Goal: Task Accomplishment & Management: Manage account settings

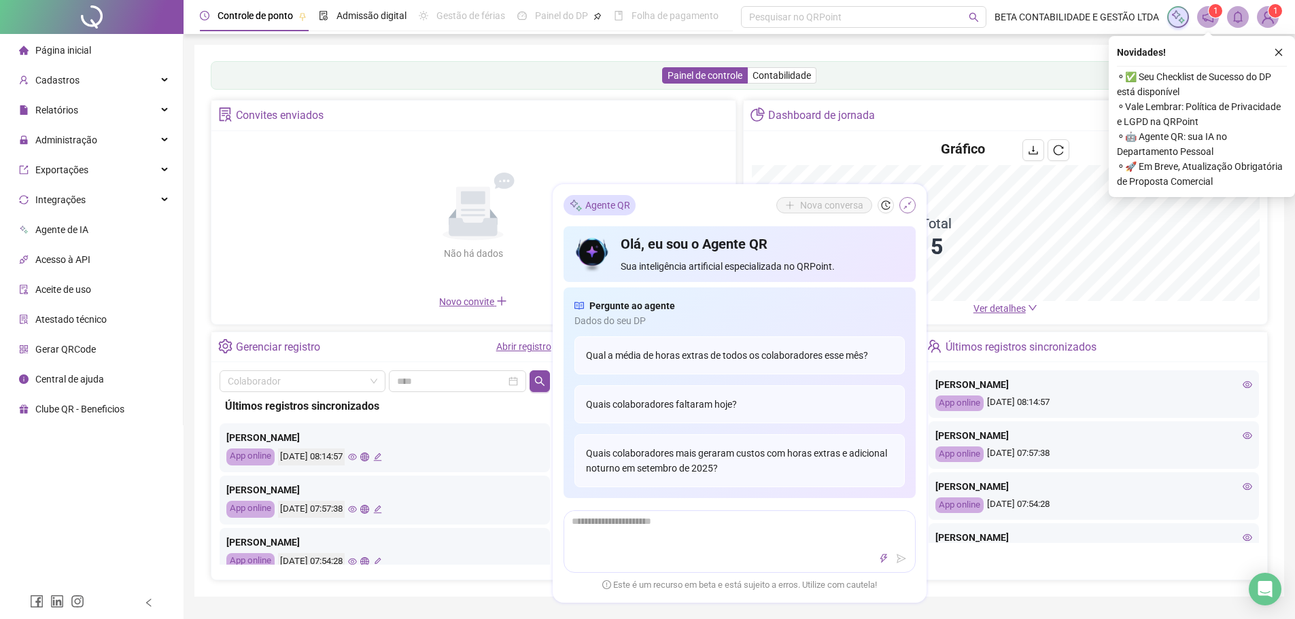
click at [914, 207] on button "button" at bounding box center [907, 205] width 16 height 16
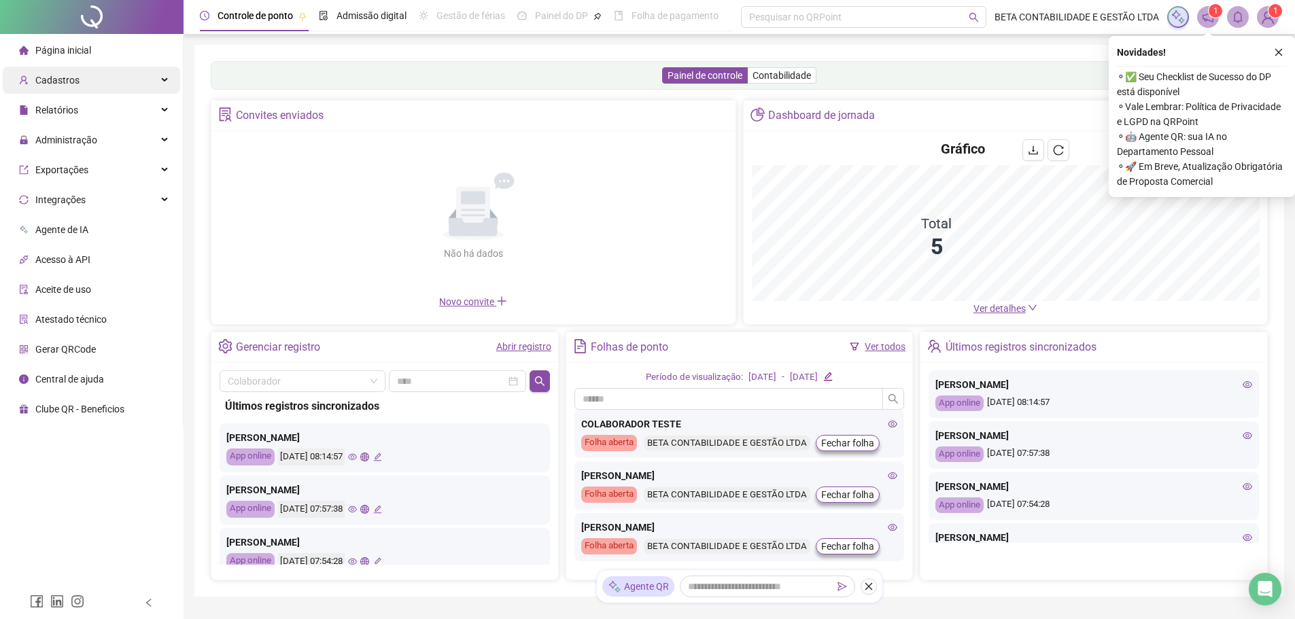
click at [52, 77] on span "Cadastros" at bounding box center [57, 80] width 44 height 11
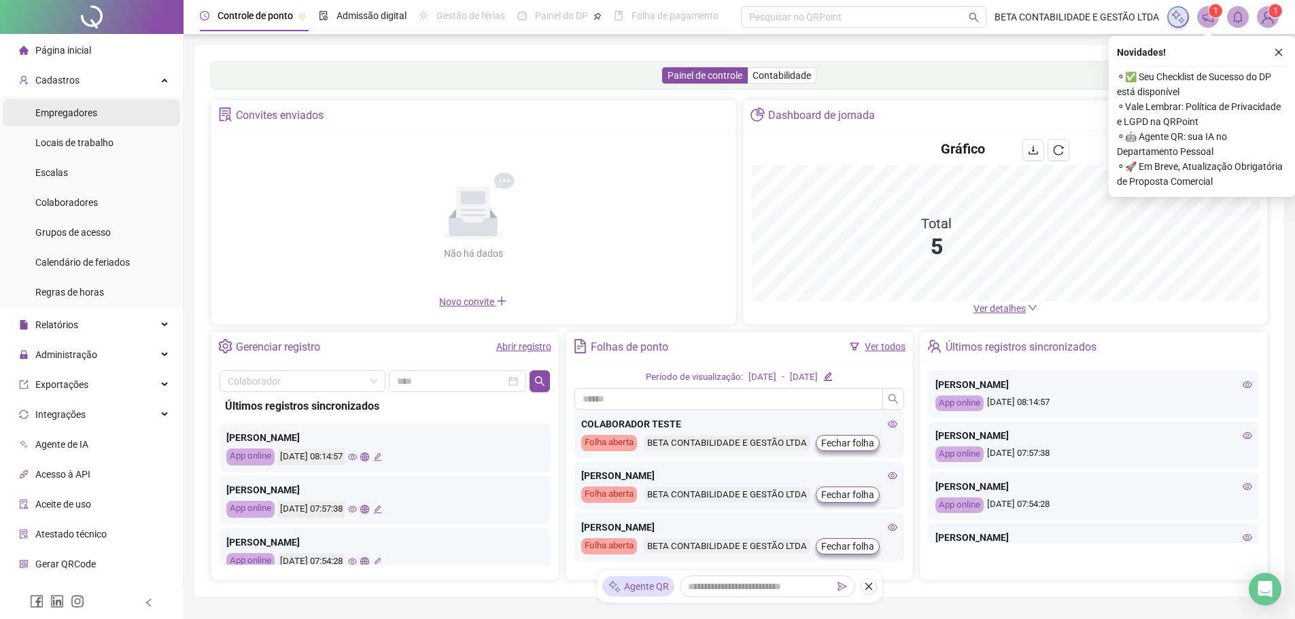
click at [68, 116] on span "Empregadores" at bounding box center [66, 112] width 62 height 11
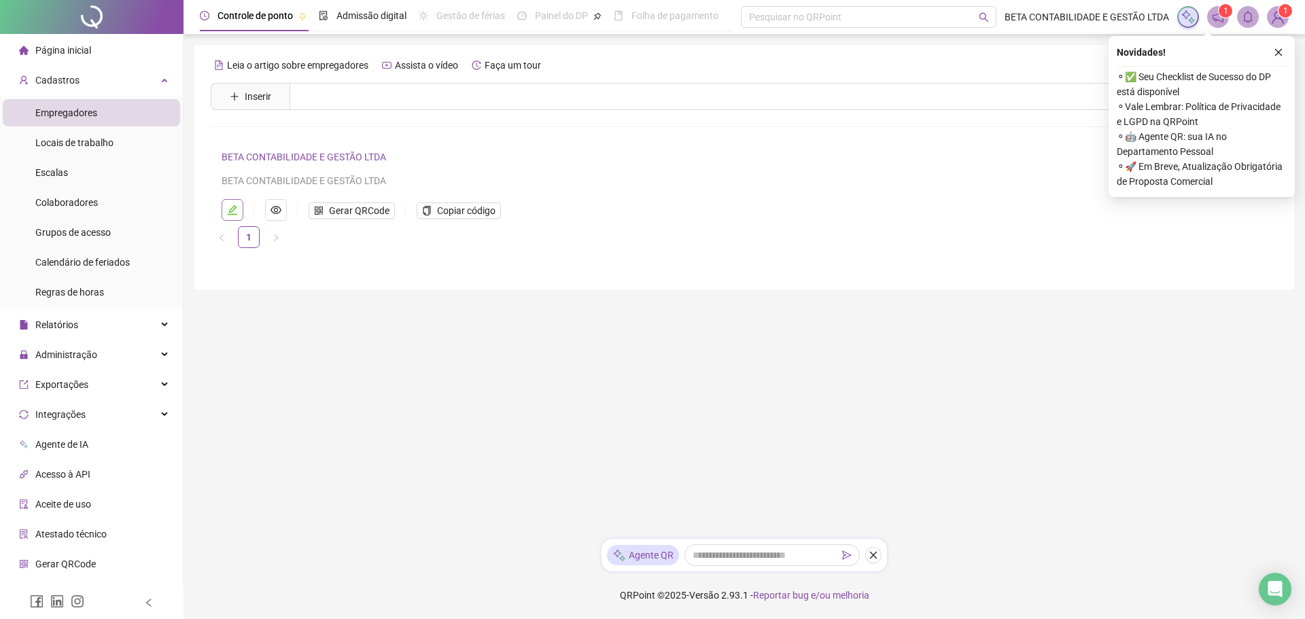
click at [237, 209] on icon "edit" at bounding box center [232, 210] width 11 height 11
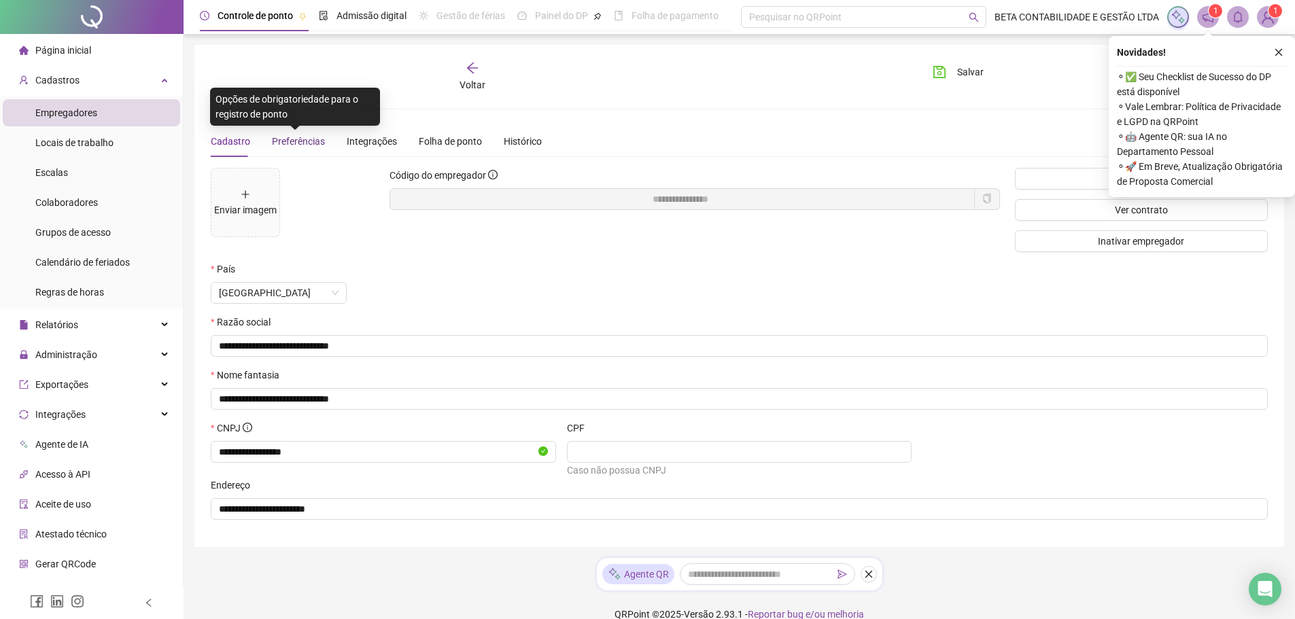
click at [300, 143] on span "Preferências" at bounding box center [298, 141] width 53 height 11
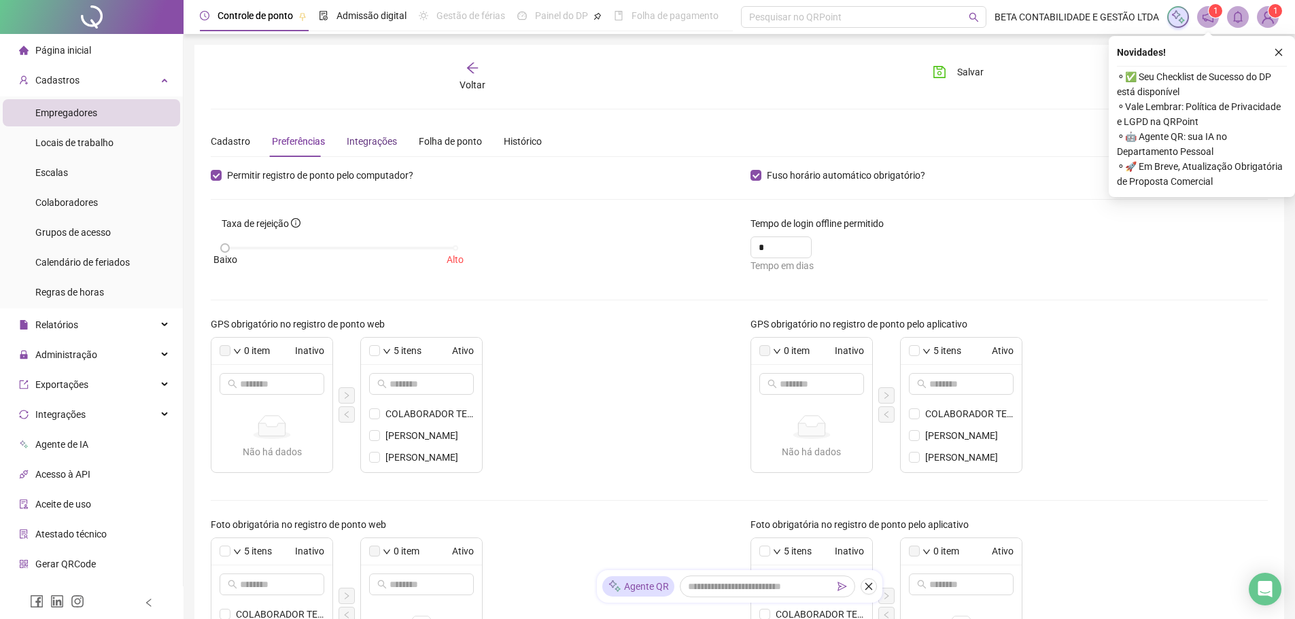
click at [355, 139] on div "Integrações" at bounding box center [372, 141] width 50 height 15
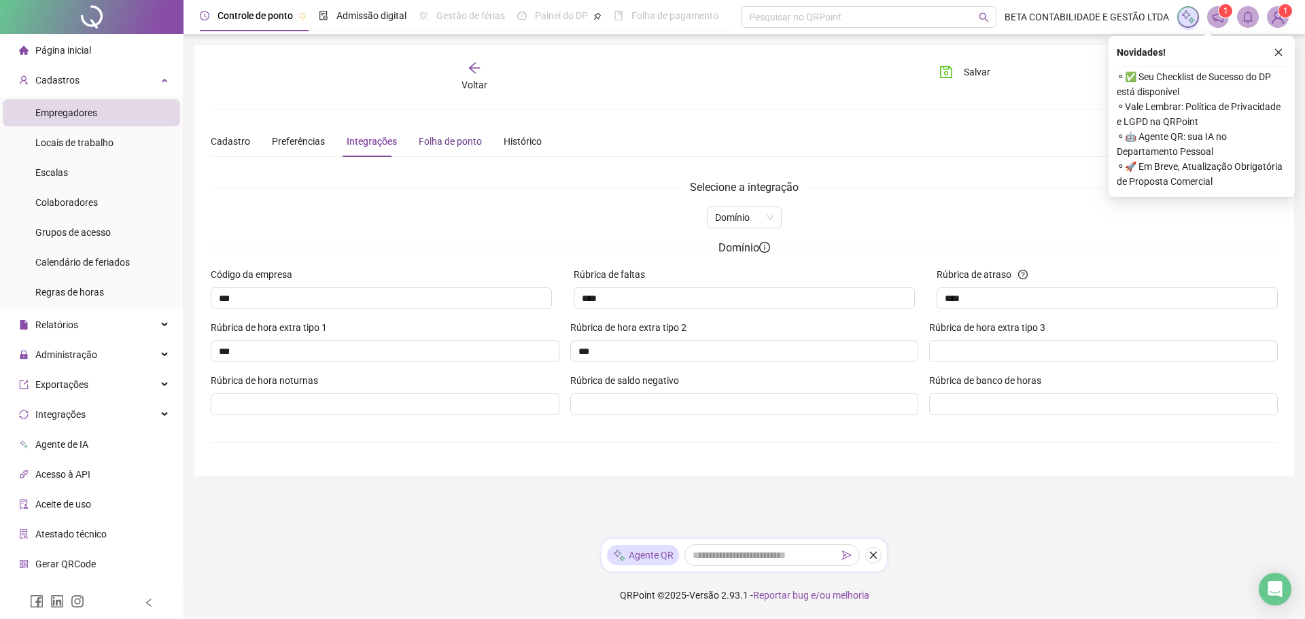
click at [419, 141] on div "Folha de ponto" at bounding box center [450, 141] width 63 height 15
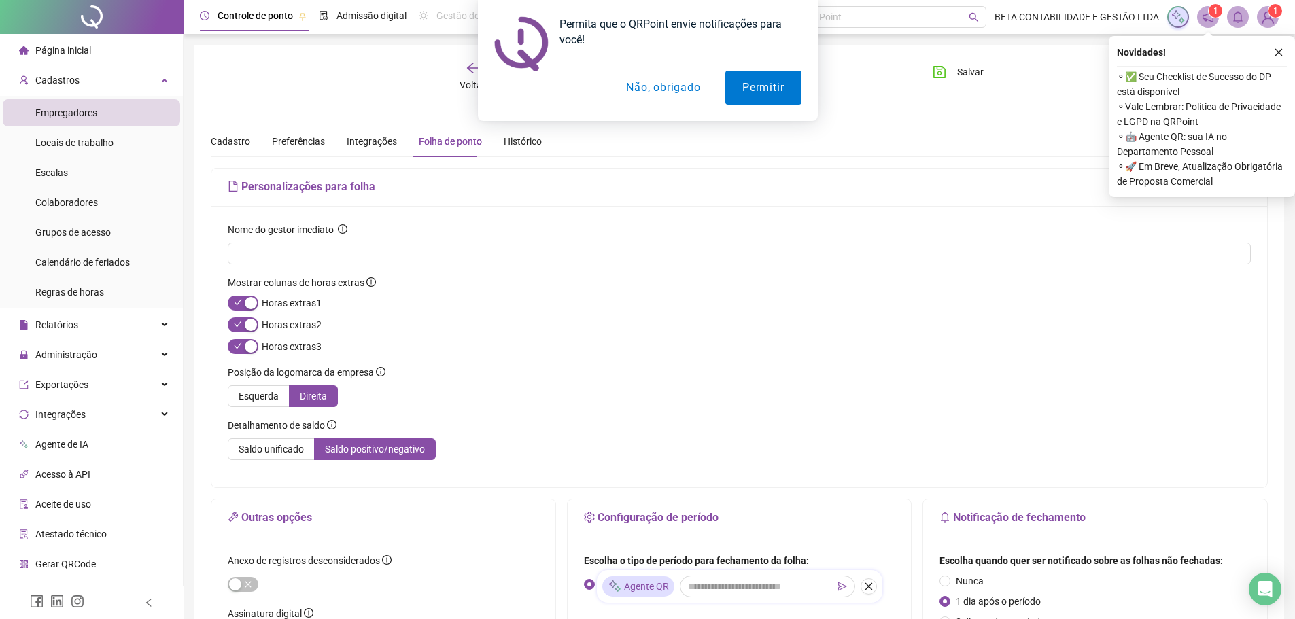
click at [676, 82] on button "Não, obrigado" at bounding box center [663, 88] width 108 height 34
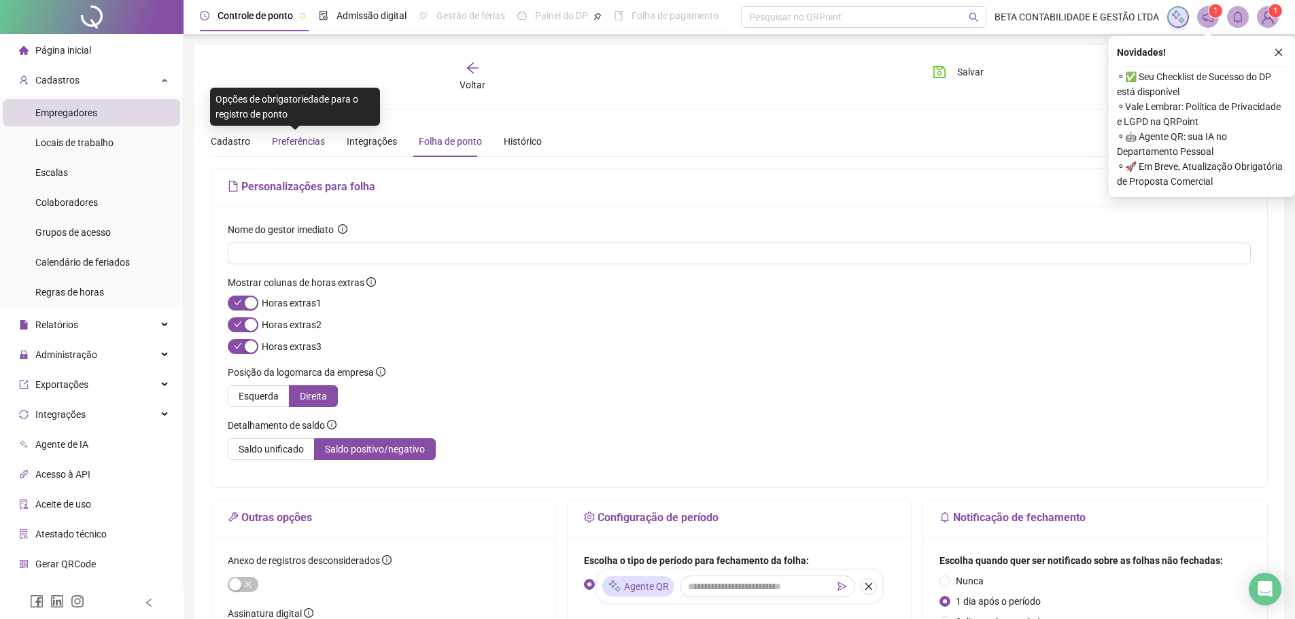
click at [288, 137] on span "Preferências" at bounding box center [298, 141] width 53 height 11
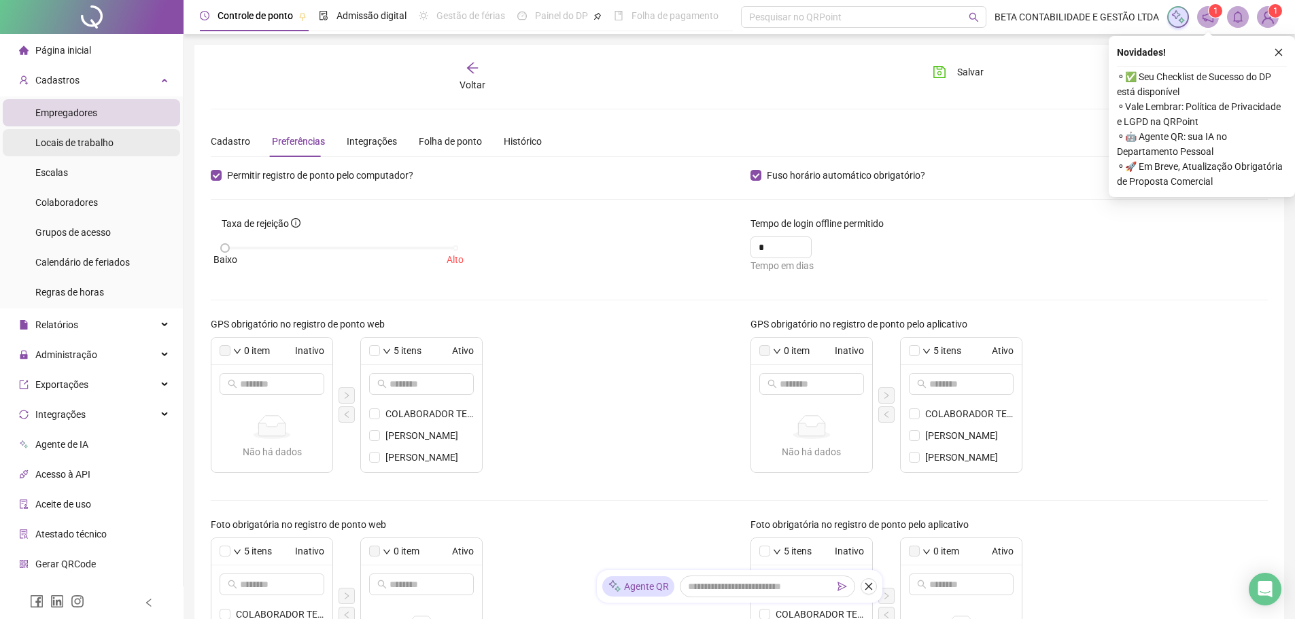
click at [54, 145] on span "Locais de trabalho" at bounding box center [74, 142] width 78 height 11
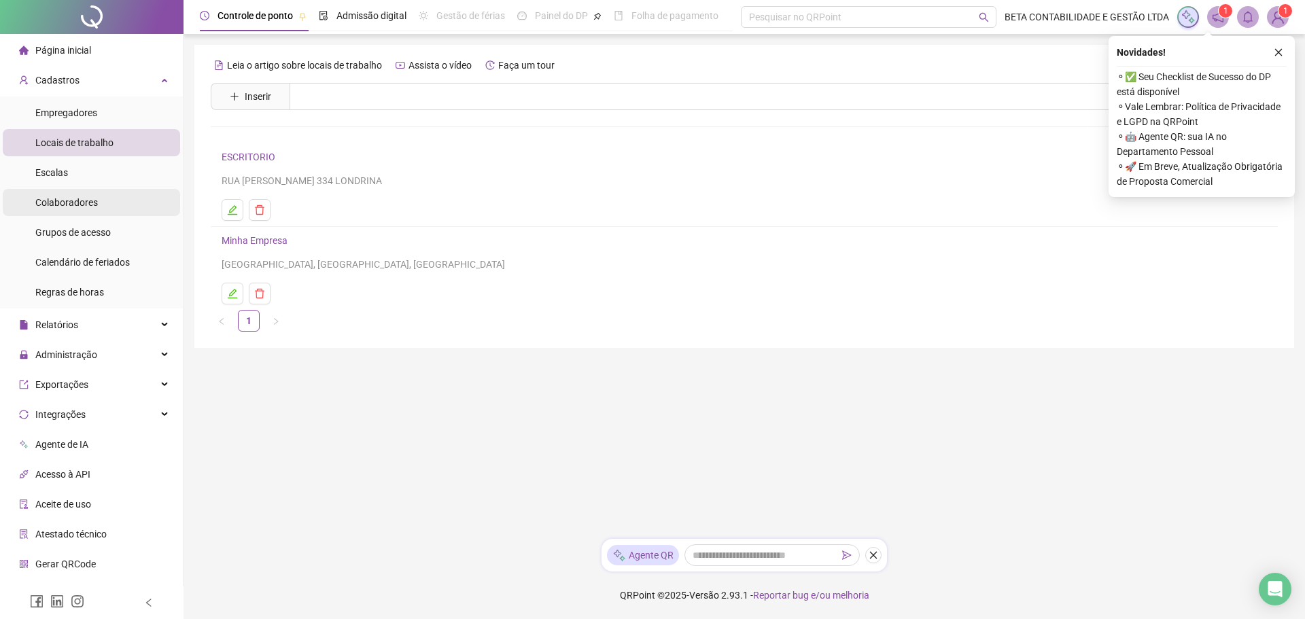
click at [79, 204] on span "Colaboradores" at bounding box center [66, 202] width 63 height 11
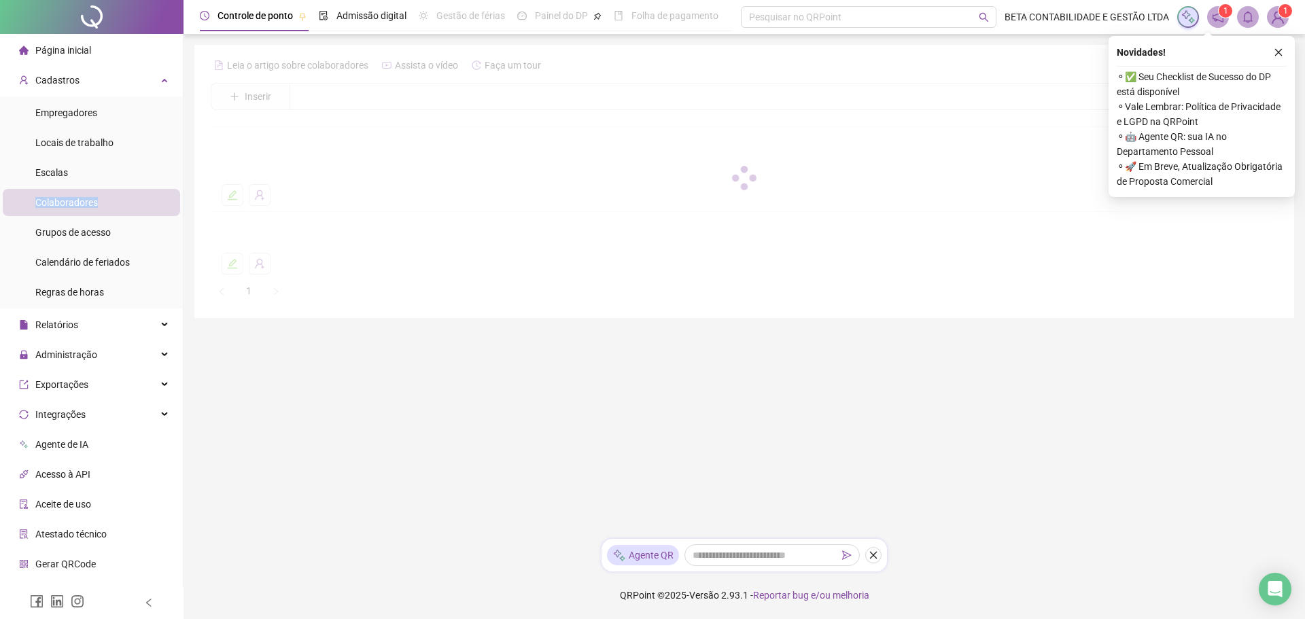
click at [79, 204] on span "Colaboradores" at bounding box center [66, 202] width 63 height 11
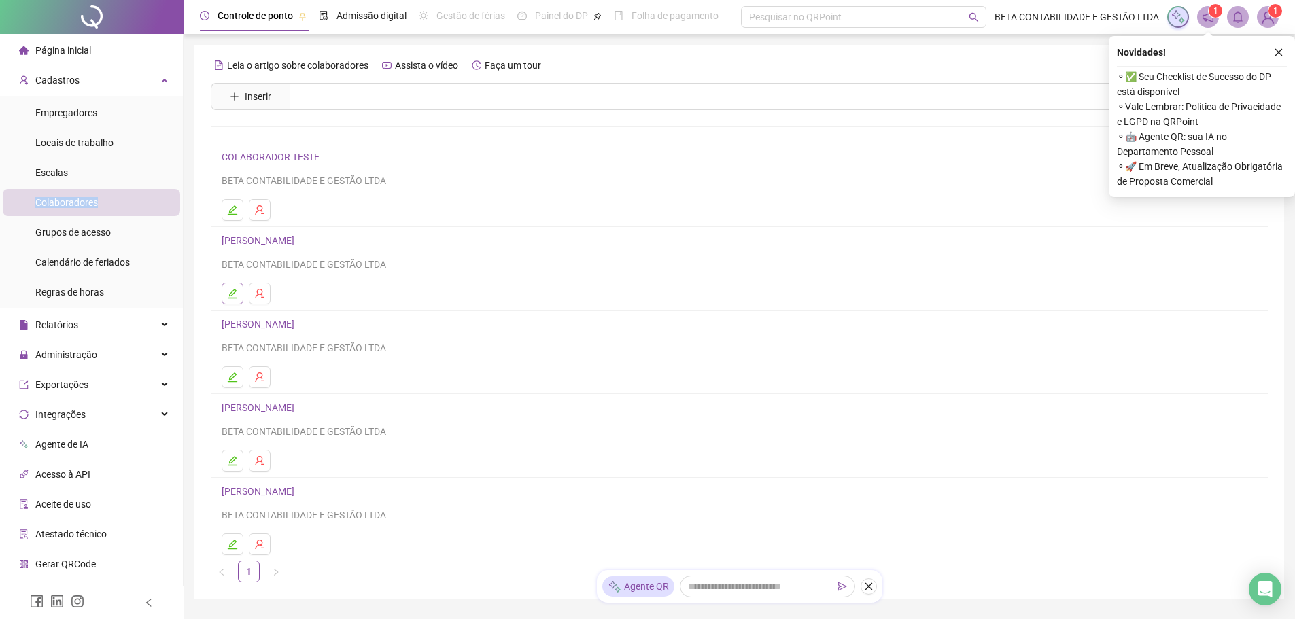
click at [233, 296] on icon "edit" at bounding box center [232, 293] width 11 height 11
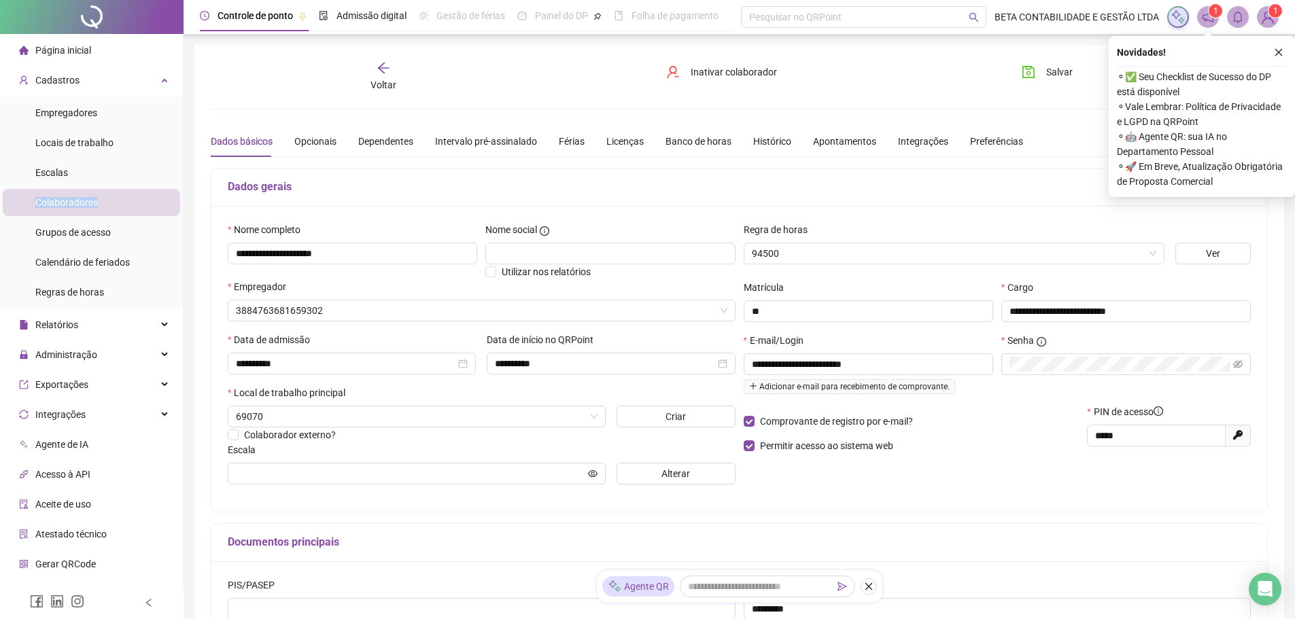
type input "**********"
click at [379, 82] on span "Voltar" at bounding box center [383, 85] width 26 height 11
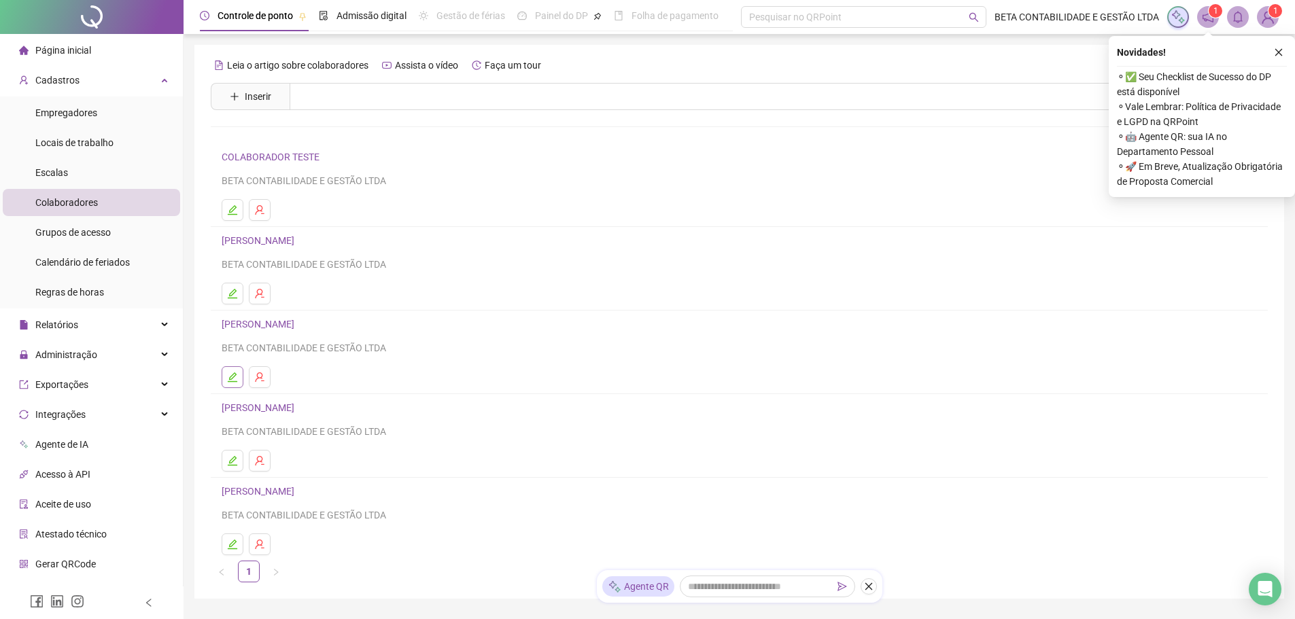
click at [232, 381] on icon "edit" at bounding box center [232, 377] width 11 height 11
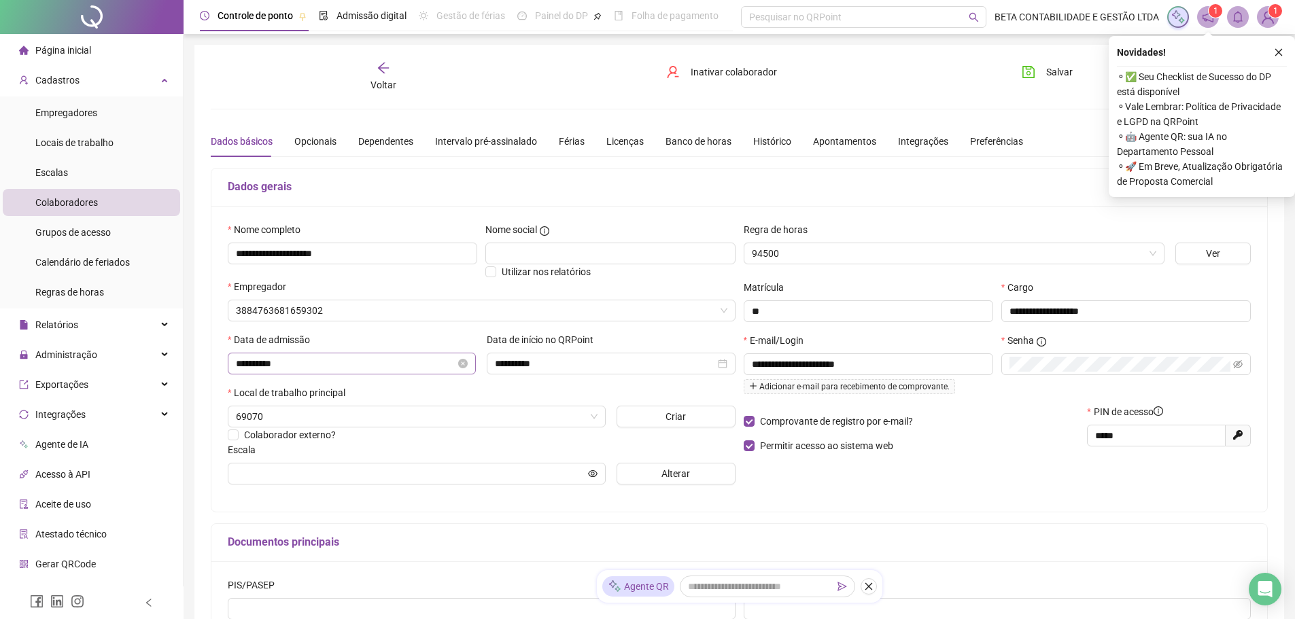
type input "**********"
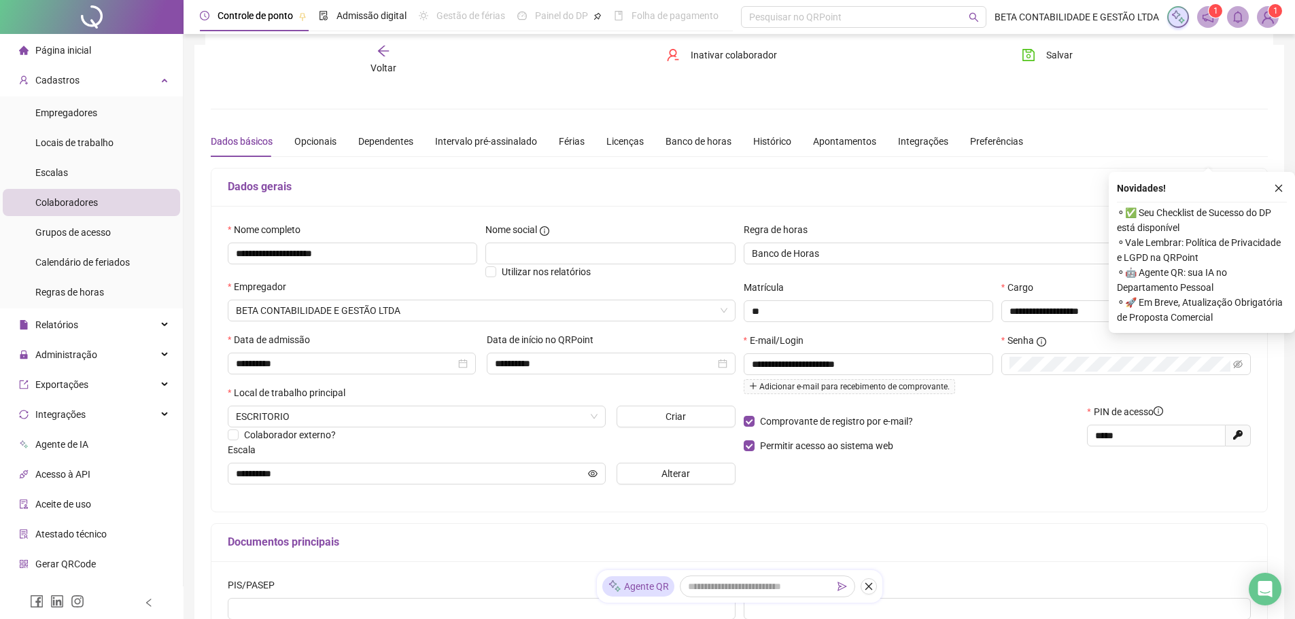
scroll to position [136, 0]
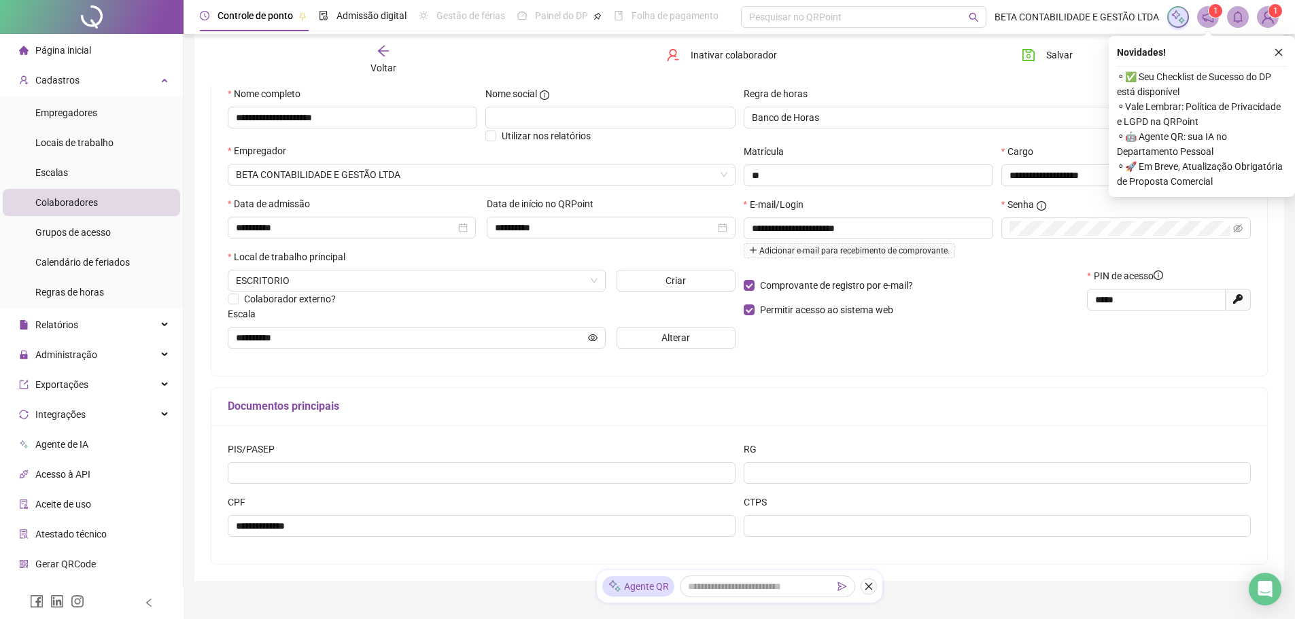
click at [389, 52] on icon "arrow-left" at bounding box center [384, 51] width 14 height 14
click at [388, 52] on div "**********" at bounding box center [739, 245] width 1090 height 672
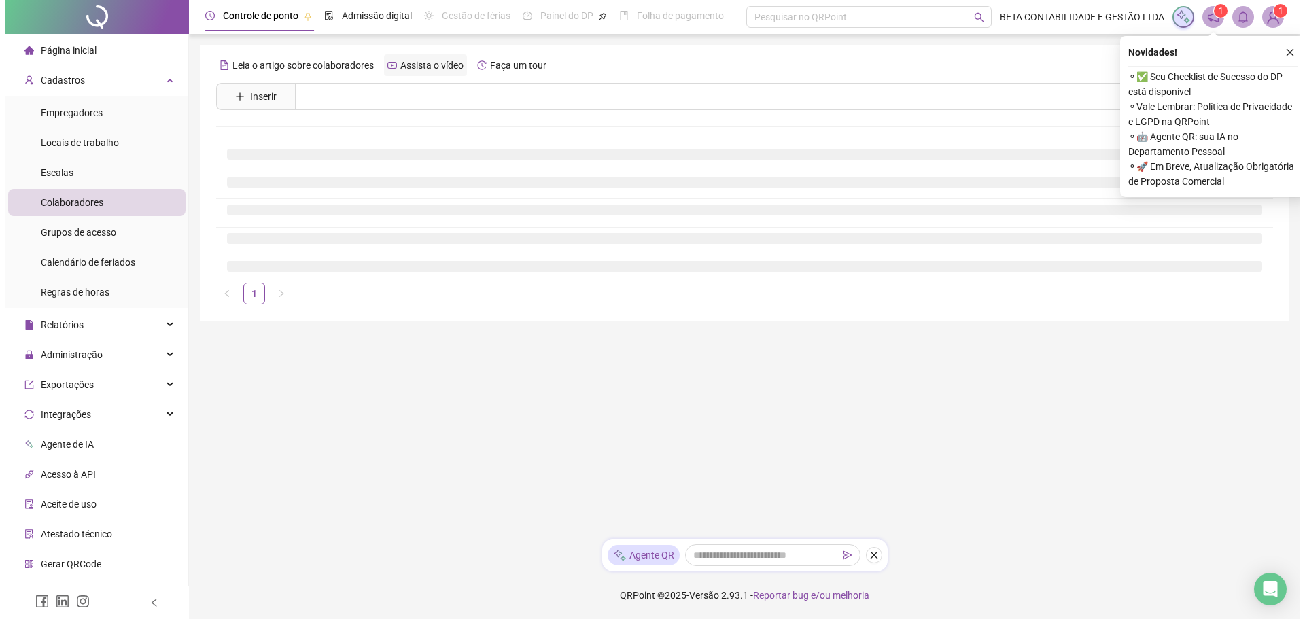
scroll to position [0, 0]
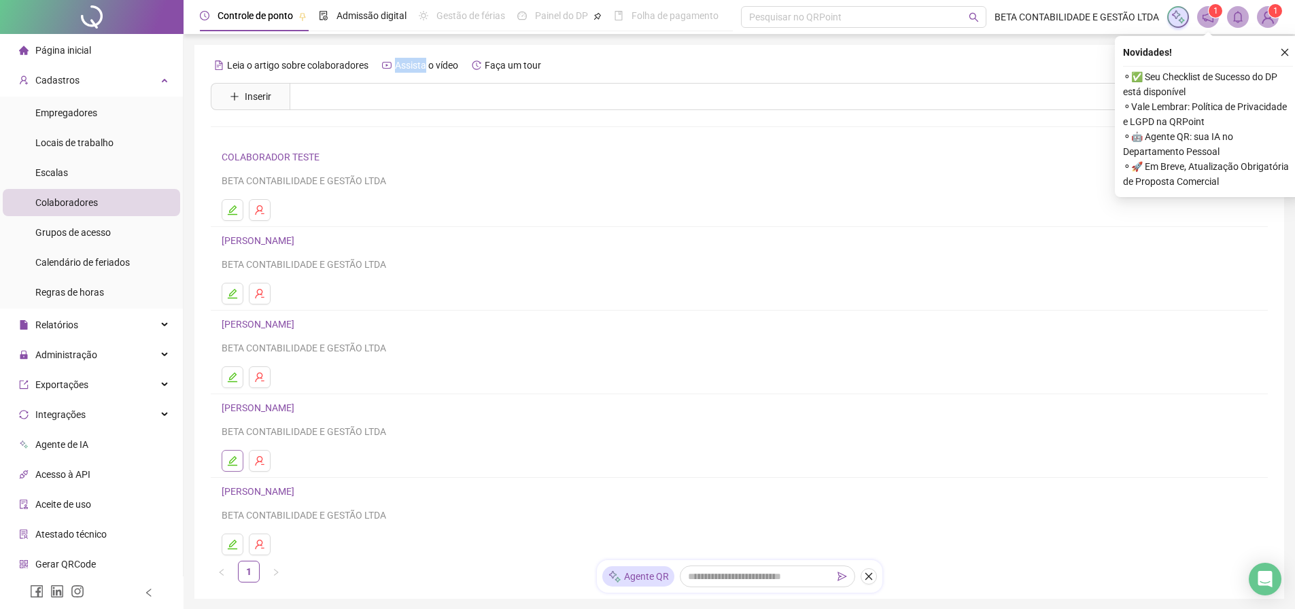
click at [234, 457] on icon "edit" at bounding box center [233, 461] width 10 height 10
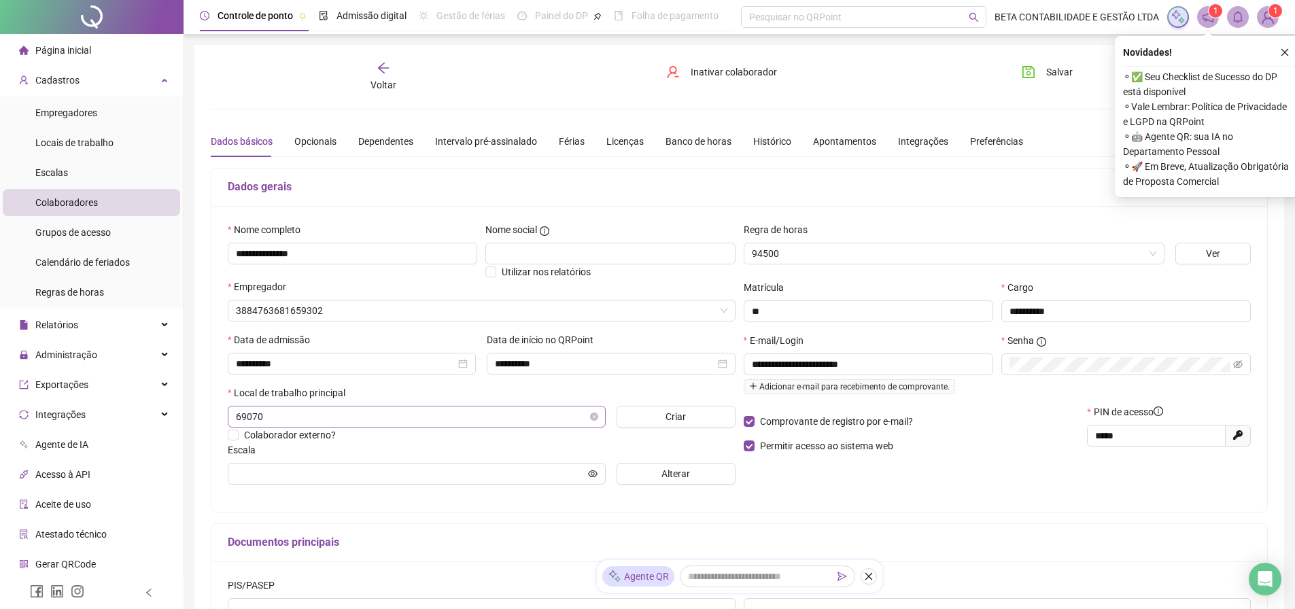
type input "**********"
click at [382, 70] on icon "arrow-left" at bounding box center [384, 68] width 14 height 14
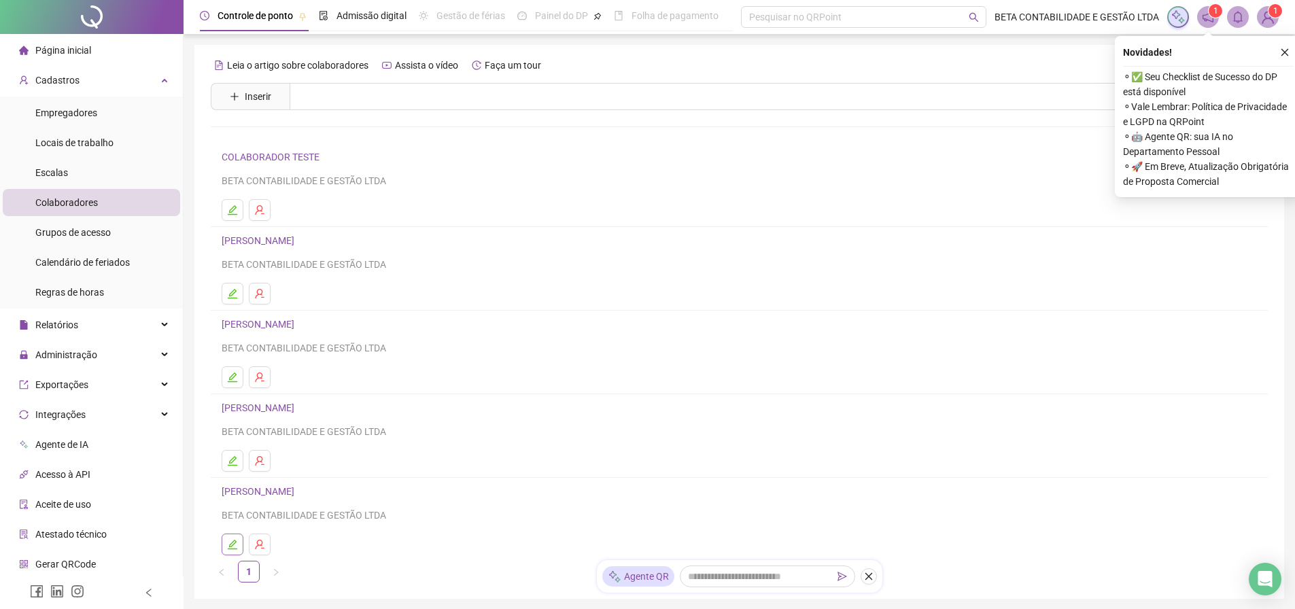
click at [230, 548] on icon "edit" at bounding box center [232, 544] width 11 height 11
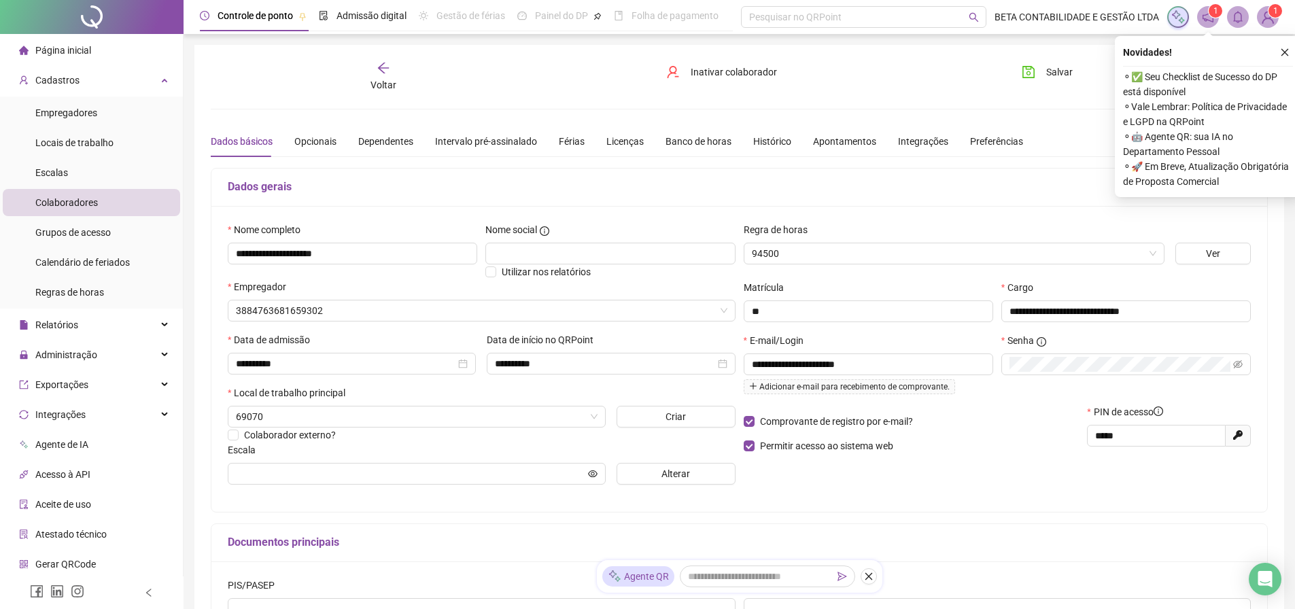
type input "**********"
click at [383, 84] on span "Voltar" at bounding box center [383, 85] width 26 height 11
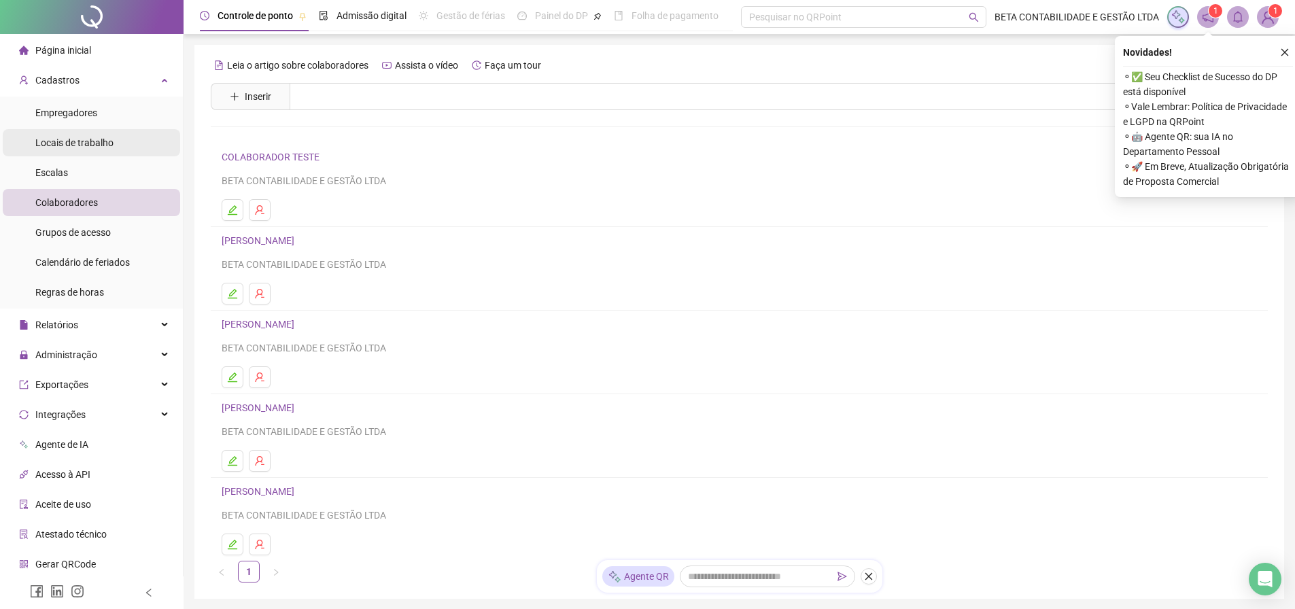
click at [61, 142] on span "Locais de trabalho" at bounding box center [74, 142] width 78 height 11
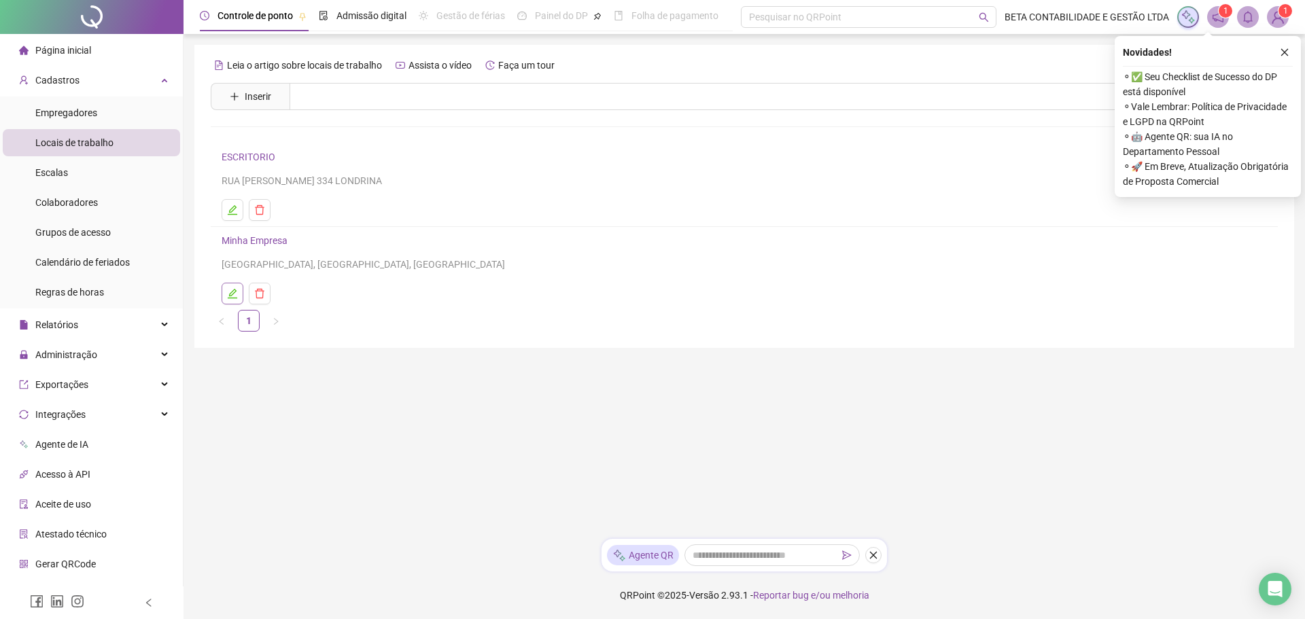
click at [232, 296] on icon "edit" at bounding box center [233, 294] width 10 height 10
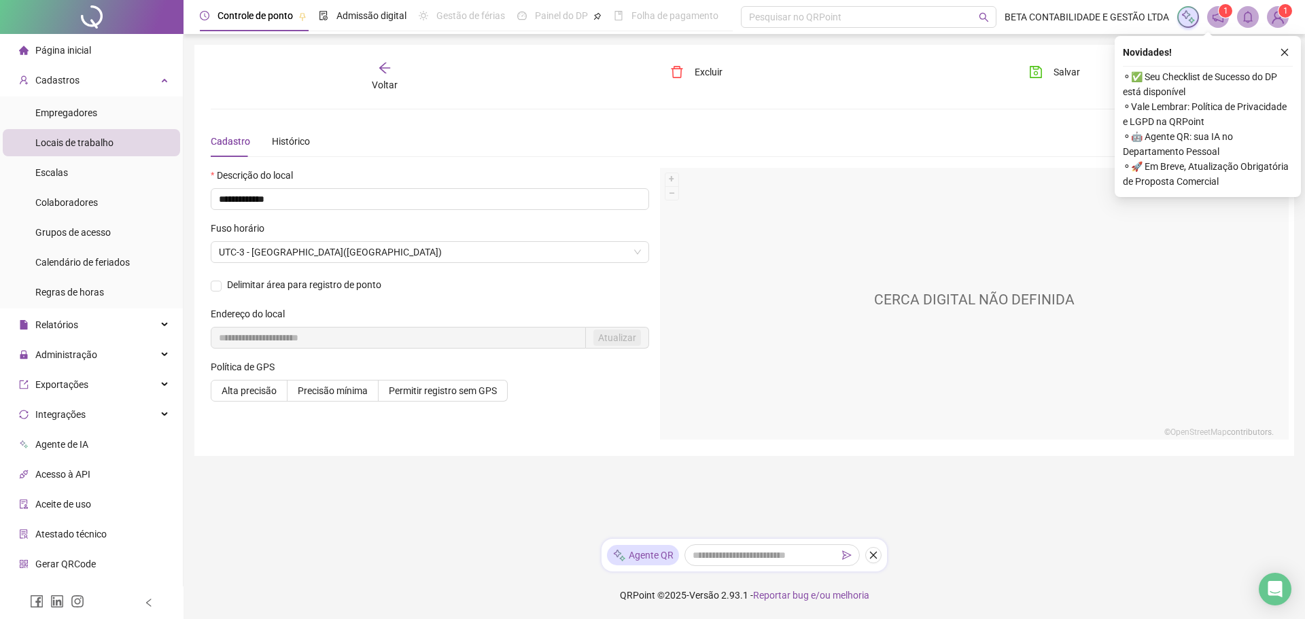
click at [397, 77] on div "Voltar" at bounding box center [384, 76] width 169 height 31
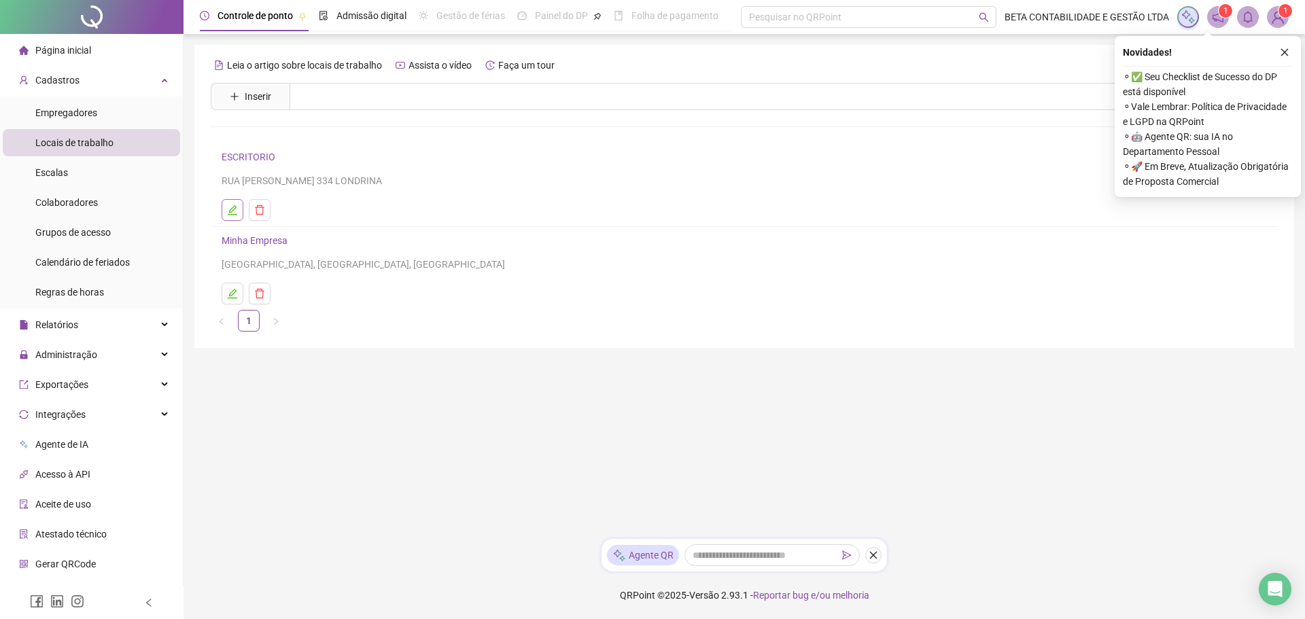
click at [234, 217] on button "button" at bounding box center [233, 210] width 22 height 22
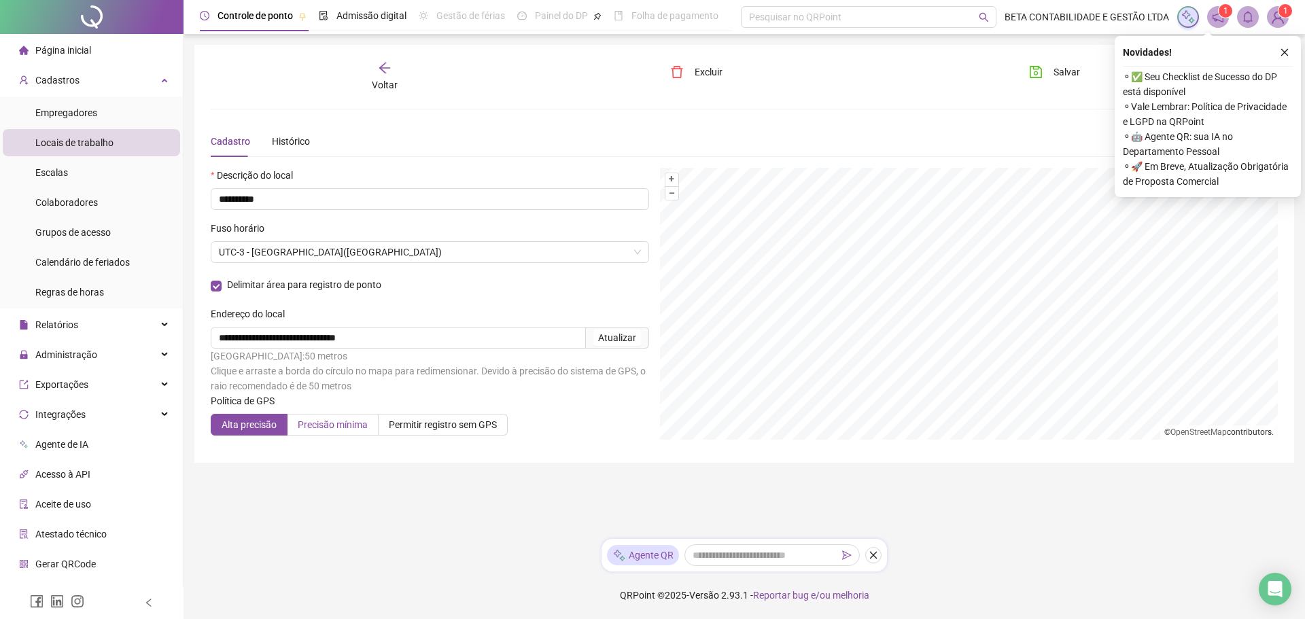
click at [350, 419] on span "Precisão mínima" at bounding box center [333, 424] width 70 height 11
click at [377, 82] on span "Voltar" at bounding box center [385, 85] width 26 height 11
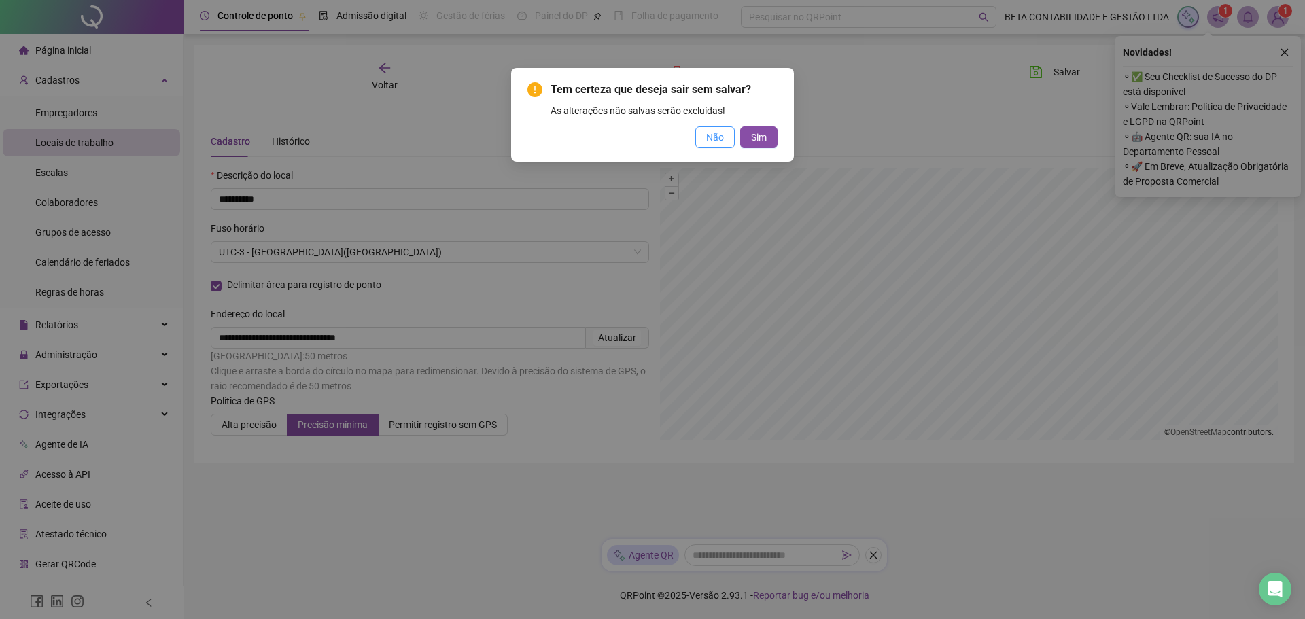
click at [723, 141] on span "Não" at bounding box center [715, 137] width 18 height 15
click at [723, 141] on div "Tem certeza que deseja sair sem salvar? As alterações não salvas serão excluída…" at bounding box center [652, 309] width 1305 height 619
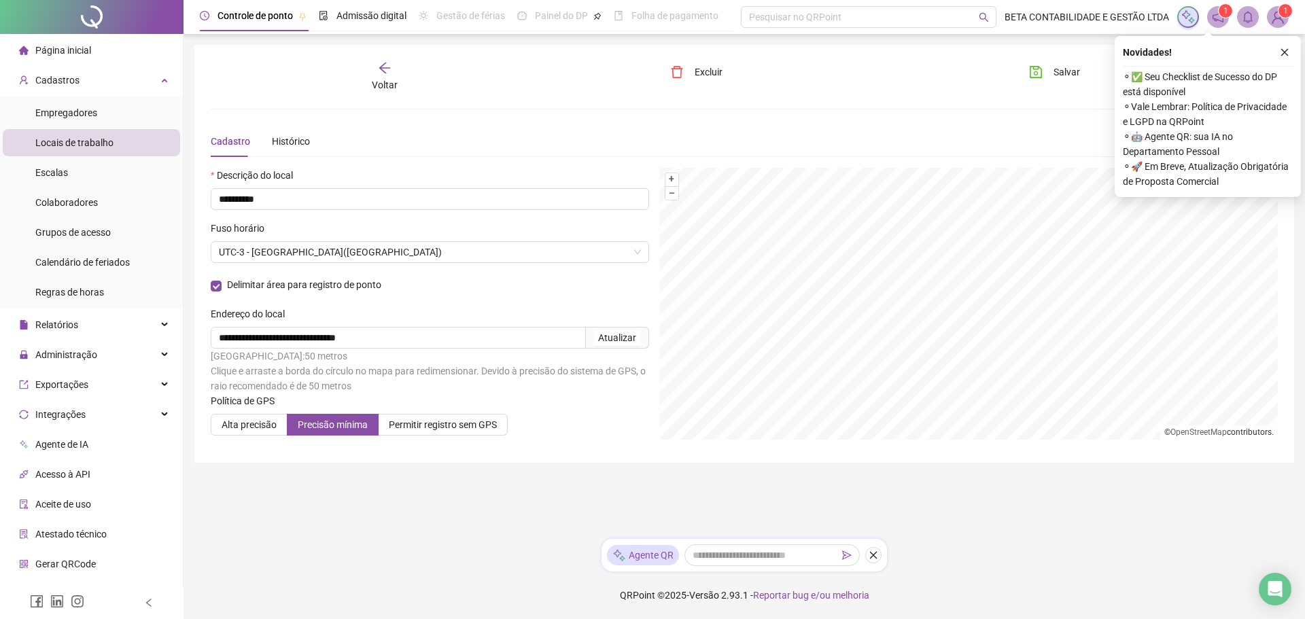
click at [379, 82] on span "Voltar" at bounding box center [385, 85] width 26 height 11
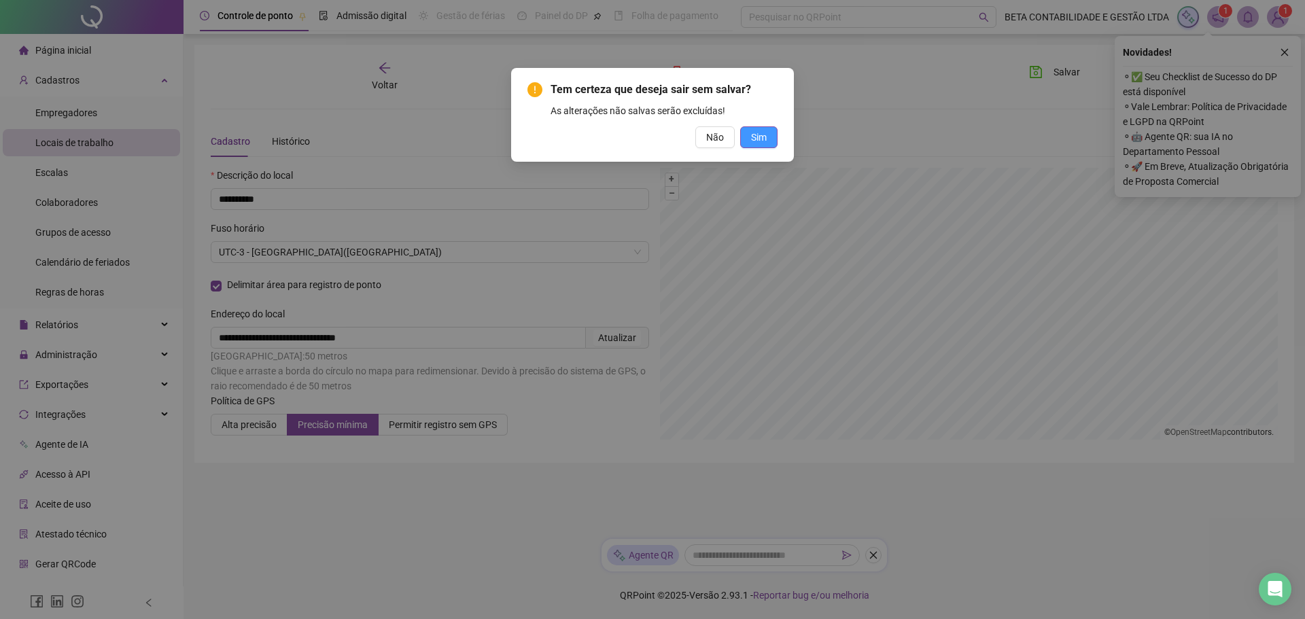
click at [761, 138] on span "Sim" at bounding box center [759, 137] width 16 height 15
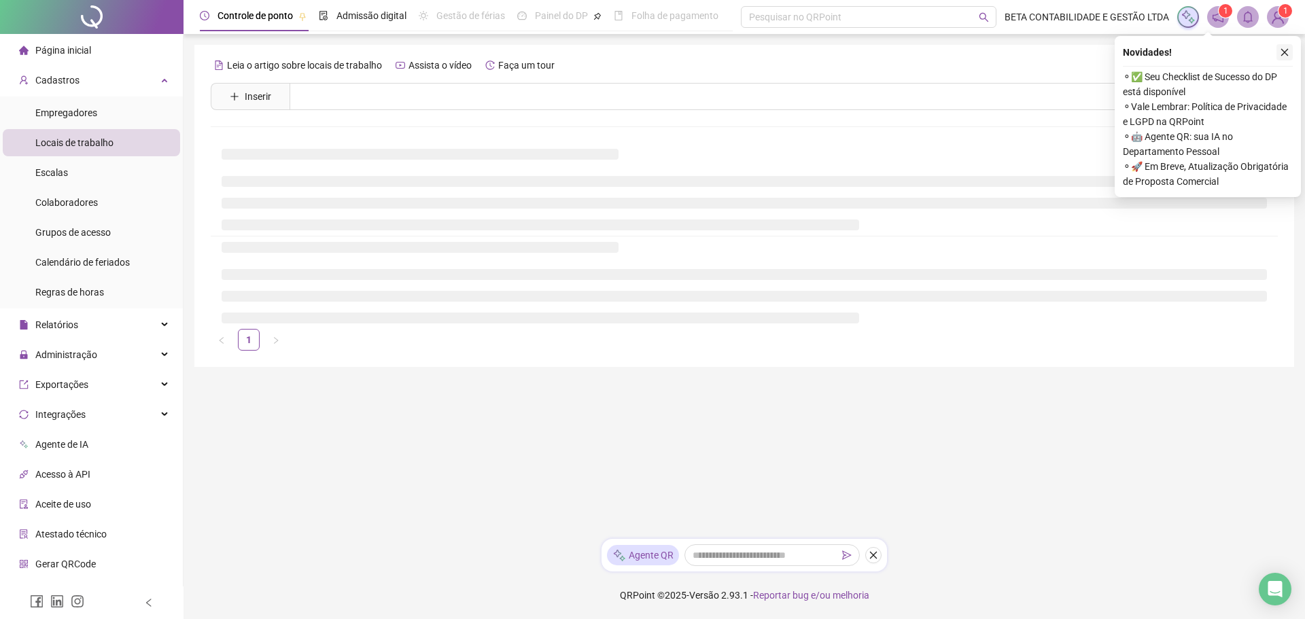
click at [1283, 46] on button "button" at bounding box center [1284, 52] width 16 height 16
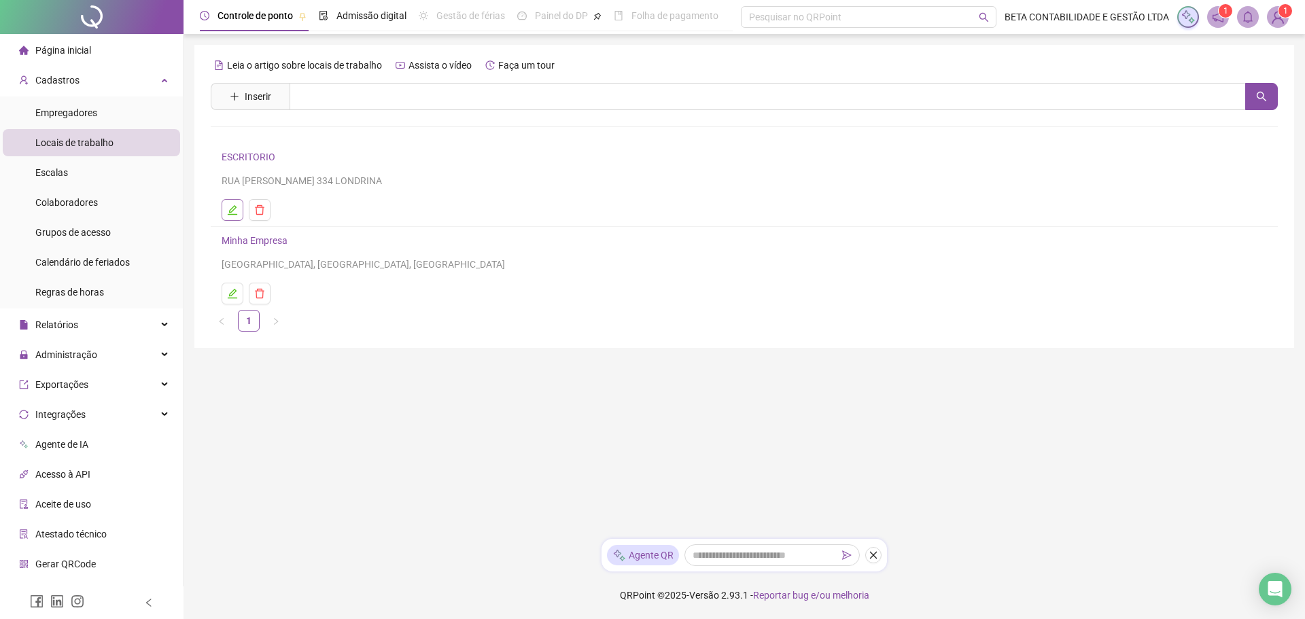
click at [237, 207] on icon "edit" at bounding box center [232, 210] width 11 height 11
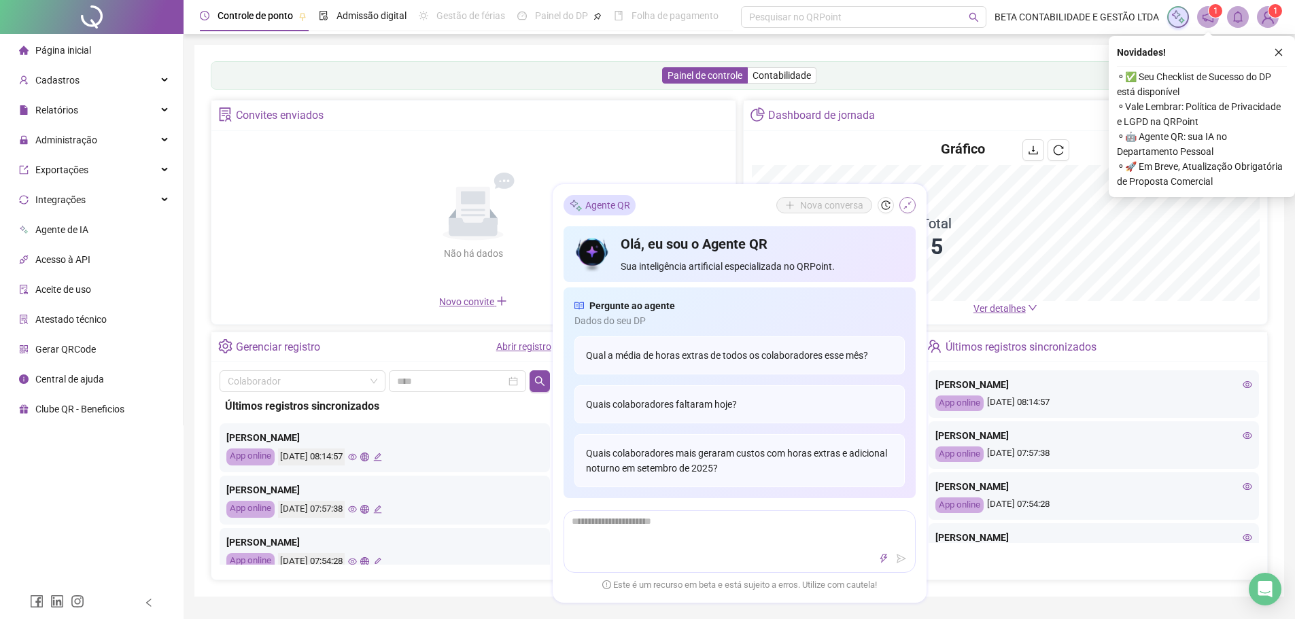
click at [911, 205] on button "button" at bounding box center [907, 205] width 16 height 16
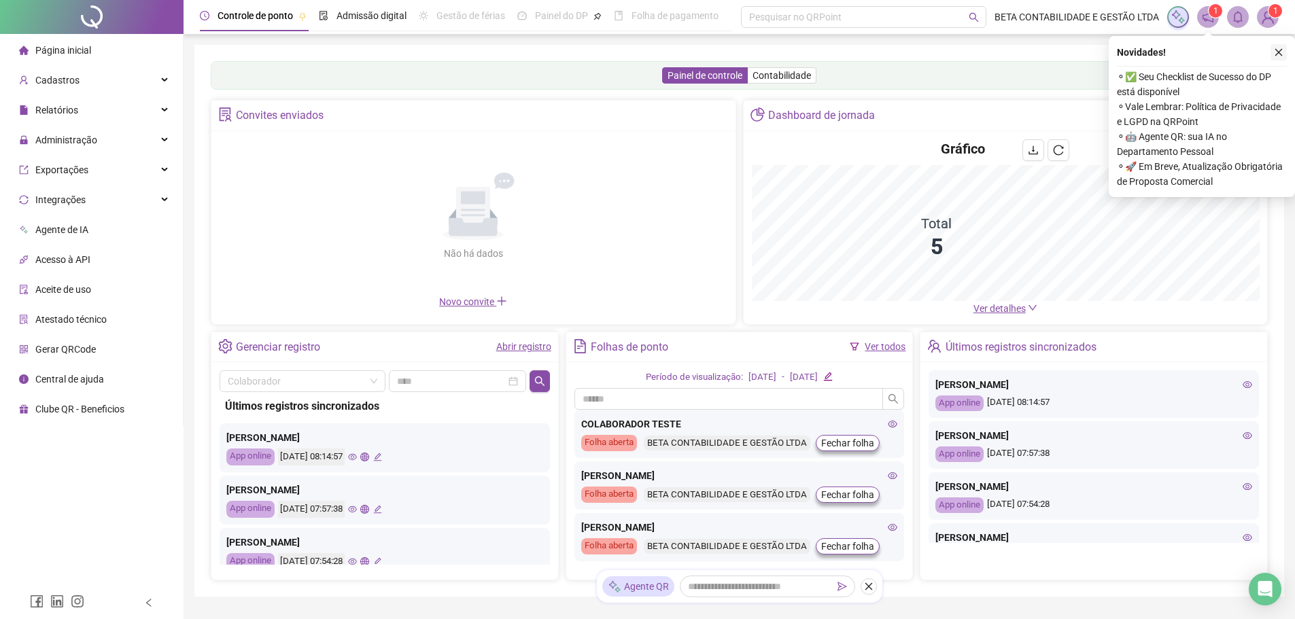
click at [1281, 49] on icon "close" at bounding box center [1279, 53] width 10 height 10
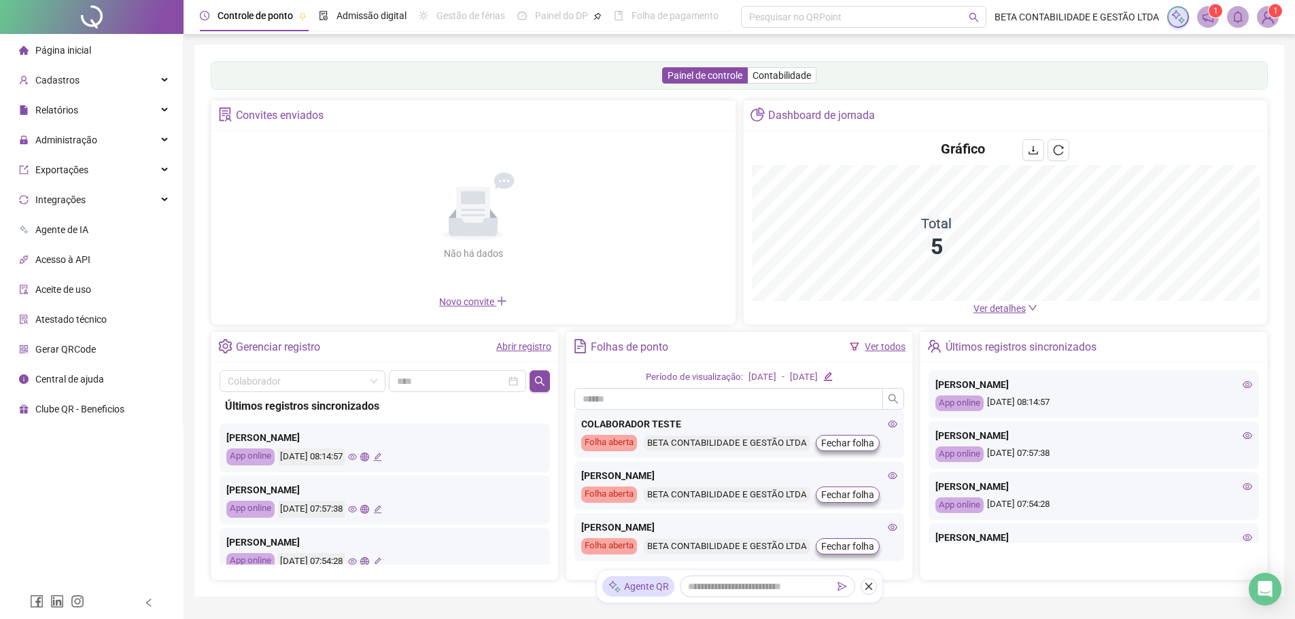
click at [1281, 49] on div "Painel de controle Contabilidade Convites enviados Não há dados Não há dados No…" at bounding box center [739, 321] width 1090 height 552
click at [68, 82] on span "Cadastros" at bounding box center [57, 80] width 44 height 11
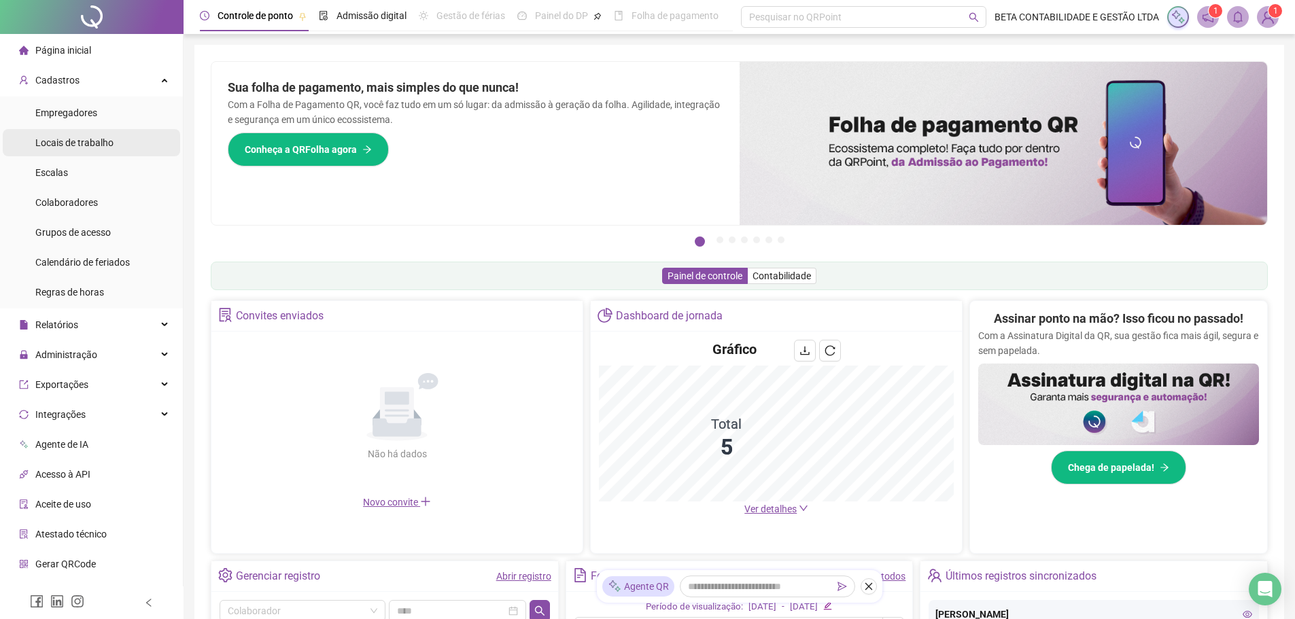
click at [65, 143] on span "Locais de trabalho" at bounding box center [74, 142] width 78 height 11
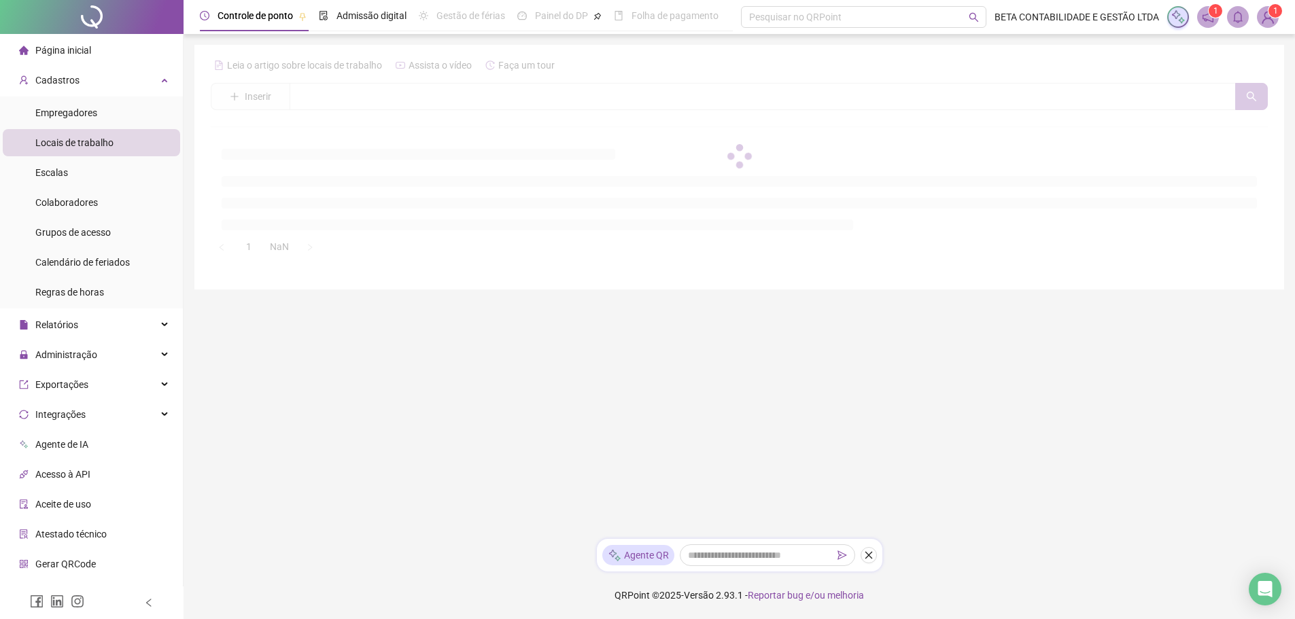
click at [65, 143] on span "Locais de trabalho" at bounding box center [74, 142] width 78 height 11
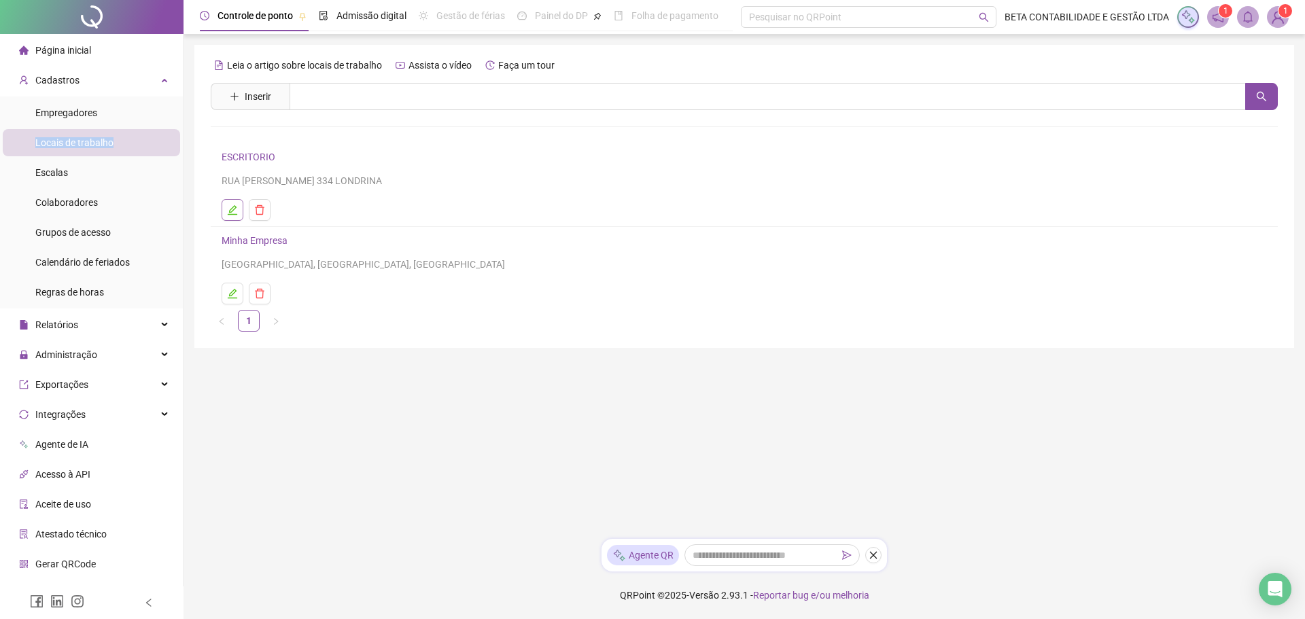
click at [232, 213] on icon "edit" at bounding box center [232, 210] width 11 height 11
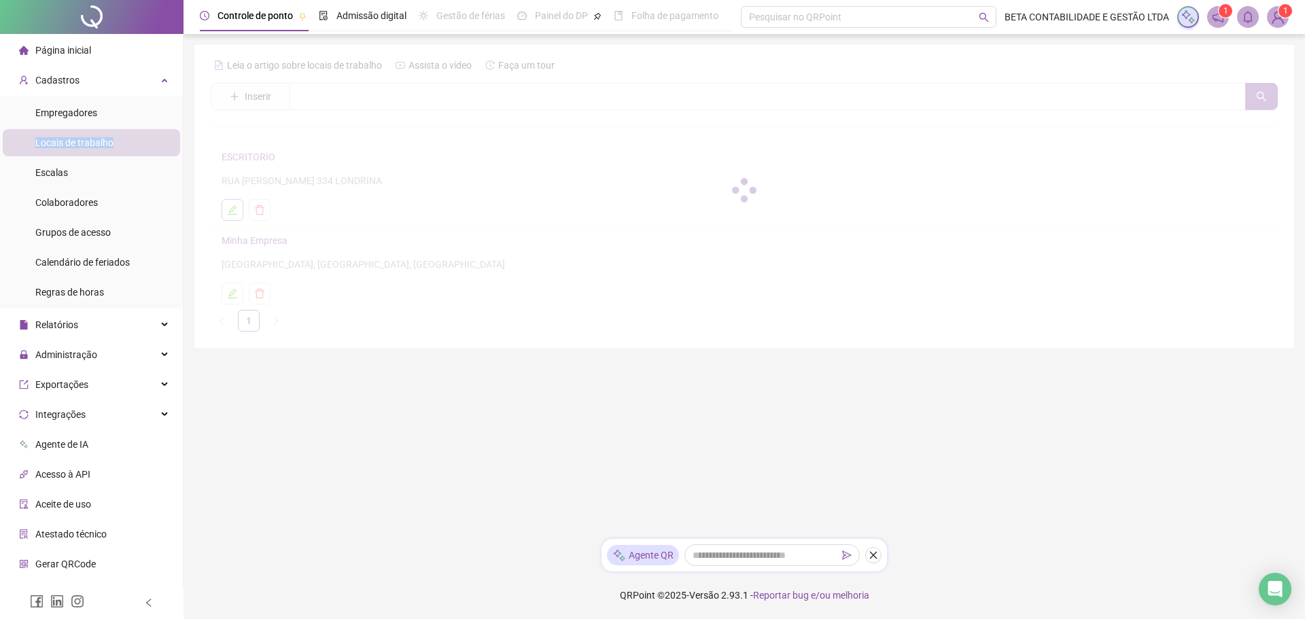
click at [232, 213] on div at bounding box center [744, 190] width 1067 height 272
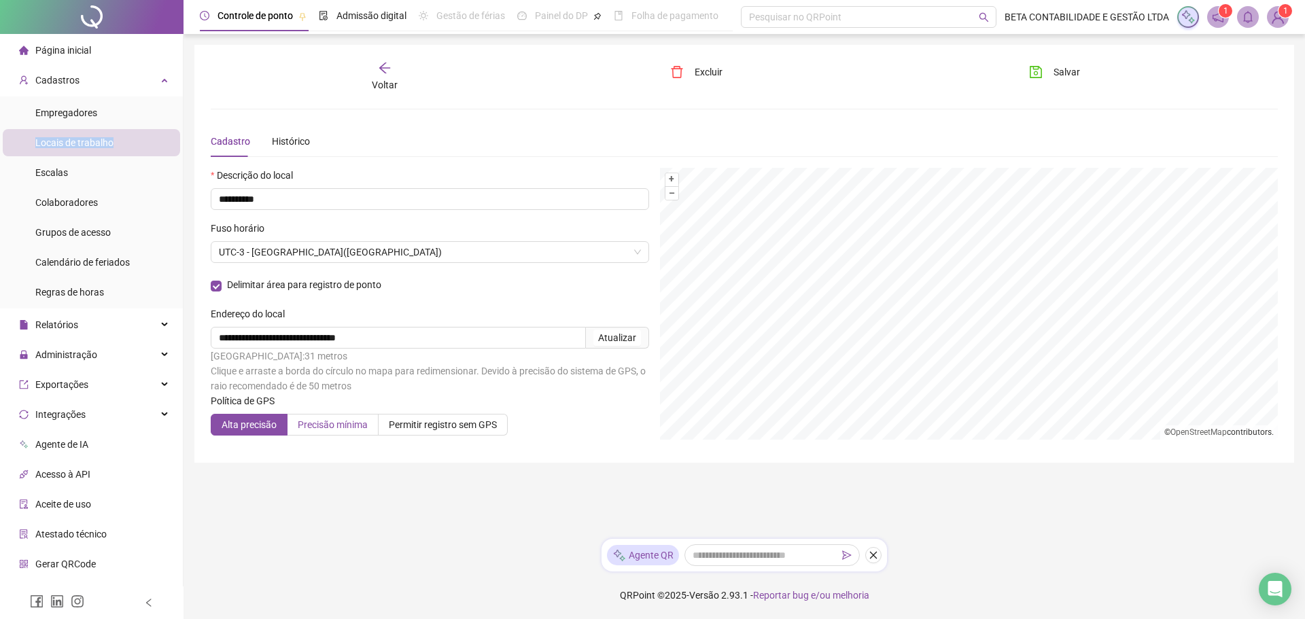
click at [341, 428] on span "Precisão mínima" at bounding box center [333, 424] width 70 height 11
click at [386, 84] on span "Voltar" at bounding box center [385, 85] width 26 height 11
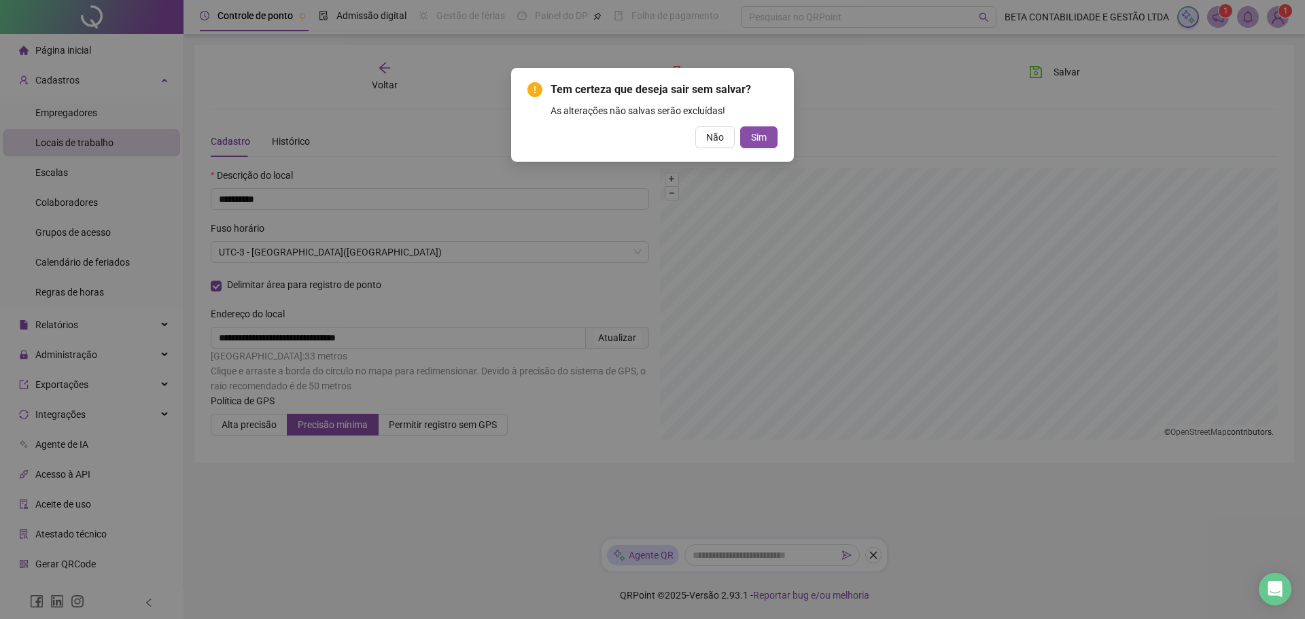
click at [754, 132] on span "Sim" at bounding box center [759, 137] width 16 height 15
click at [754, 132] on div "Tem certeza que deseja sair sem salvar? As alterações não salvas serão excluída…" at bounding box center [652, 309] width 1305 height 619
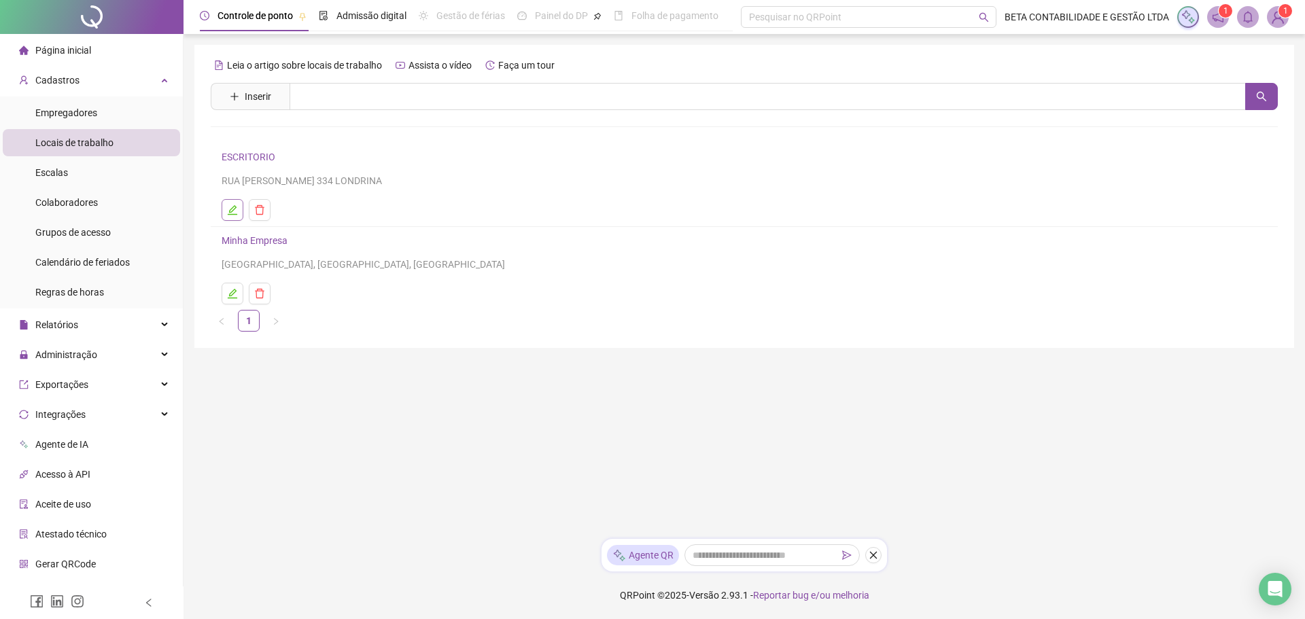
click at [232, 211] on icon "edit" at bounding box center [233, 210] width 10 height 10
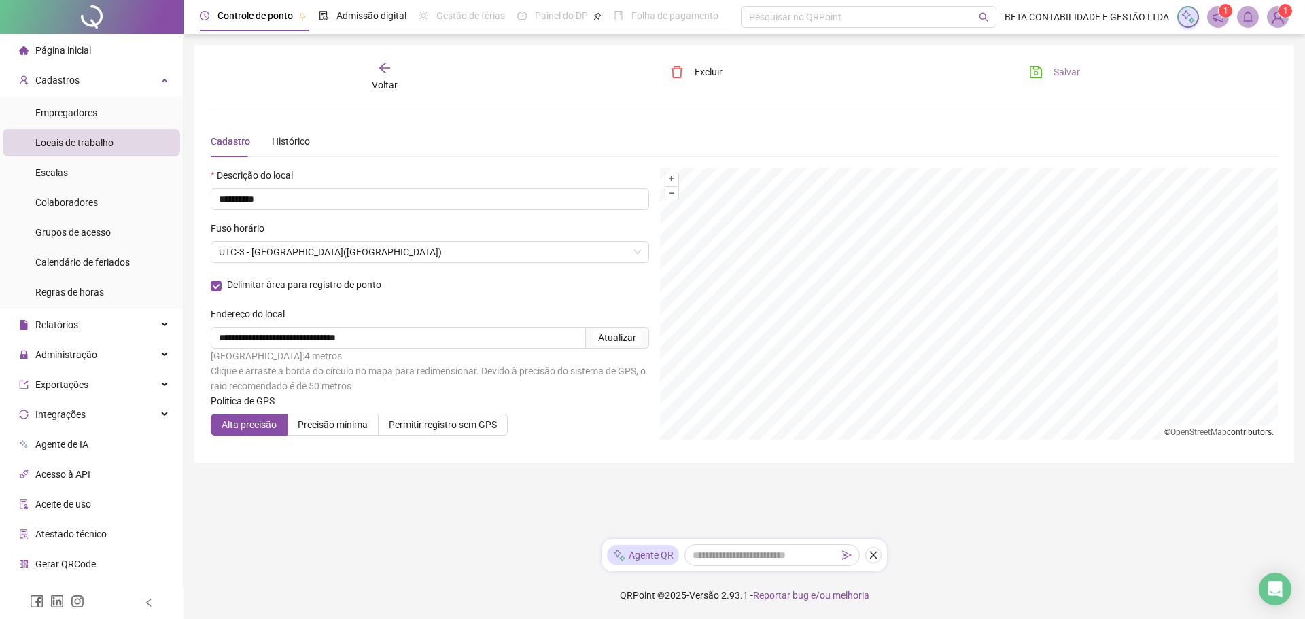
click at [1045, 70] on button "Salvar" at bounding box center [1054, 72] width 71 height 22
click at [58, 115] on span "Empregadores" at bounding box center [66, 112] width 62 height 11
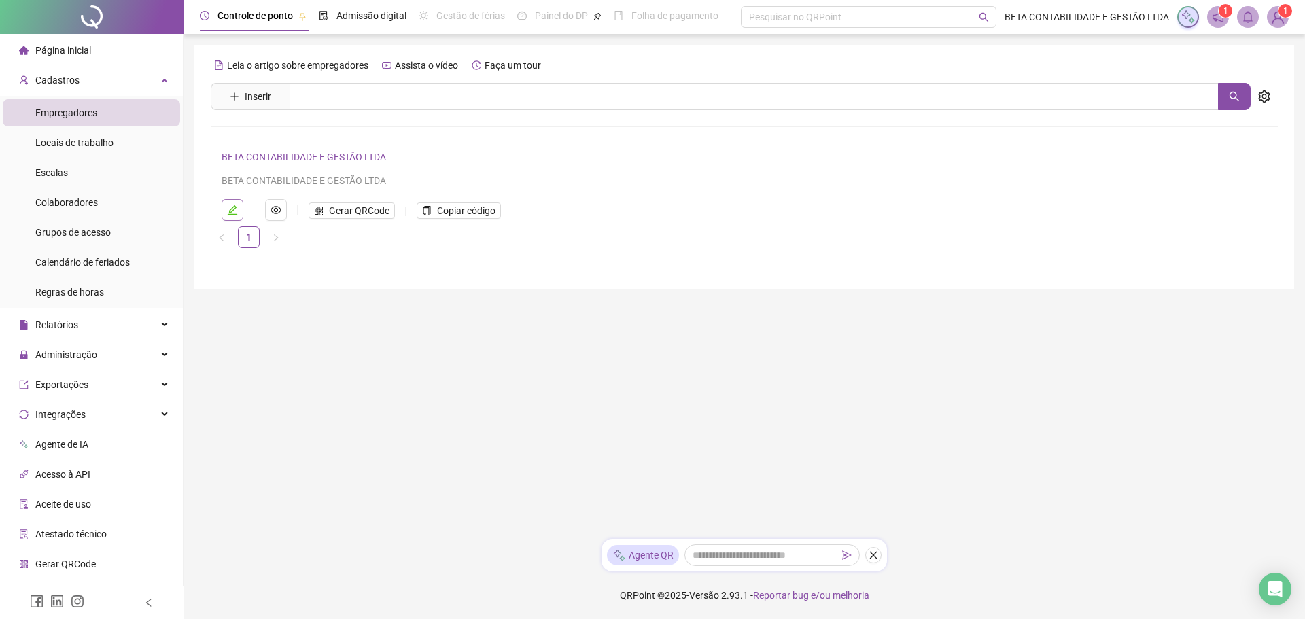
click at [235, 207] on icon "edit" at bounding box center [233, 210] width 10 height 10
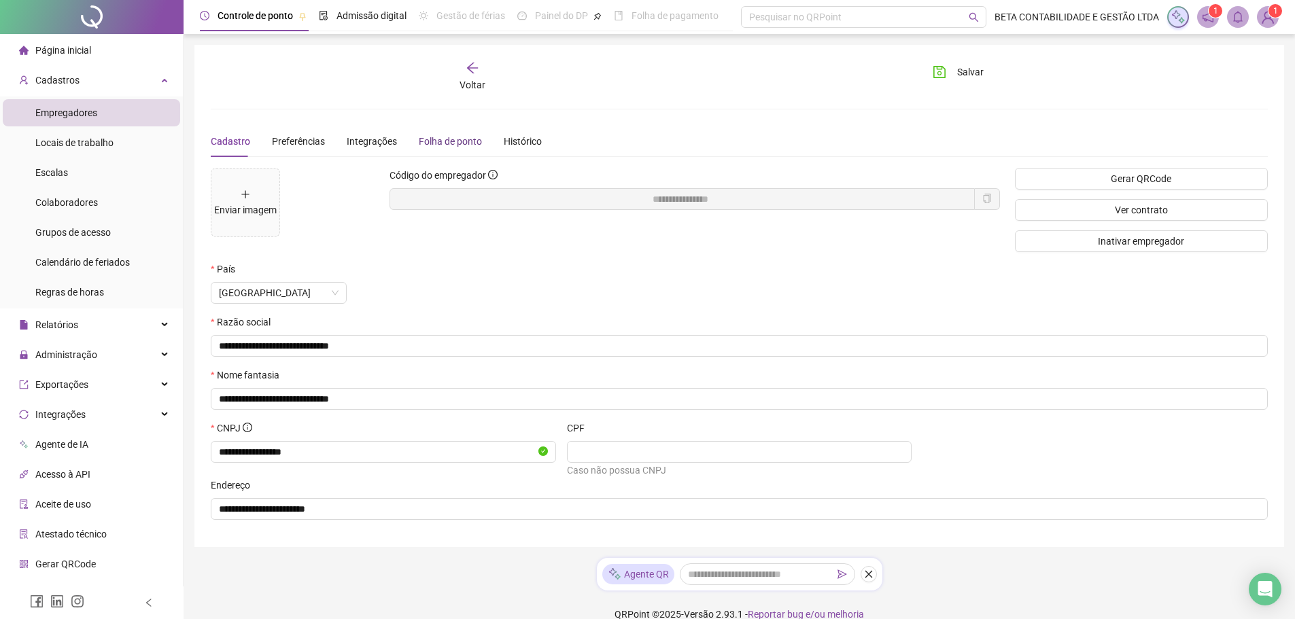
click at [447, 147] on div "Folha de ponto" at bounding box center [450, 141] width 63 height 15
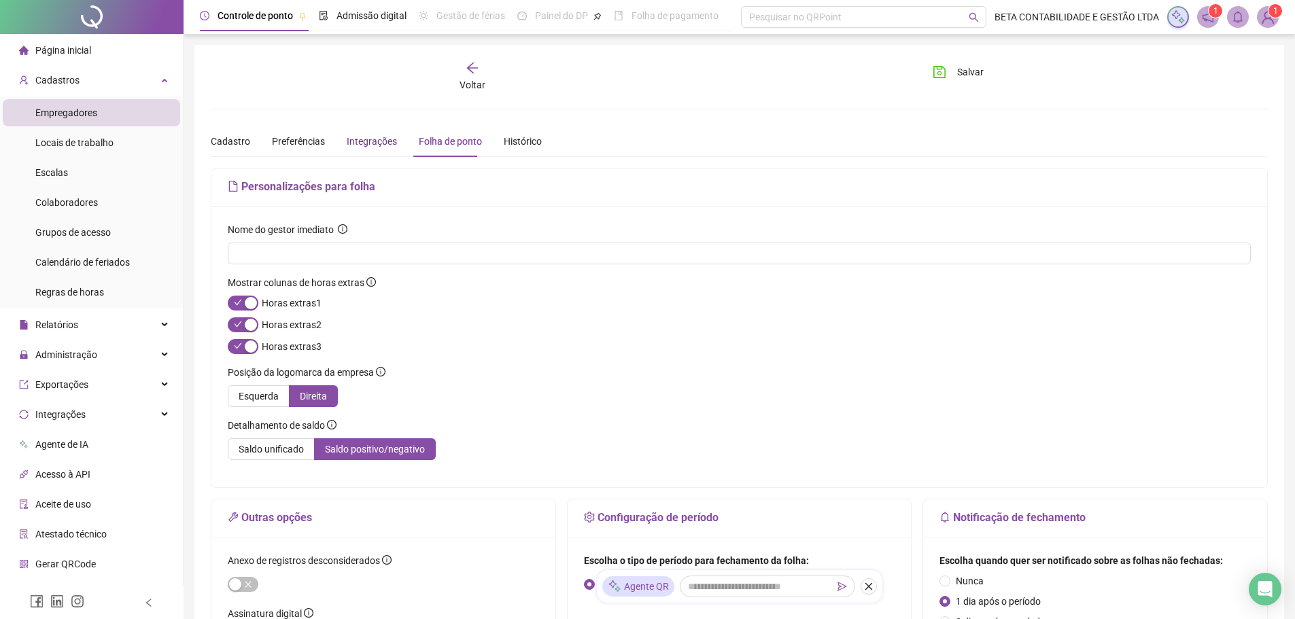
click at [375, 141] on div "Integrações" at bounding box center [372, 141] width 50 height 15
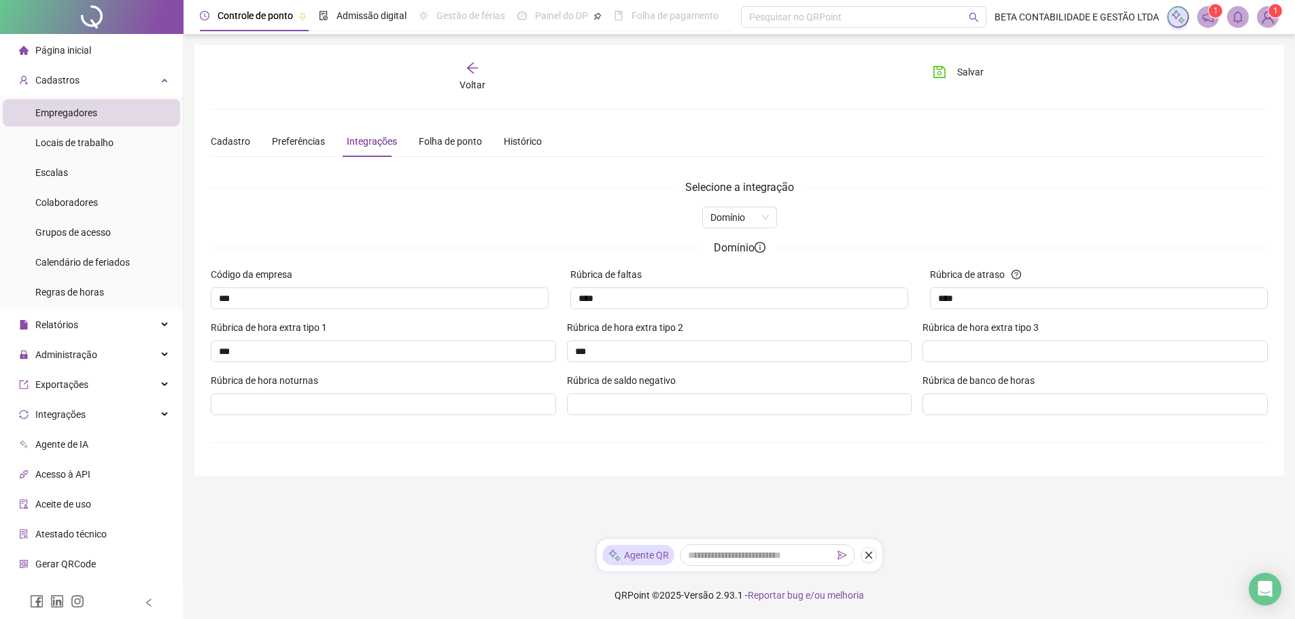
click at [375, 141] on div "Integrações" at bounding box center [372, 141] width 50 height 15
click at [312, 141] on span "Preferências" at bounding box center [298, 141] width 53 height 11
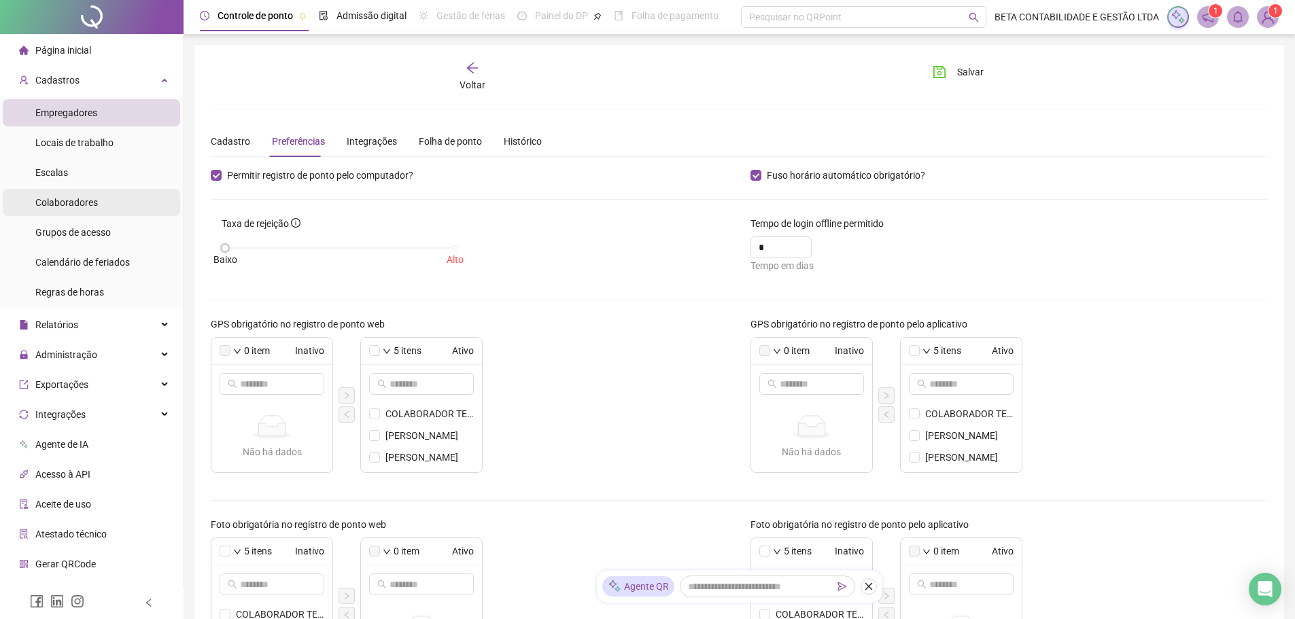
click at [57, 203] on span "Colaboradores" at bounding box center [66, 202] width 63 height 11
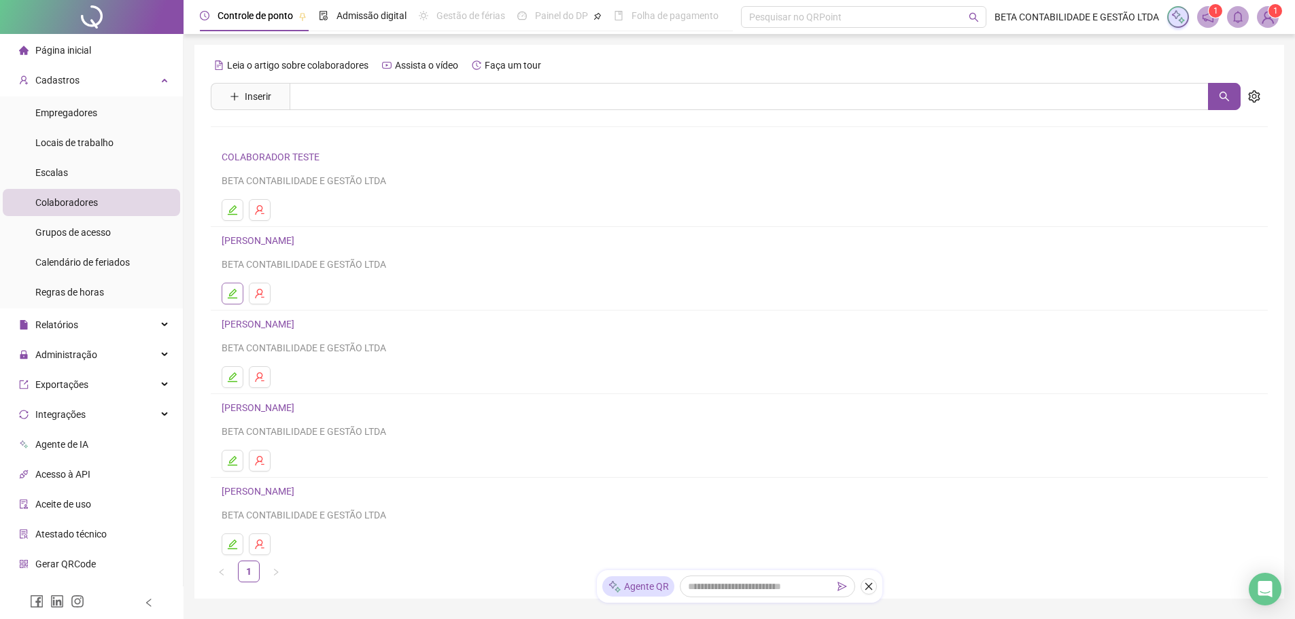
click at [230, 300] on button "button" at bounding box center [233, 294] width 22 height 22
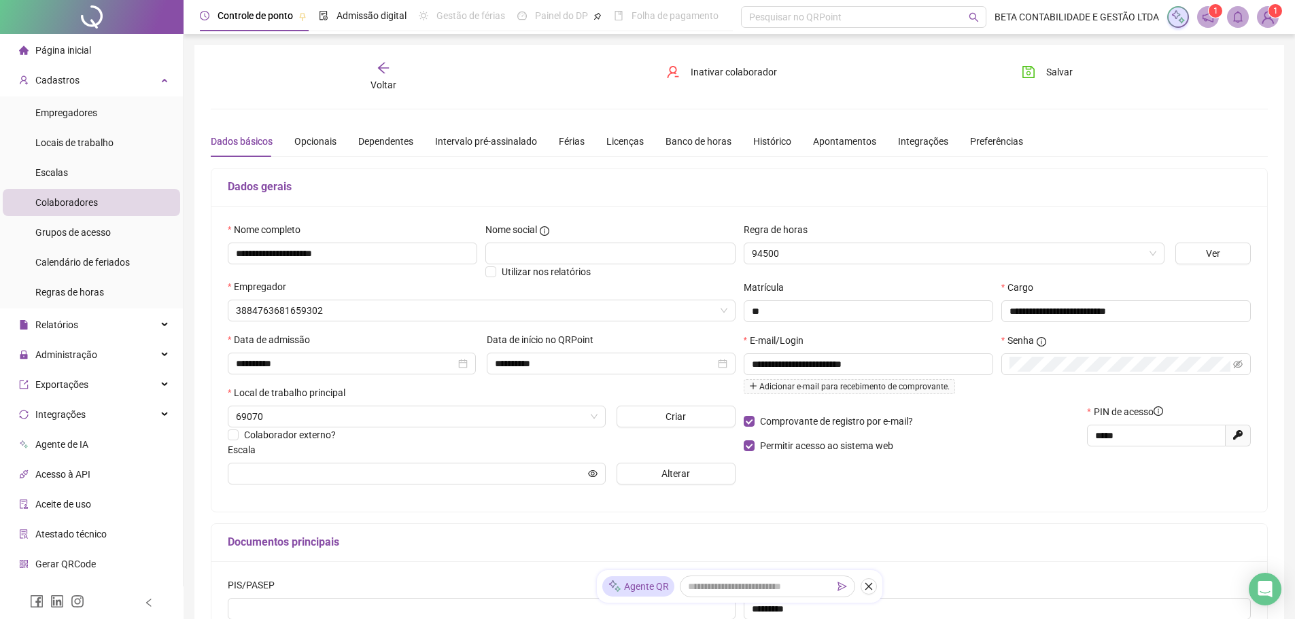
type input "**********"
click at [914, 141] on div "Integrações" at bounding box center [923, 141] width 50 height 15
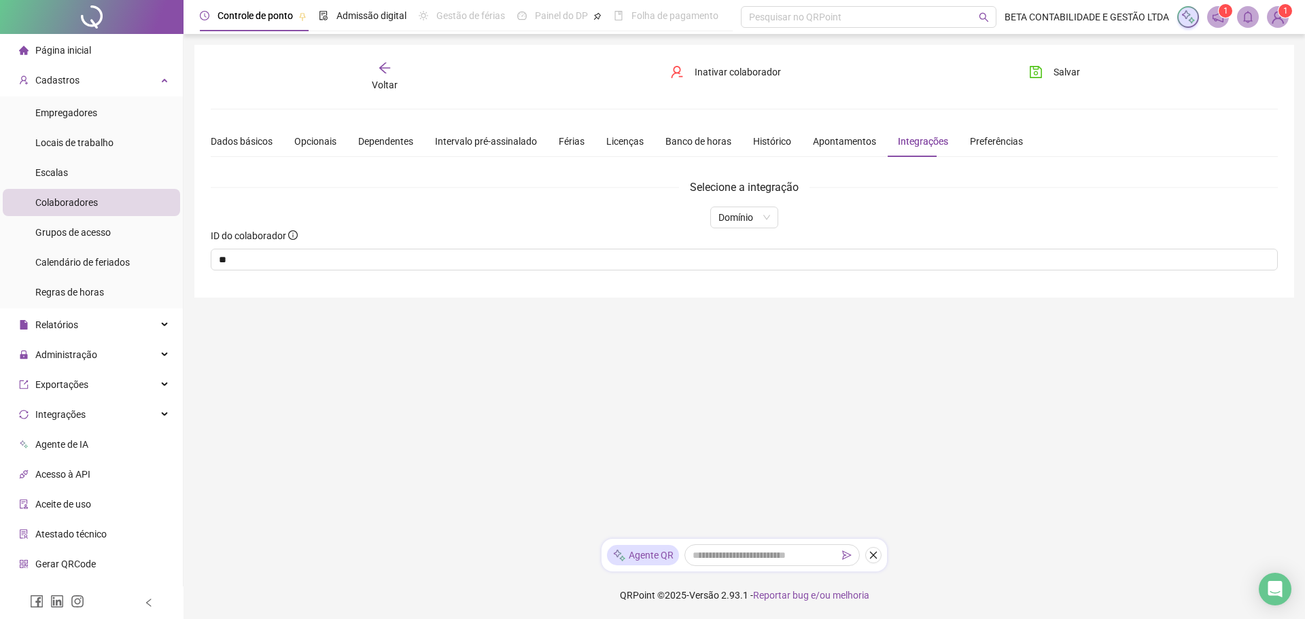
click at [61, 45] on span "Página inicial" at bounding box center [63, 50] width 56 height 11
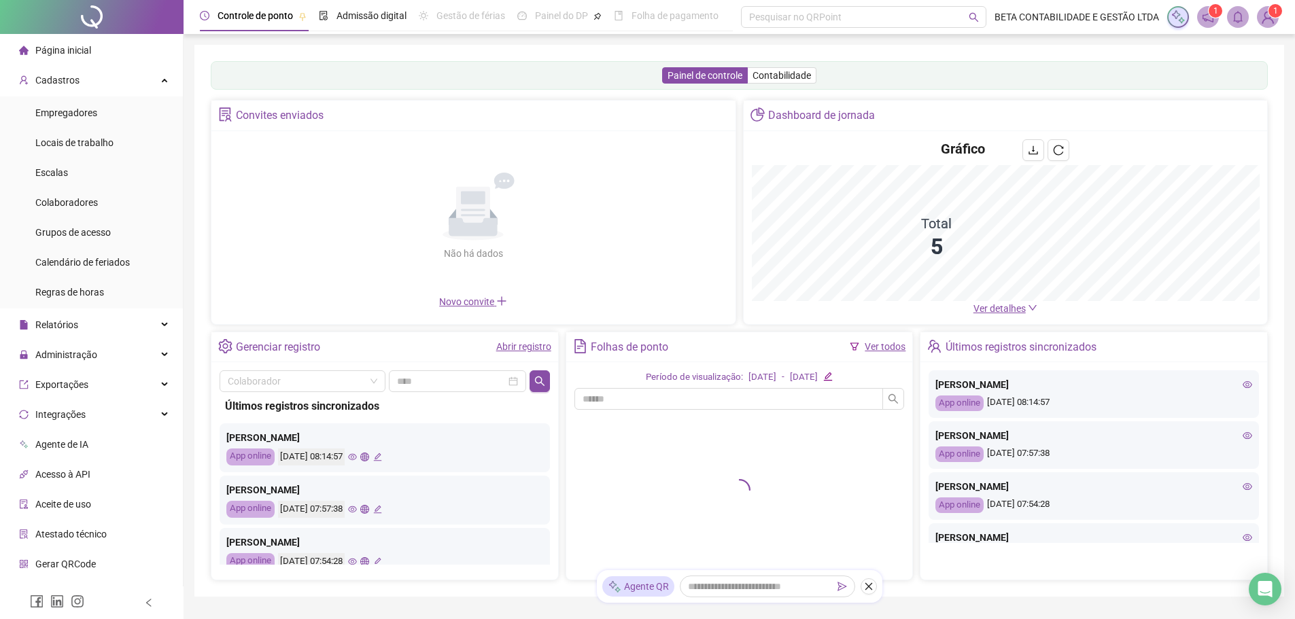
click at [1274, 21] on img at bounding box center [1267, 17] width 20 height 20
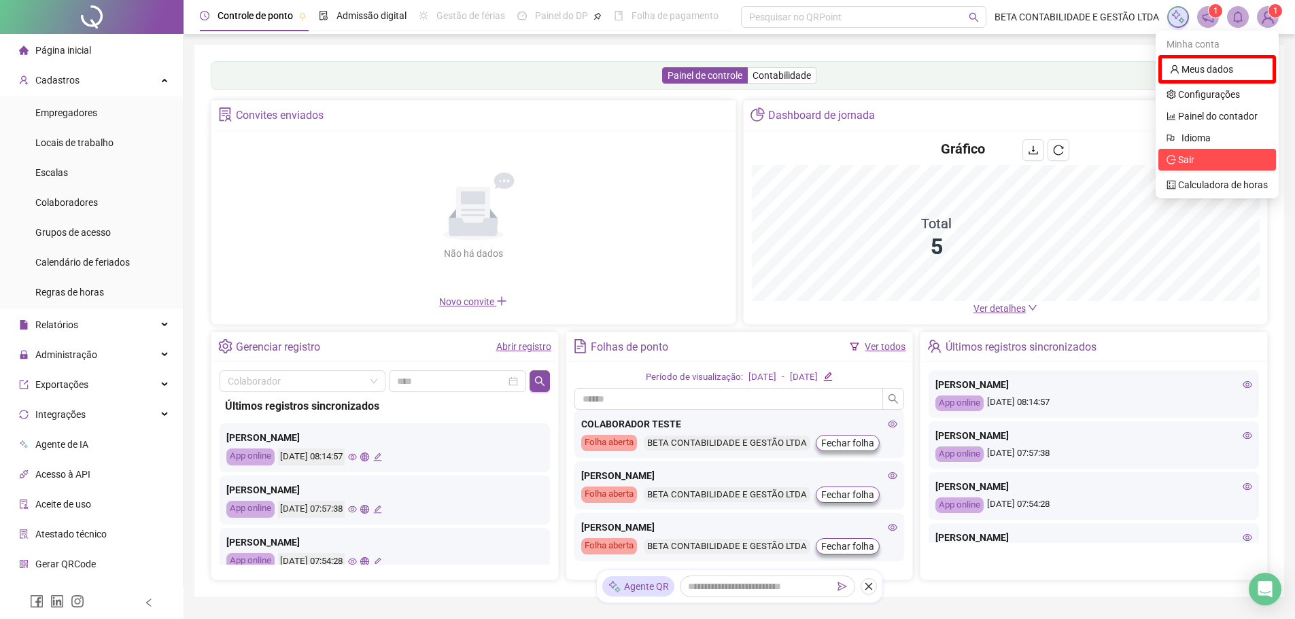
click at [1181, 159] on span "Sair" at bounding box center [1186, 159] width 16 height 11
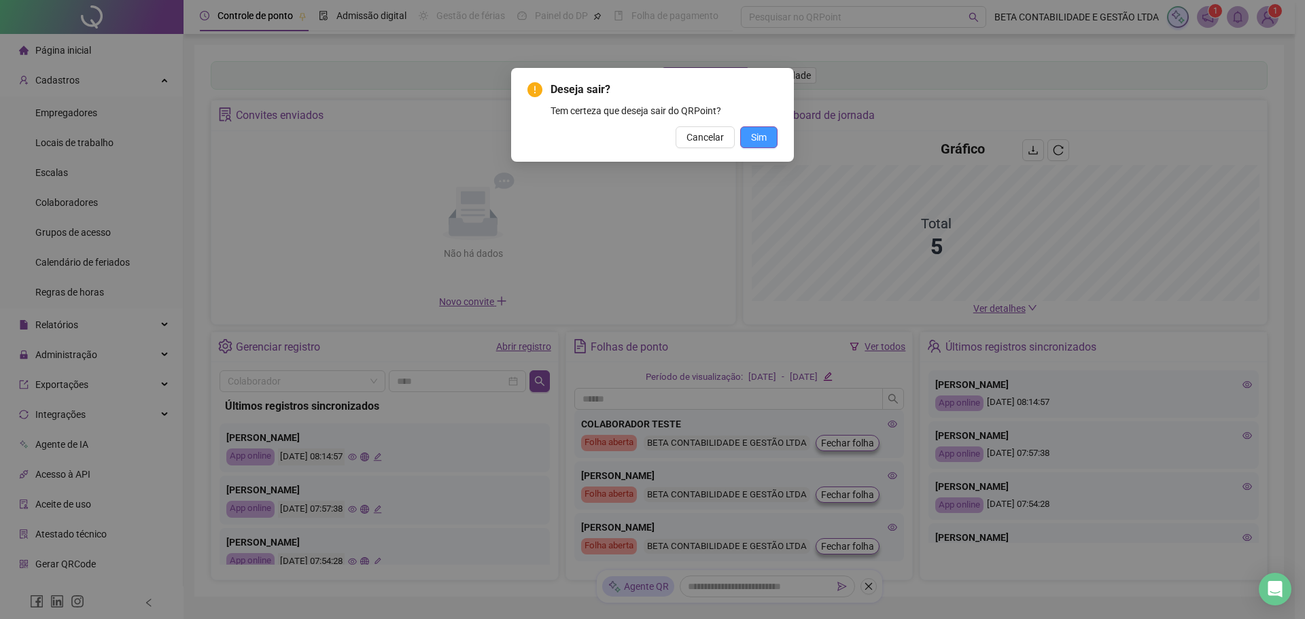
click at [759, 137] on span "Sim" at bounding box center [759, 137] width 16 height 15
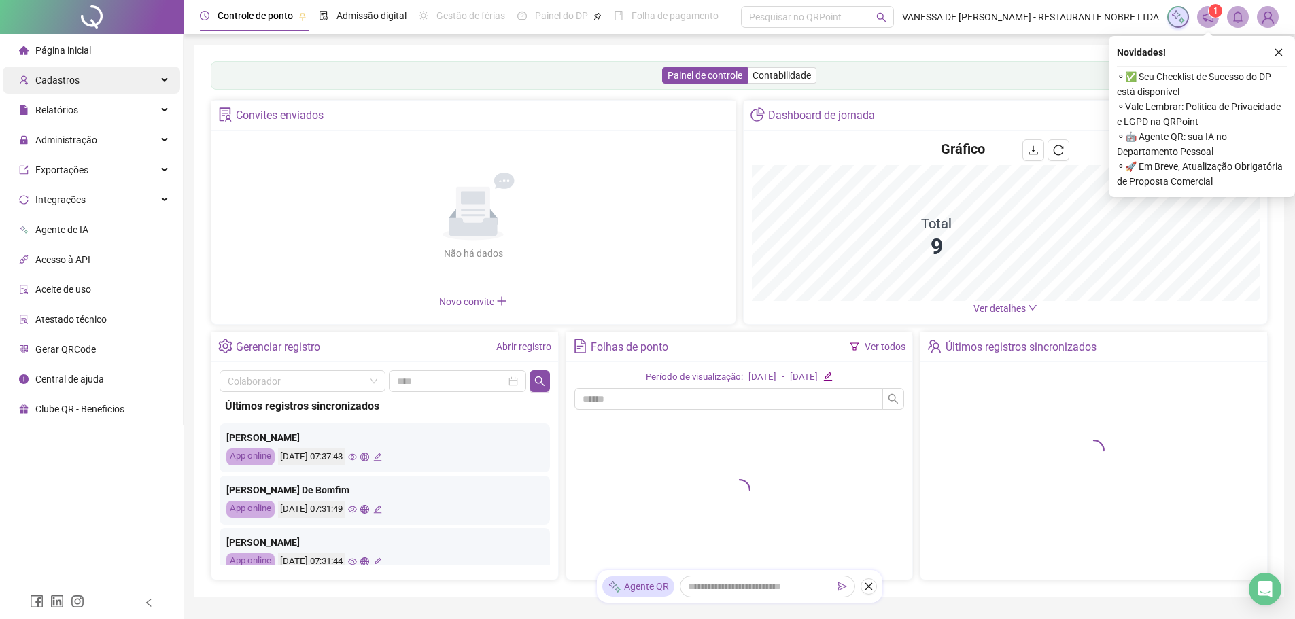
click at [63, 82] on span "Cadastros" at bounding box center [57, 80] width 44 height 11
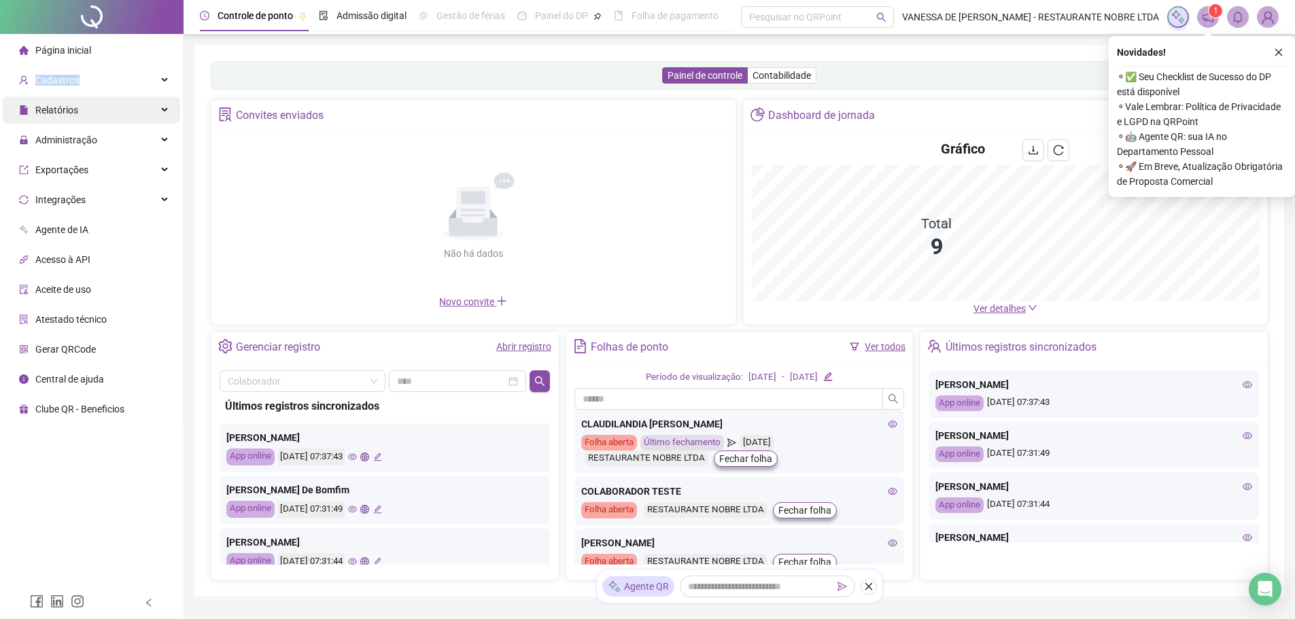
click at [162, 77] on div "Cadastros" at bounding box center [91, 80] width 177 height 27
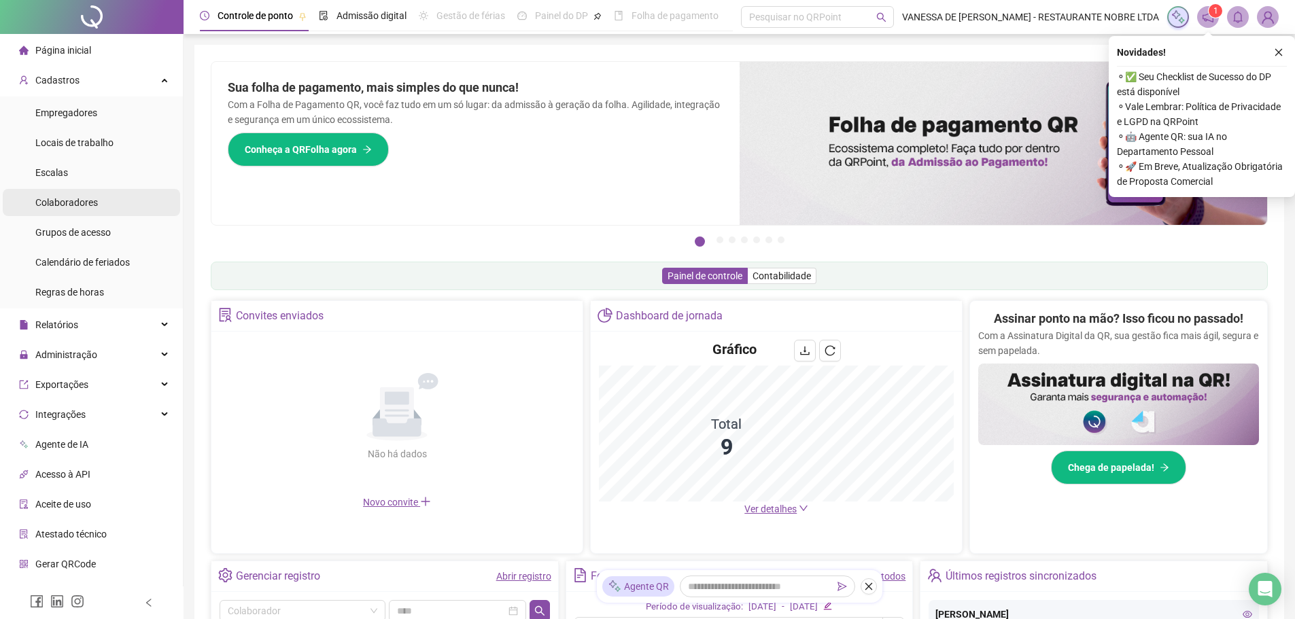
click at [75, 199] on span "Colaboradores" at bounding box center [66, 202] width 63 height 11
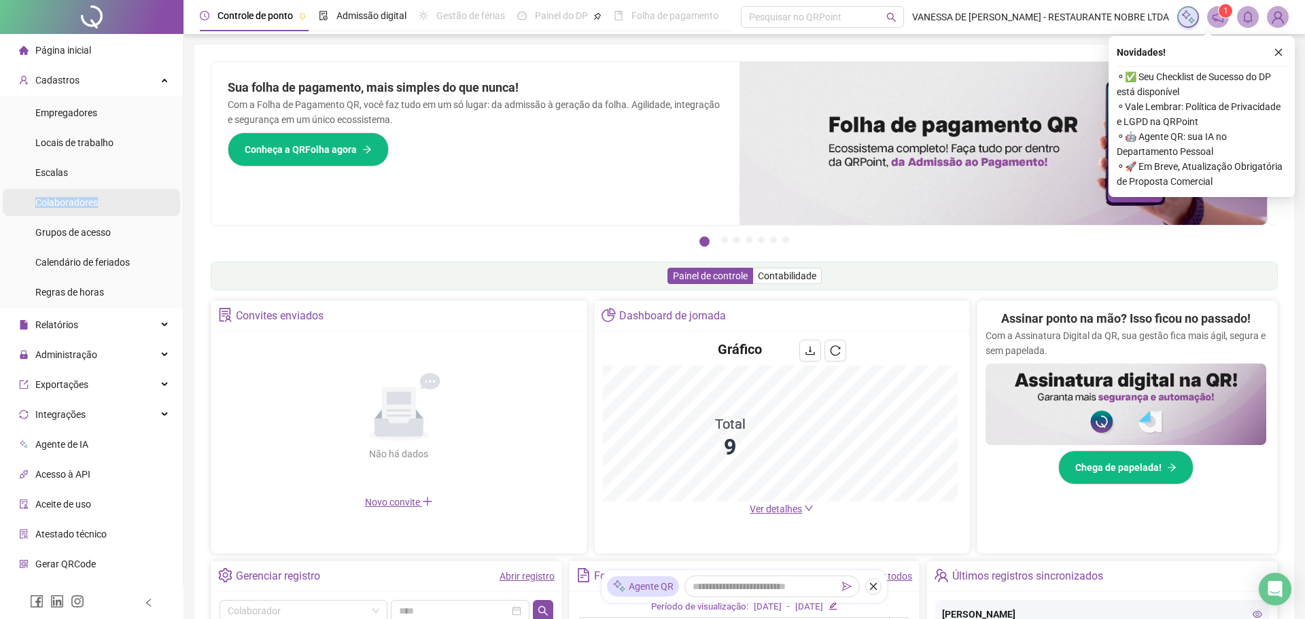
click at [75, 199] on span "Colaboradores" at bounding box center [66, 202] width 63 height 11
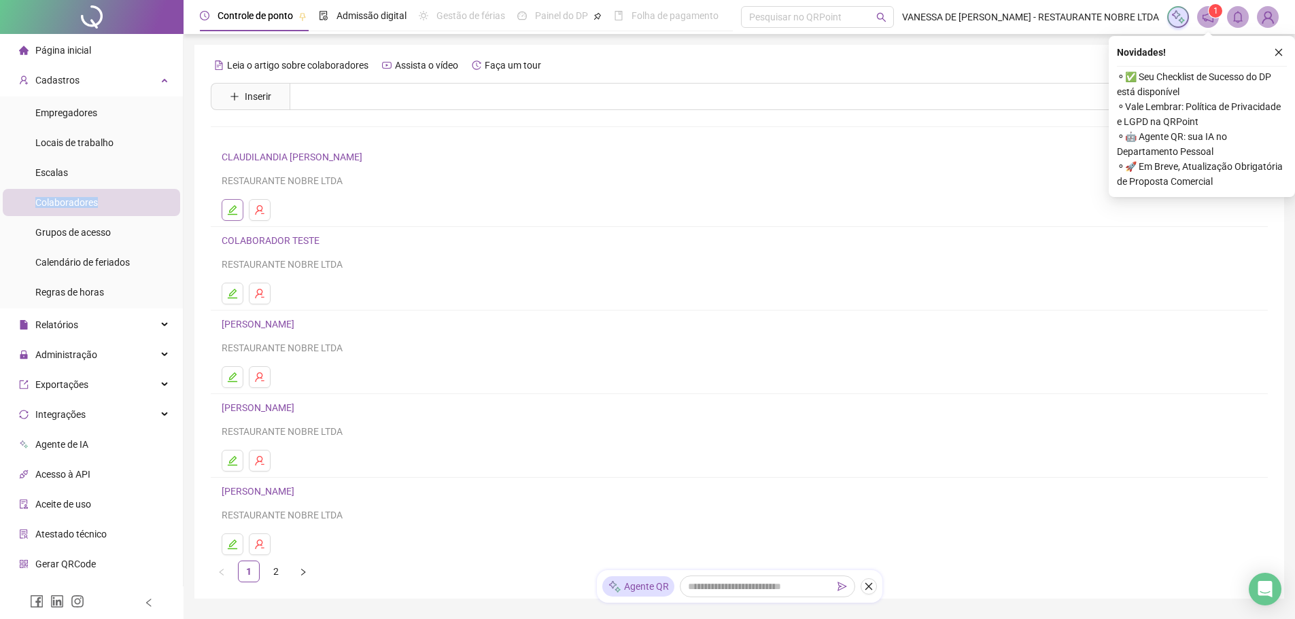
click at [231, 209] on icon "edit" at bounding box center [233, 210] width 10 height 10
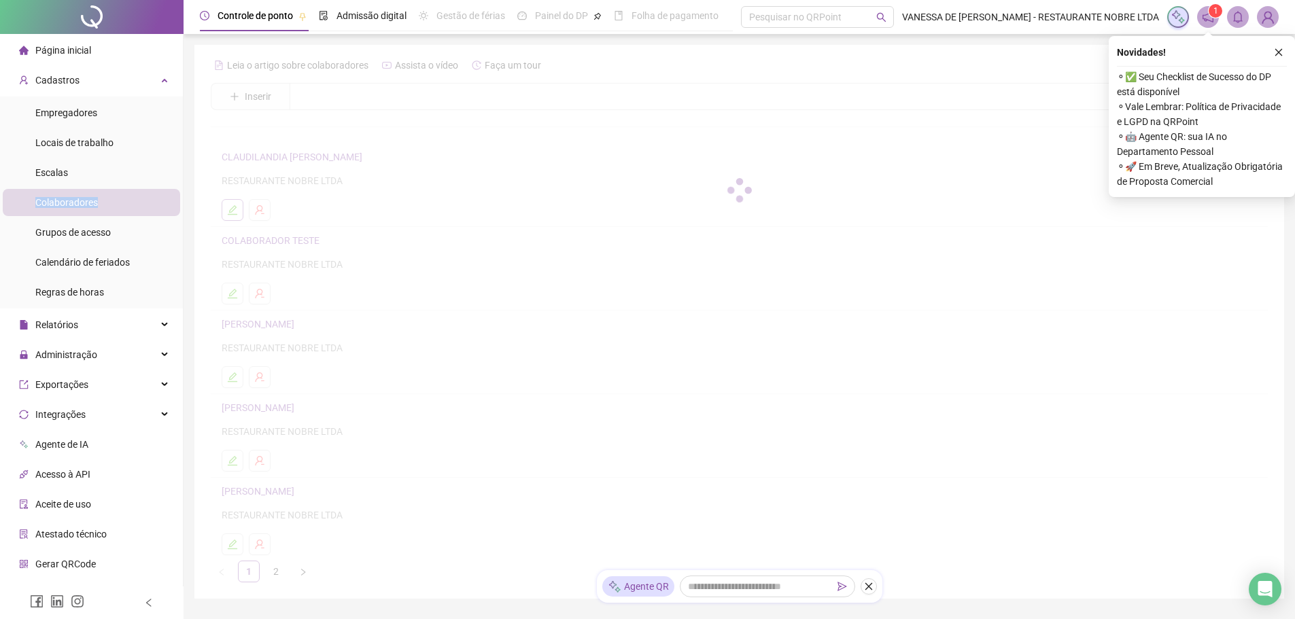
click at [231, 209] on div at bounding box center [739, 190] width 1057 height 272
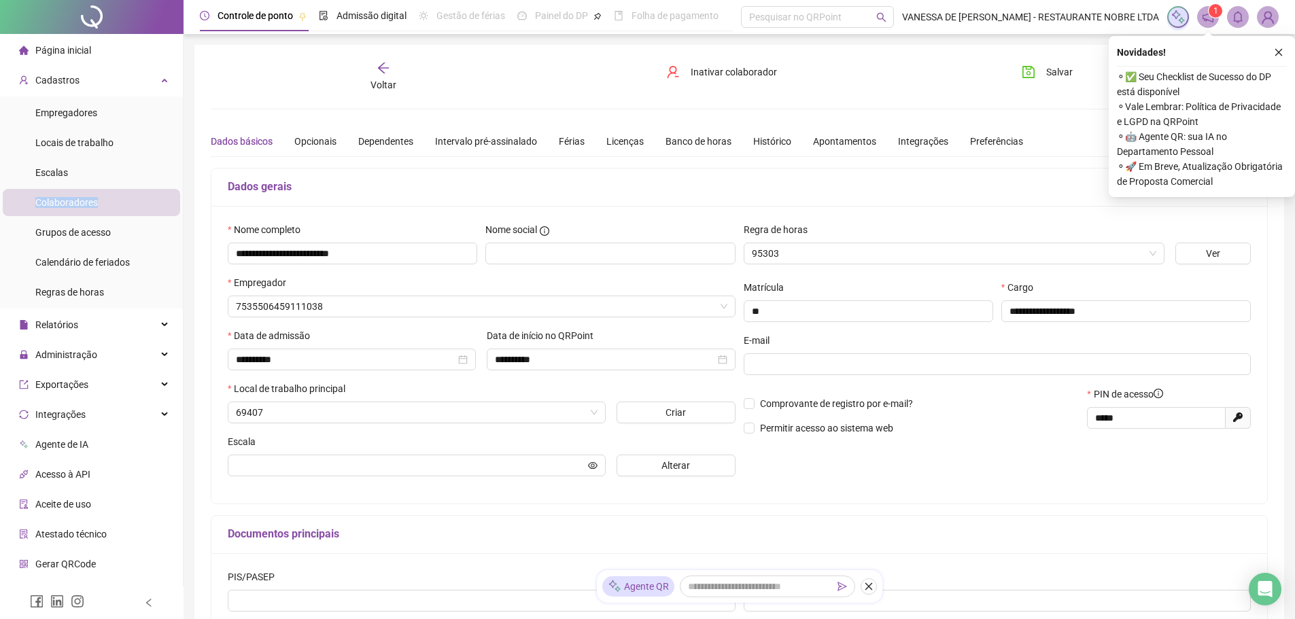
type input "*********"
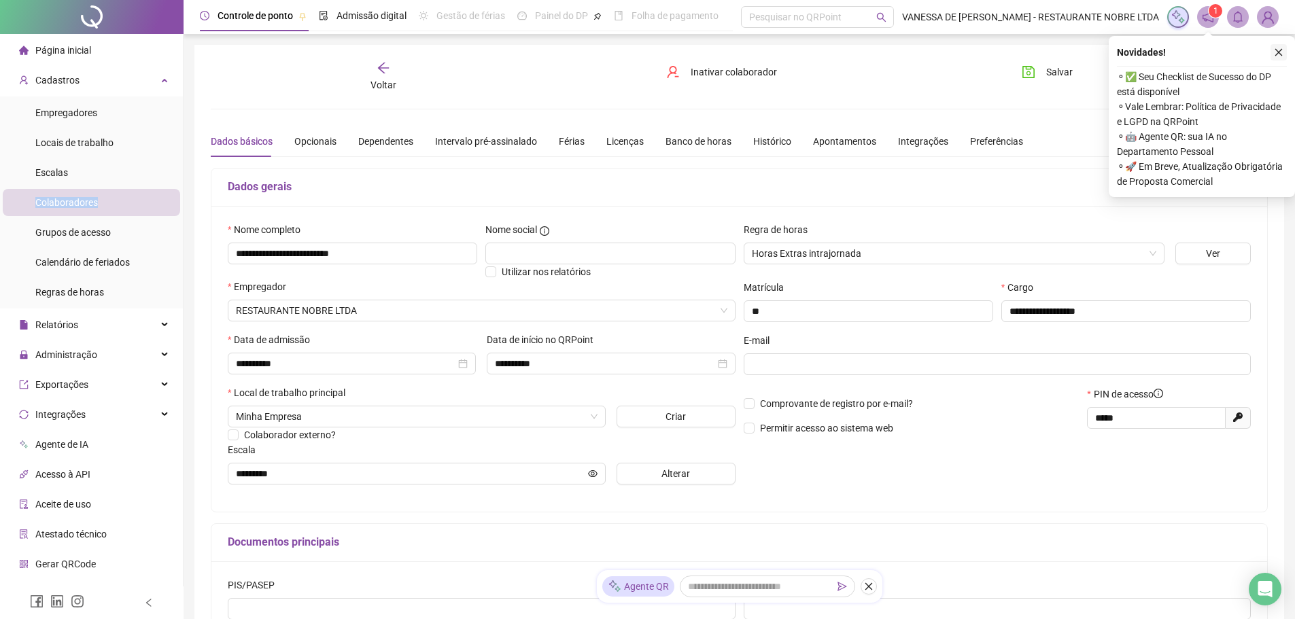
click at [1278, 53] on icon "close" at bounding box center [1279, 53] width 10 height 10
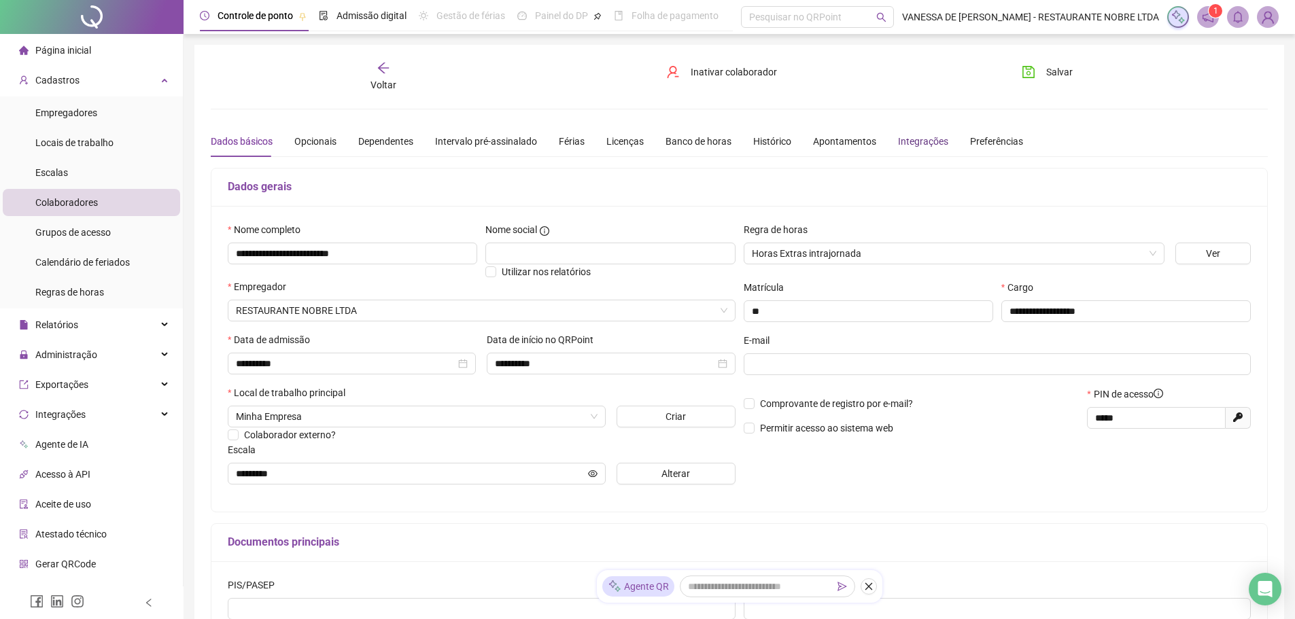
click at [918, 137] on div "Integrações" at bounding box center [923, 141] width 50 height 15
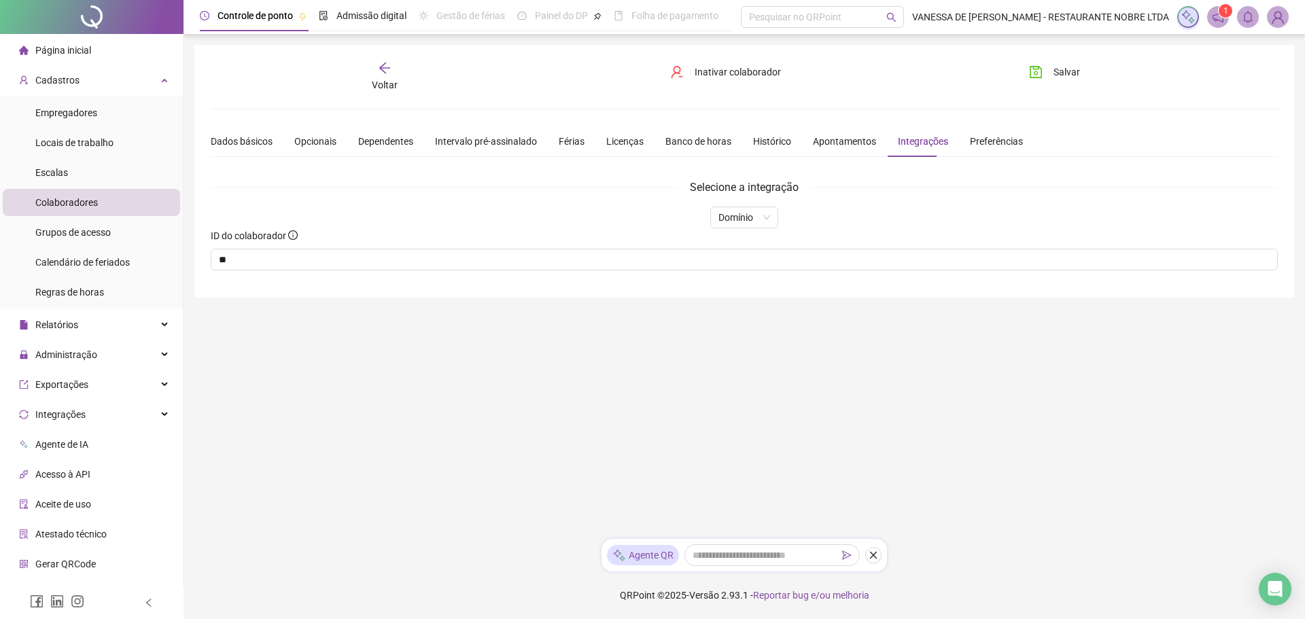
click at [390, 74] on icon "arrow-left" at bounding box center [385, 68] width 14 height 14
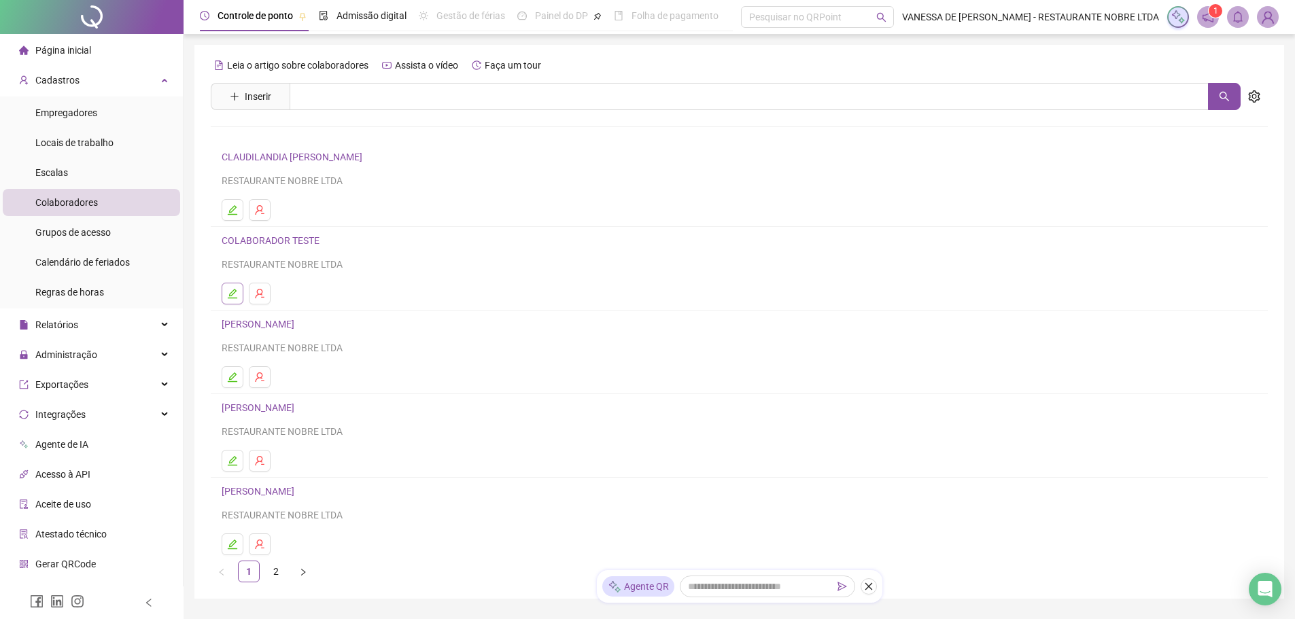
click at [237, 290] on icon "edit" at bounding box center [232, 293] width 11 height 11
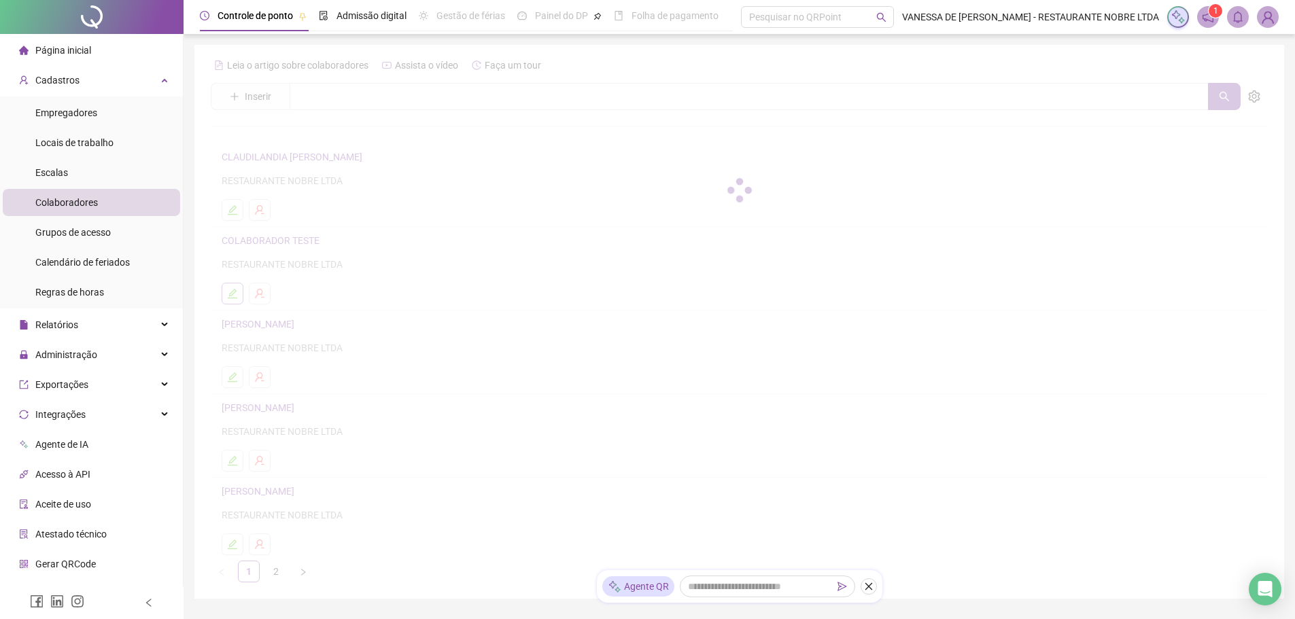
click at [237, 290] on div at bounding box center [739, 190] width 1057 height 272
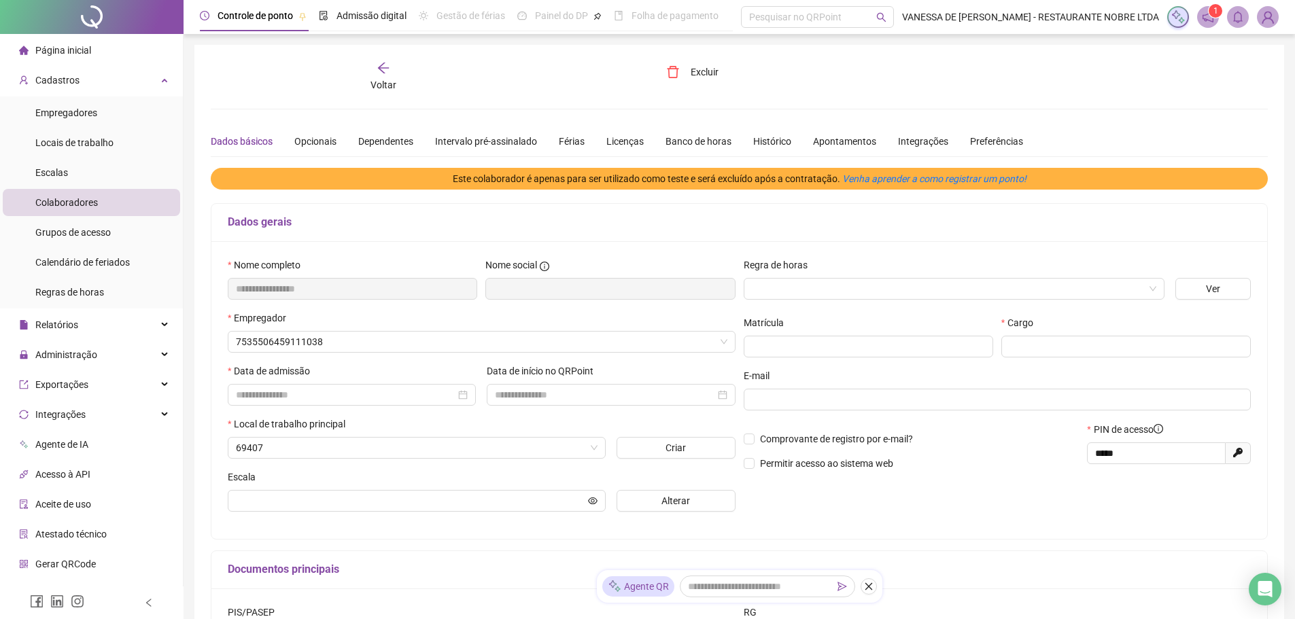
type input "**********"
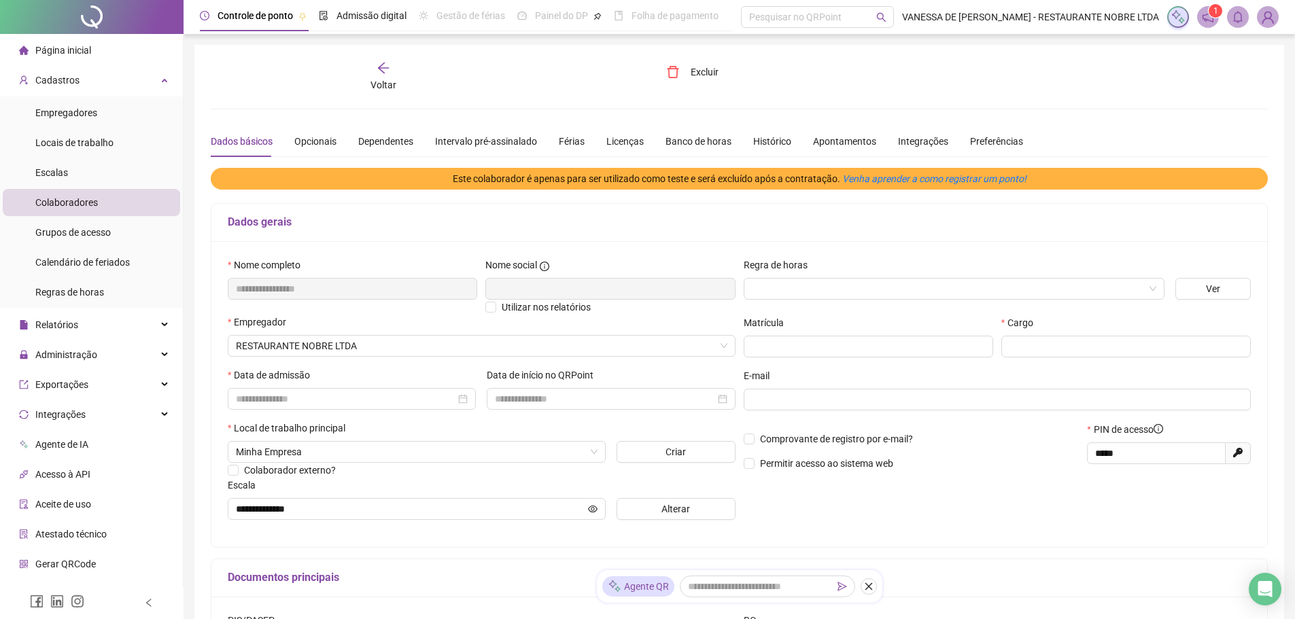
click at [382, 82] on span "Voltar" at bounding box center [383, 85] width 26 height 11
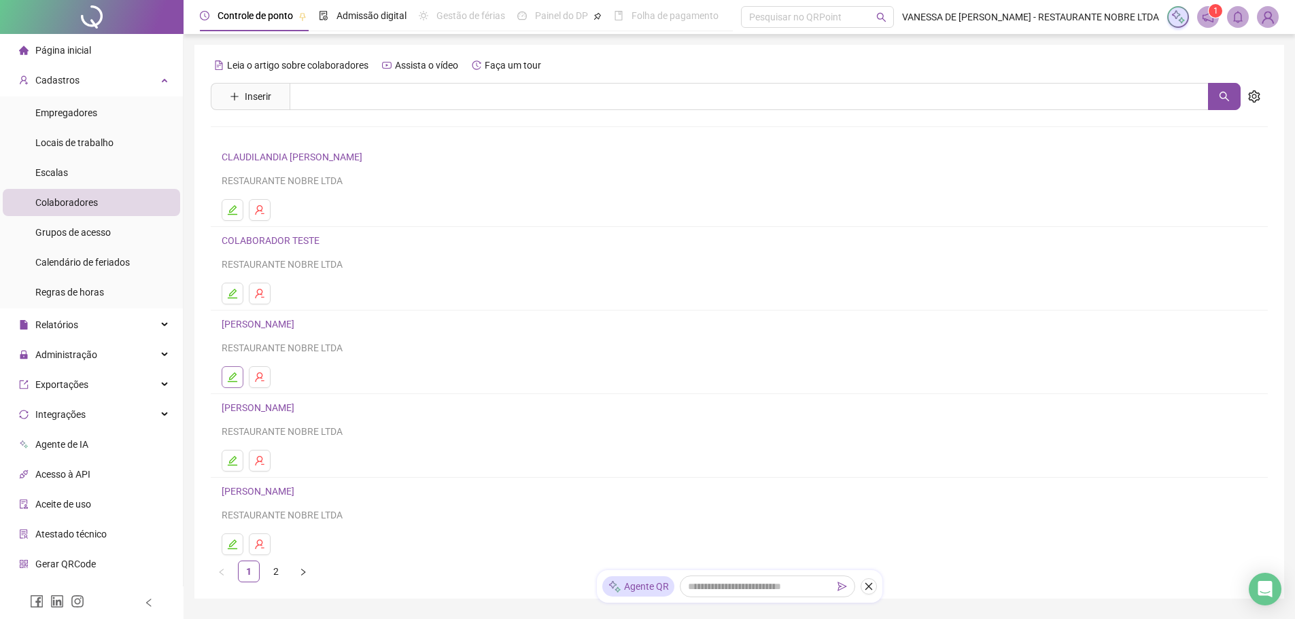
click at [233, 377] on icon "edit" at bounding box center [232, 377] width 11 height 11
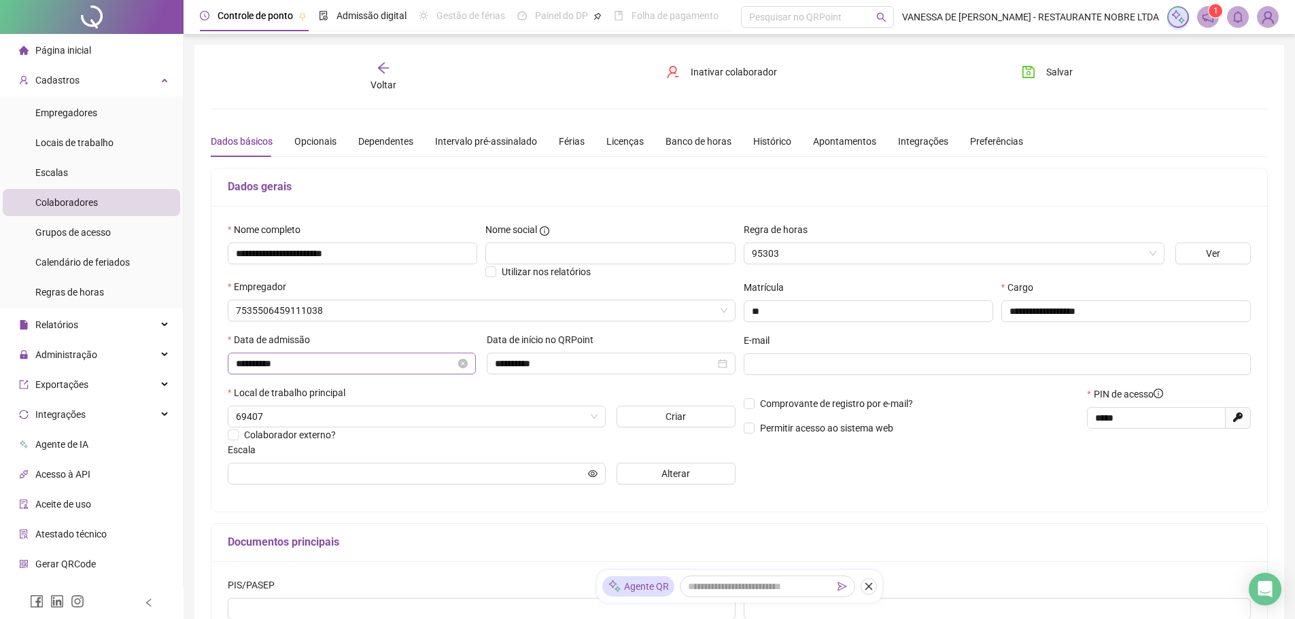
type input "*********"
click at [913, 135] on div "Integrações" at bounding box center [923, 141] width 50 height 15
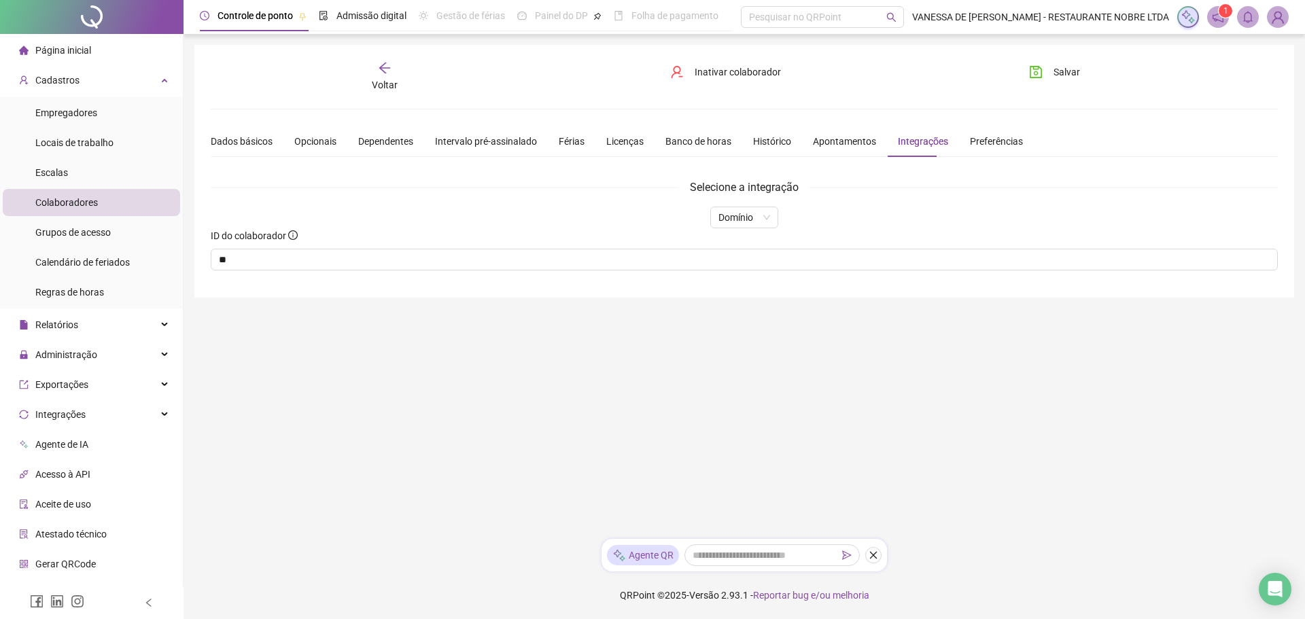
click at [384, 71] on icon "arrow-left" at bounding box center [384, 68] width 11 height 11
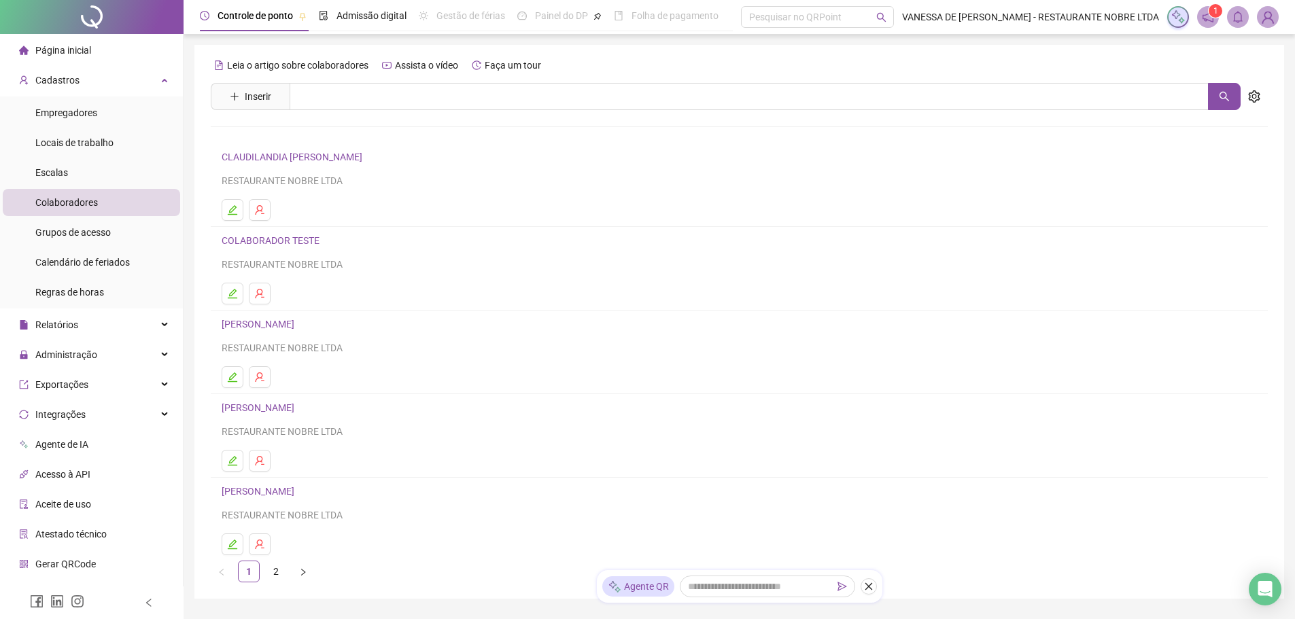
scroll to position [68, 0]
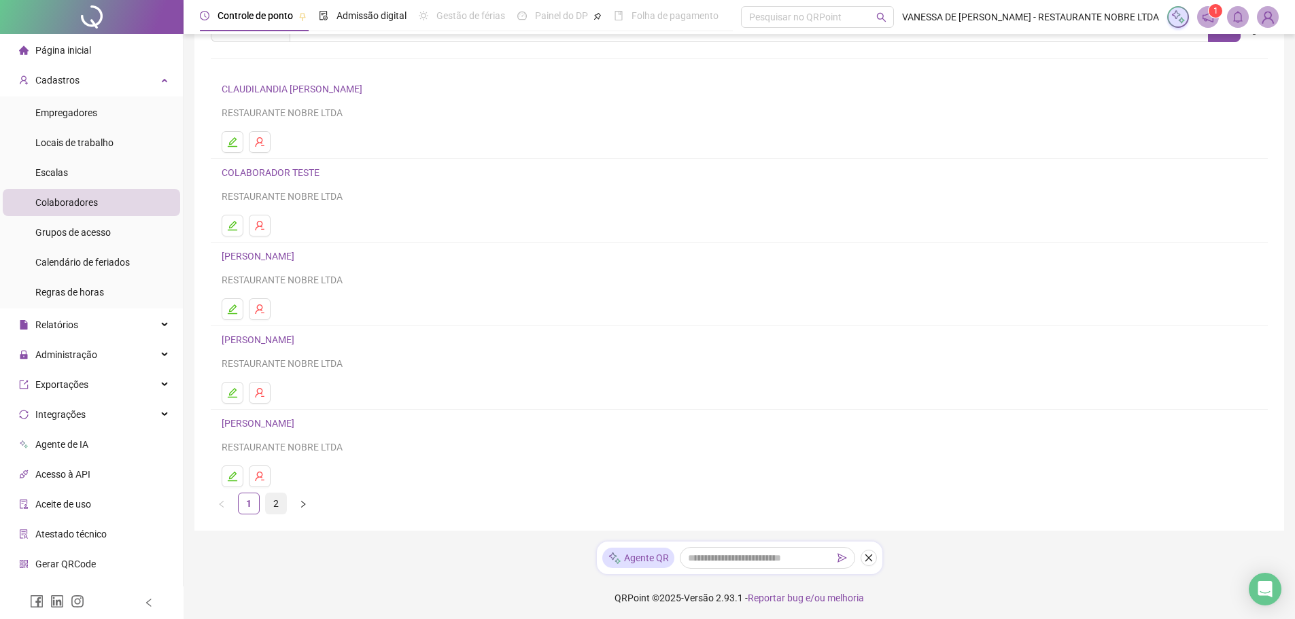
click at [273, 504] on link "2" at bounding box center [276, 503] width 20 height 20
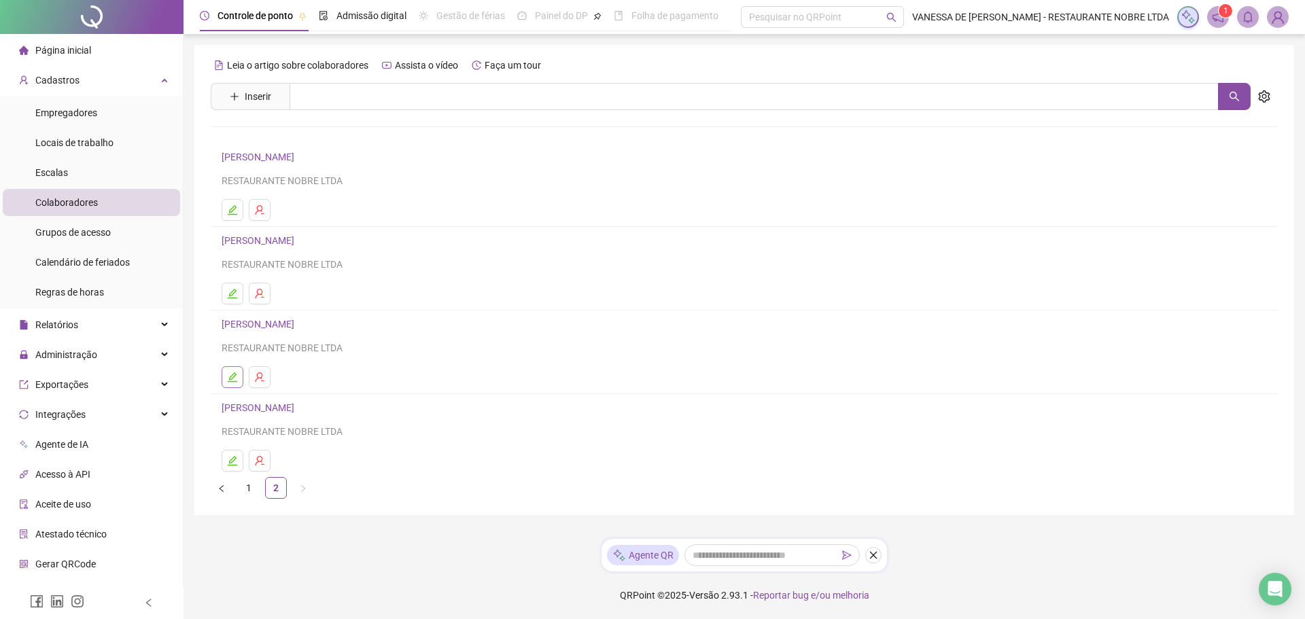
click at [231, 379] on icon "edit" at bounding box center [232, 377] width 11 height 11
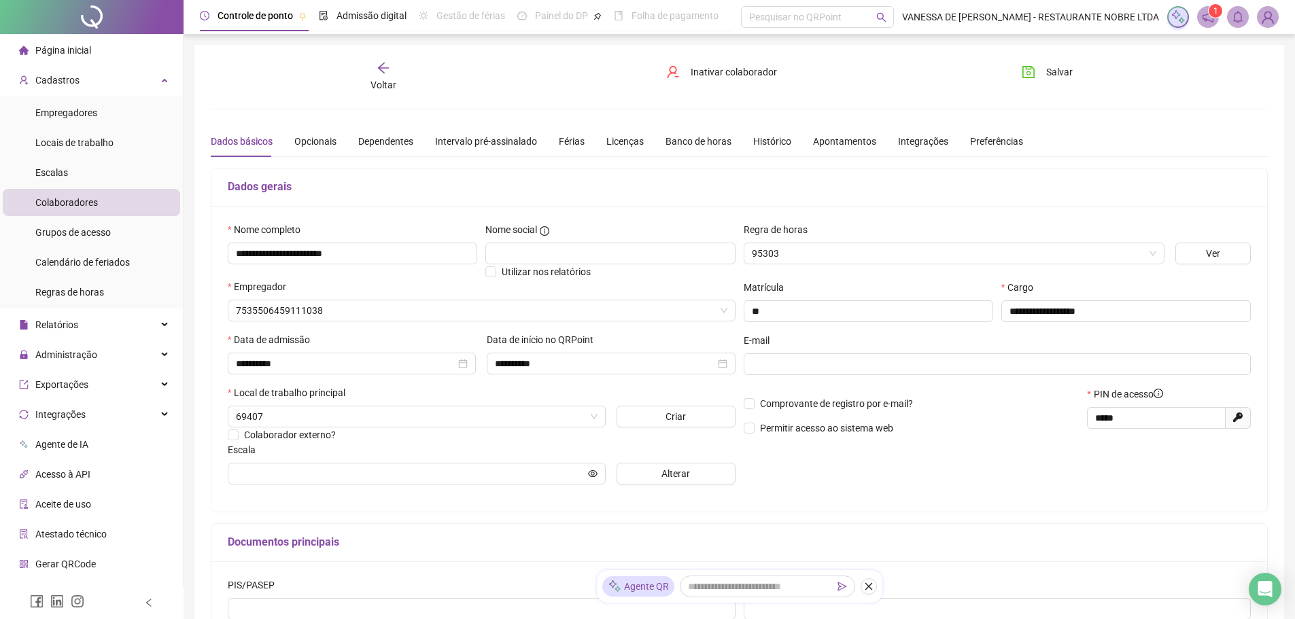
type input "*********"
click at [909, 138] on div "Integrações" at bounding box center [923, 141] width 50 height 15
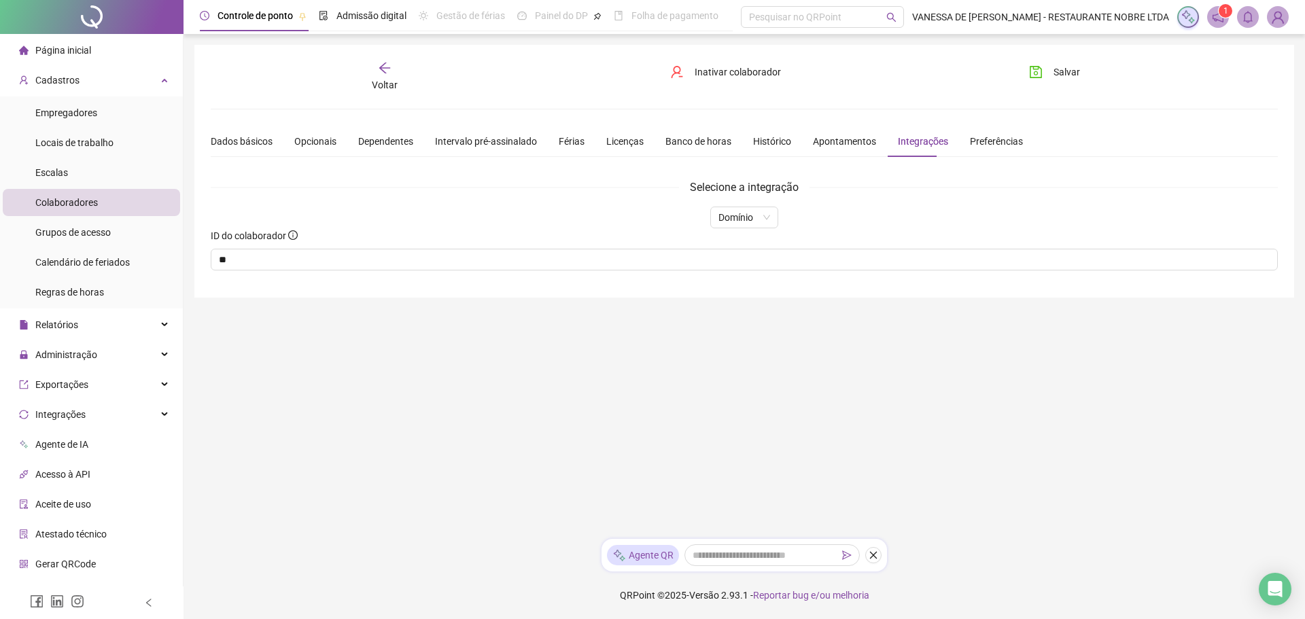
click at [386, 73] on icon "arrow-left" at bounding box center [385, 68] width 14 height 14
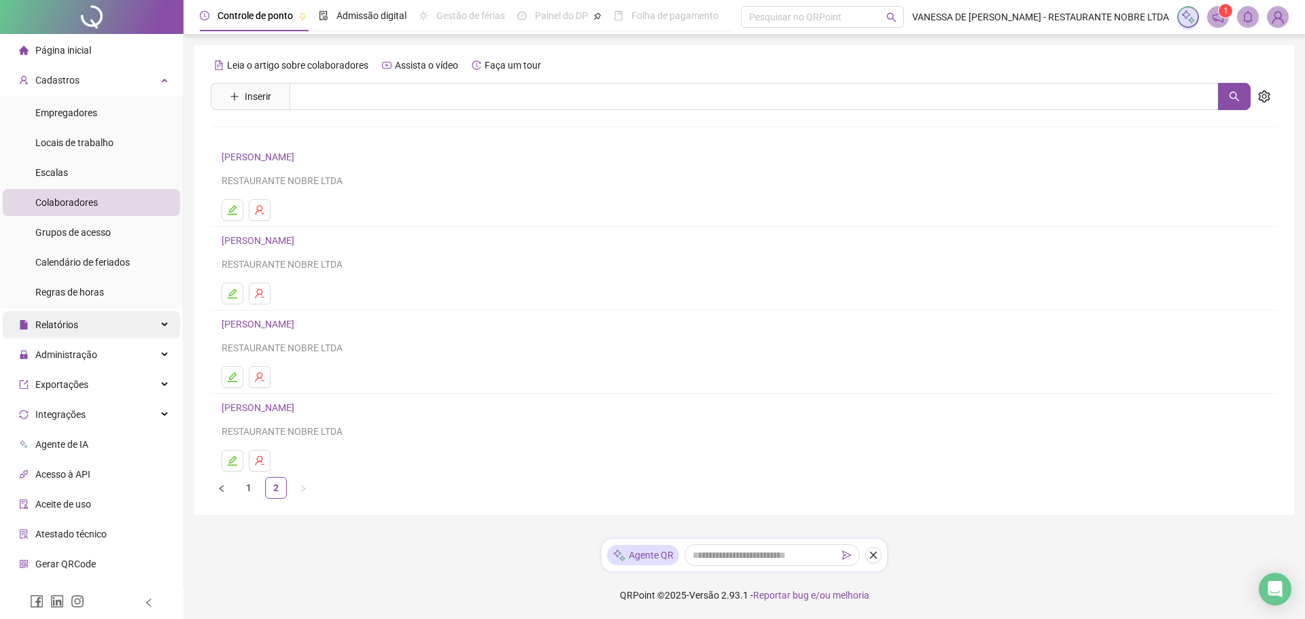
click at [57, 327] on span "Relatórios" at bounding box center [56, 324] width 43 height 11
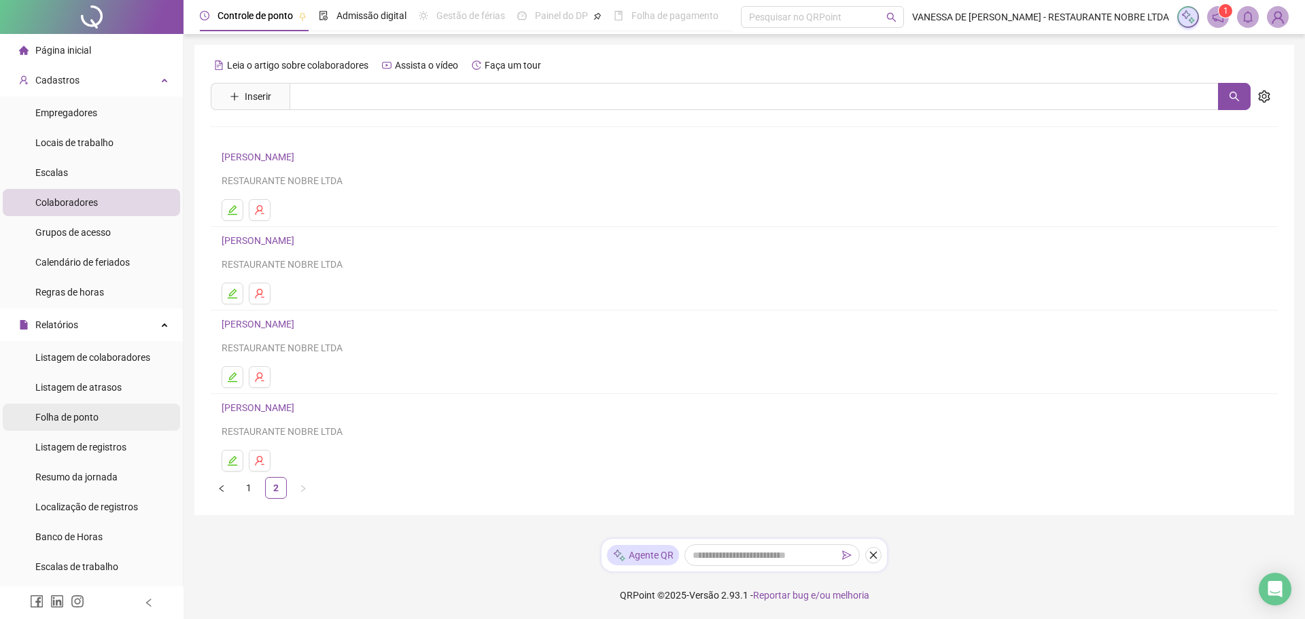
click at [66, 418] on span "Folha de ponto" at bounding box center [66, 417] width 63 height 11
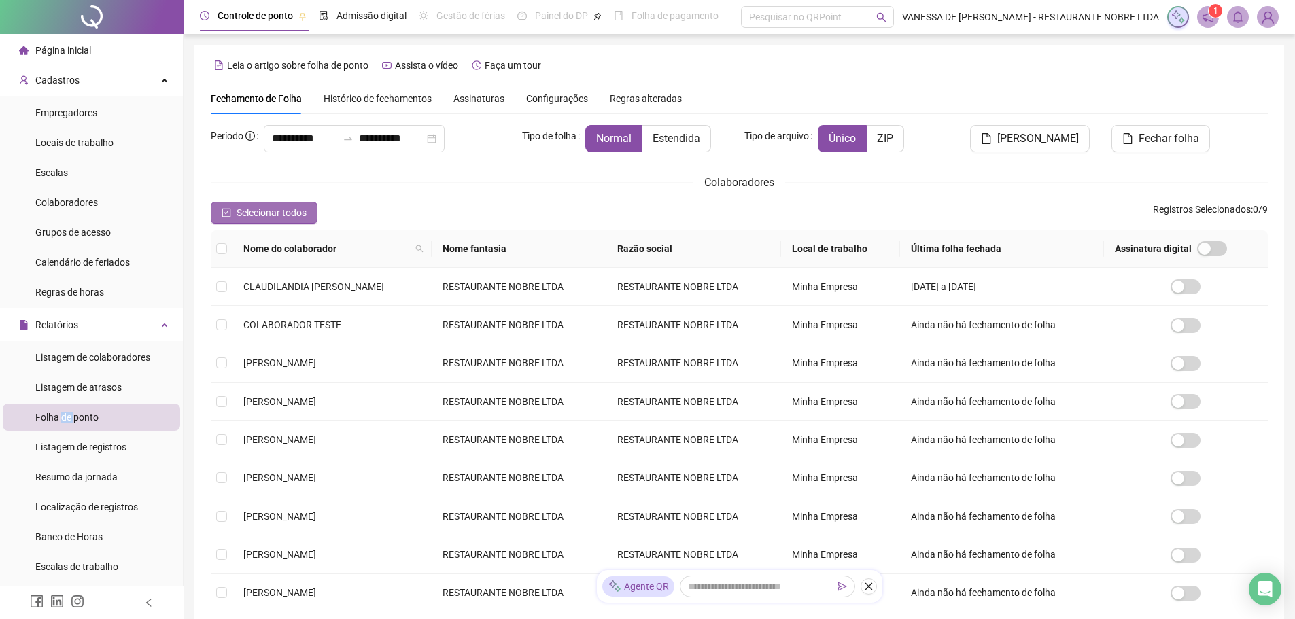
click at [280, 209] on span "Selecionar todos" at bounding box center [272, 212] width 70 height 15
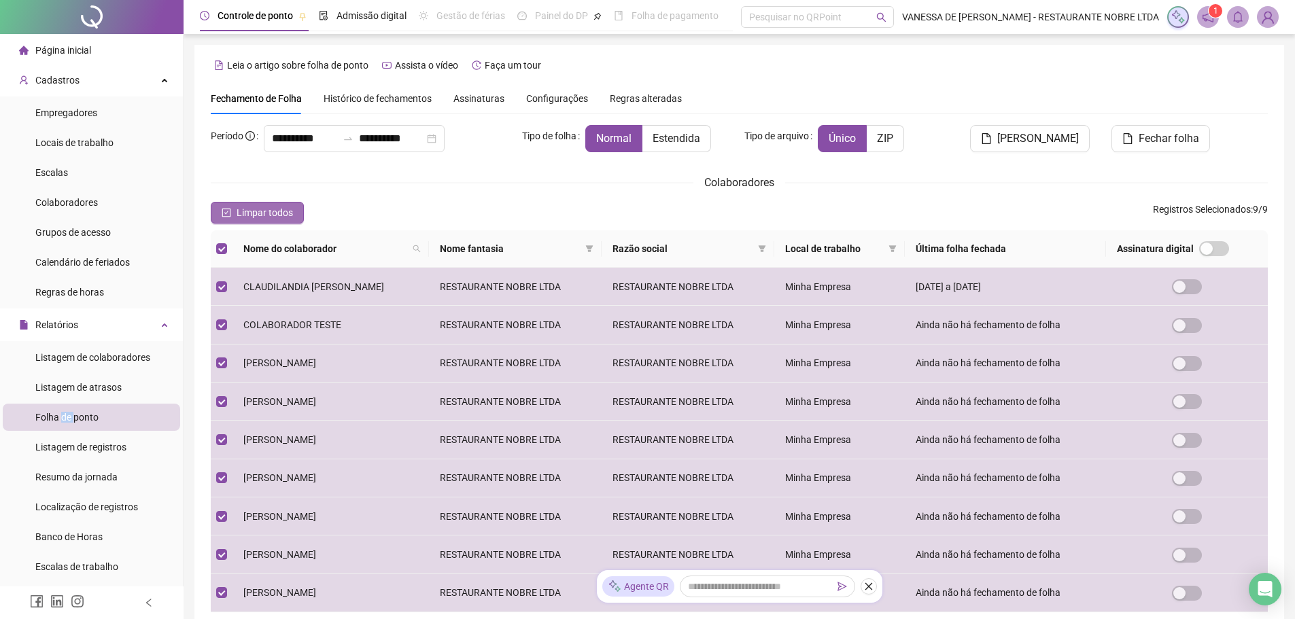
click at [280, 209] on span "Limpar todos" at bounding box center [265, 212] width 56 height 15
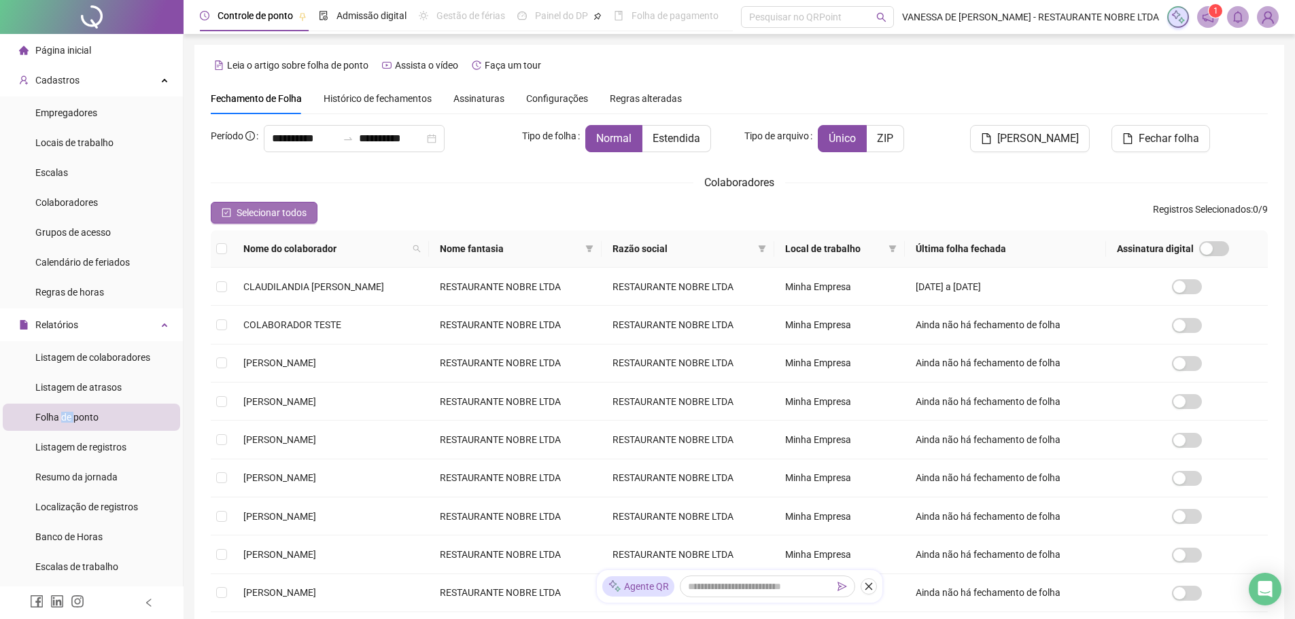
click at [280, 209] on span "Selecionar todos" at bounding box center [272, 212] width 70 height 15
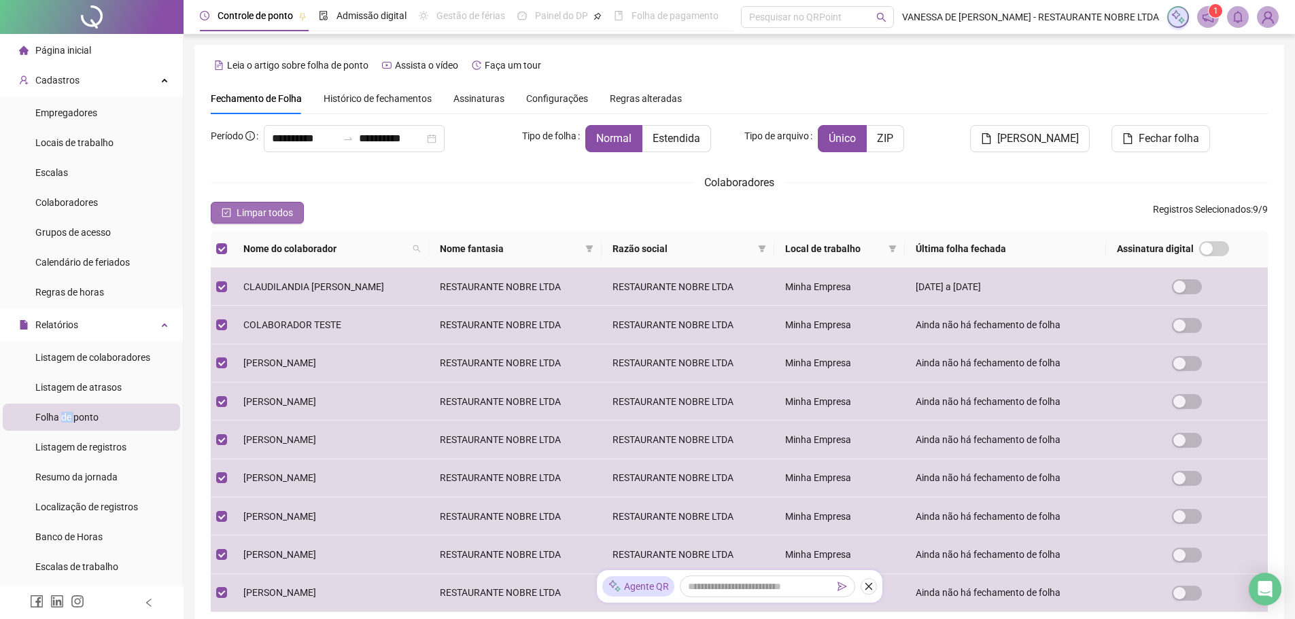
click at [280, 209] on span "Limpar todos" at bounding box center [265, 212] width 56 height 15
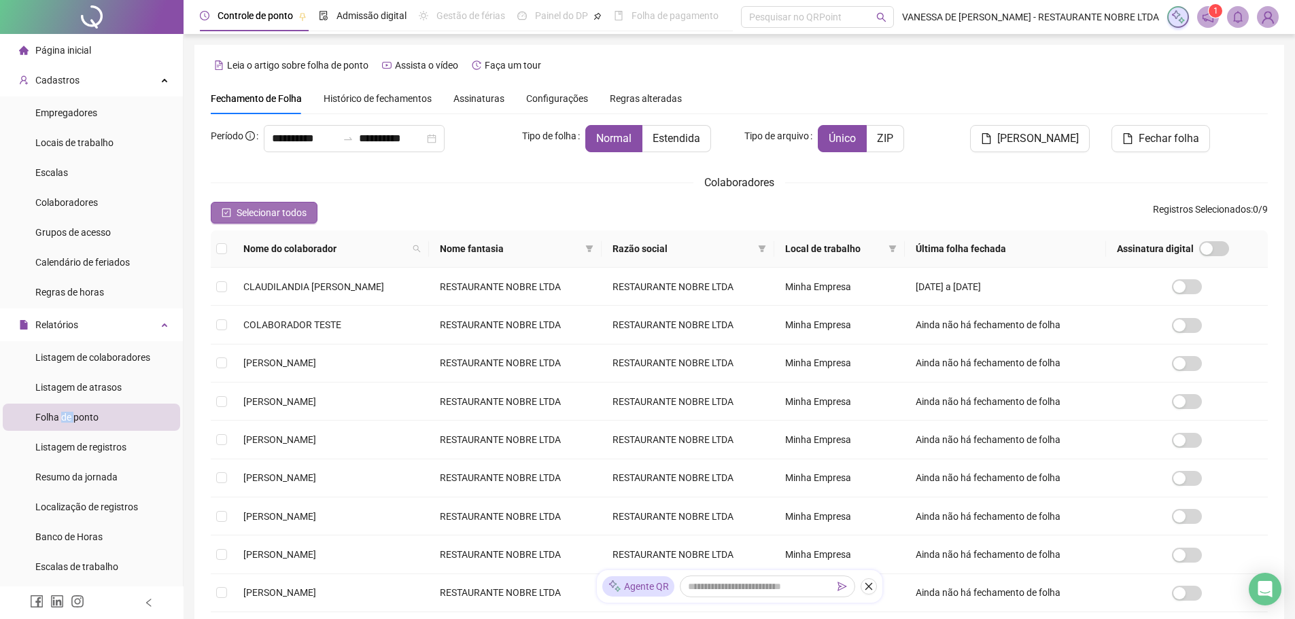
click at [280, 209] on span "Selecionar todos" at bounding box center [272, 212] width 70 height 15
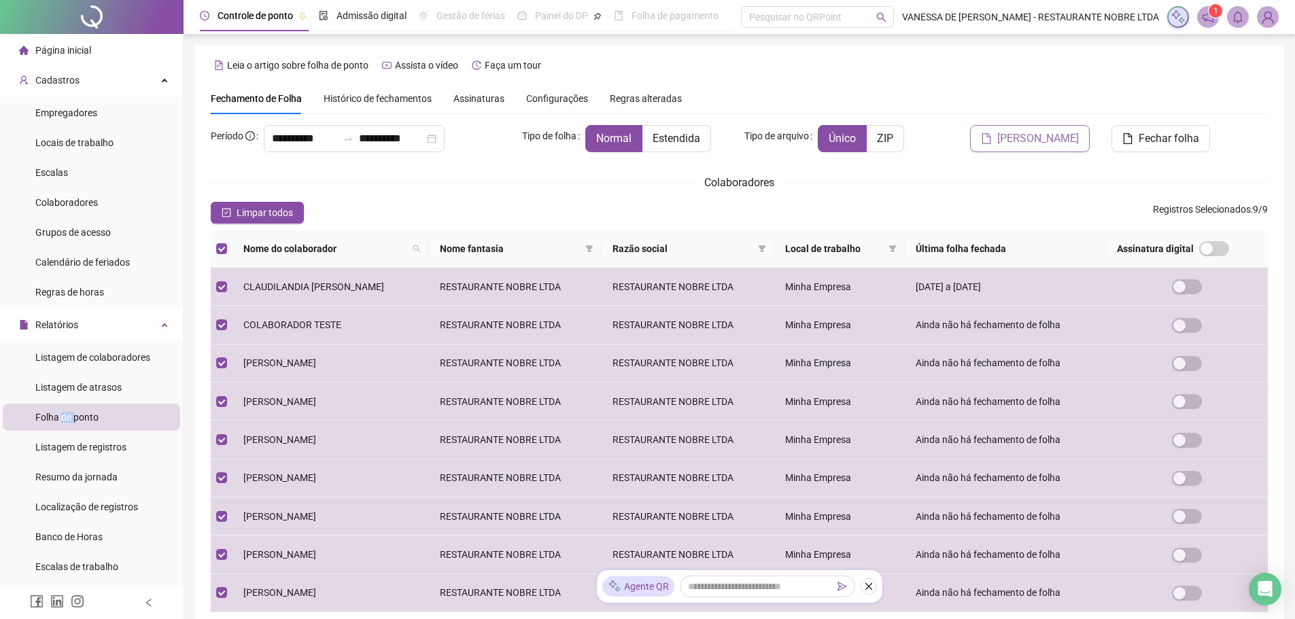
click at [1051, 138] on span "Gerar espelho" at bounding box center [1038, 138] width 82 height 16
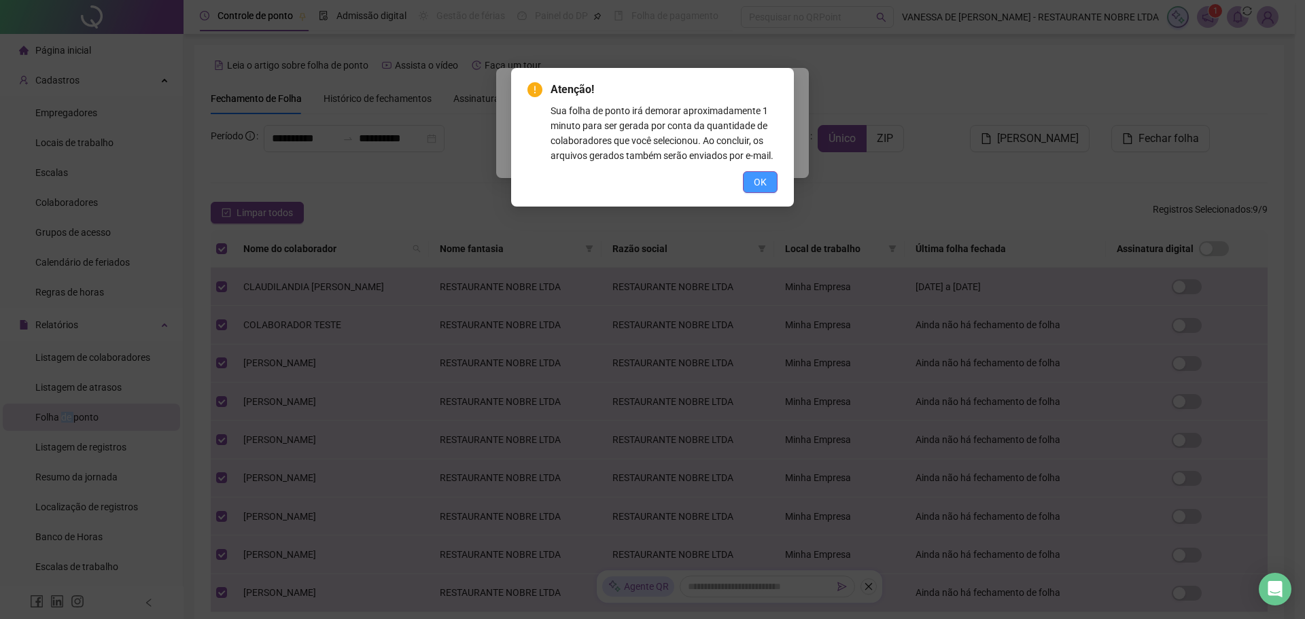
click at [756, 183] on span "OK" at bounding box center [760, 182] width 13 height 15
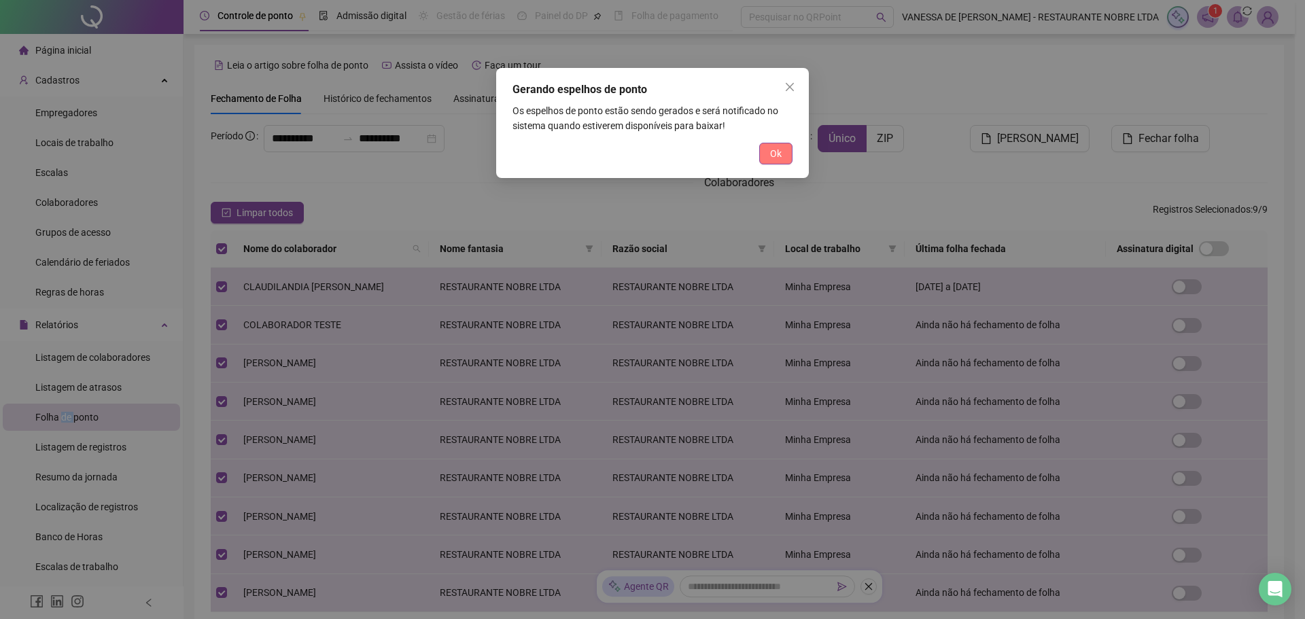
click at [770, 156] on span "Ok" at bounding box center [776, 153] width 12 height 15
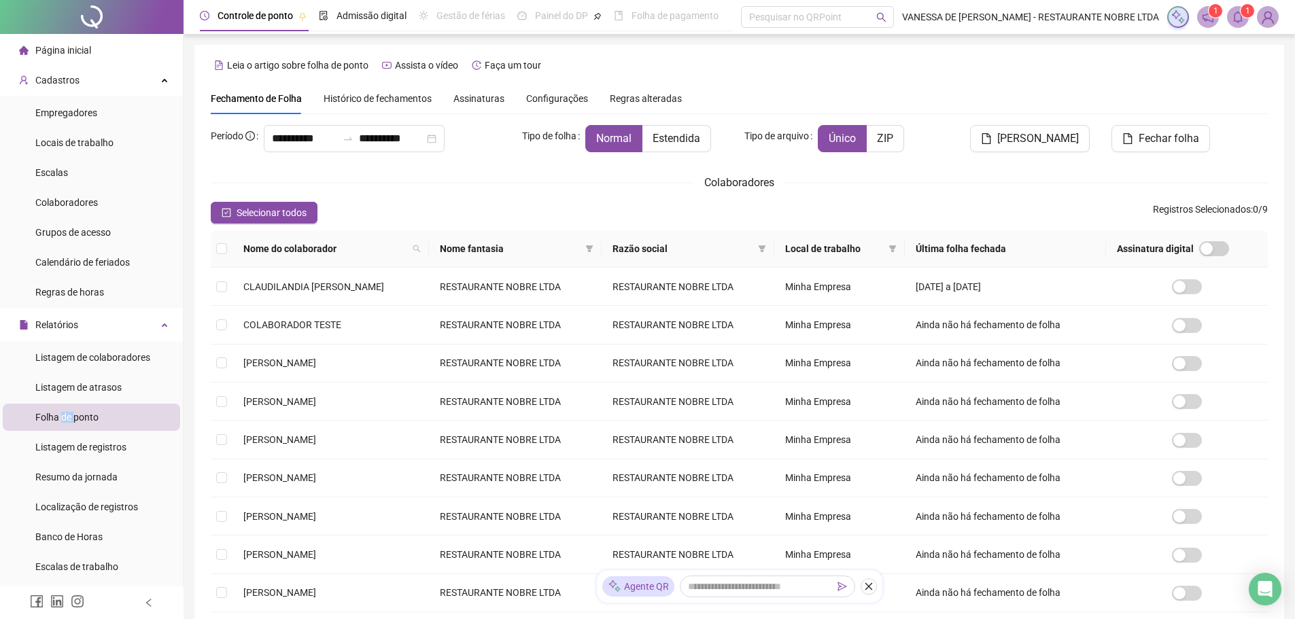
click at [1235, 19] on icon "bell" at bounding box center [1238, 17] width 12 height 12
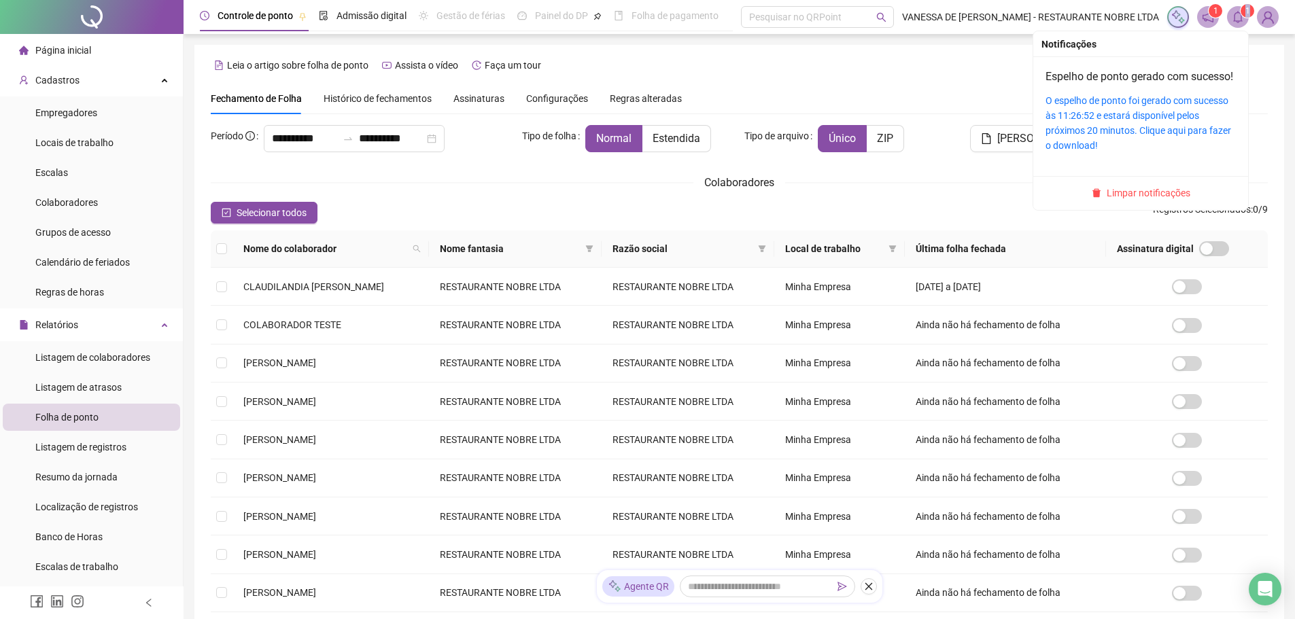
click at [1235, 19] on icon "bell" at bounding box center [1238, 17] width 12 height 12
click at [1155, 120] on link "O espelho de ponto foi gerado com sucesso às 11:26:52 e estará disponível pelos…" at bounding box center [1138, 123] width 186 height 56
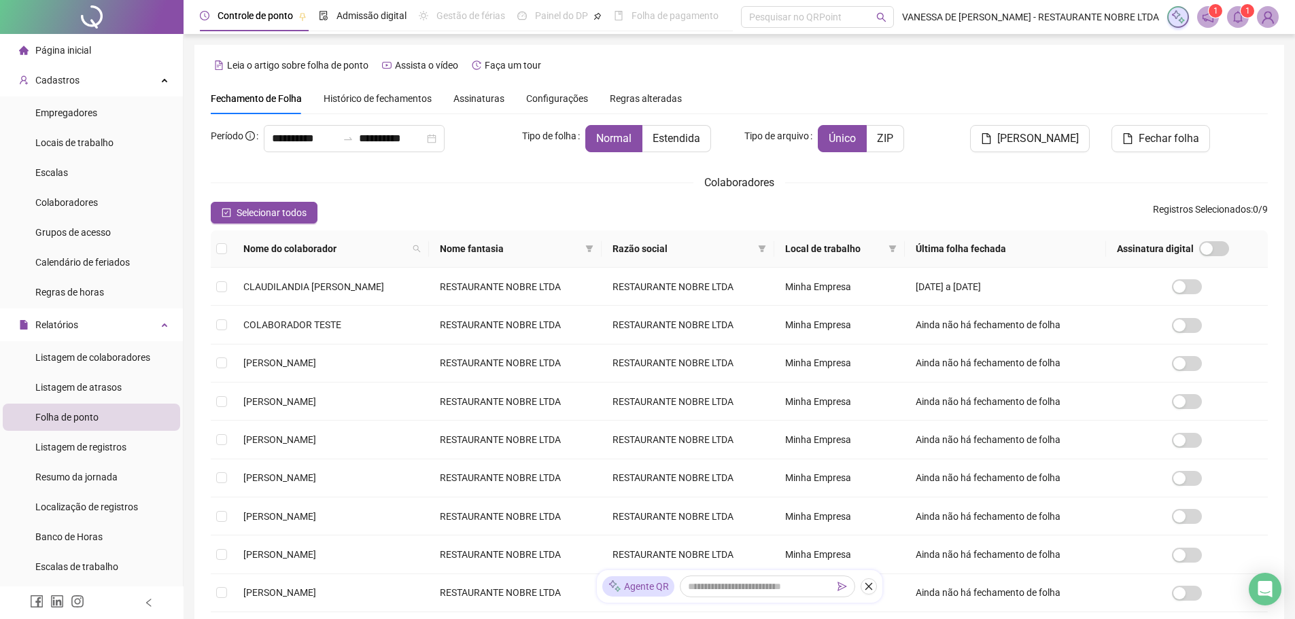
click at [897, 195] on div "**********" at bounding box center [739, 390] width 1057 height 531
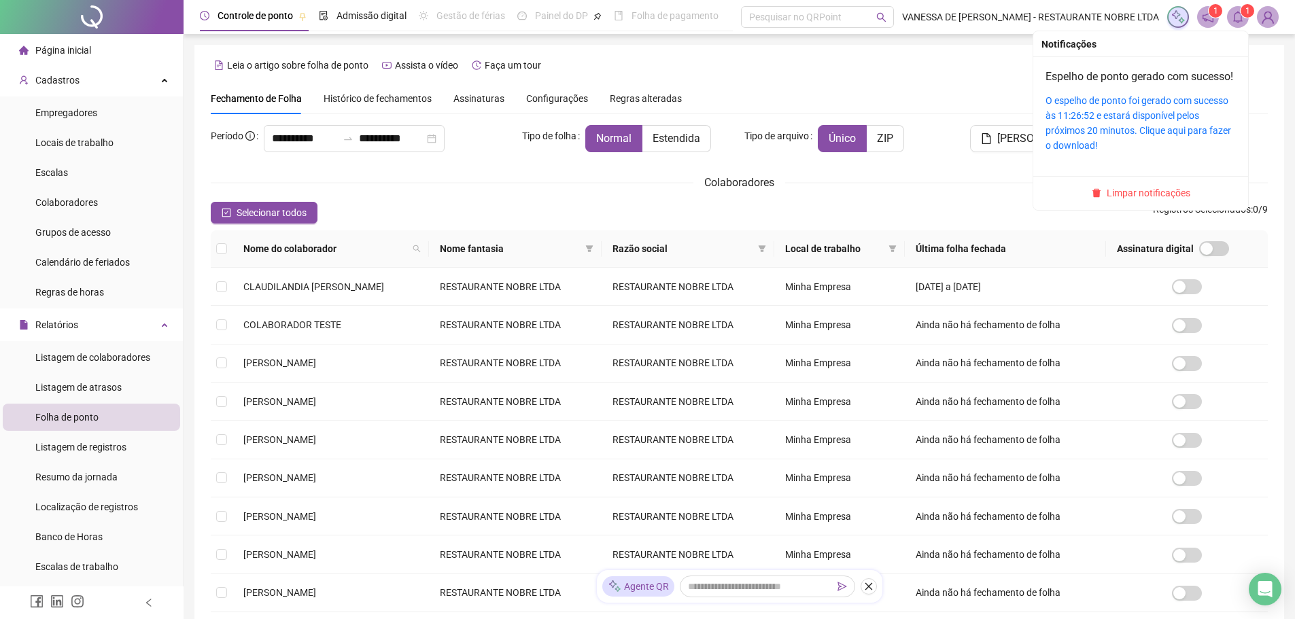
click at [1232, 24] on span at bounding box center [1238, 17] width 22 height 22
click at [1141, 201] on span "Limpar notificações" at bounding box center [1149, 193] width 84 height 15
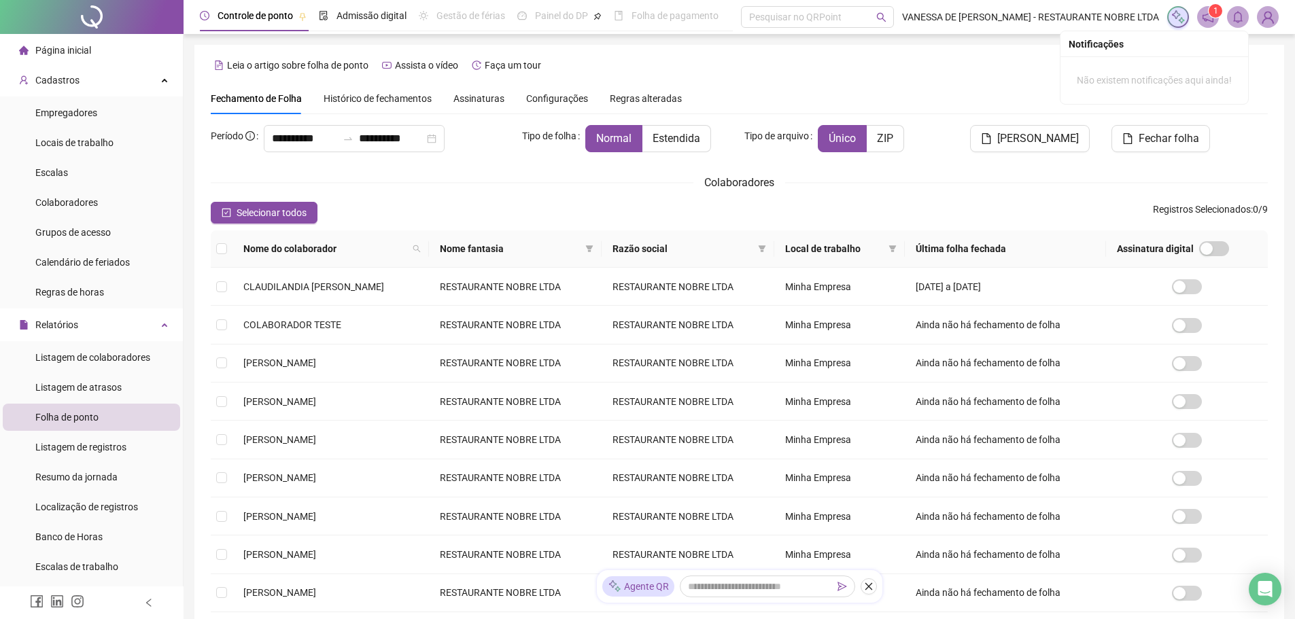
click at [1272, 20] on img at bounding box center [1267, 17] width 20 height 20
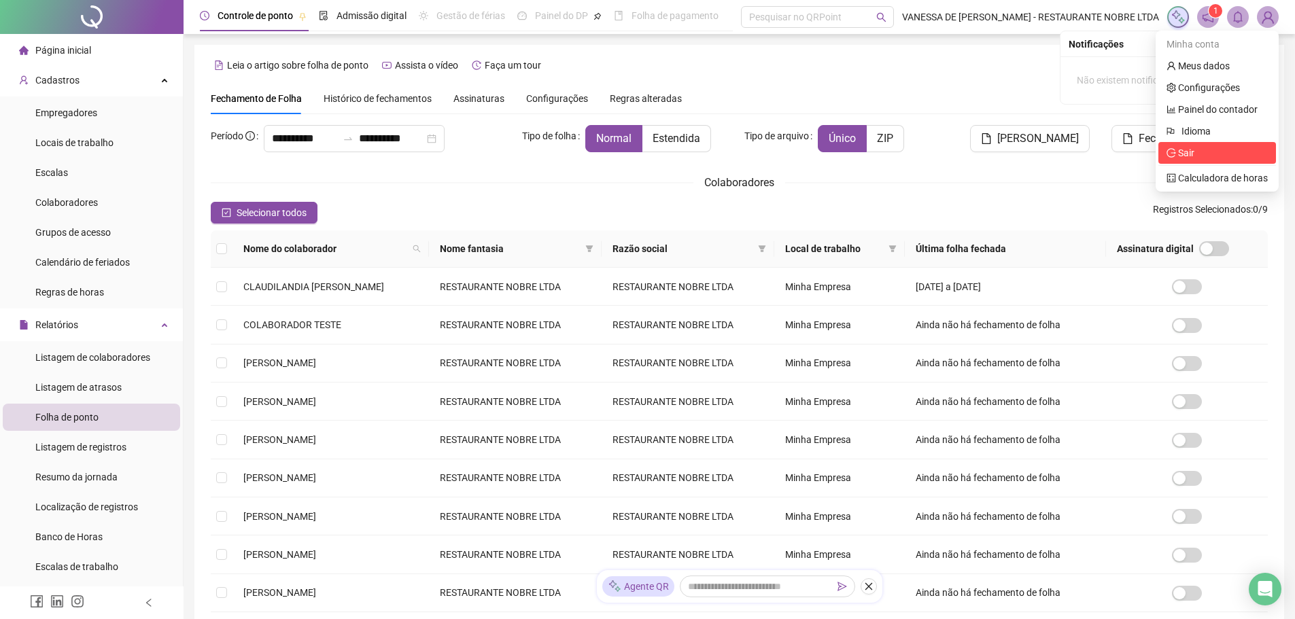
click at [1177, 152] on span "Sair" at bounding box center [1180, 152] width 28 height 11
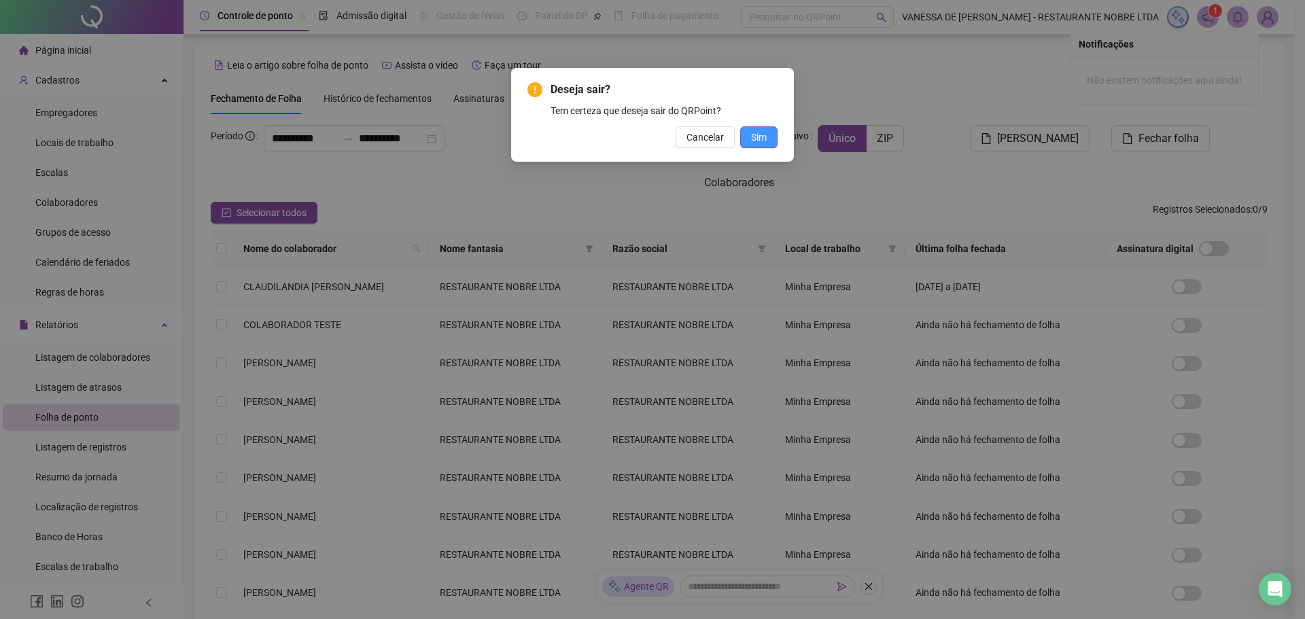
click at [774, 138] on button "Sim" at bounding box center [758, 137] width 37 height 22
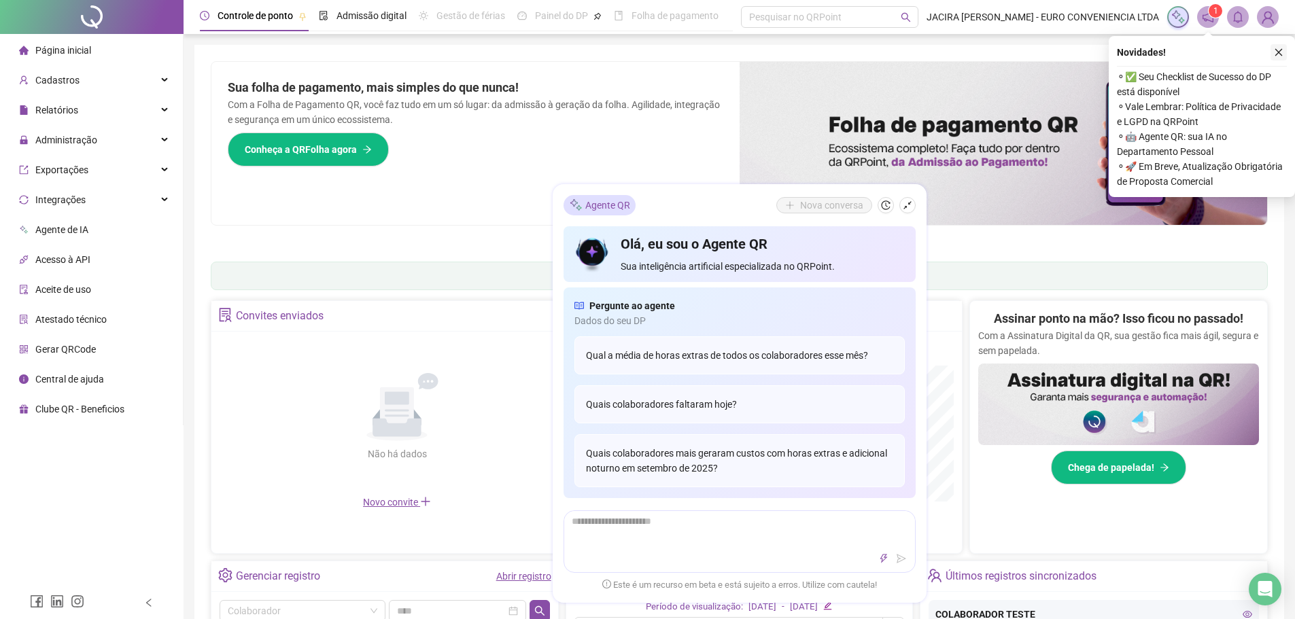
click at [1277, 52] on icon "close" at bounding box center [1279, 53] width 10 height 10
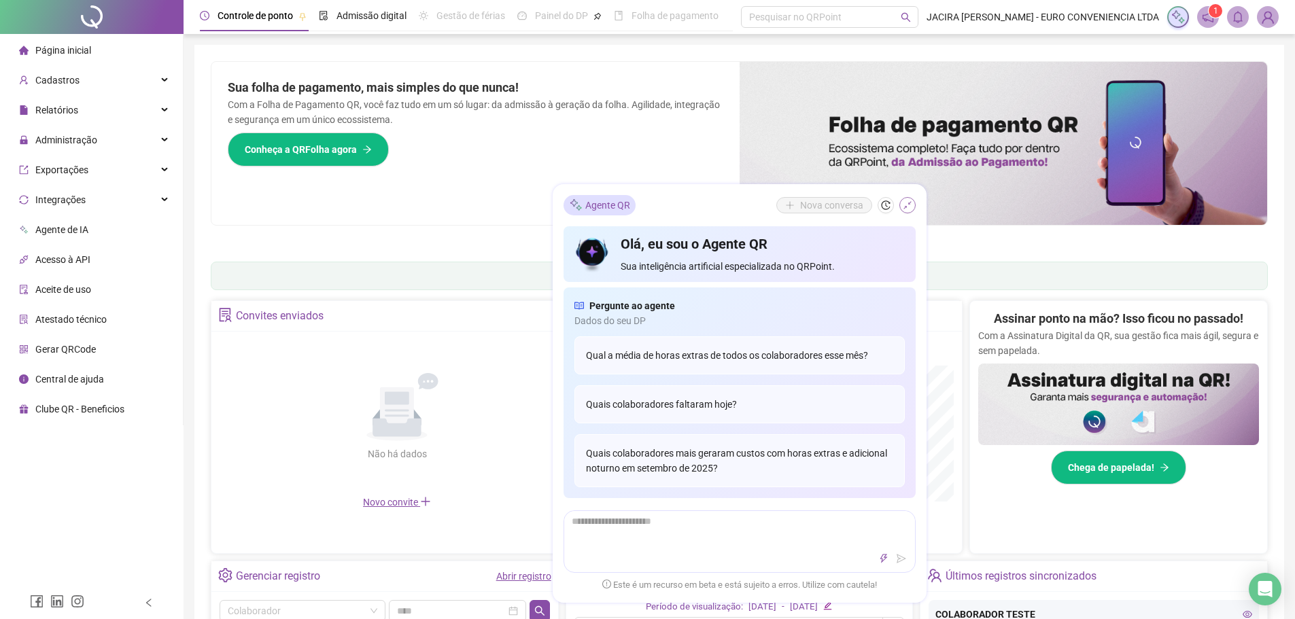
click at [905, 205] on icon "shrink" at bounding box center [908, 206] width 10 height 10
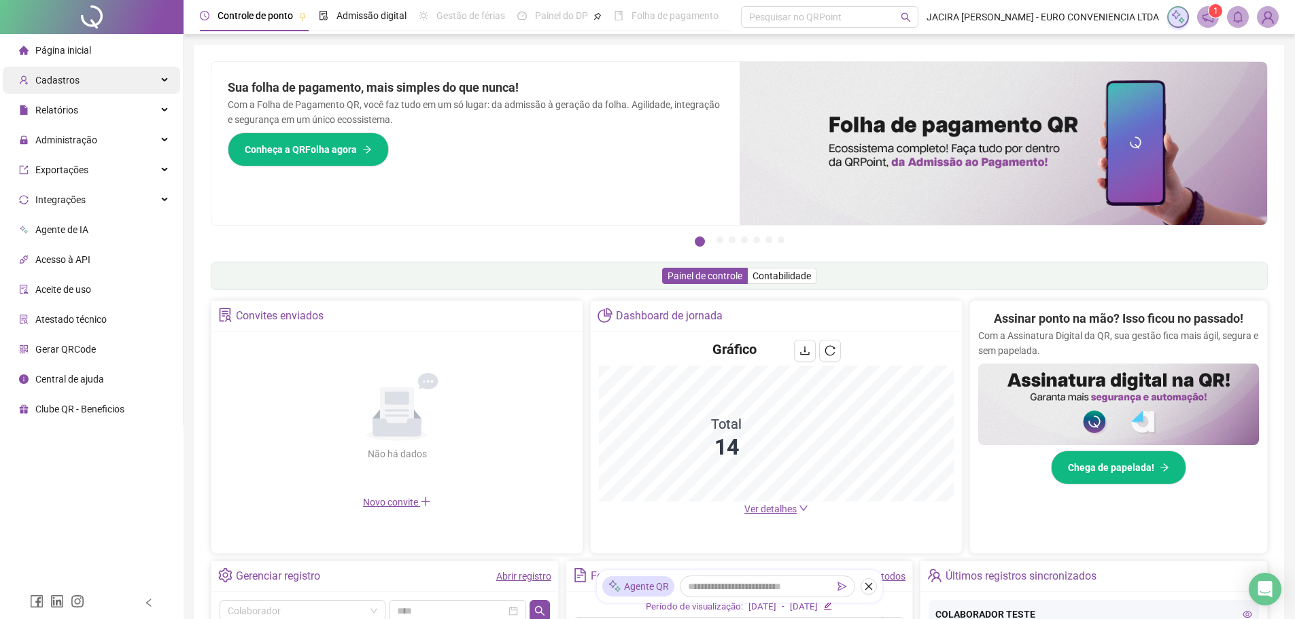
click at [63, 80] on span "Cadastros" at bounding box center [57, 80] width 44 height 11
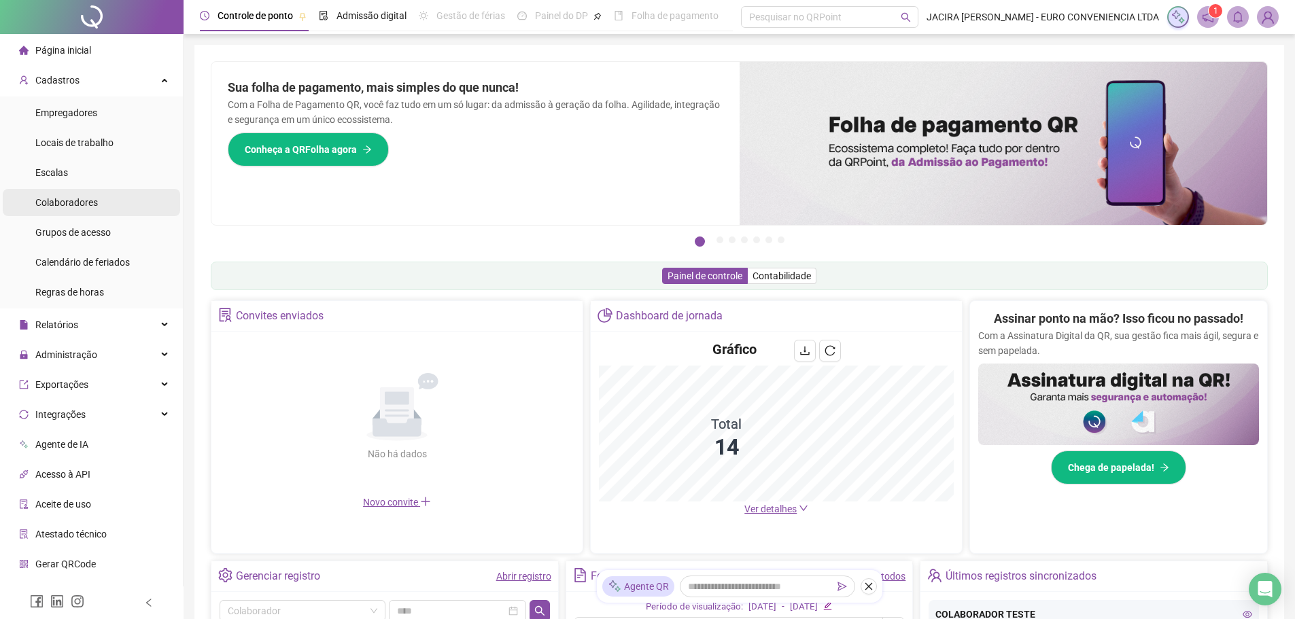
click at [69, 198] on span "Colaboradores" at bounding box center [66, 202] width 63 height 11
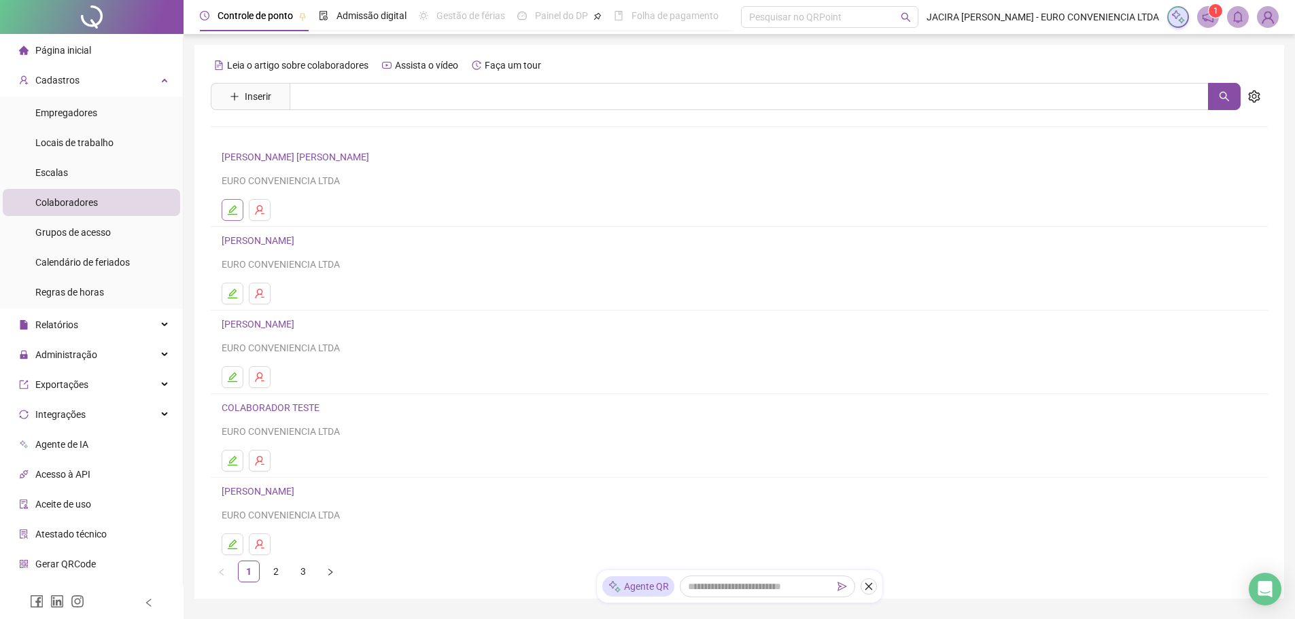
click at [230, 211] on icon "edit" at bounding box center [232, 210] width 11 height 11
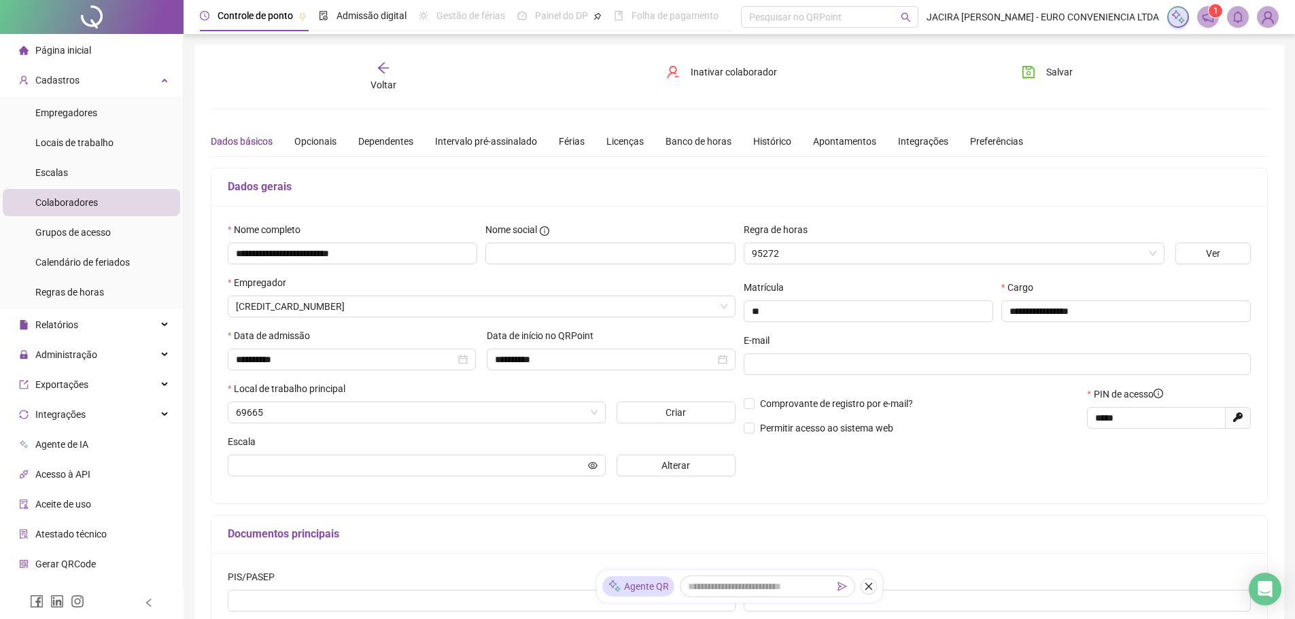
type input "**********"
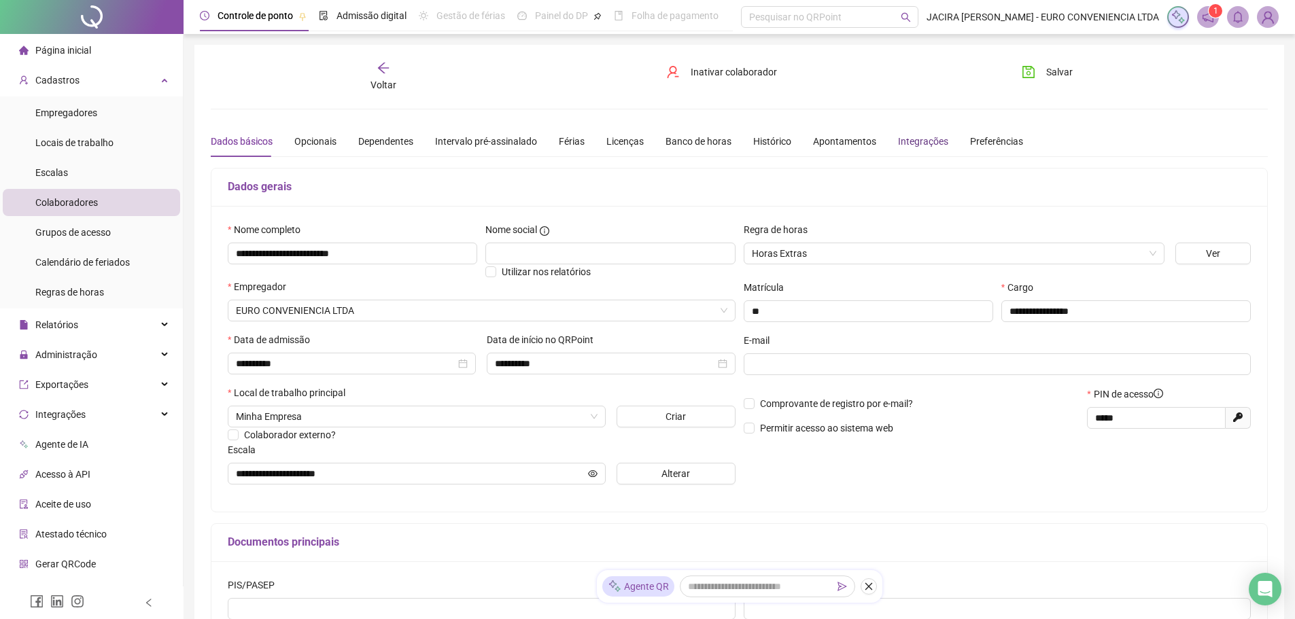
click at [917, 142] on div "Integrações" at bounding box center [923, 141] width 50 height 15
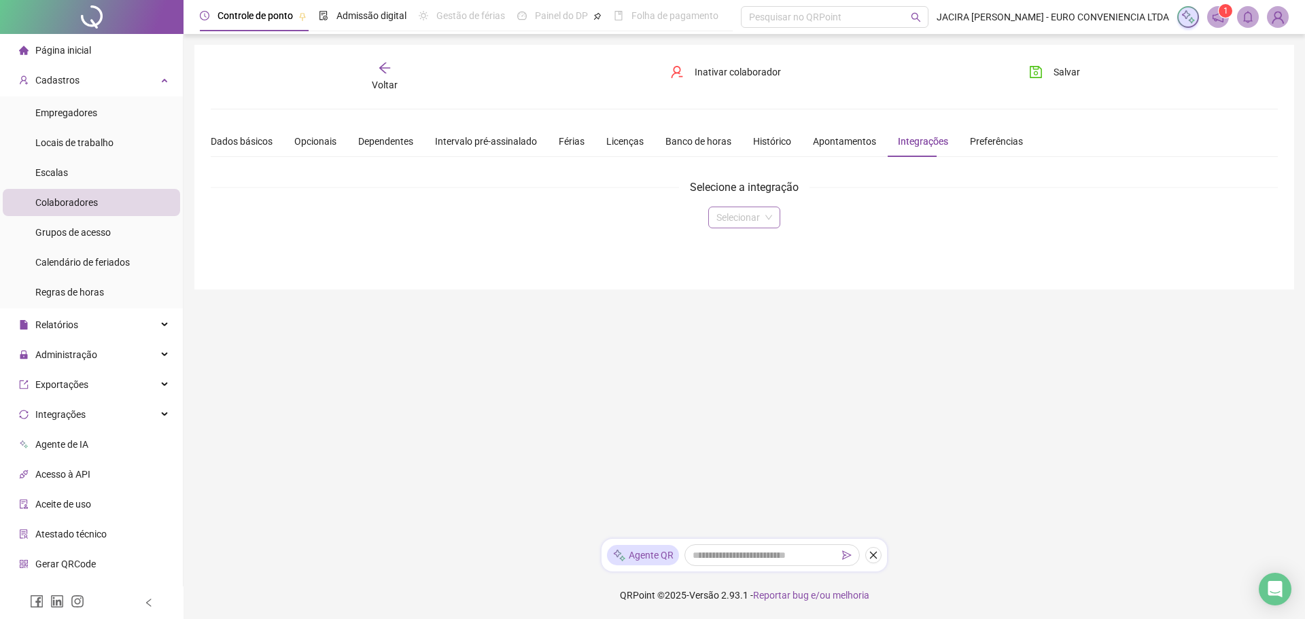
click at [742, 222] on input "search" at bounding box center [737, 217] width 43 height 20
click at [741, 246] on div "Domínio" at bounding box center [744, 244] width 50 height 15
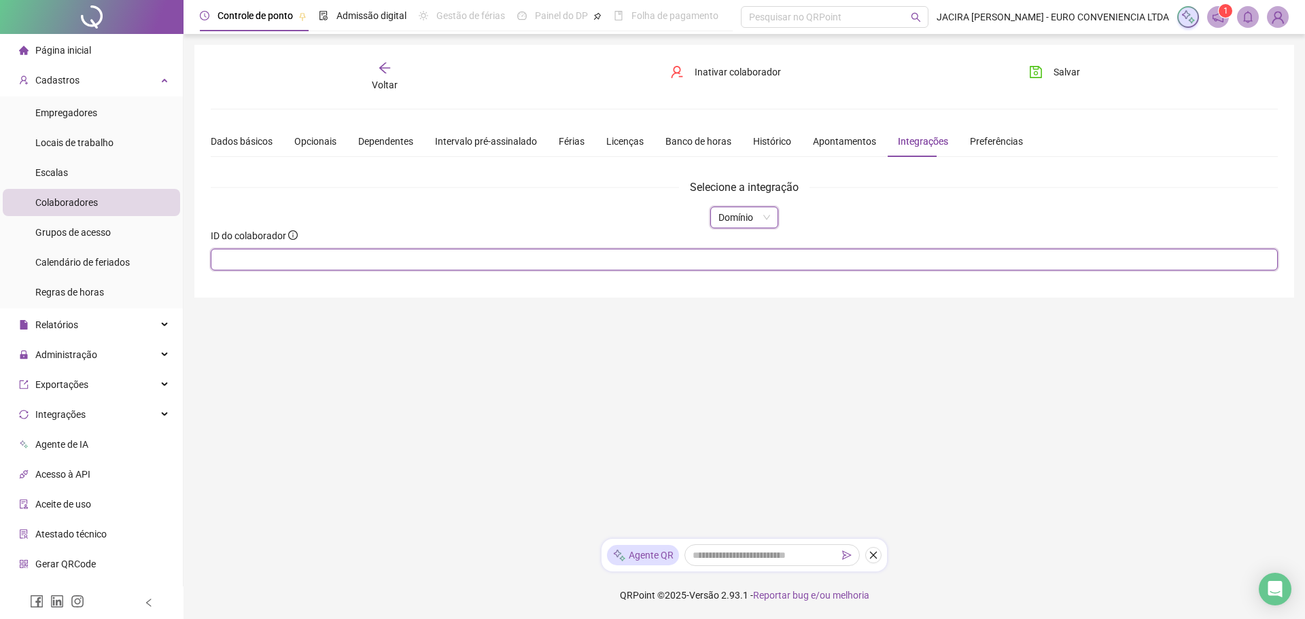
click at [319, 257] on input "text" at bounding box center [744, 260] width 1067 height 22
type input "**"
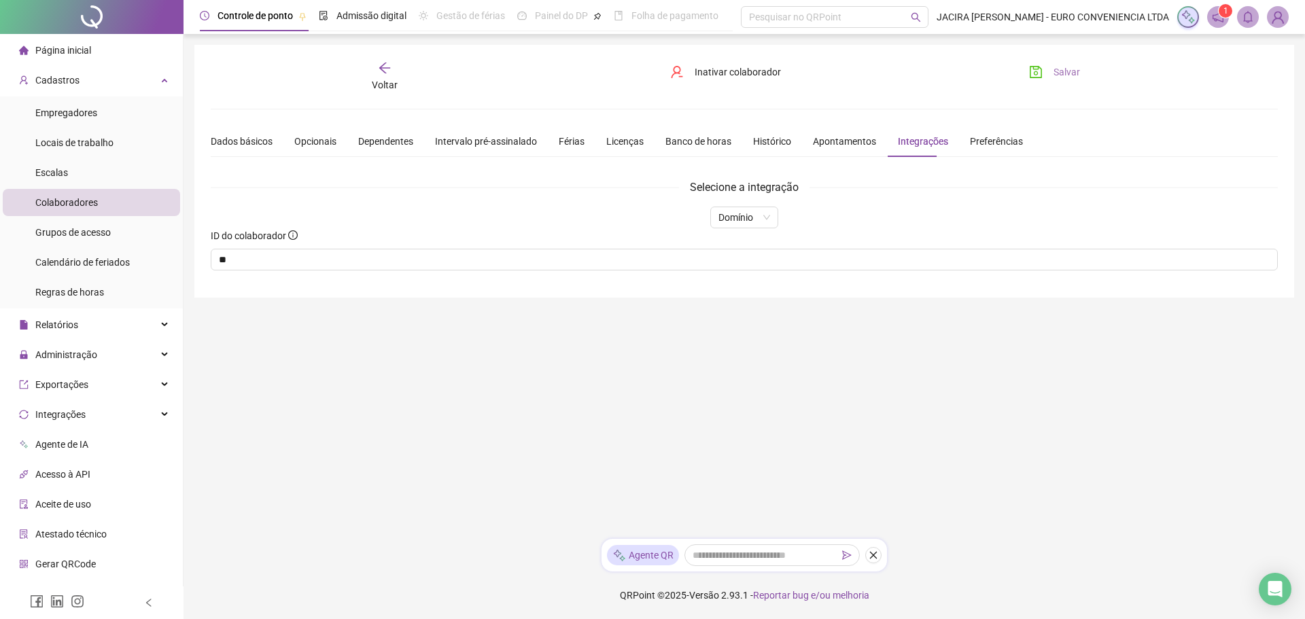
click at [1064, 71] on span "Salvar" at bounding box center [1067, 72] width 27 height 15
click at [384, 86] on span "Voltar" at bounding box center [385, 85] width 26 height 11
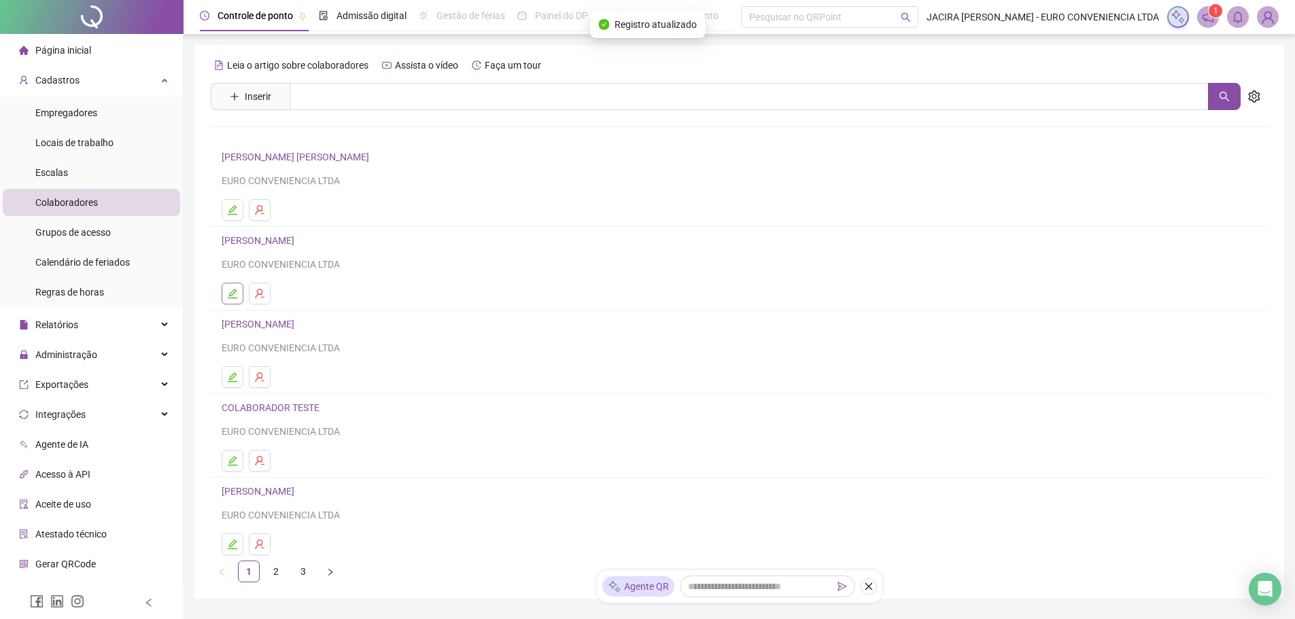
click at [230, 297] on icon "edit" at bounding box center [232, 293] width 11 height 11
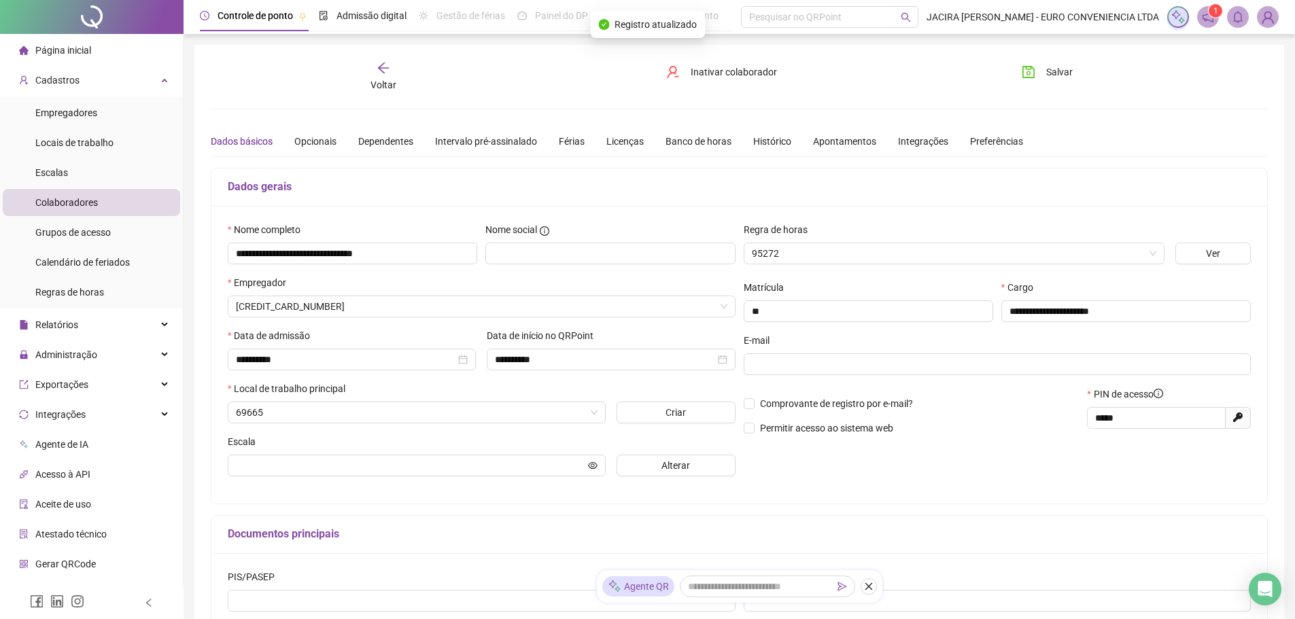
type input "**********"
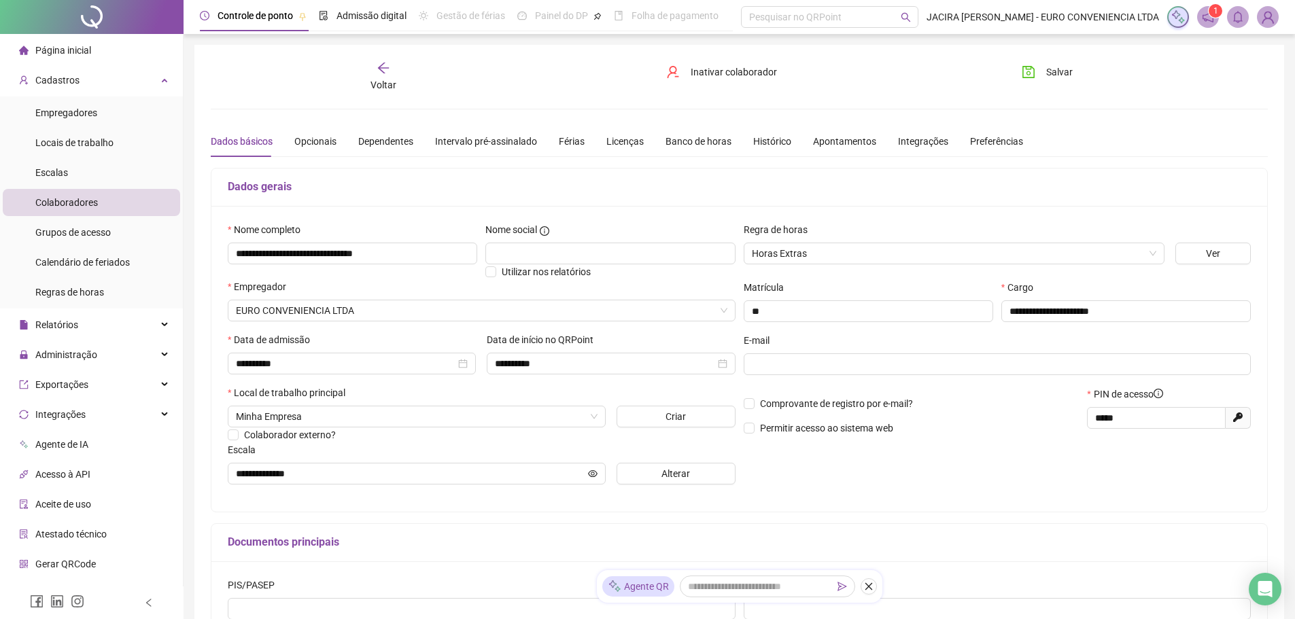
click at [887, 141] on div "Dados básicos Opcionais Dependentes Intervalo pré-assinalado Férias Licenças Ba…" at bounding box center [617, 141] width 812 height 31
click at [905, 139] on div "Integrações" at bounding box center [923, 141] width 50 height 15
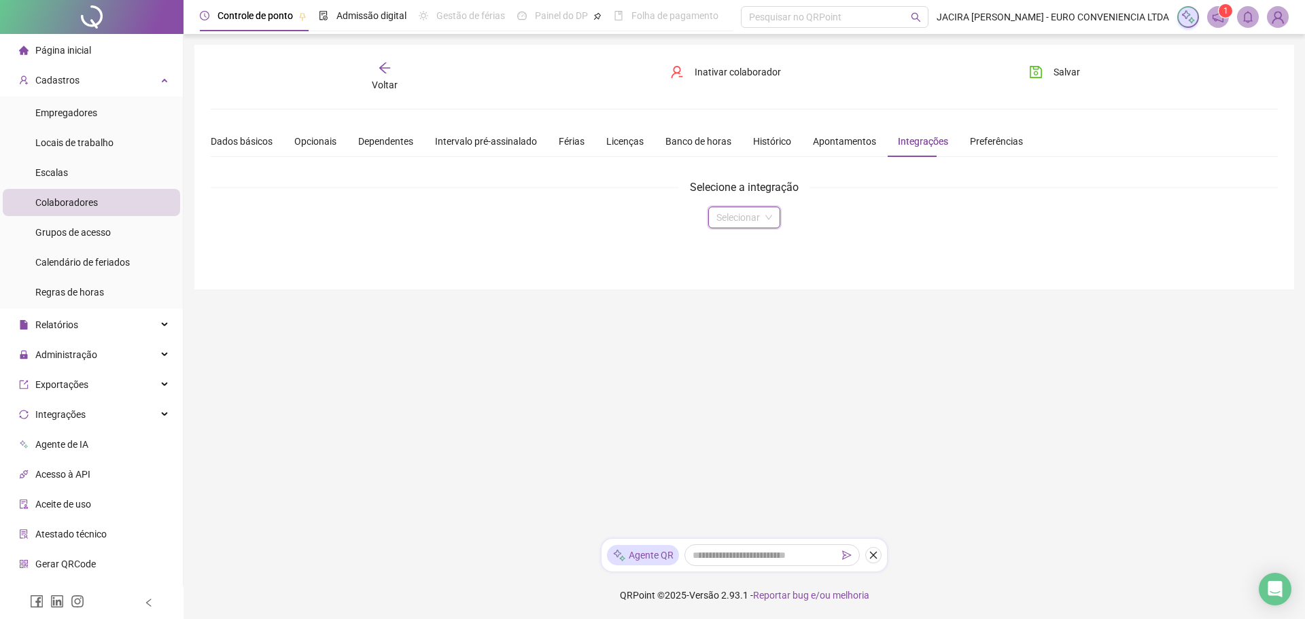
click at [744, 217] on input "search" at bounding box center [737, 217] width 43 height 20
click at [737, 246] on div "Domínio" at bounding box center [744, 244] width 50 height 15
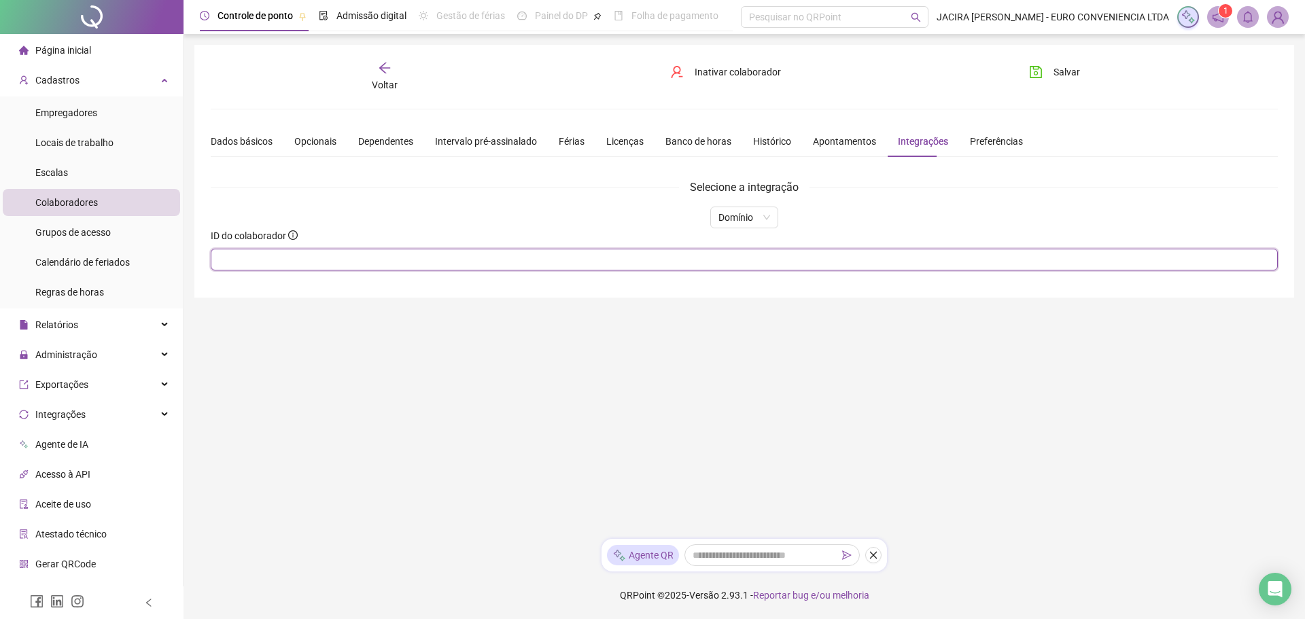
click at [485, 266] on input "text" at bounding box center [744, 260] width 1067 height 22
type input "**"
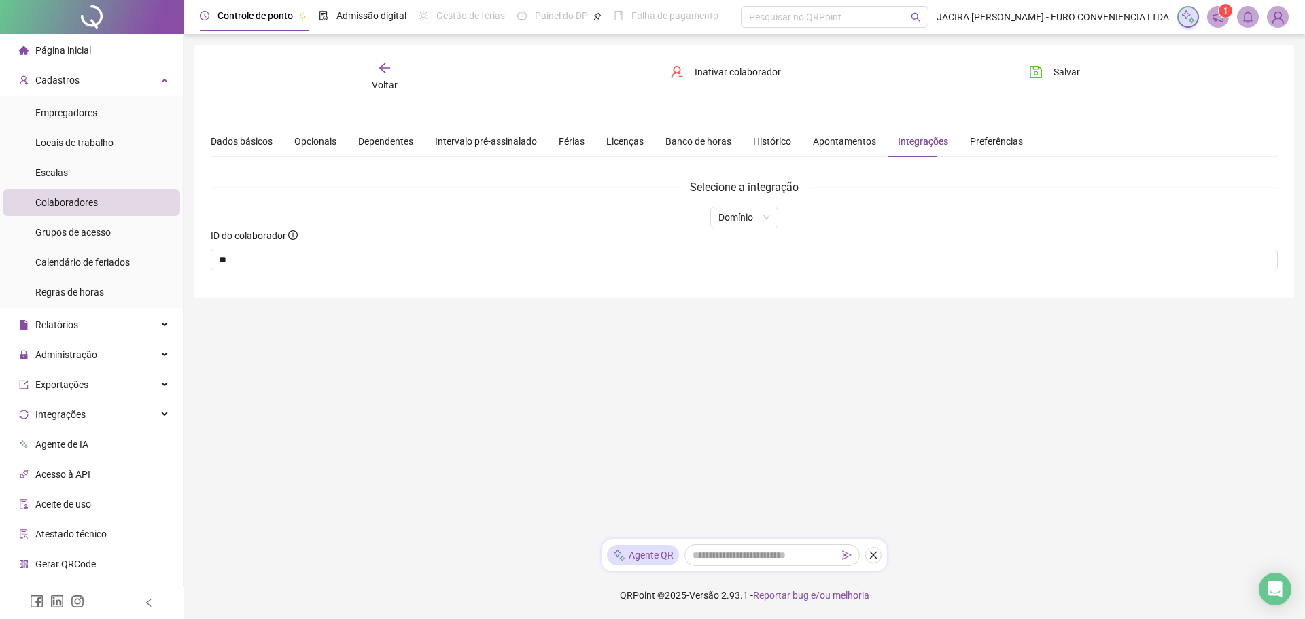
drag, startPoint x: 1075, startPoint y: 71, endPoint x: 926, endPoint y: 71, distance: 149.5
click at [1074, 71] on span "Salvar" at bounding box center [1067, 72] width 27 height 15
click at [383, 86] on span "Voltar" at bounding box center [385, 85] width 26 height 11
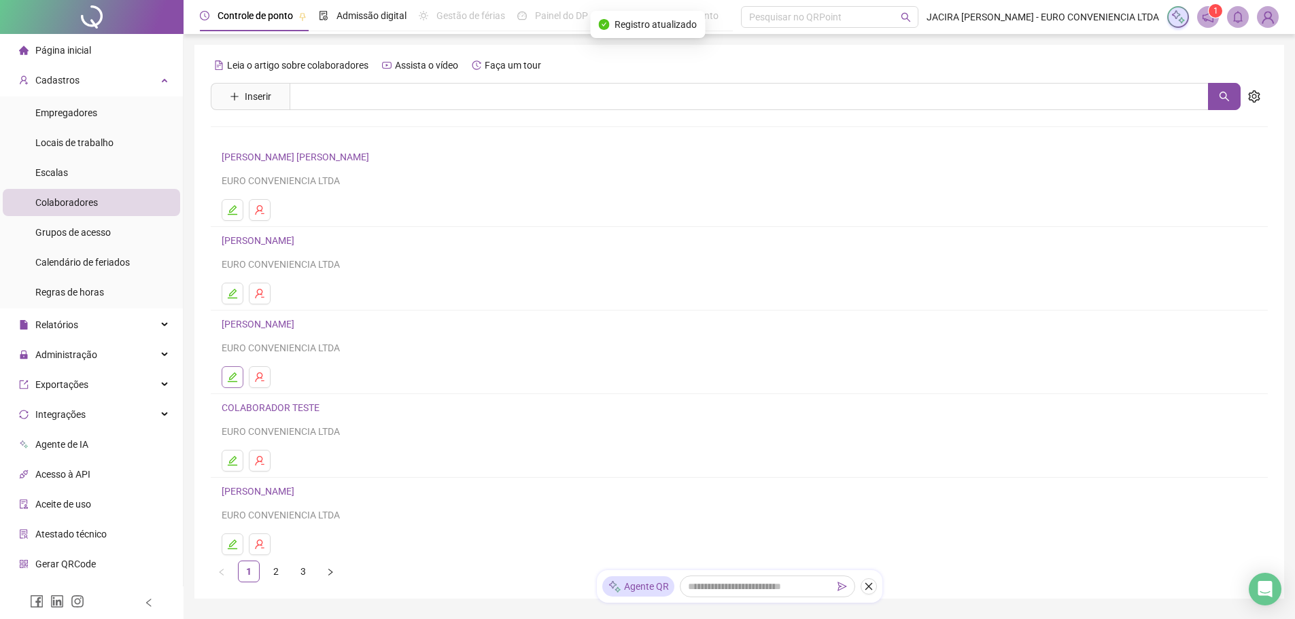
click at [232, 374] on icon "edit" at bounding box center [232, 377] width 11 height 11
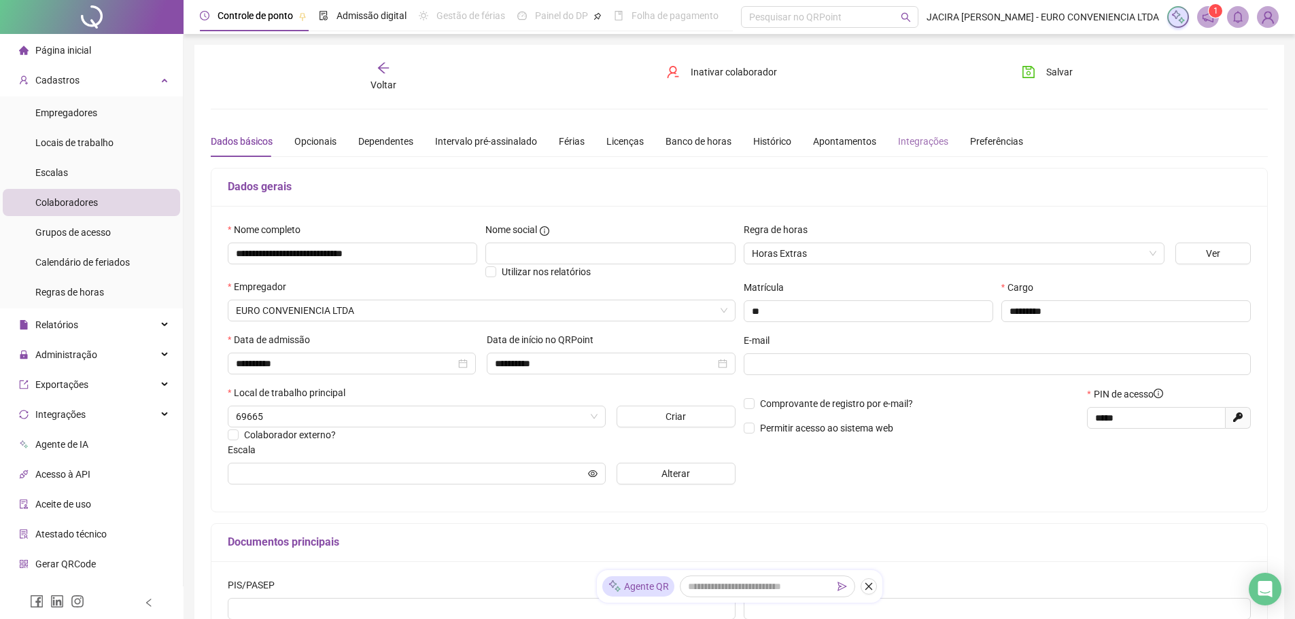
type input "**********"
click at [907, 138] on div "Integrações" at bounding box center [923, 141] width 50 height 15
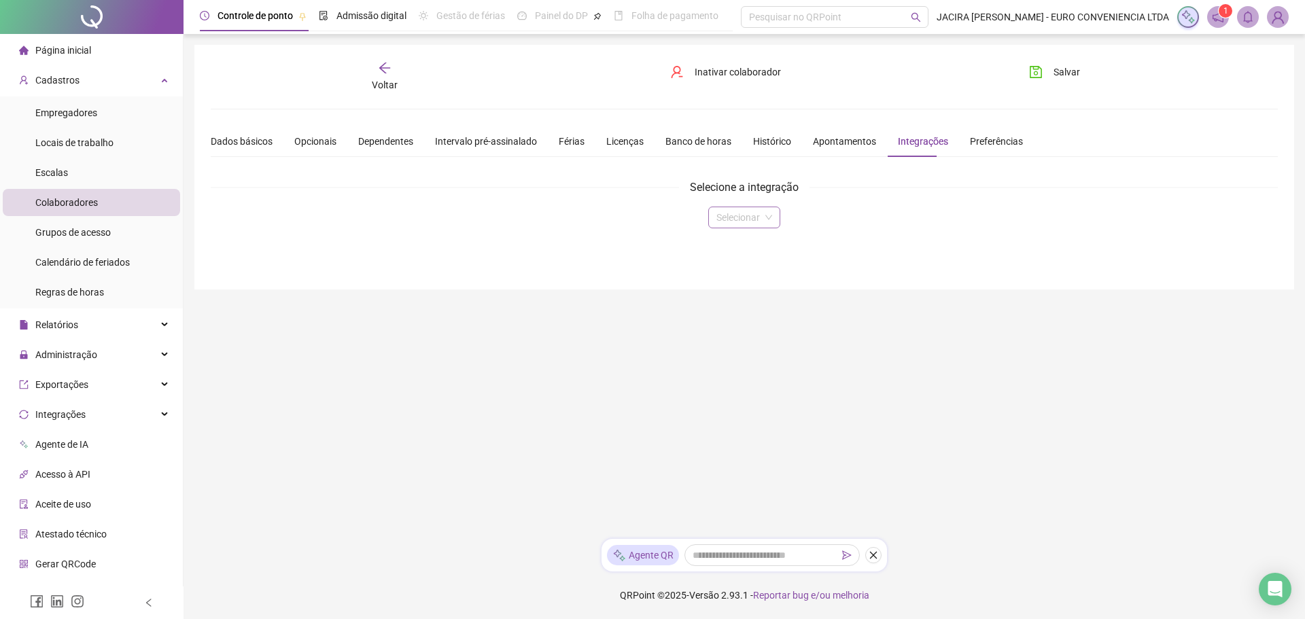
click at [747, 215] on input "search" at bounding box center [737, 217] width 43 height 20
click at [742, 246] on div "Domínio" at bounding box center [744, 244] width 50 height 15
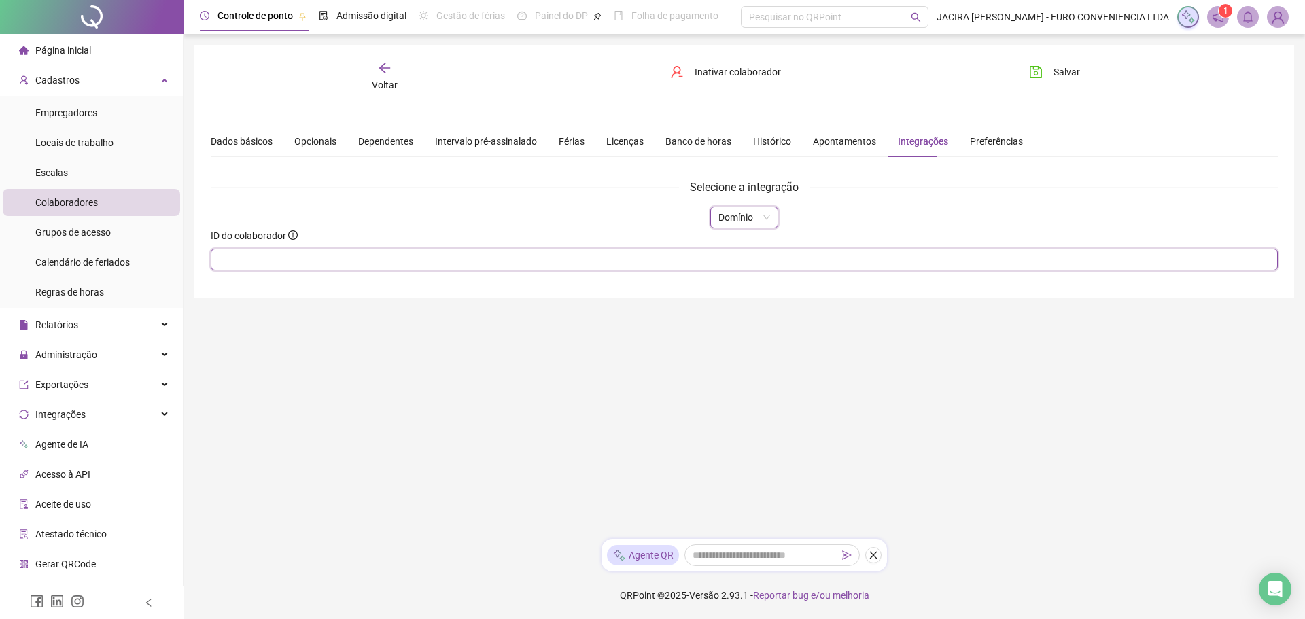
click at [461, 262] on input "text" at bounding box center [744, 260] width 1067 height 22
type input "**"
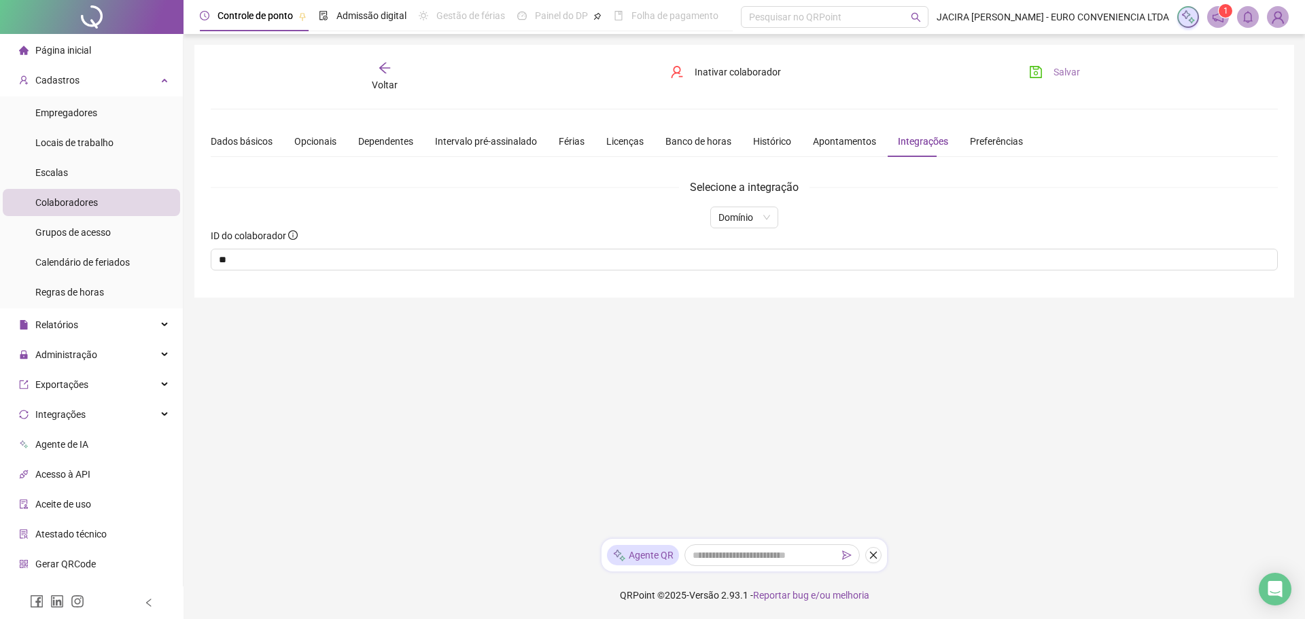
click at [1068, 69] on span "Salvar" at bounding box center [1067, 72] width 27 height 15
click at [391, 89] on span "Voltar" at bounding box center [385, 85] width 26 height 11
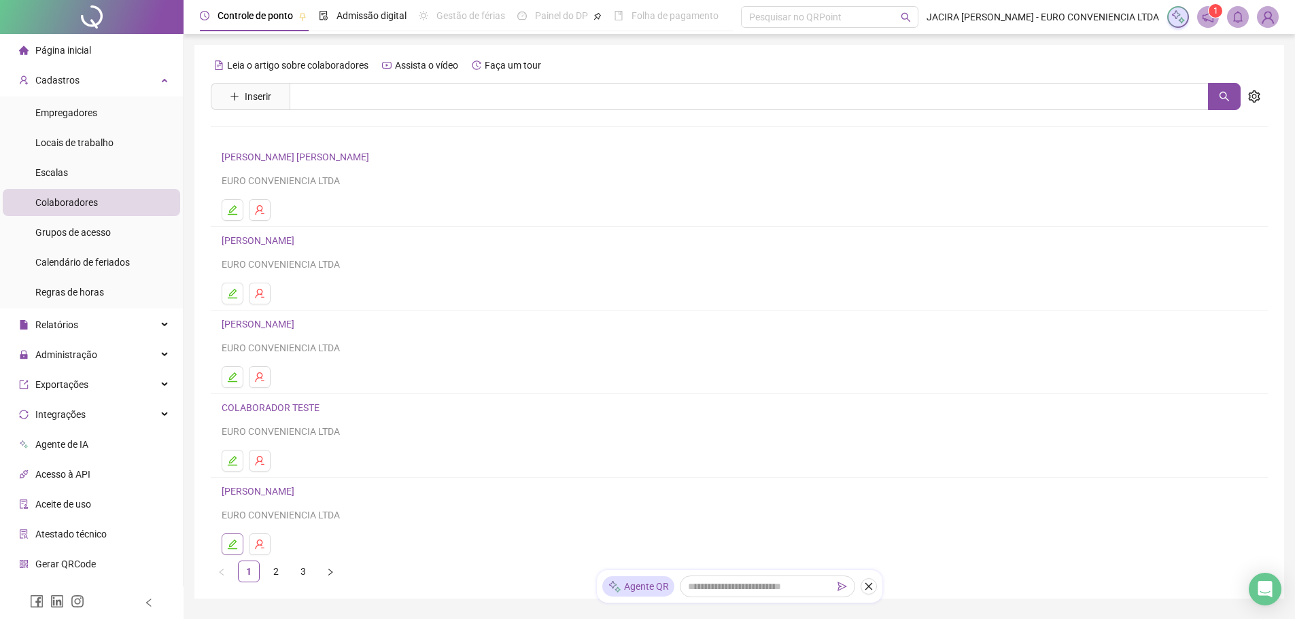
click at [234, 546] on icon "edit" at bounding box center [232, 544] width 11 height 11
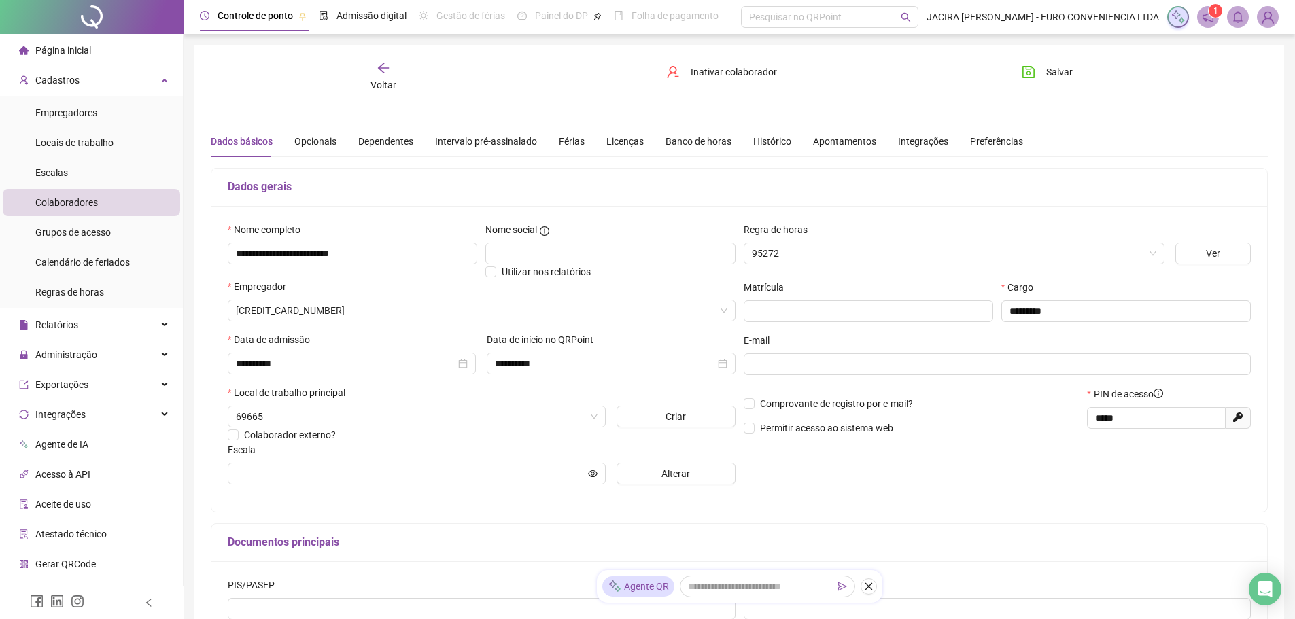
type input "**********"
click at [381, 71] on icon "arrow-left" at bounding box center [383, 68] width 11 height 11
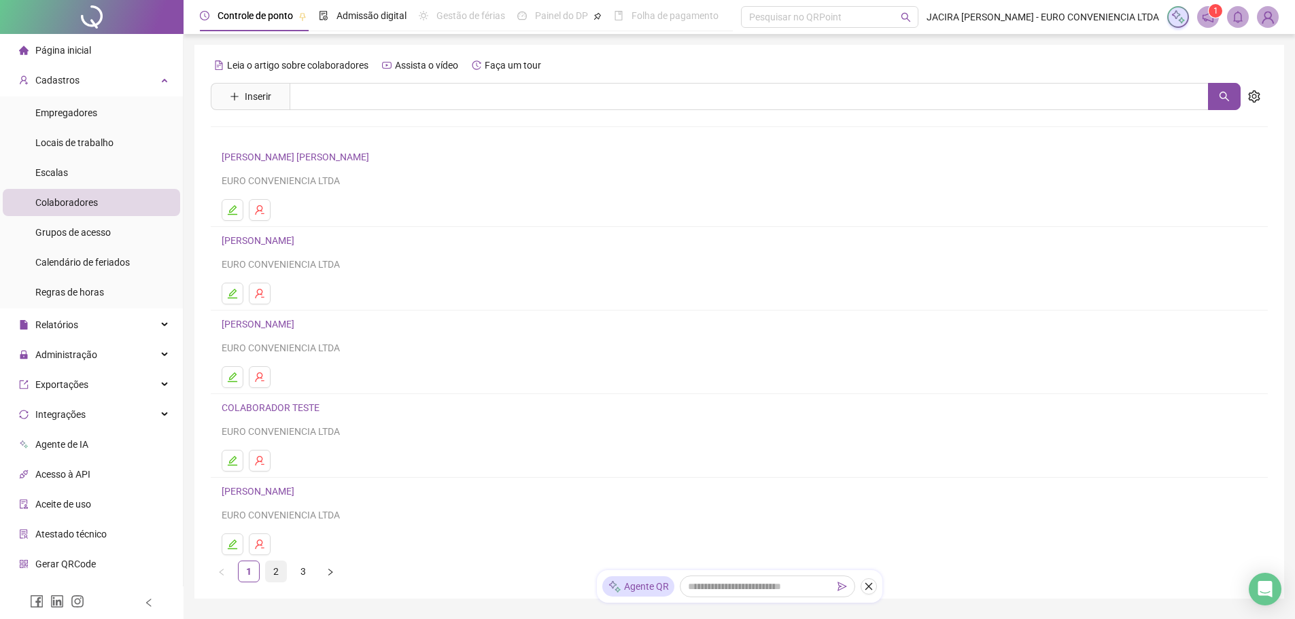
drag, startPoint x: 278, startPoint y: 572, endPoint x: 277, endPoint y: 560, distance: 12.3
click at [278, 572] on link "2" at bounding box center [276, 571] width 20 height 20
click at [232, 211] on icon "edit" at bounding box center [232, 210] width 11 height 11
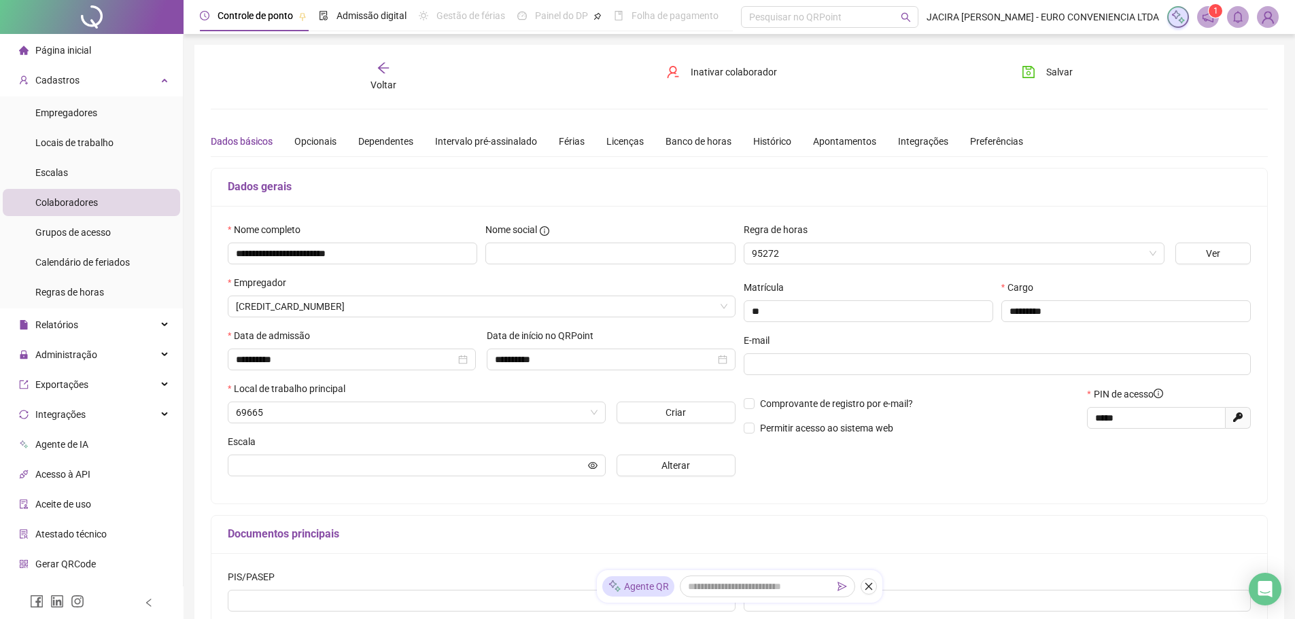
type input "**********"
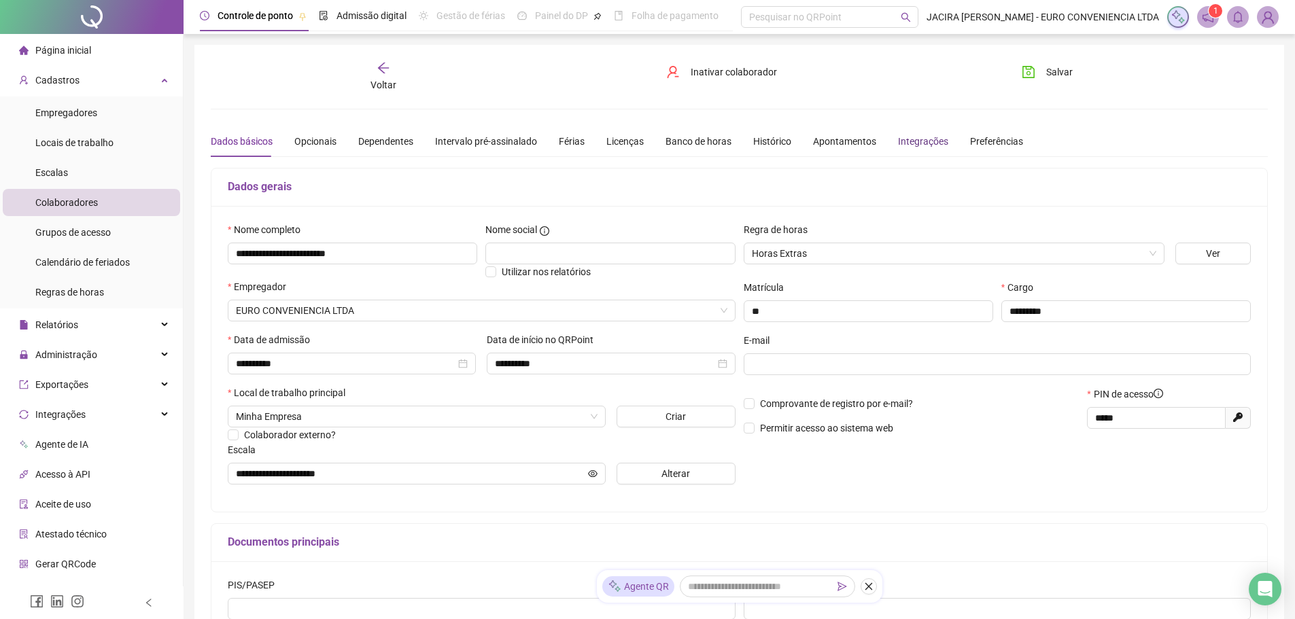
click at [907, 138] on div "Integrações" at bounding box center [923, 141] width 50 height 15
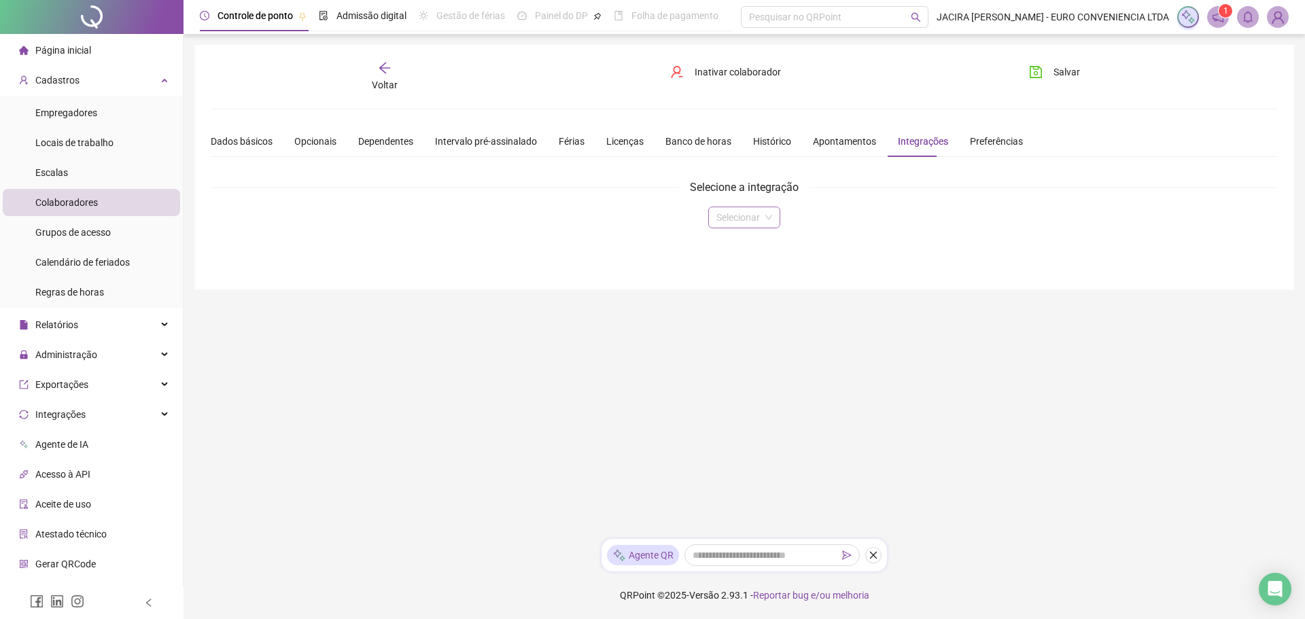
click at [716, 215] on input "search" at bounding box center [737, 217] width 43 height 20
click at [737, 248] on div "Domínio" at bounding box center [744, 244] width 50 height 15
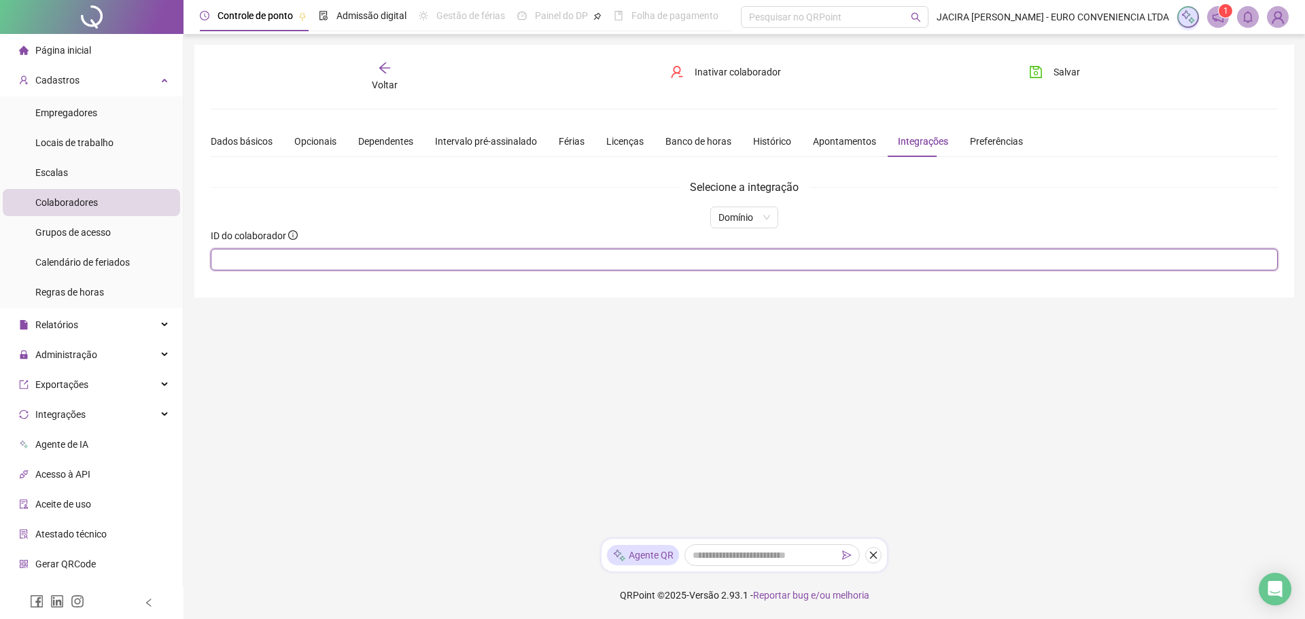
click at [727, 260] on input "text" at bounding box center [744, 260] width 1067 height 22
type input "**"
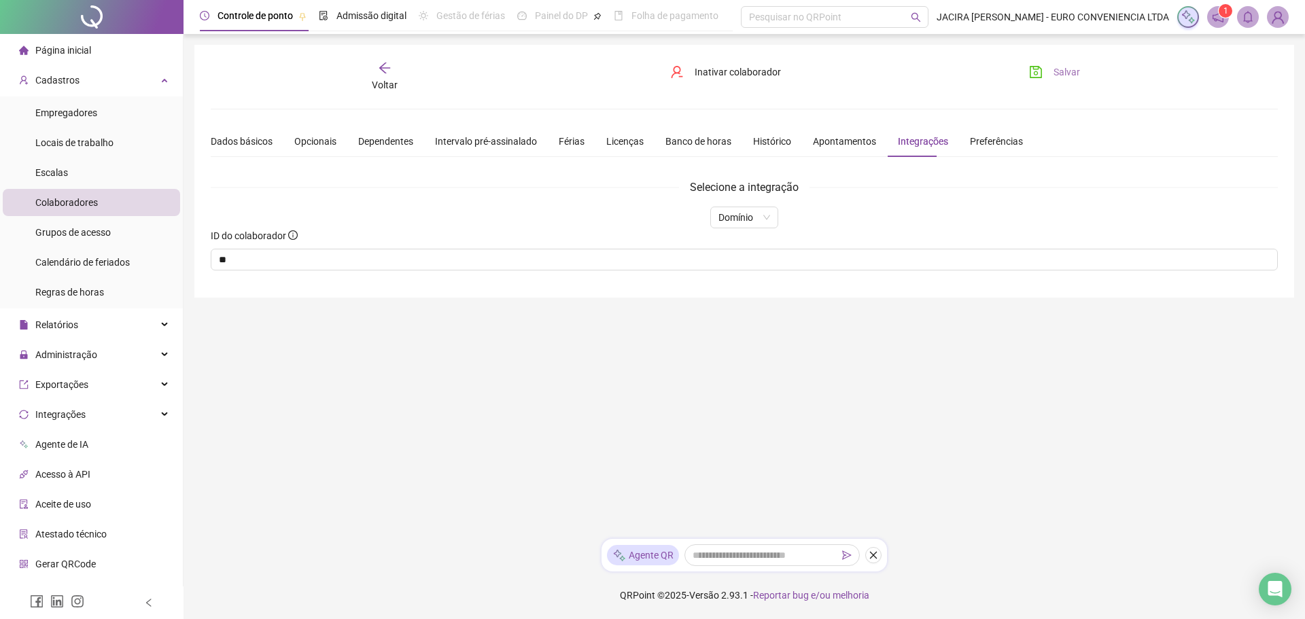
click at [1064, 67] on span "Salvar" at bounding box center [1067, 72] width 27 height 15
click at [377, 82] on span "Voltar" at bounding box center [385, 85] width 26 height 11
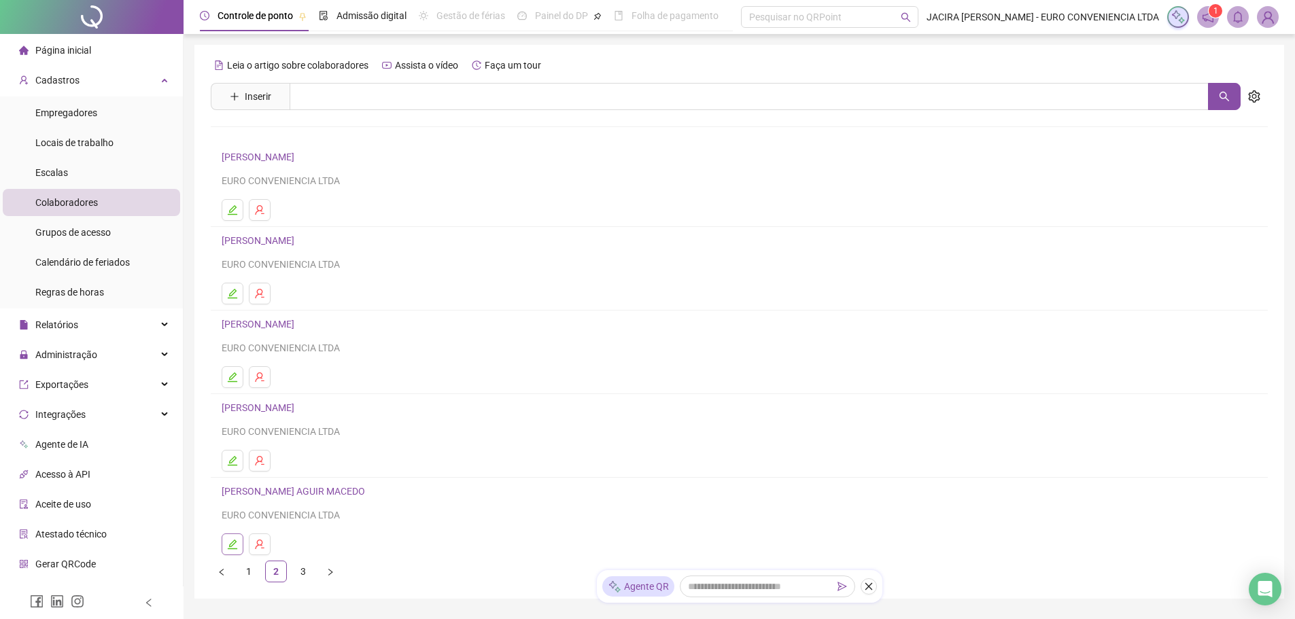
click at [230, 544] on icon "edit" at bounding box center [232, 544] width 11 height 11
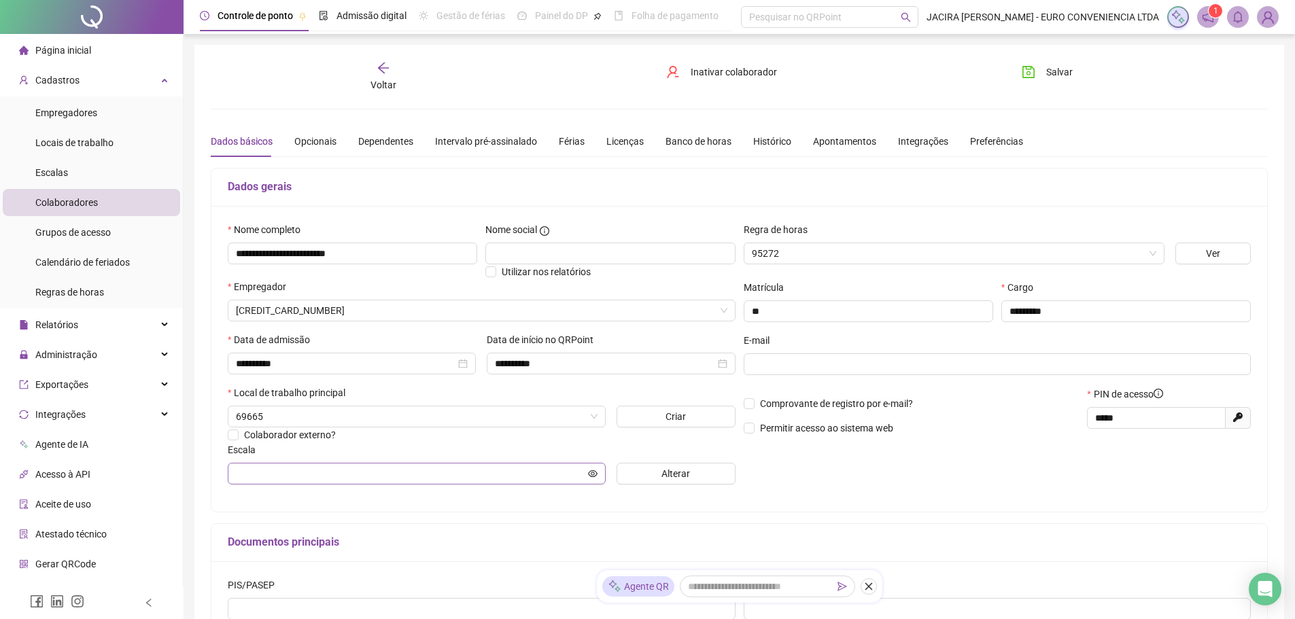
type input "**********"
click at [909, 139] on div "Integrações" at bounding box center [923, 141] width 50 height 15
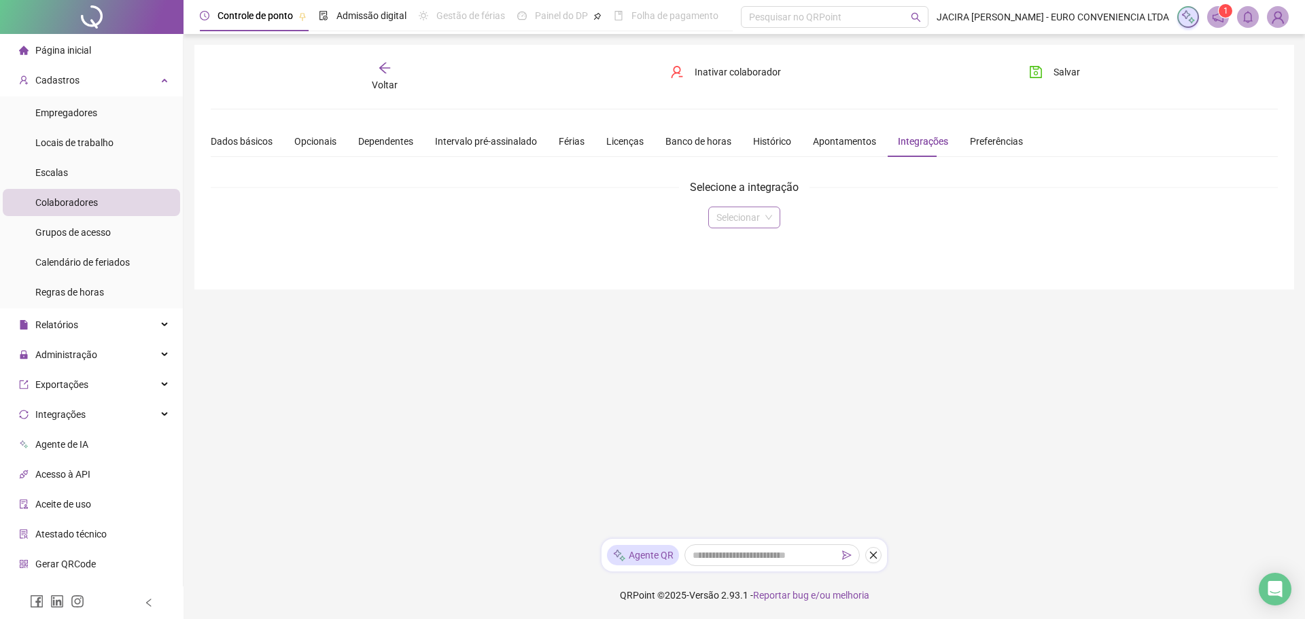
click at [767, 219] on span at bounding box center [744, 217] width 56 height 20
click at [749, 241] on div "Domínio" at bounding box center [744, 244] width 50 height 15
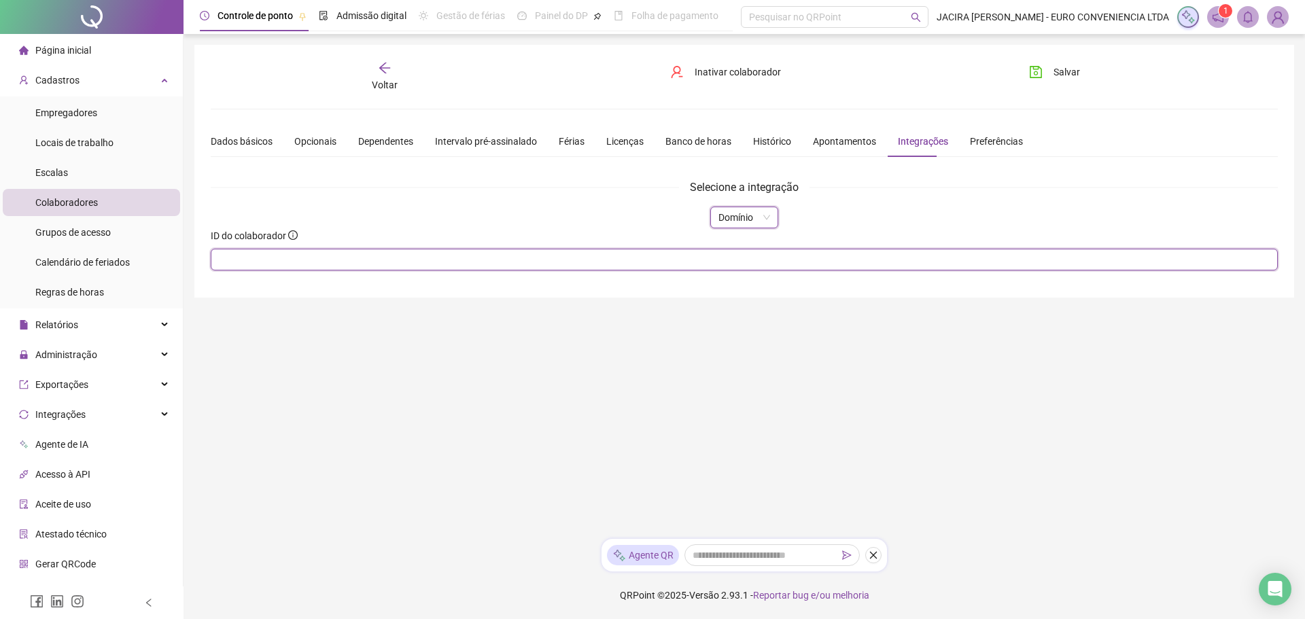
click at [693, 261] on input "text" at bounding box center [744, 260] width 1067 height 22
type input "**"
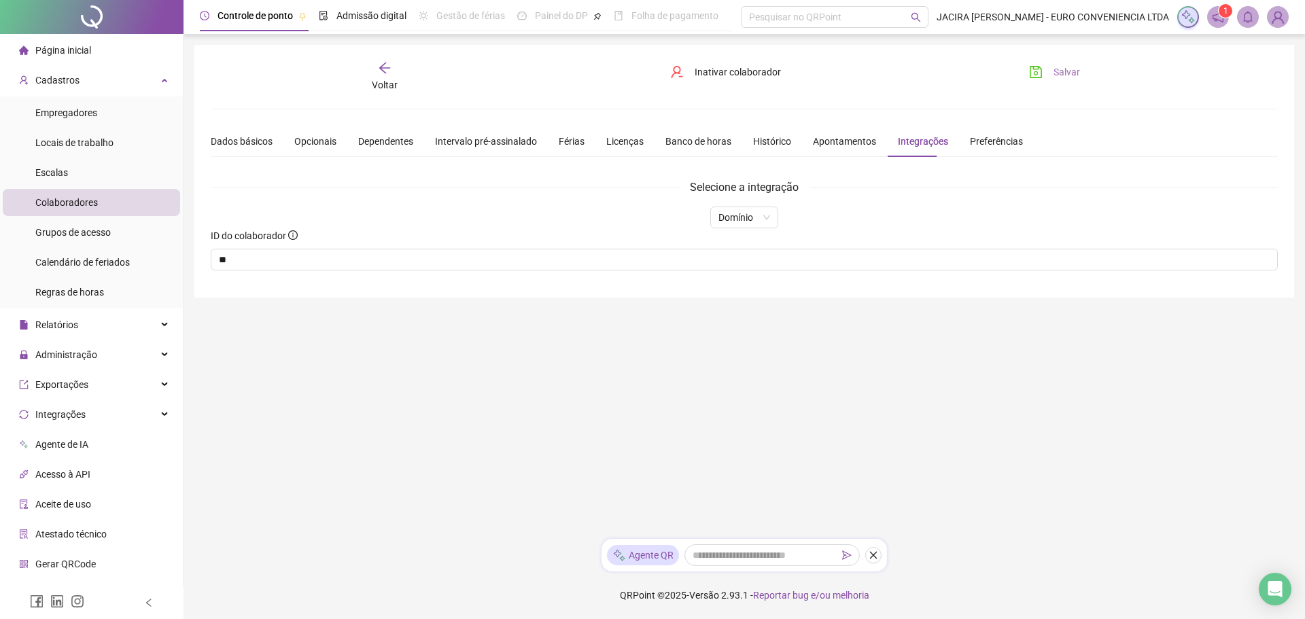
click at [1063, 71] on span "Salvar" at bounding box center [1067, 72] width 27 height 15
click at [381, 81] on span "Voltar" at bounding box center [385, 85] width 26 height 11
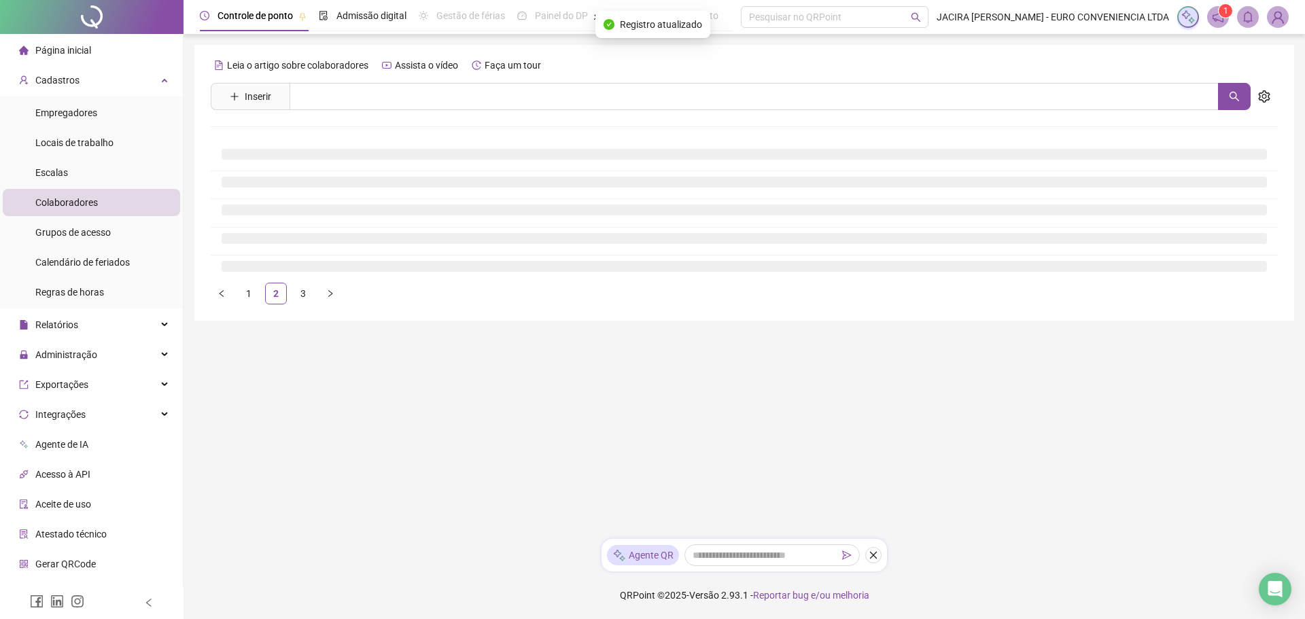
click at [381, 81] on div "Leia o artigo sobre colaboradores Assista o vídeo Faça um tour Inserir Nenhum r…" at bounding box center [744, 179] width 1067 height 250
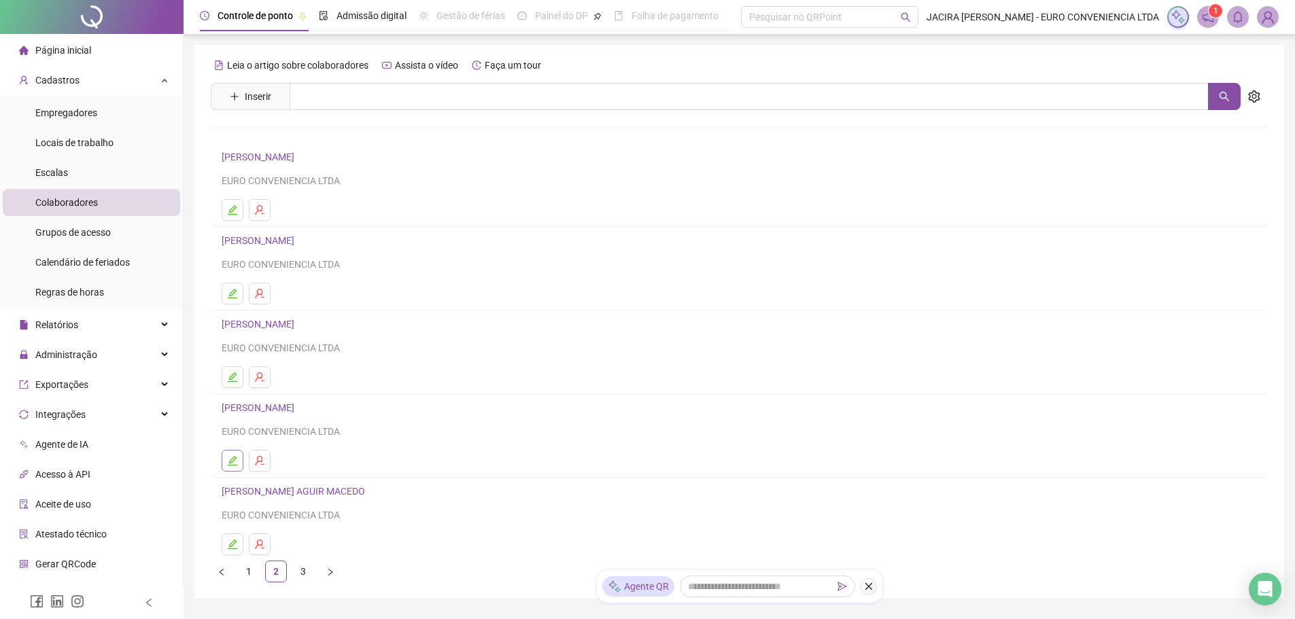
click at [231, 462] on icon "edit" at bounding box center [232, 460] width 11 height 11
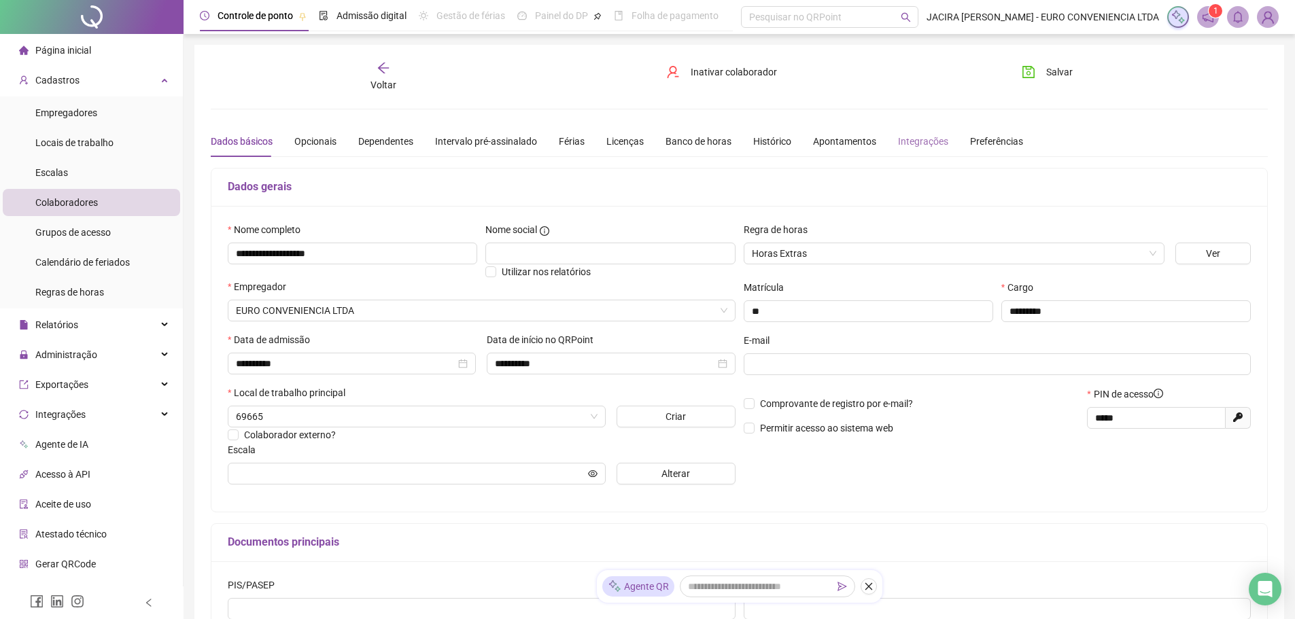
type input "**********"
click at [918, 139] on div "Integrações" at bounding box center [923, 141] width 50 height 15
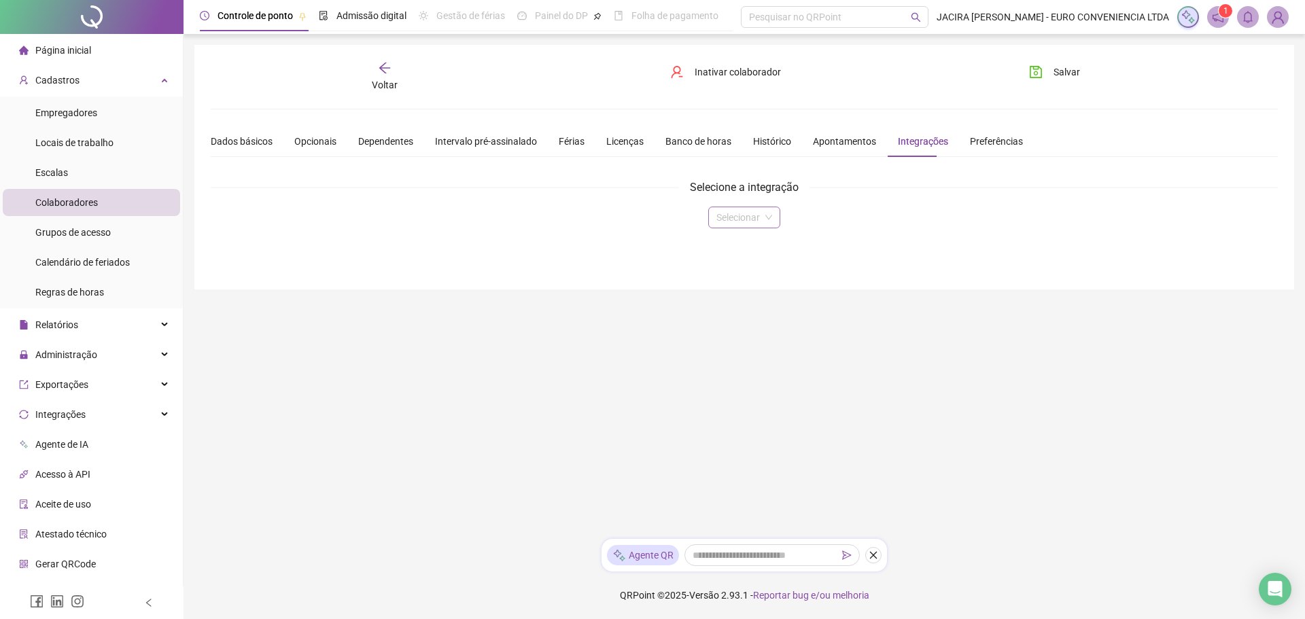
click at [730, 216] on input "search" at bounding box center [737, 217] width 43 height 20
click at [733, 244] on div "Domínio" at bounding box center [744, 244] width 50 height 15
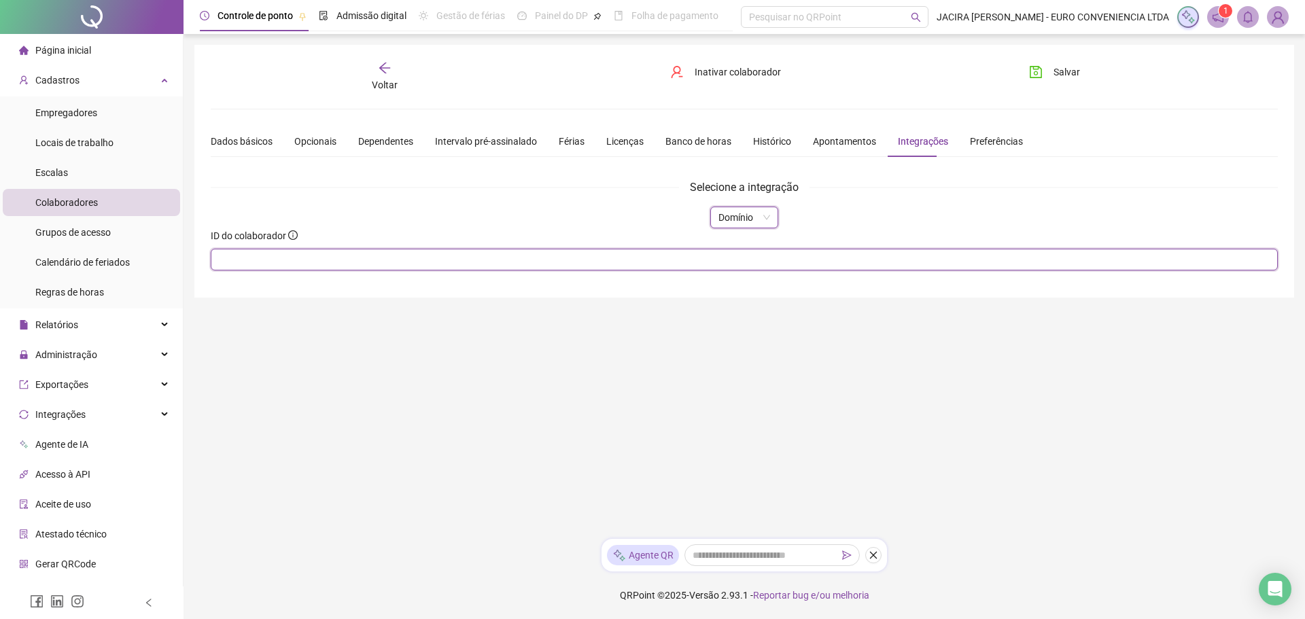
click at [642, 260] on input "text" at bounding box center [744, 260] width 1067 height 22
type input "**"
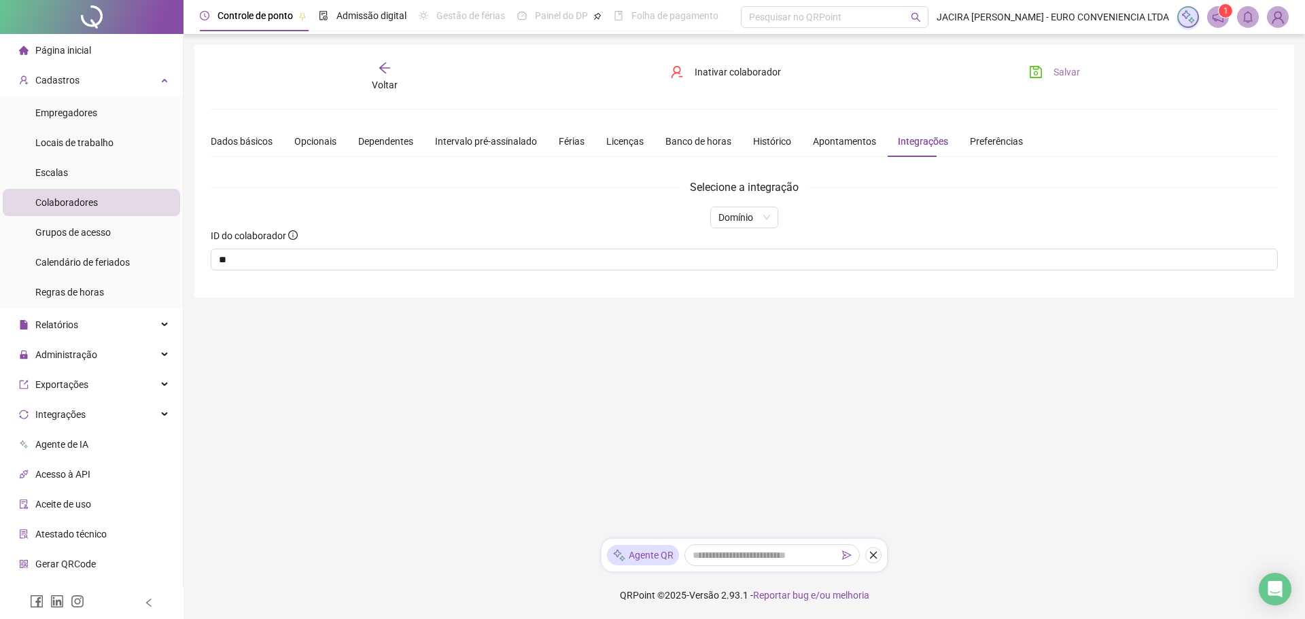
click at [1068, 72] on span "Salvar" at bounding box center [1067, 72] width 27 height 15
click at [1075, 71] on span "Salvar" at bounding box center [1067, 72] width 27 height 15
click at [384, 64] on icon "arrow-left" at bounding box center [384, 68] width 11 height 11
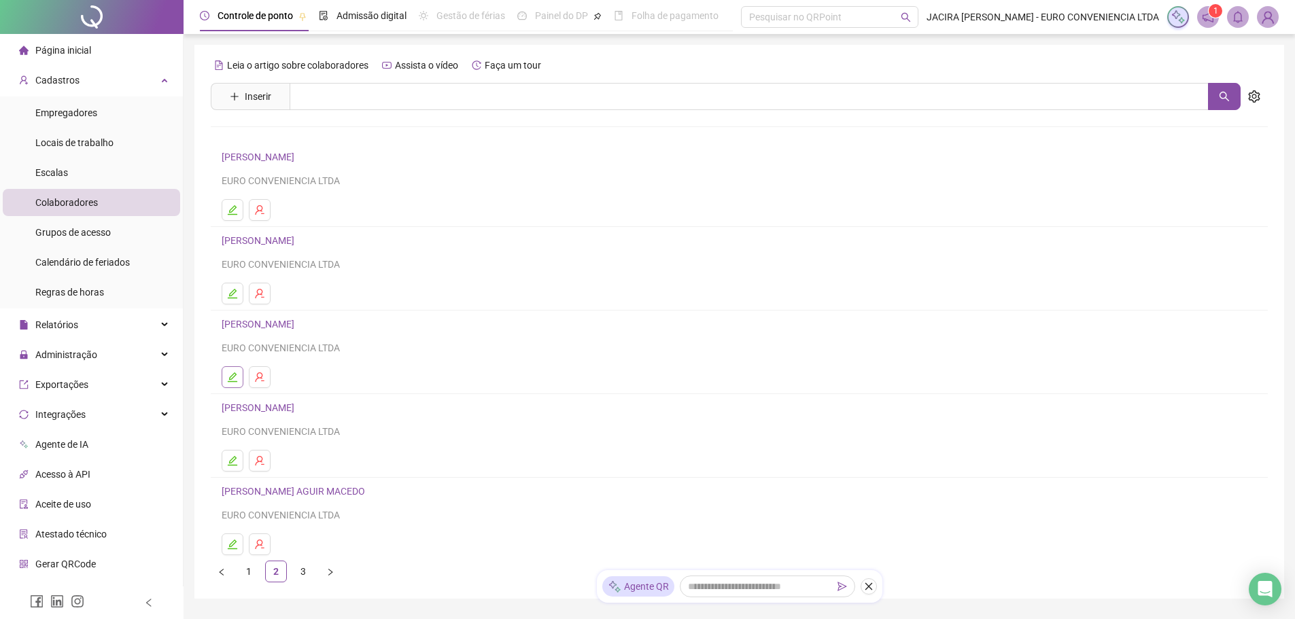
click at [234, 374] on icon "edit" at bounding box center [232, 377] width 11 height 11
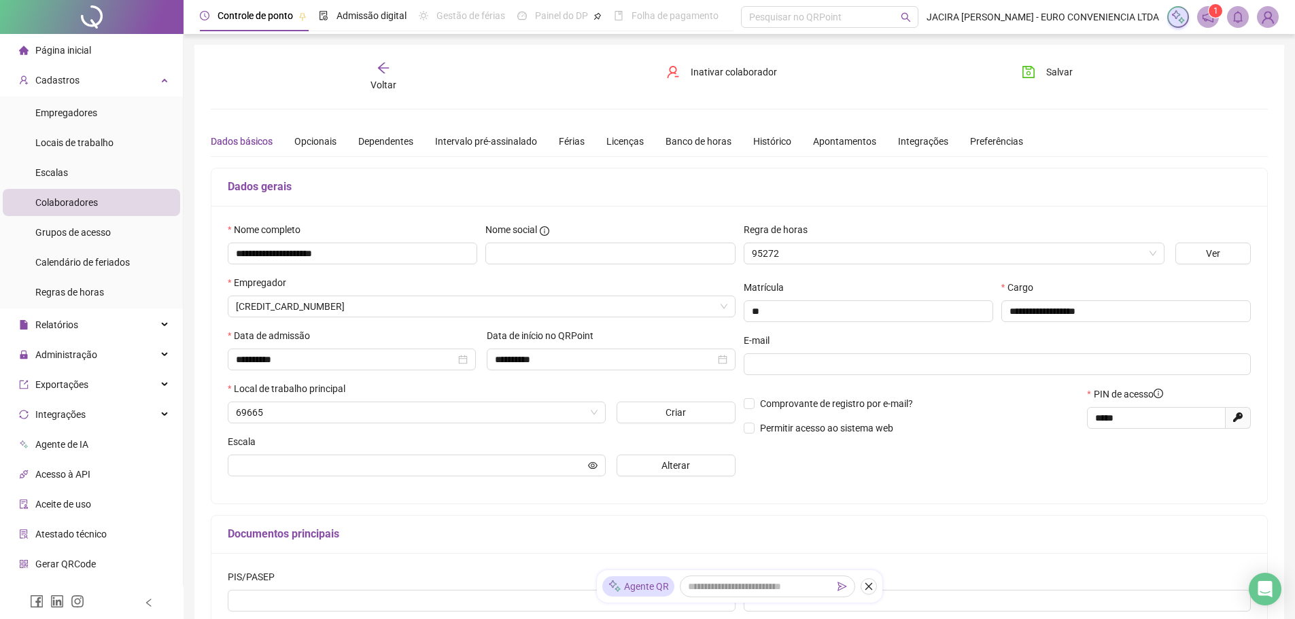
type input "**********"
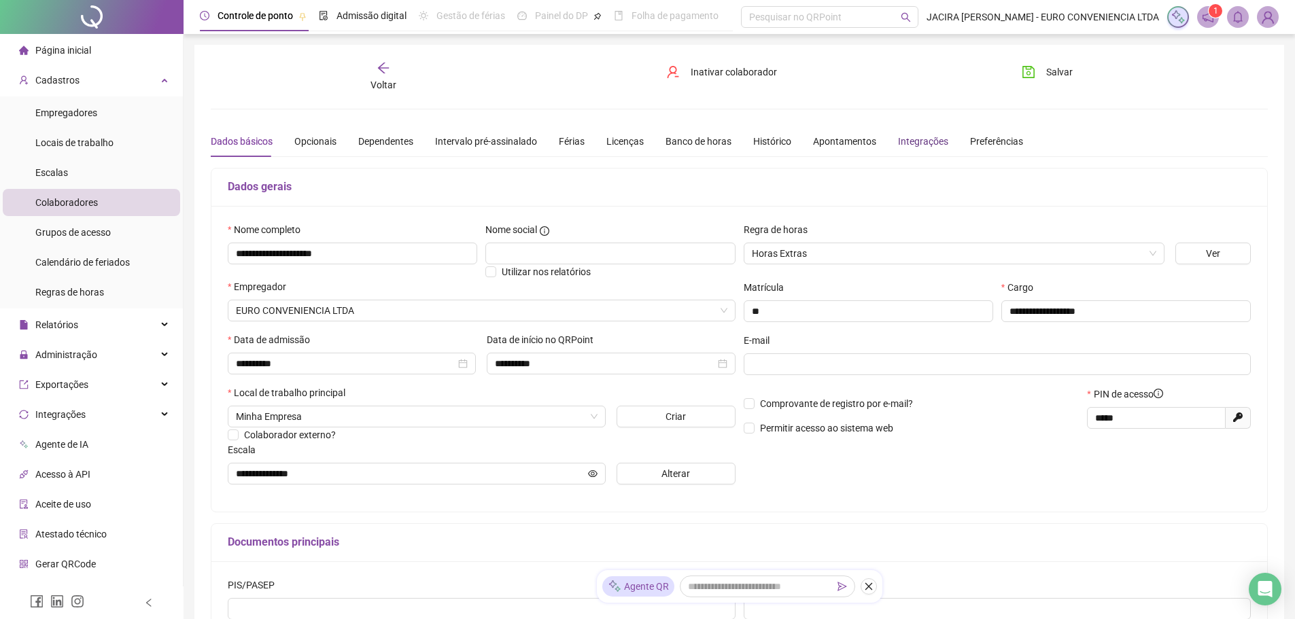
click at [909, 138] on div "Integrações" at bounding box center [923, 141] width 50 height 15
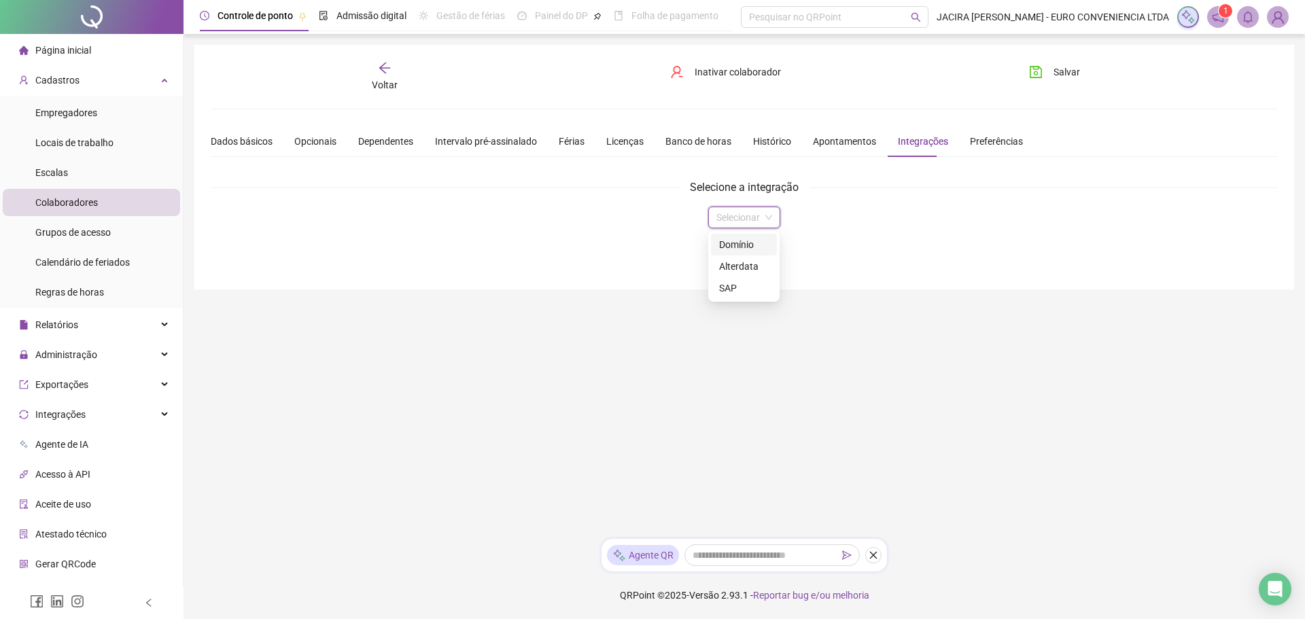
click at [754, 219] on input "search" at bounding box center [737, 217] width 43 height 20
click at [741, 241] on div "Domínio" at bounding box center [744, 244] width 50 height 15
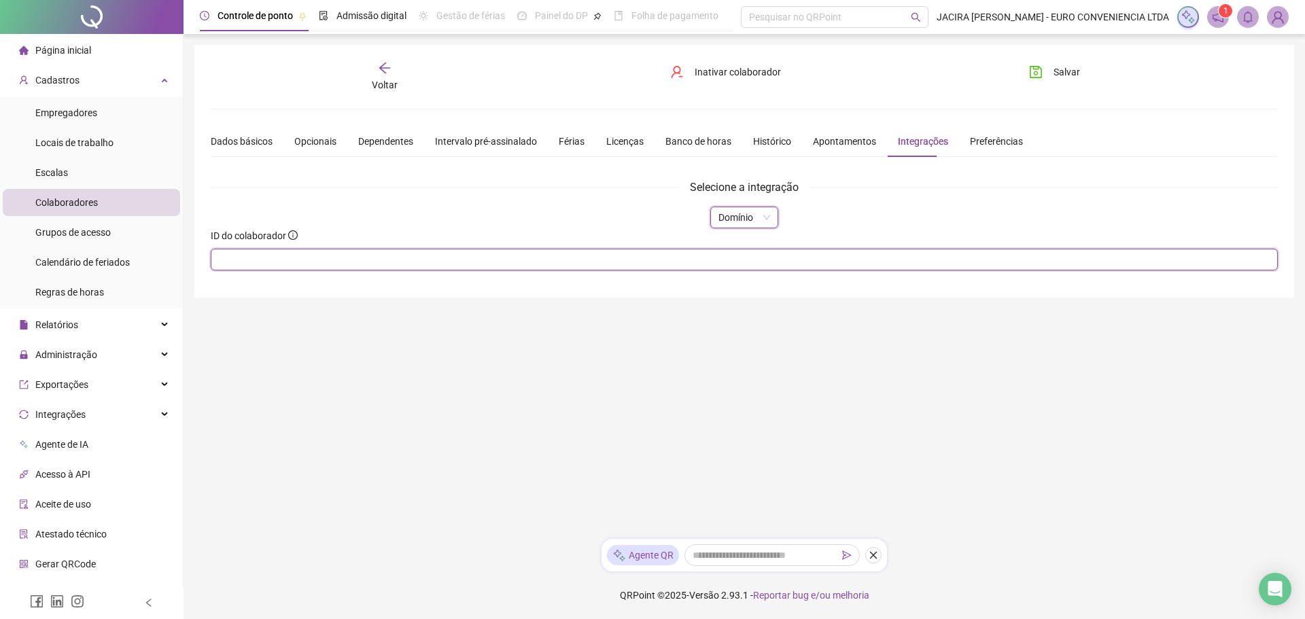
click at [531, 264] on input "text" at bounding box center [744, 260] width 1067 height 22
type input "**"
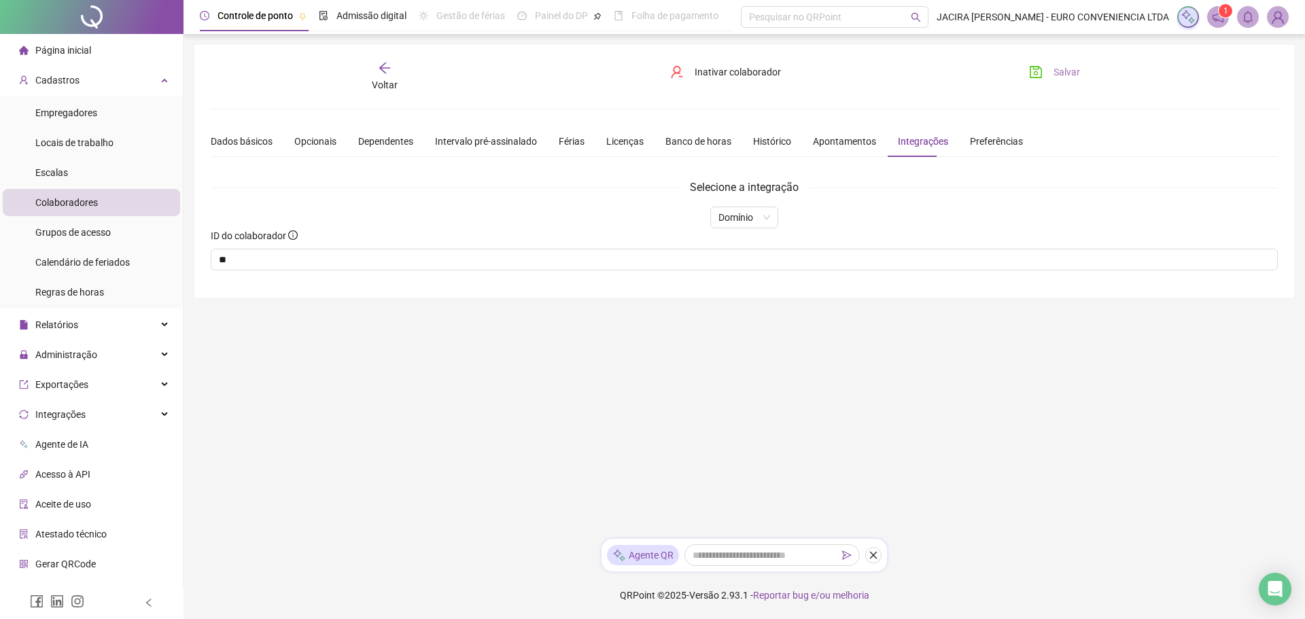
click at [1073, 68] on span "Salvar" at bounding box center [1067, 72] width 27 height 15
click at [385, 80] on span "Voltar" at bounding box center [385, 85] width 26 height 11
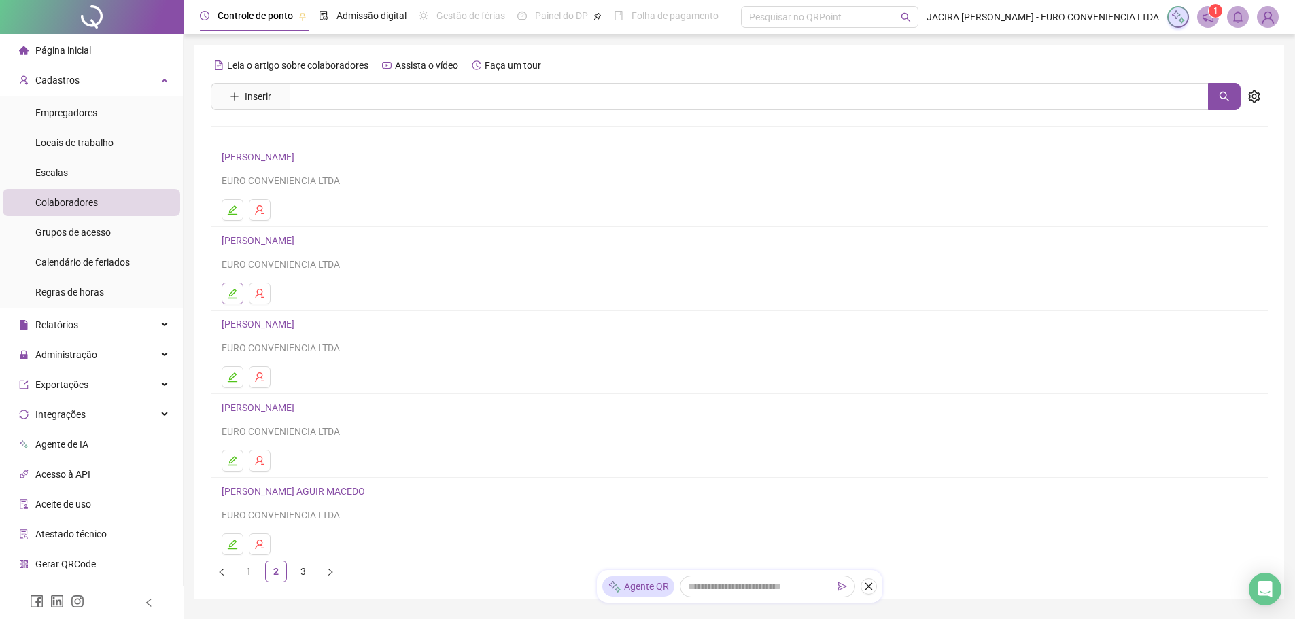
click at [231, 288] on button "button" at bounding box center [233, 294] width 22 height 22
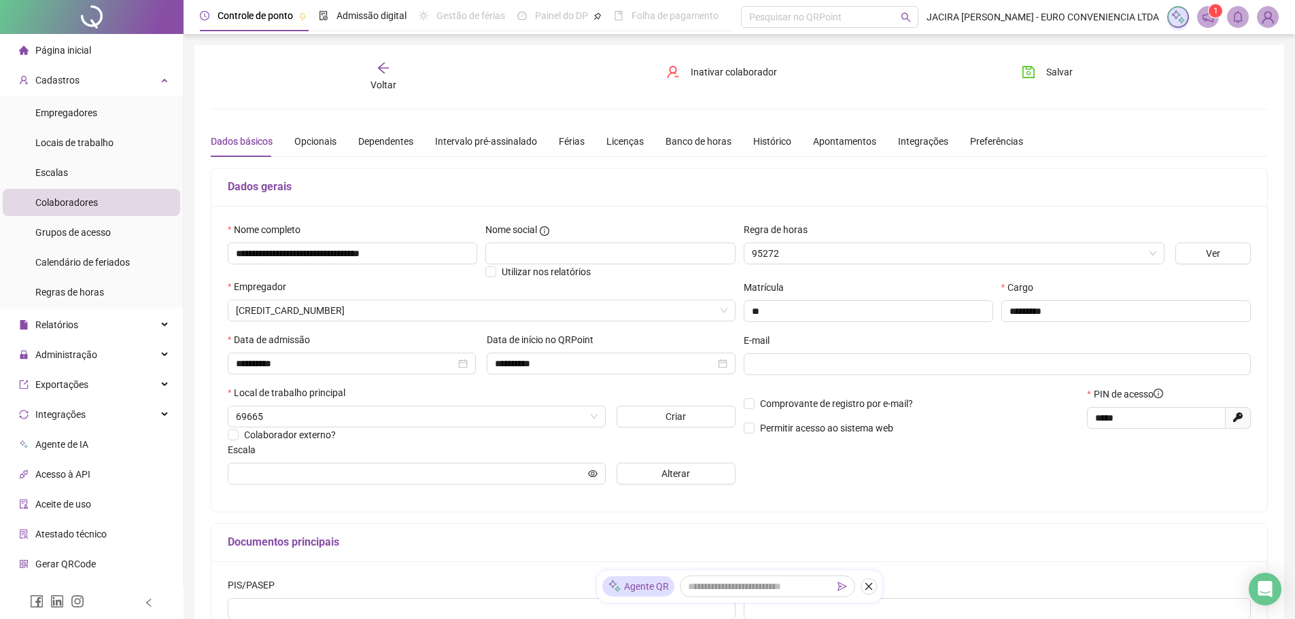
type input "**********"
click at [903, 138] on div "Integrações" at bounding box center [923, 141] width 50 height 15
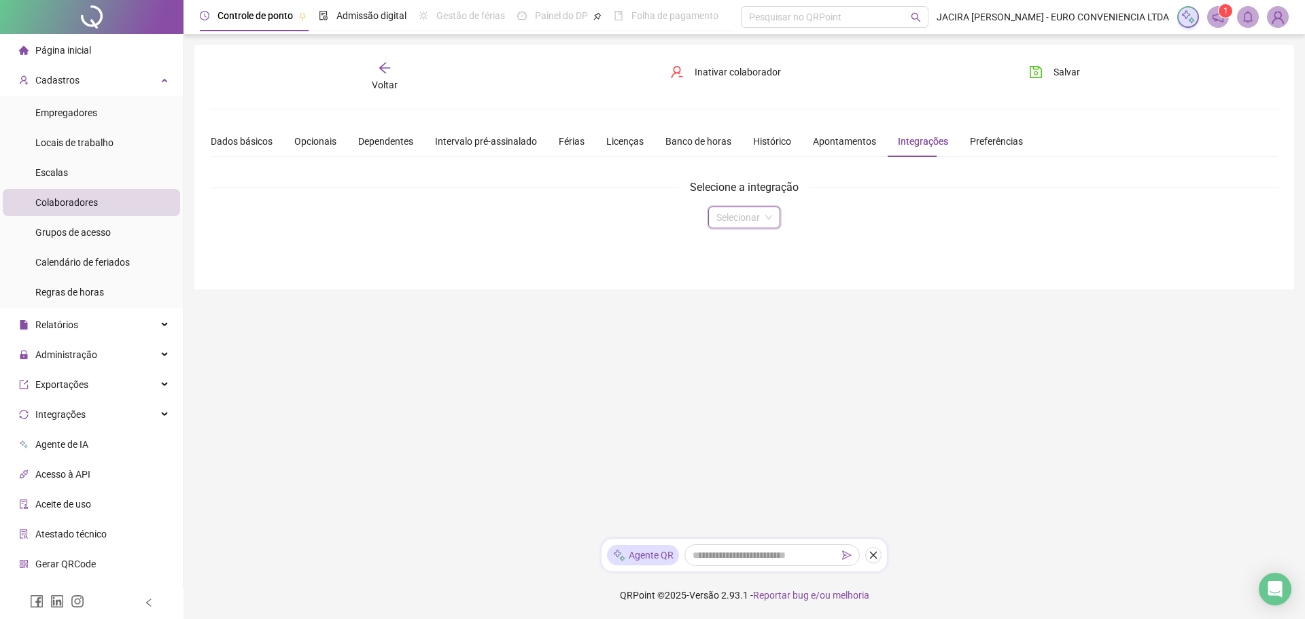
click at [749, 216] on input "search" at bounding box center [737, 217] width 43 height 20
click at [731, 245] on div "Domínio" at bounding box center [744, 244] width 50 height 15
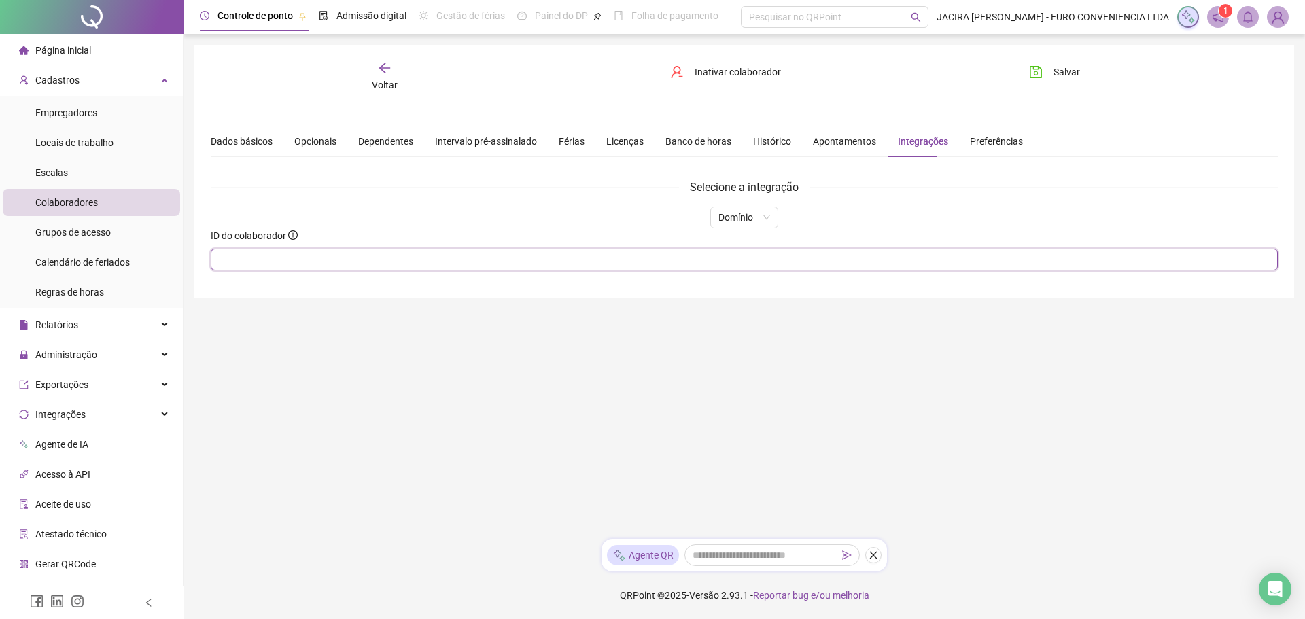
drag, startPoint x: 610, startPoint y: 250, endPoint x: 602, endPoint y: 257, distance: 10.6
click at [608, 252] on input "text" at bounding box center [744, 260] width 1067 height 22
type input "**"
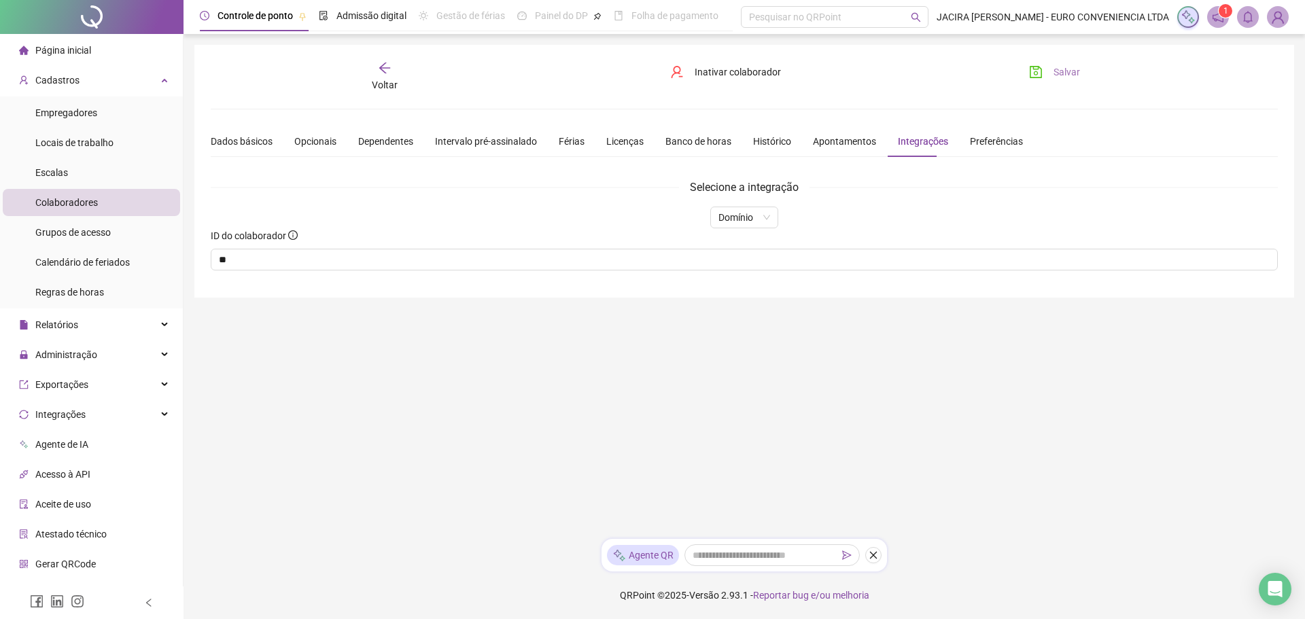
click at [1056, 73] on span "Salvar" at bounding box center [1067, 72] width 27 height 15
click at [379, 84] on span "Voltar" at bounding box center [385, 85] width 26 height 11
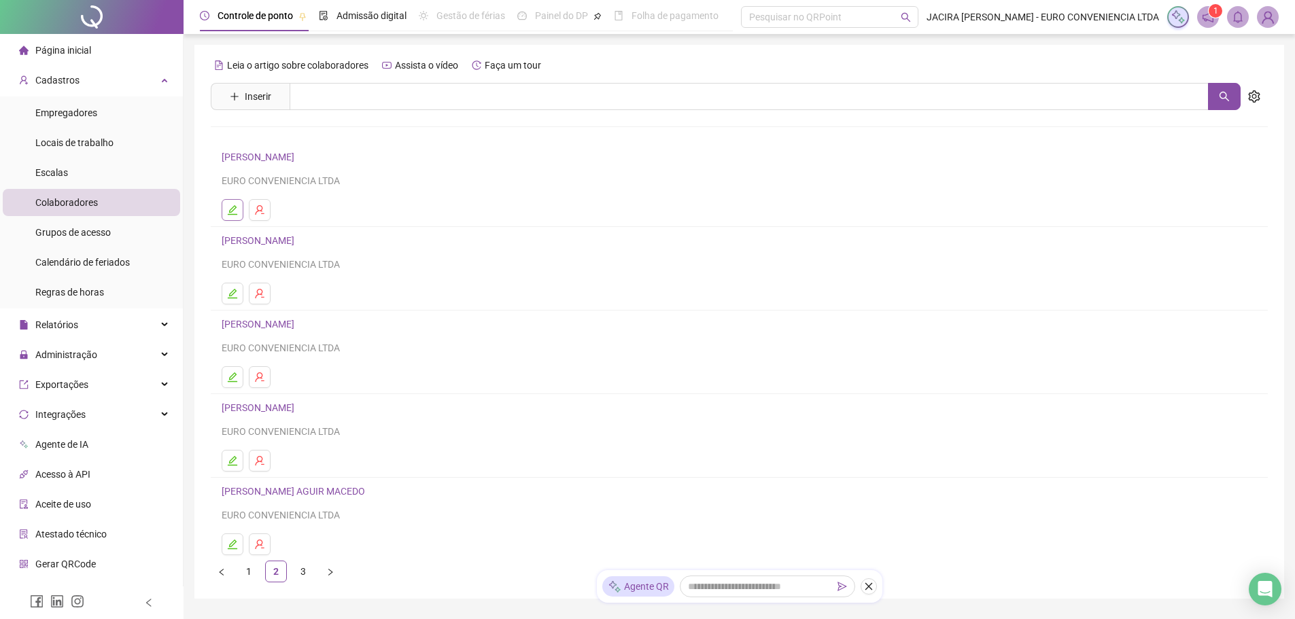
click at [230, 209] on icon "edit" at bounding box center [232, 210] width 11 height 11
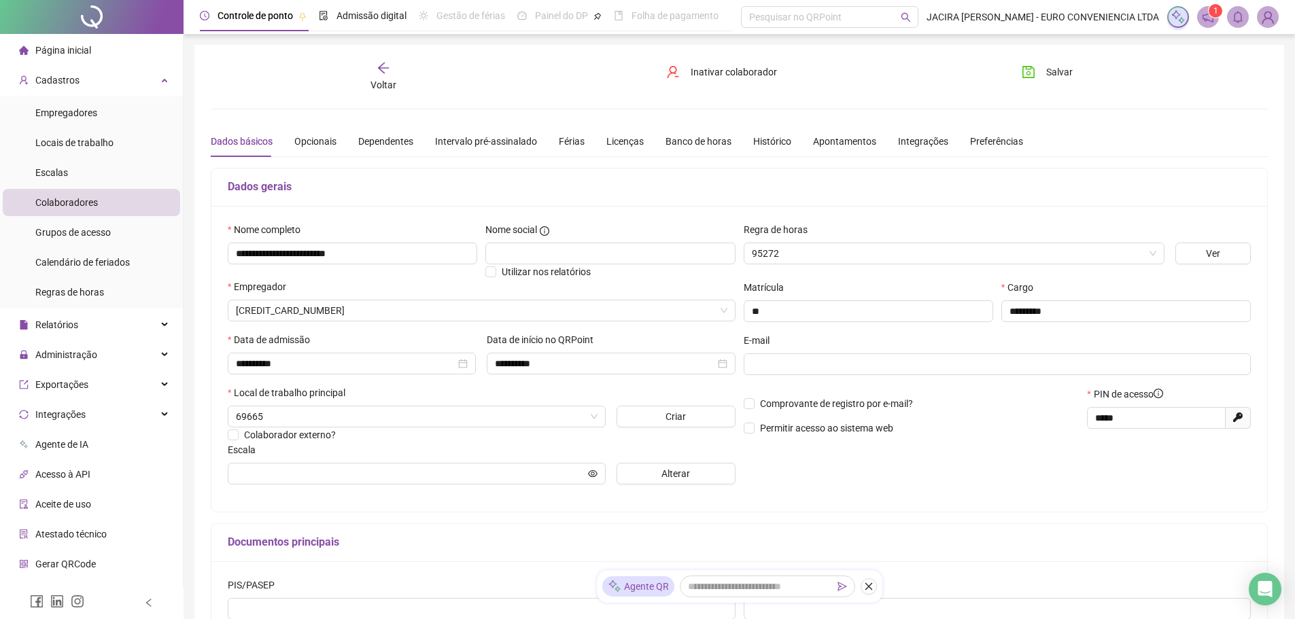
type input "**********"
click at [932, 143] on div "Integrações" at bounding box center [923, 141] width 50 height 15
click at [931, 143] on div "Integrações" at bounding box center [923, 141] width 50 height 15
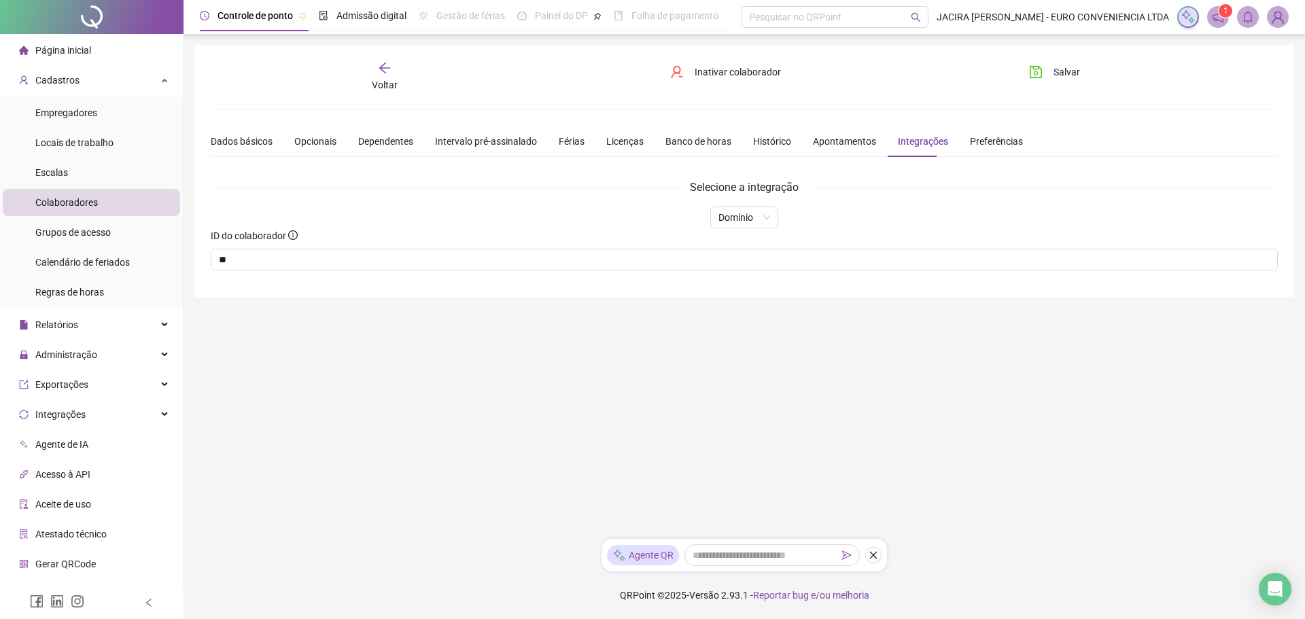
click at [385, 85] on span "Voltar" at bounding box center [385, 85] width 26 height 11
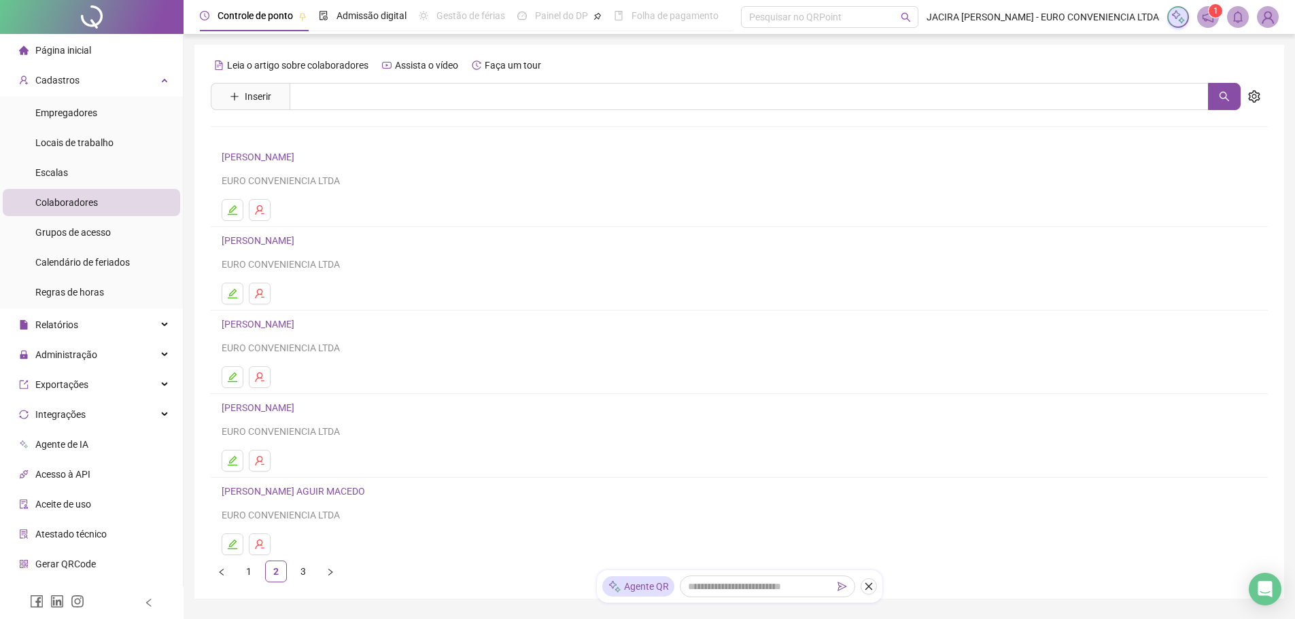
scroll to position [68, 0]
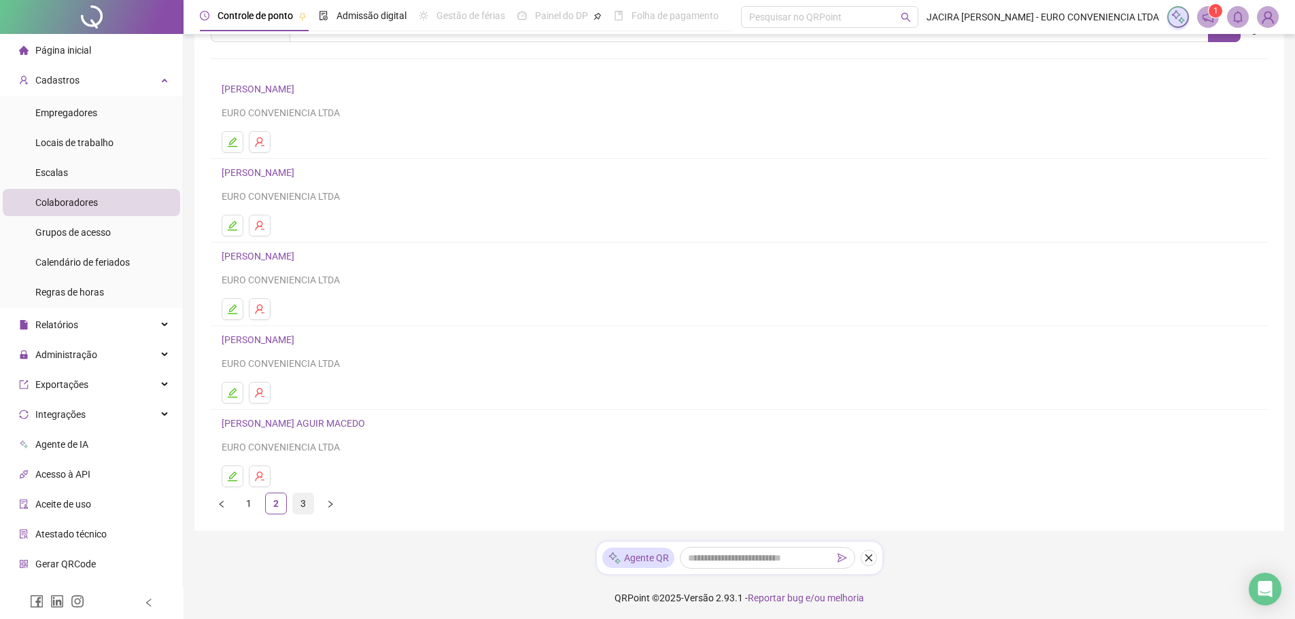
click at [301, 501] on link "3" at bounding box center [303, 503] width 20 height 20
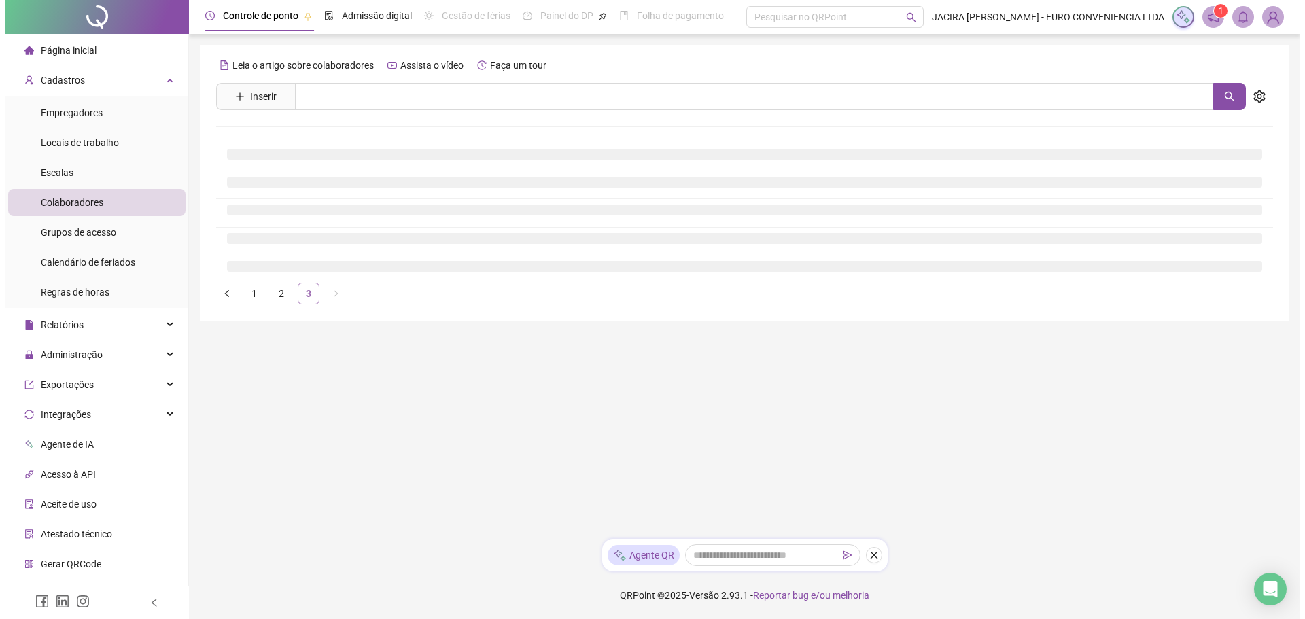
scroll to position [0, 0]
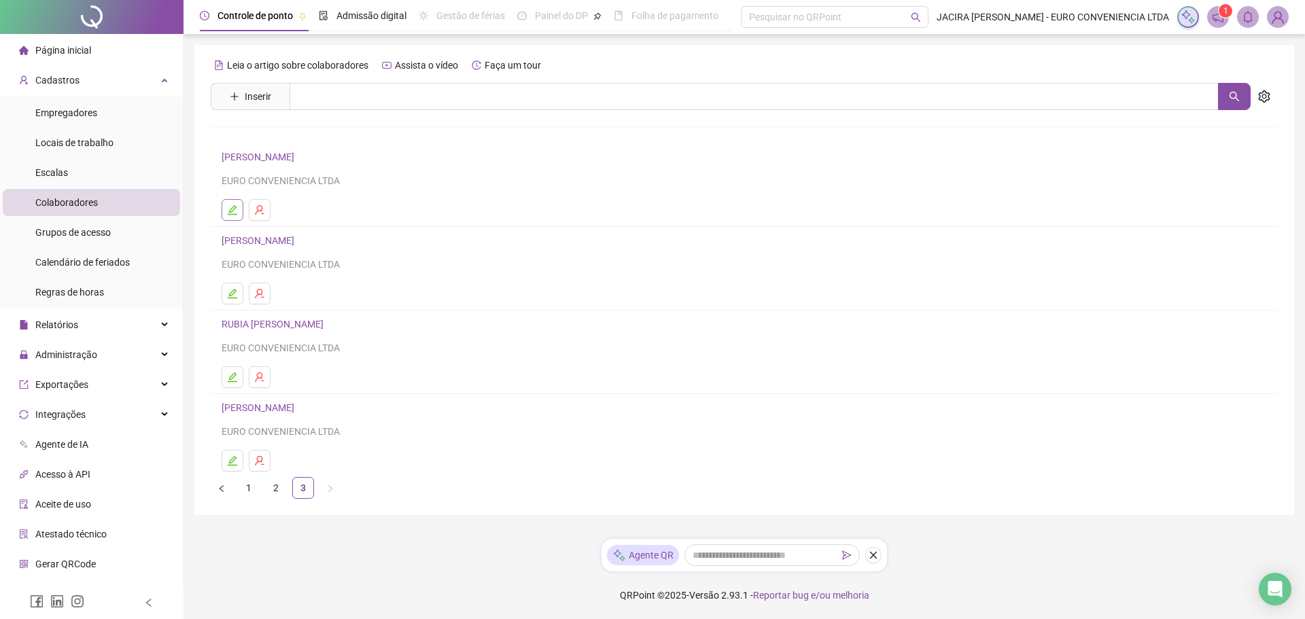
click at [232, 213] on icon "edit" at bounding box center [232, 210] width 11 height 11
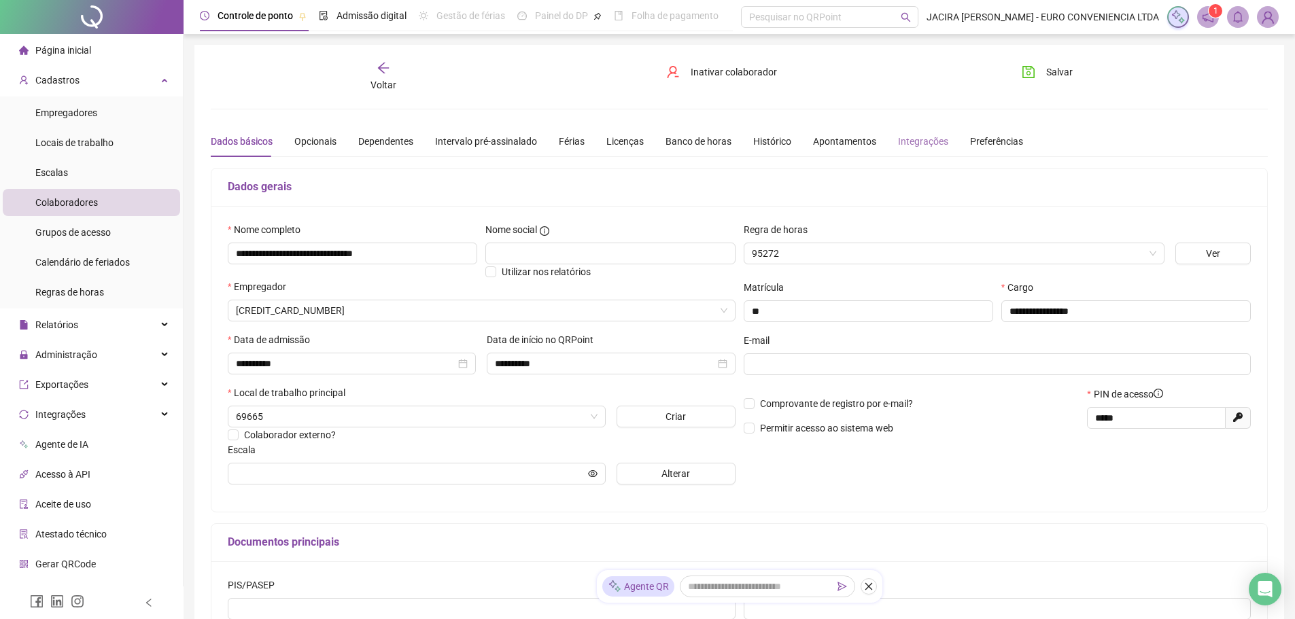
type input "**********"
click at [918, 136] on div "Integrações" at bounding box center [923, 141] width 50 height 15
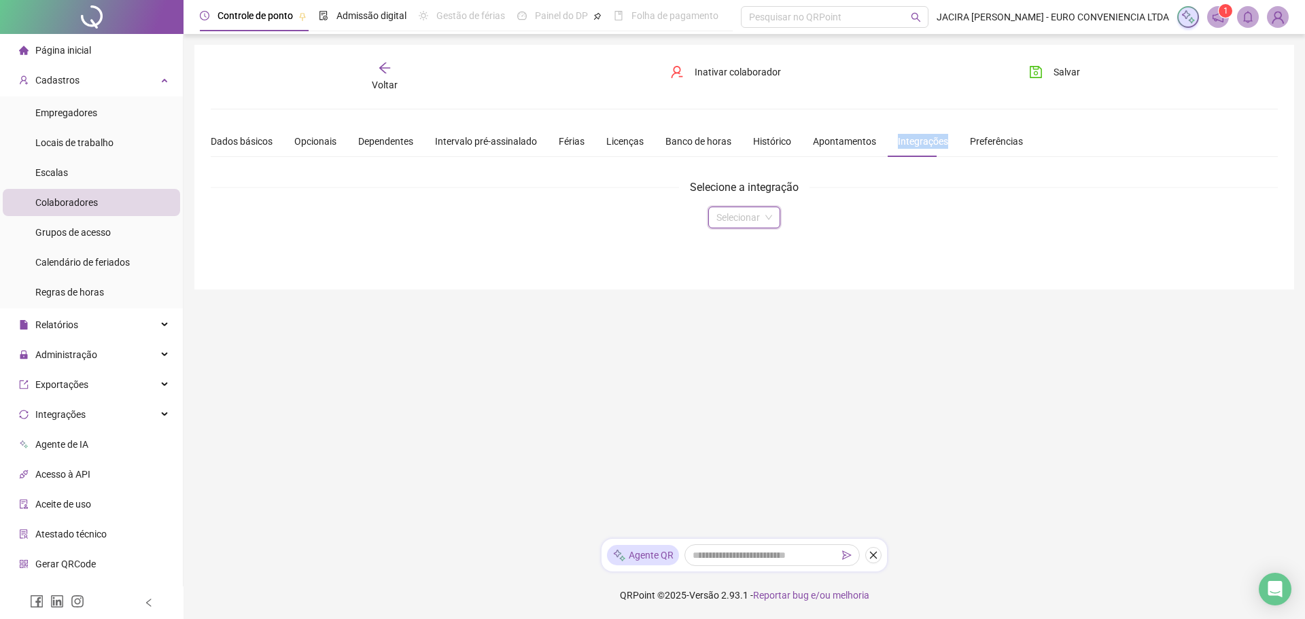
click at [756, 215] on input "search" at bounding box center [737, 217] width 43 height 20
click at [728, 249] on div "Domínio" at bounding box center [744, 244] width 50 height 15
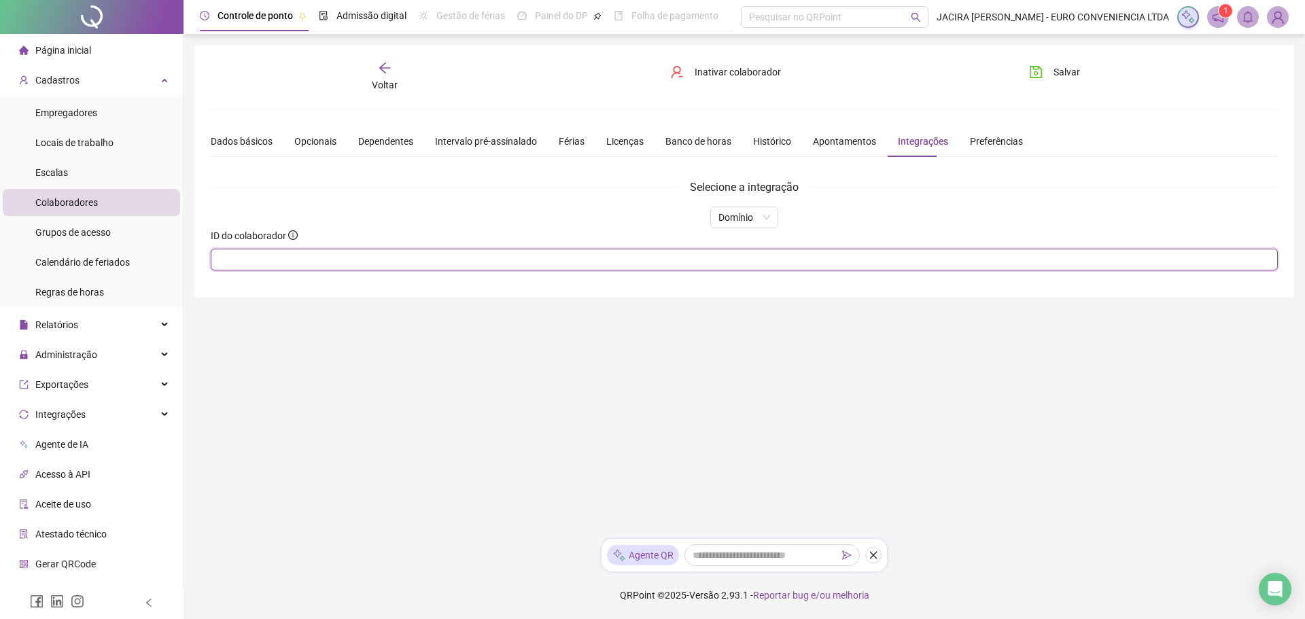
click at [692, 262] on input "text" at bounding box center [744, 260] width 1067 height 22
type input "**"
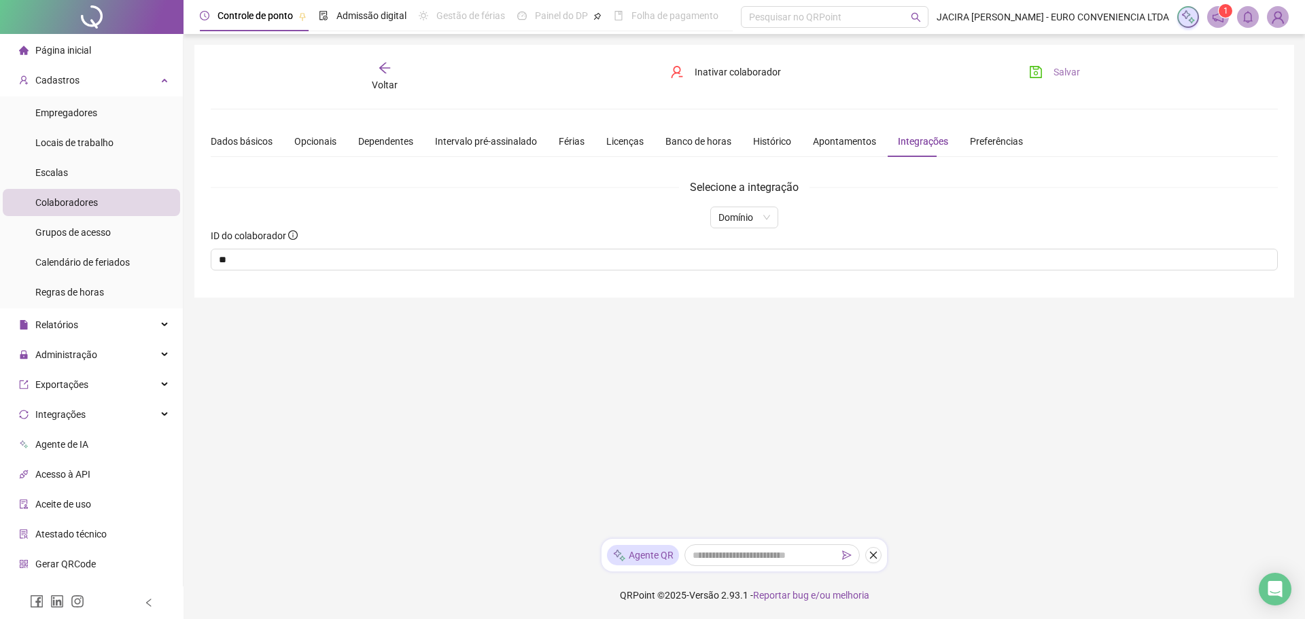
click at [1050, 67] on button "Salvar" at bounding box center [1054, 72] width 71 height 22
click at [382, 69] on icon "arrow-left" at bounding box center [385, 68] width 14 height 14
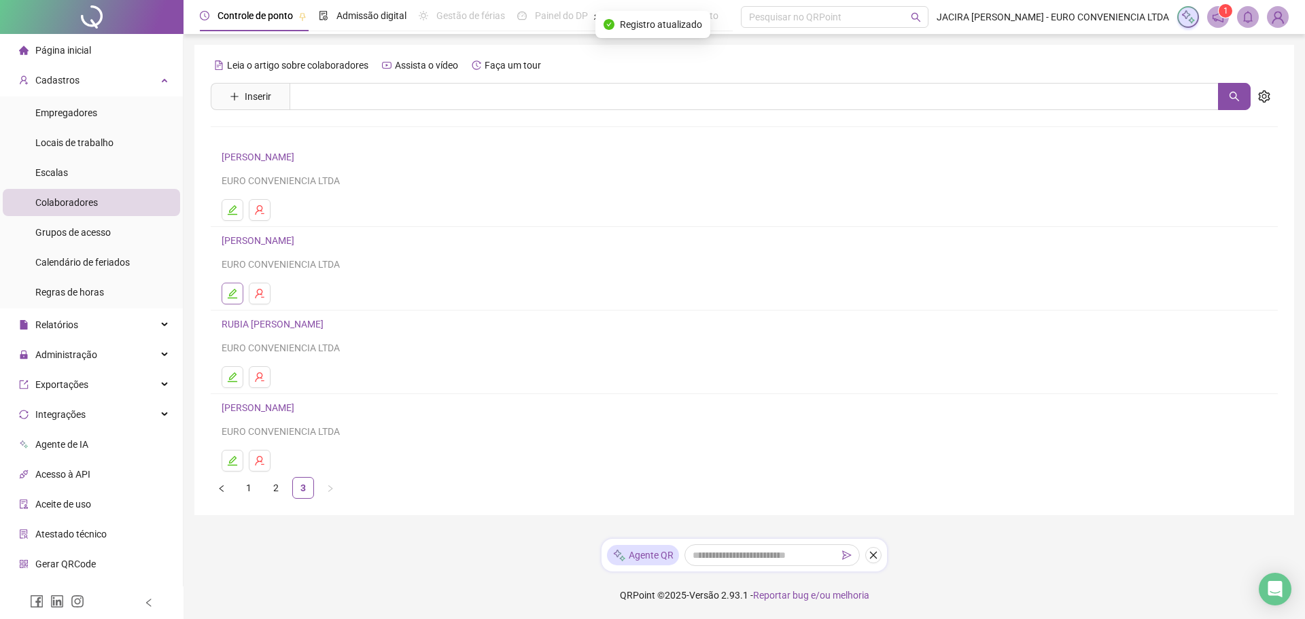
click at [233, 293] on icon "edit" at bounding box center [232, 293] width 11 height 11
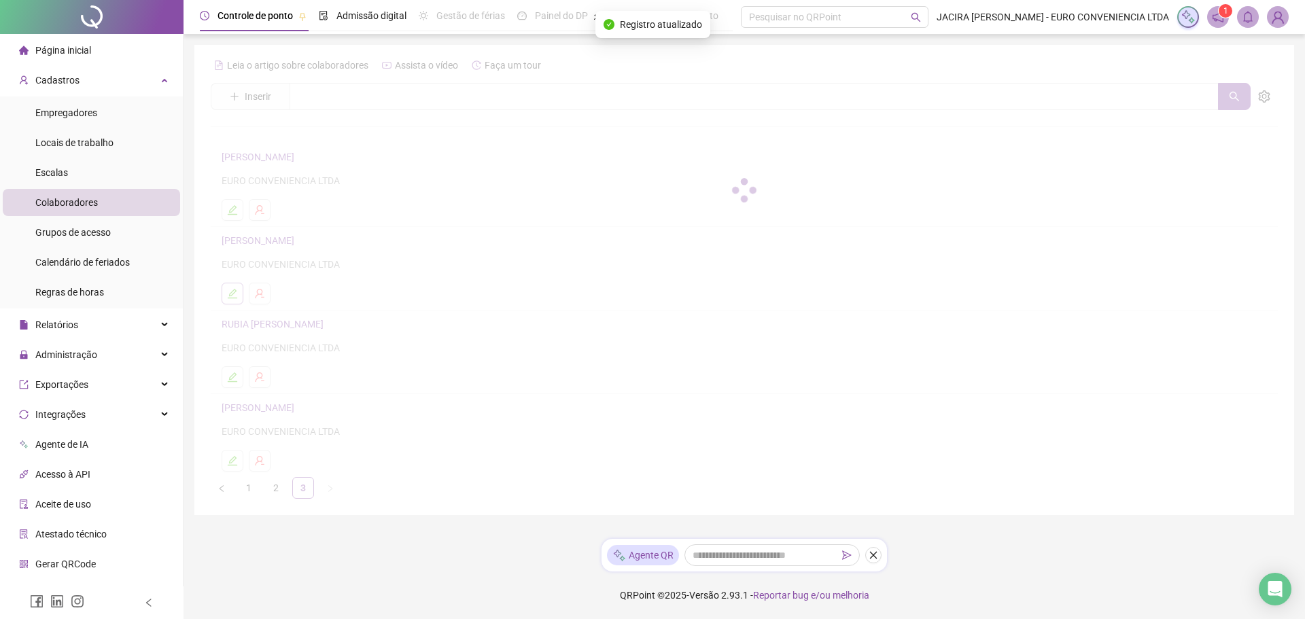
click at [233, 293] on div at bounding box center [744, 190] width 1067 height 272
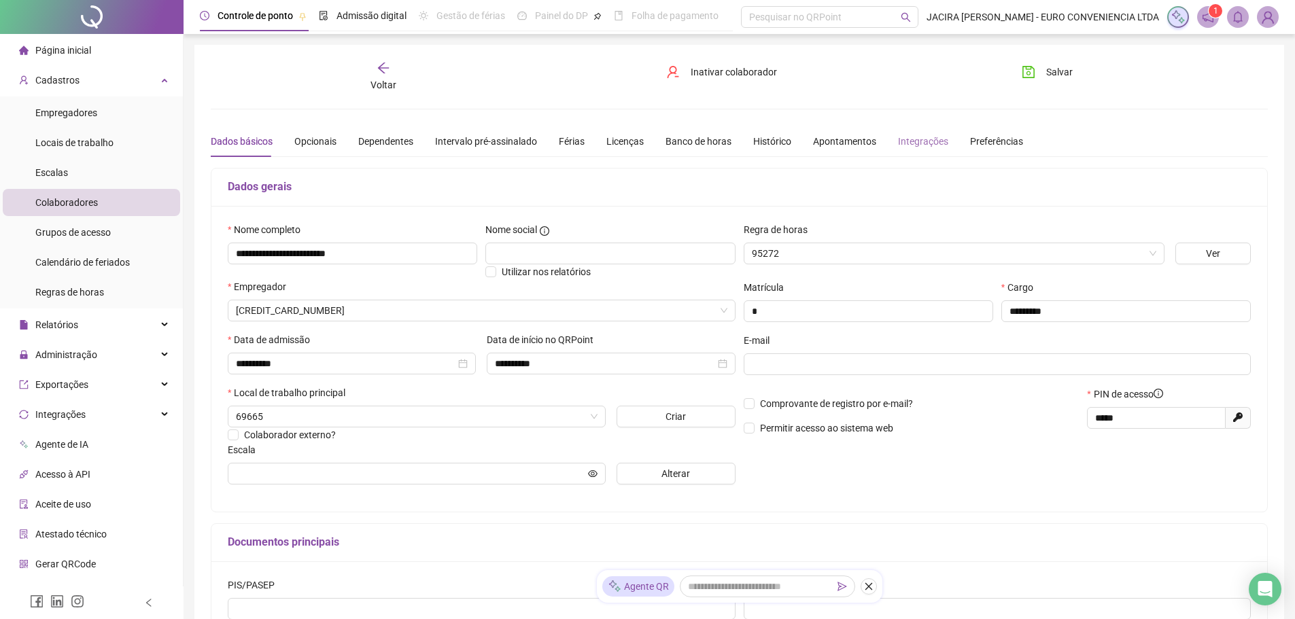
type input "**********"
click at [911, 139] on div "Integrações" at bounding box center [923, 141] width 50 height 15
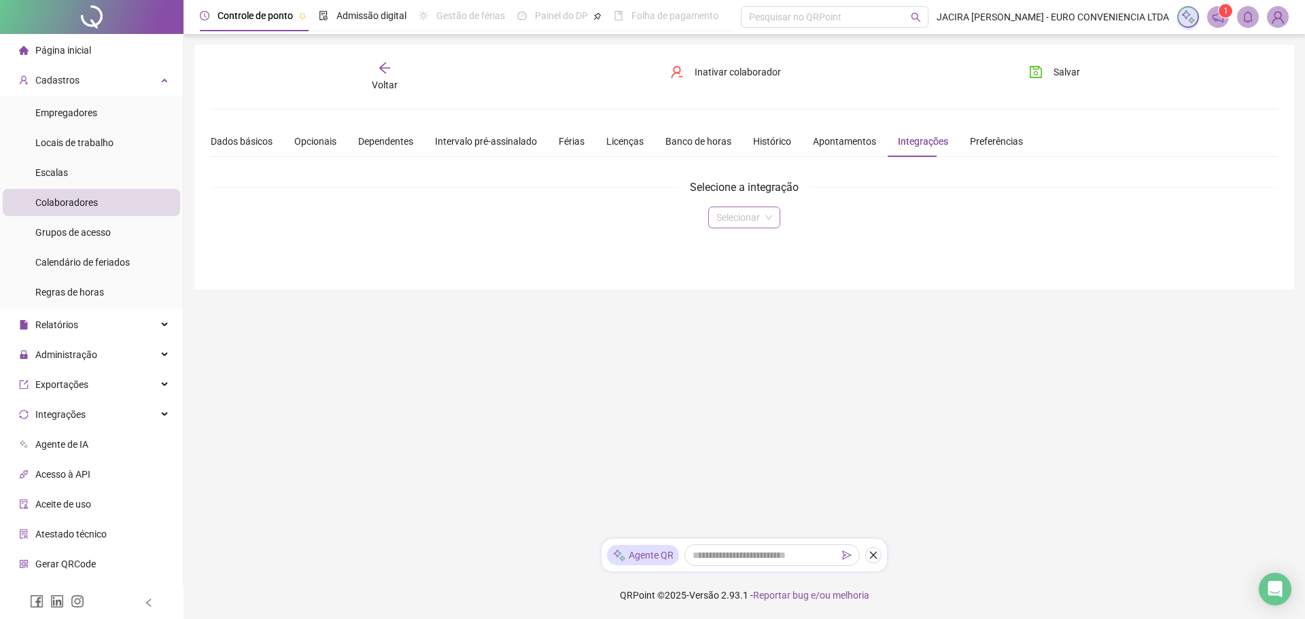
click at [727, 217] on input "search" at bounding box center [737, 217] width 43 height 20
click at [729, 240] on div "Domínio" at bounding box center [744, 244] width 50 height 15
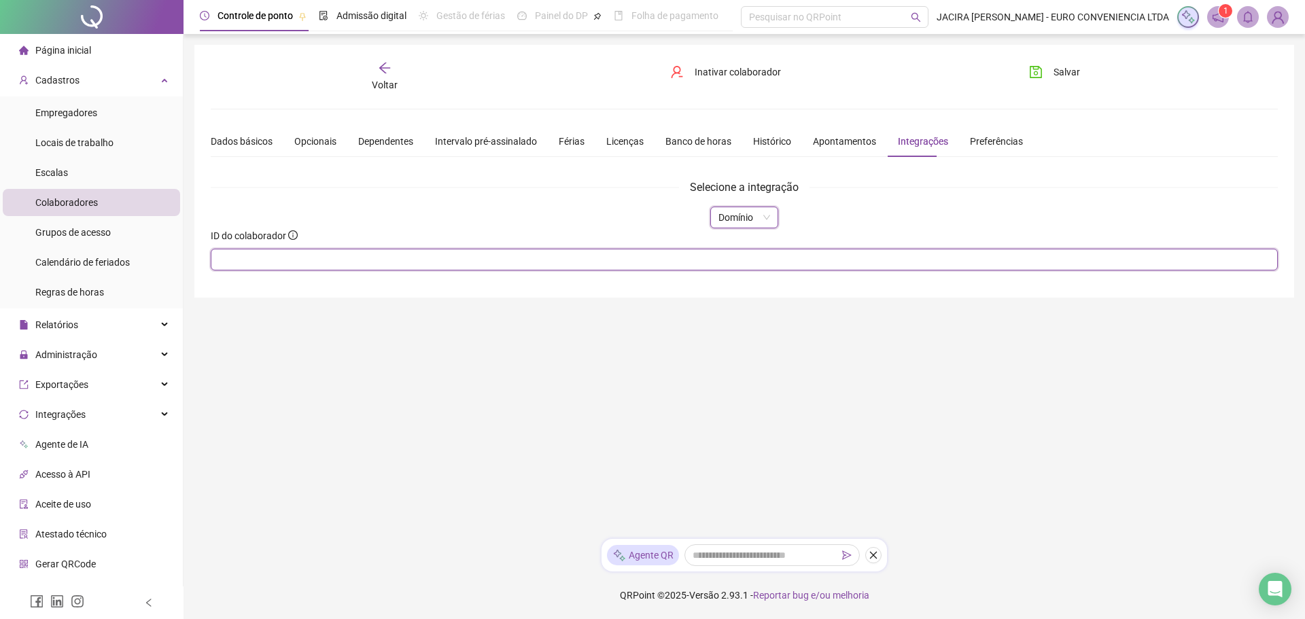
click at [525, 262] on input "text" at bounding box center [744, 260] width 1067 height 22
type input "*"
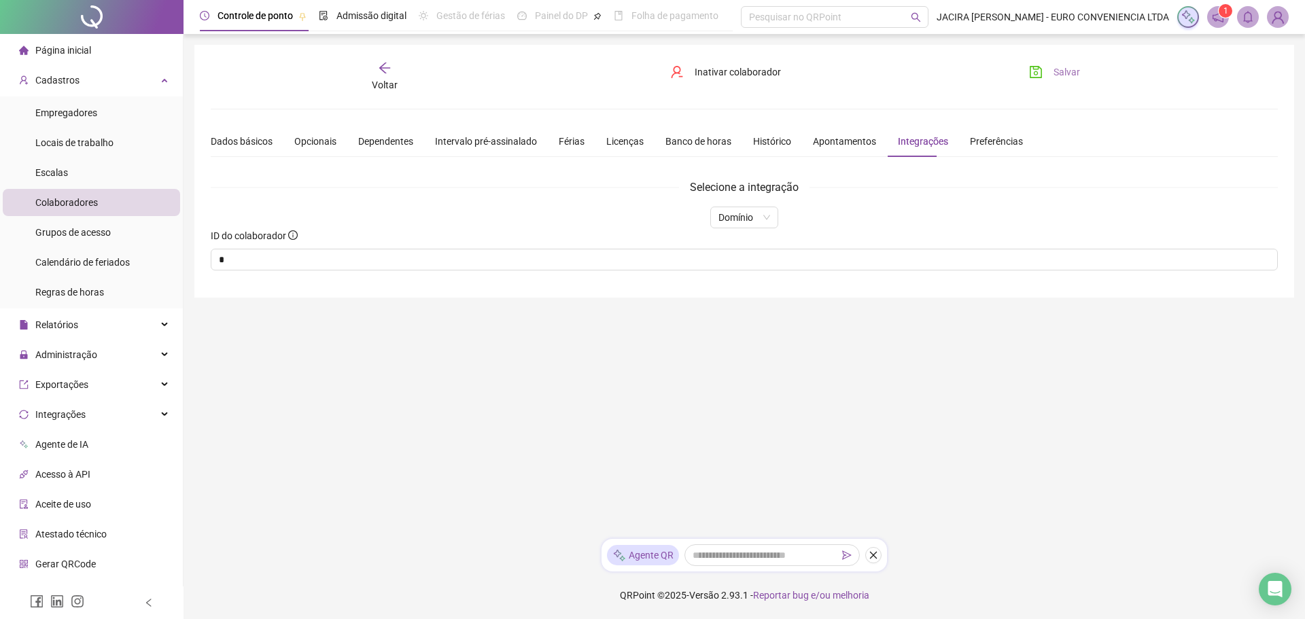
click at [1066, 71] on span "Salvar" at bounding box center [1067, 72] width 27 height 15
click at [389, 88] on span "Voltar" at bounding box center [385, 85] width 26 height 11
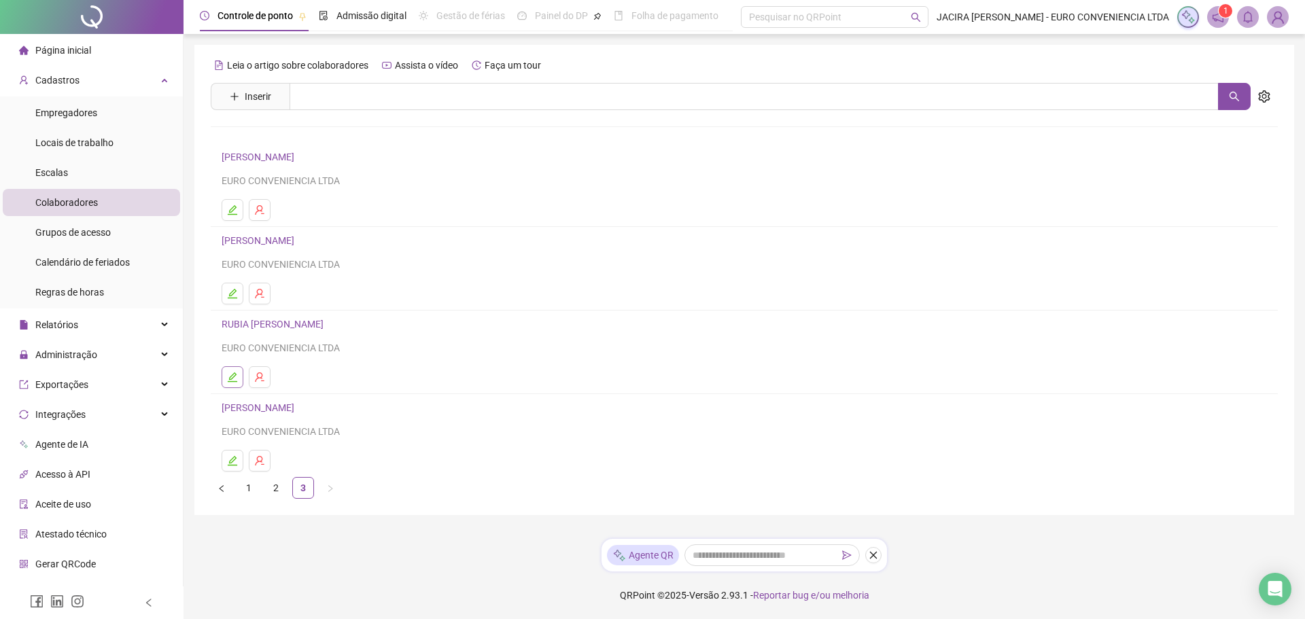
click at [230, 376] on icon "edit" at bounding box center [232, 377] width 11 height 11
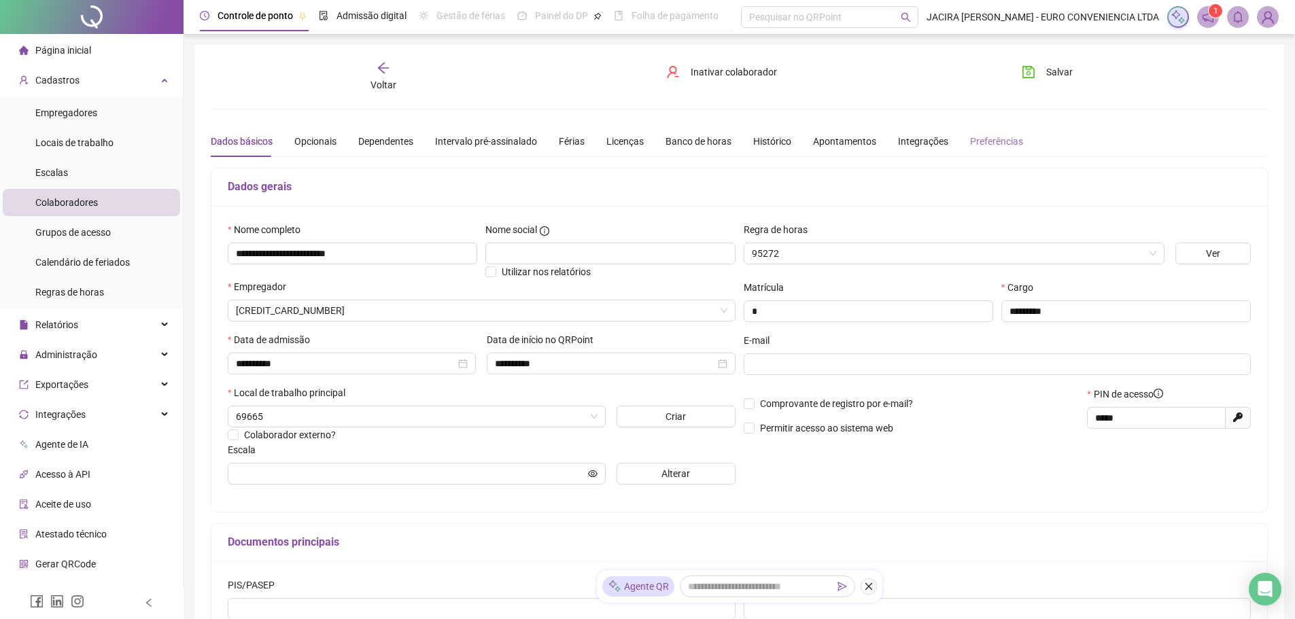
type input "**********"
click at [917, 141] on div "Integrações" at bounding box center [923, 141] width 50 height 15
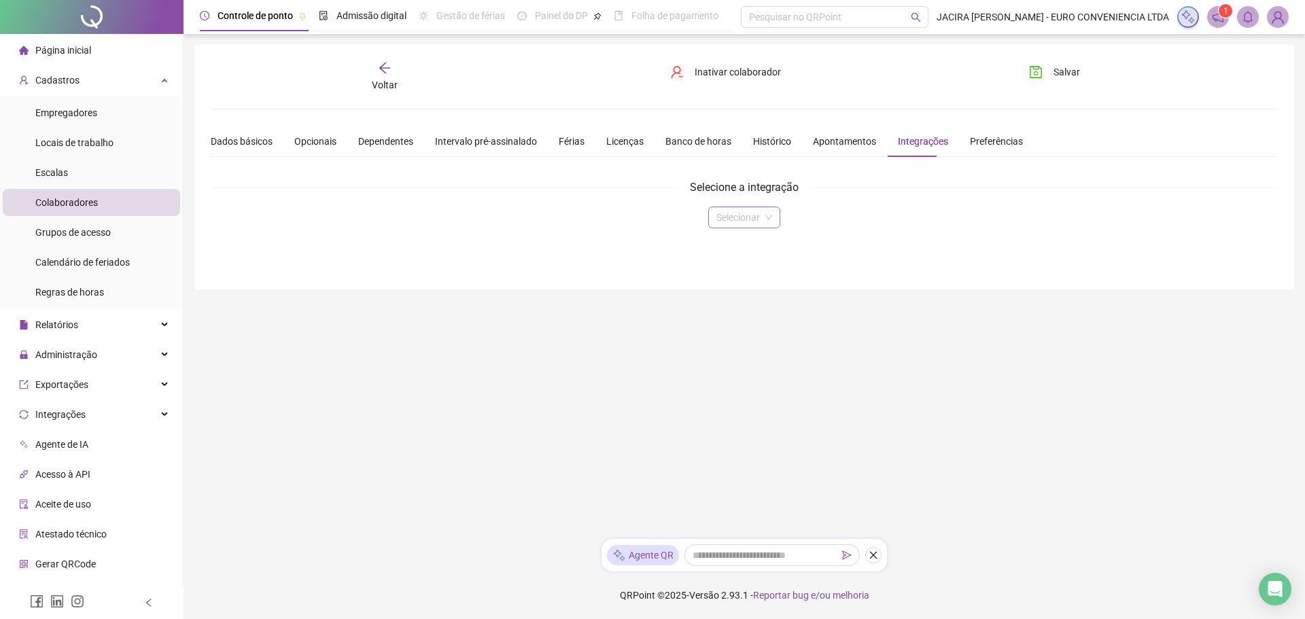
click at [742, 217] on input "search" at bounding box center [737, 217] width 43 height 20
click at [733, 244] on div "Domínio" at bounding box center [744, 244] width 50 height 15
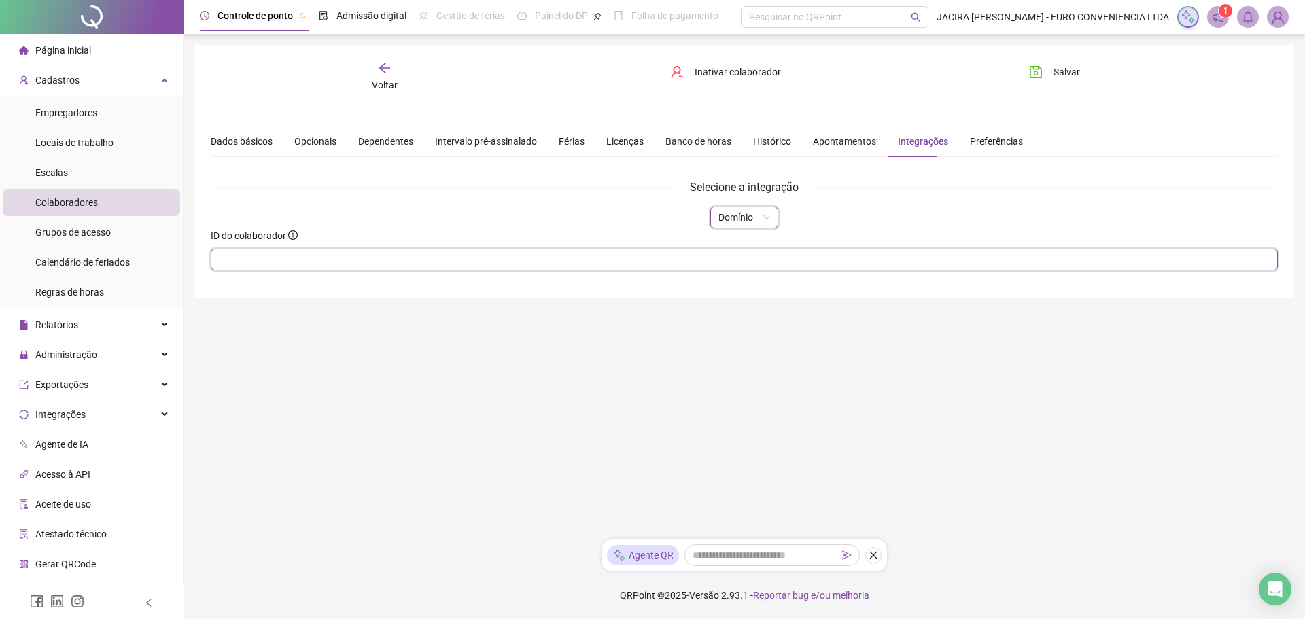
click at [658, 264] on input "text" at bounding box center [744, 260] width 1067 height 22
type input "*"
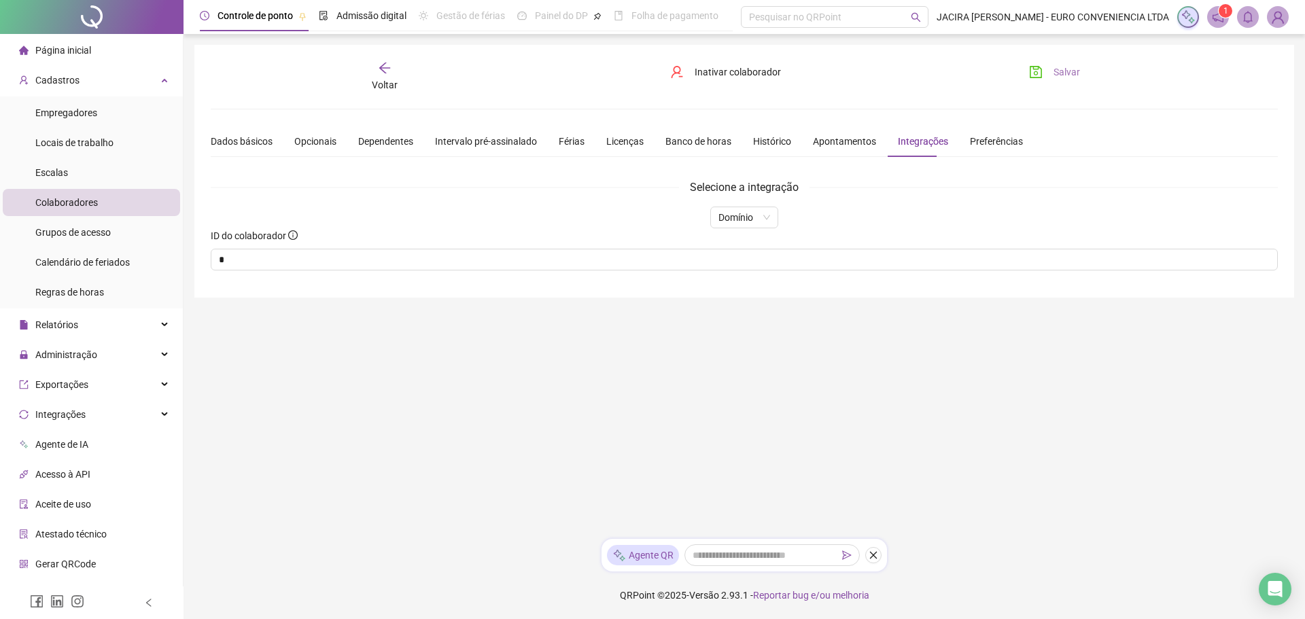
click at [1068, 66] on span "Salvar" at bounding box center [1067, 72] width 27 height 15
click at [384, 73] on icon "arrow-left" at bounding box center [385, 68] width 14 height 14
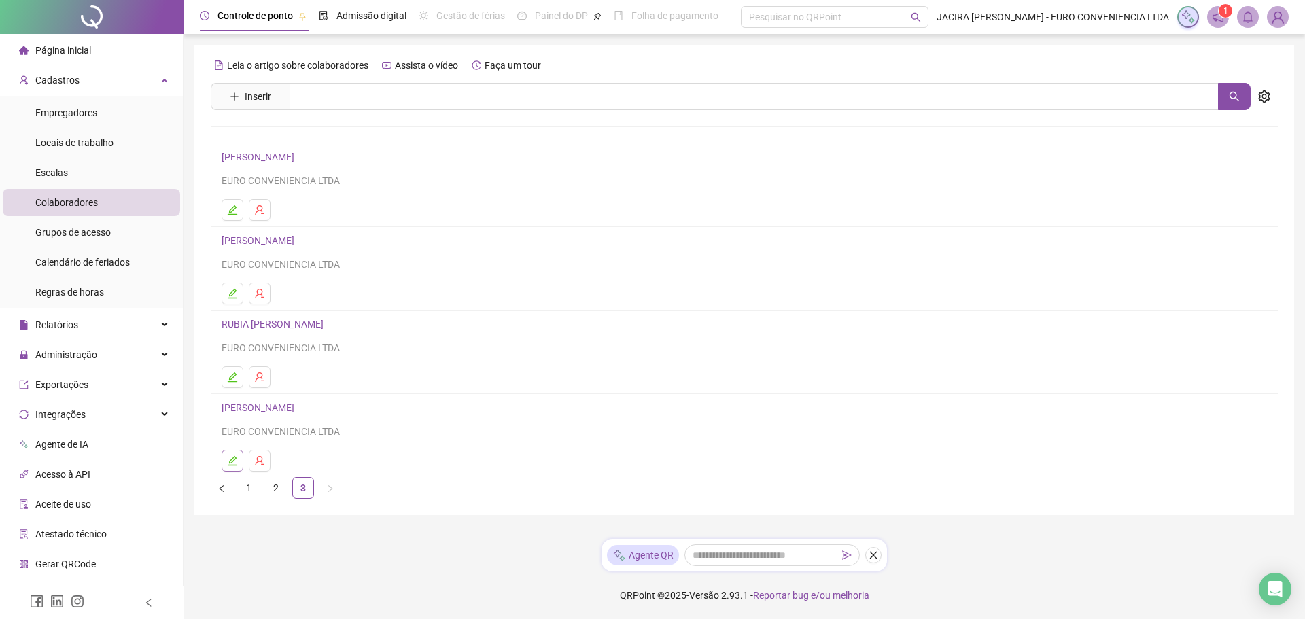
click at [232, 461] on icon "edit" at bounding box center [232, 460] width 11 height 11
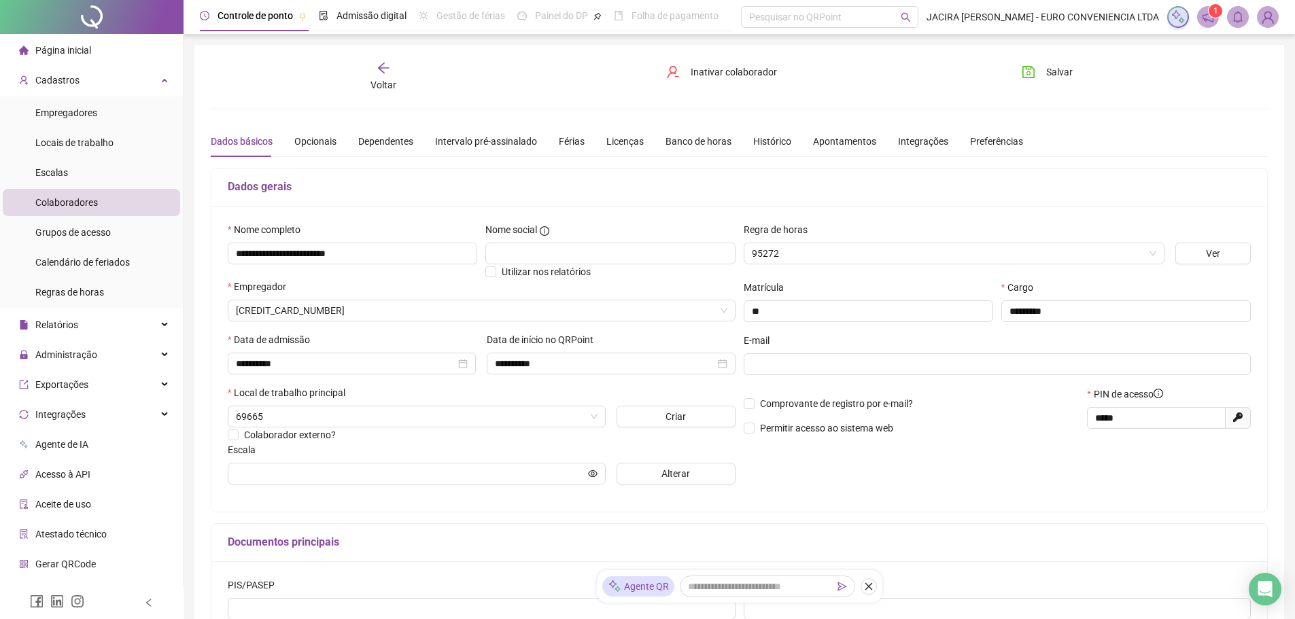
type input "**********"
click at [905, 137] on div "Integrações" at bounding box center [923, 141] width 50 height 15
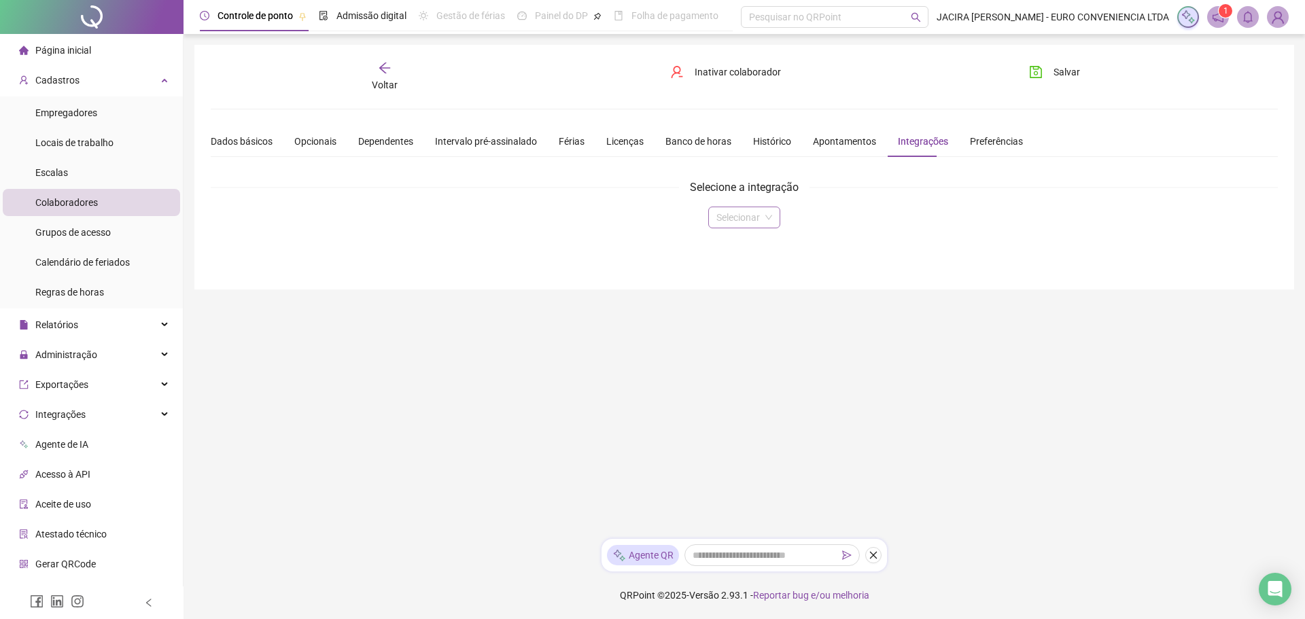
click at [745, 212] on input "search" at bounding box center [737, 217] width 43 height 20
click at [737, 243] on div "Domínio" at bounding box center [744, 244] width 50 height 15
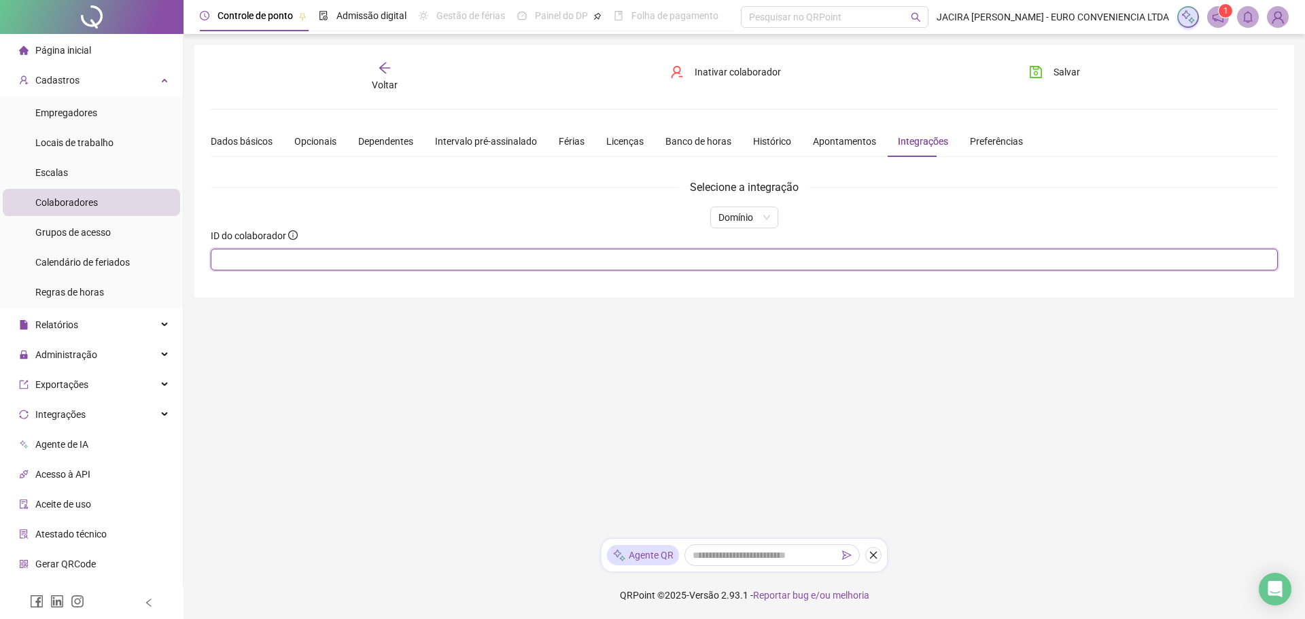
click at [651, 257] on input "text" at bounding box center [744, 260] width 1067 height 22
type input "**"
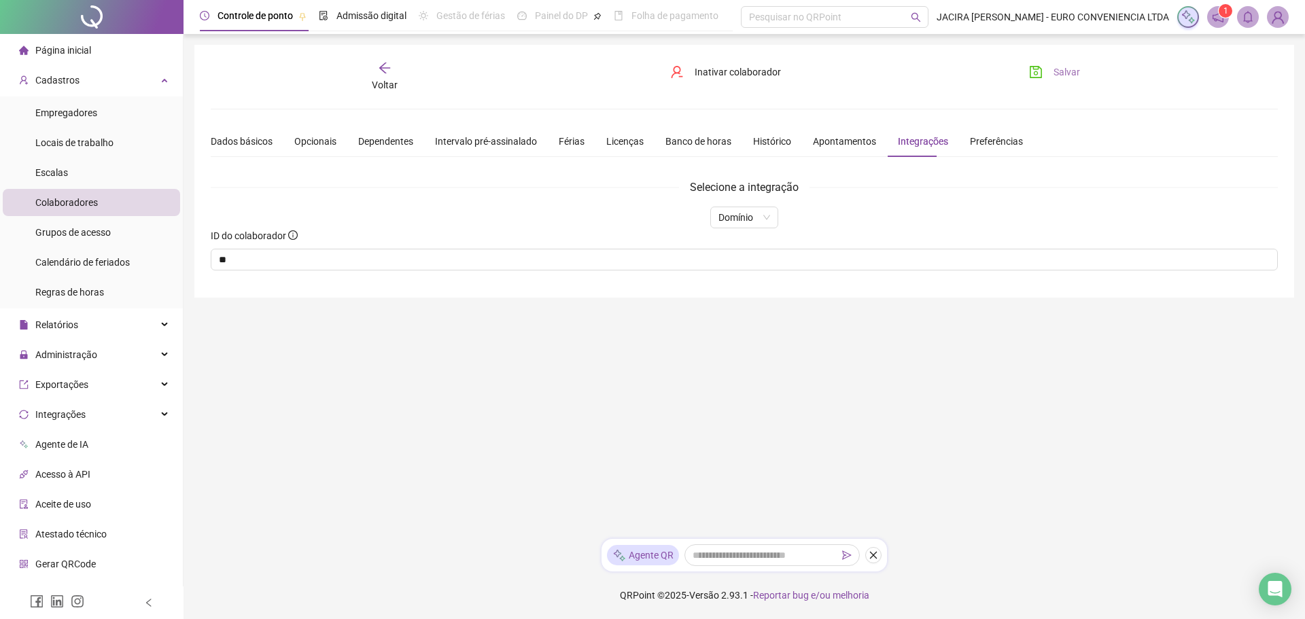
click at [1054, 70] on span "Salvar" at bounding box center [1067, 72] width 27 height 15
click at [384, 77] on div "Voltar" at bounding box center [384, 76] width 169 height 31
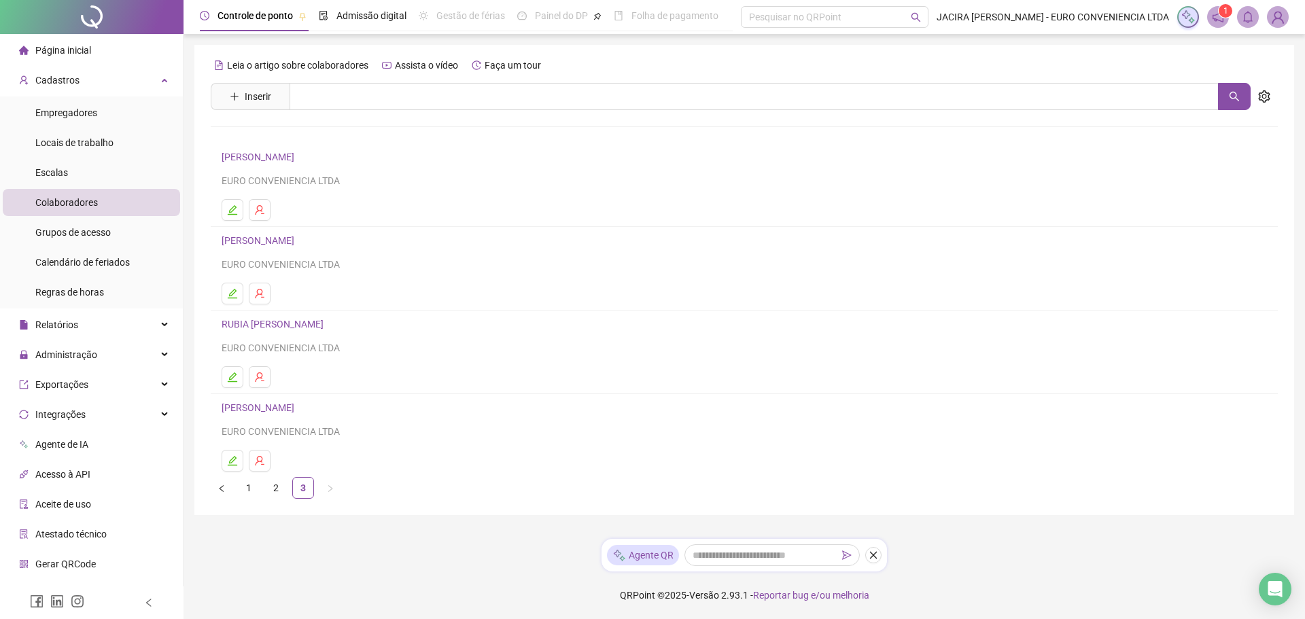
click at [1285, 21] on img at bounding box center [1278, 17] width 20 height 20
click at [1281, 19] on img at bounding box center [1278, 17] width 20 height 20
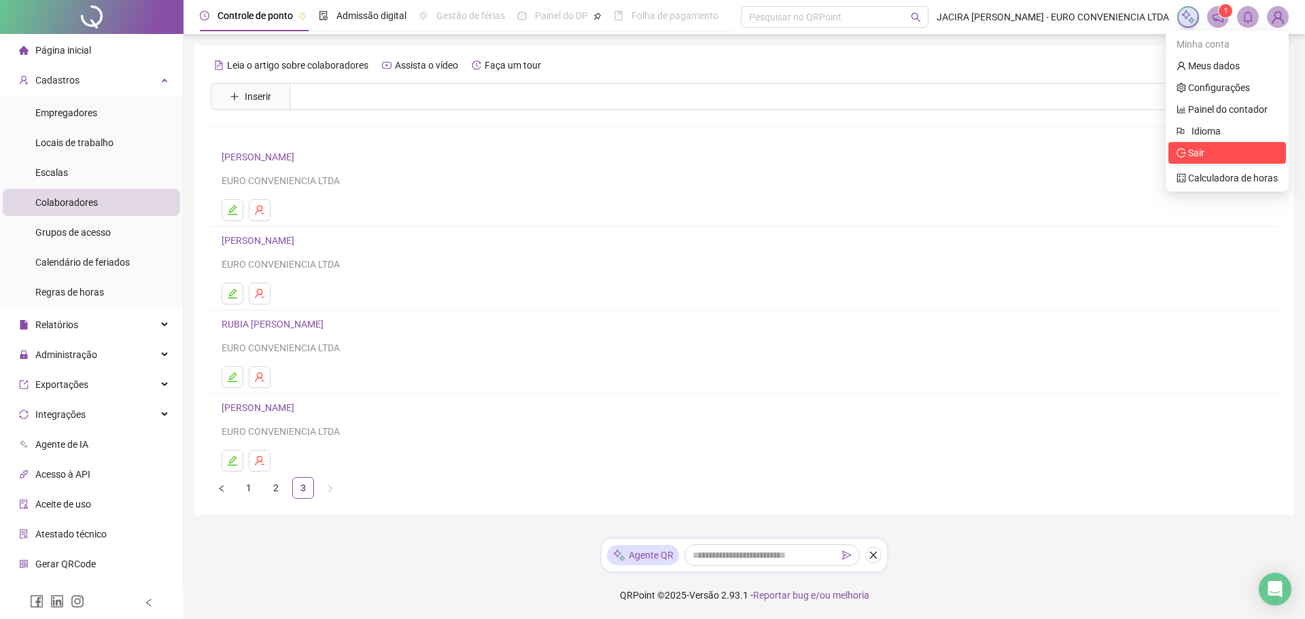
click at [1208, 147] on span "Sair" at bounding box center [1227, 152] width 101 height 15
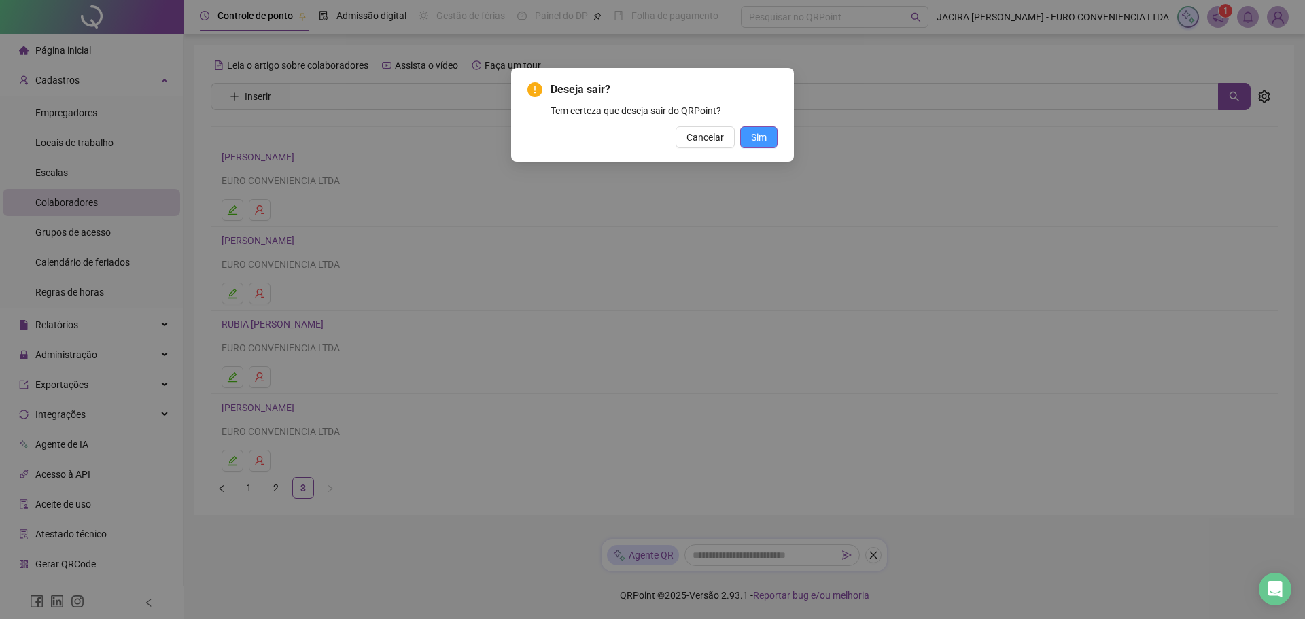
click at [760, 137] on span "Sim" at bounding box center [759, 137] width 16 height 15
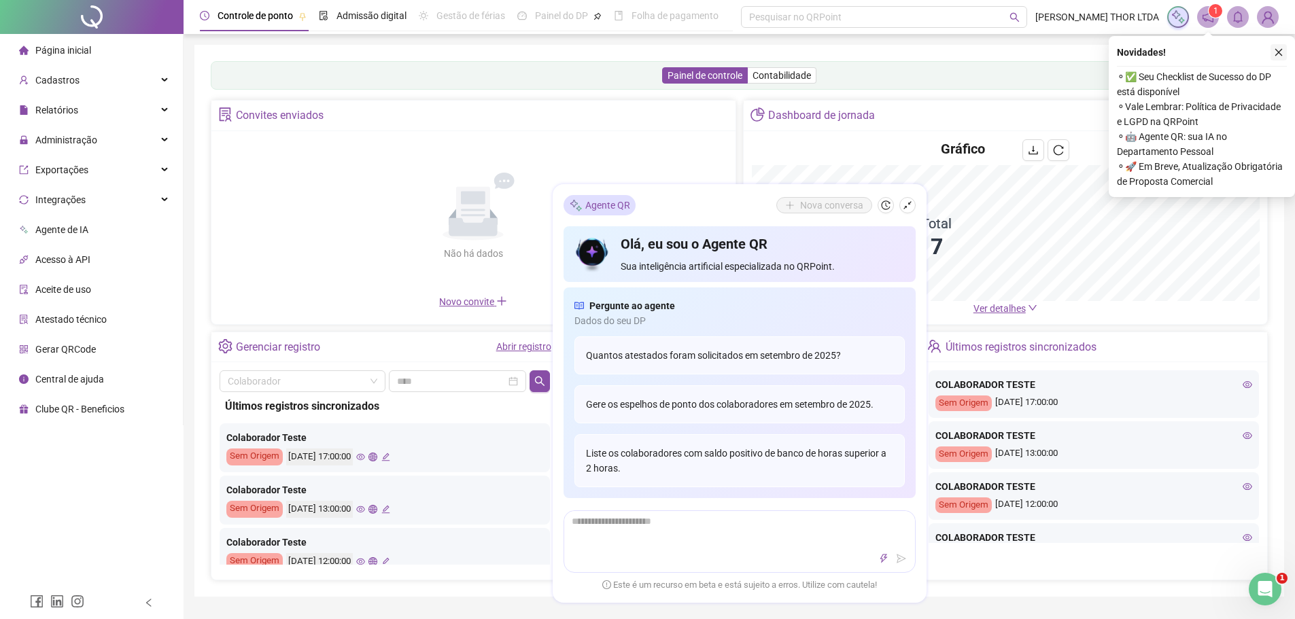
click at [1281, 52] on icon "close" at bounding box center [1279, 53] width 10 height 10
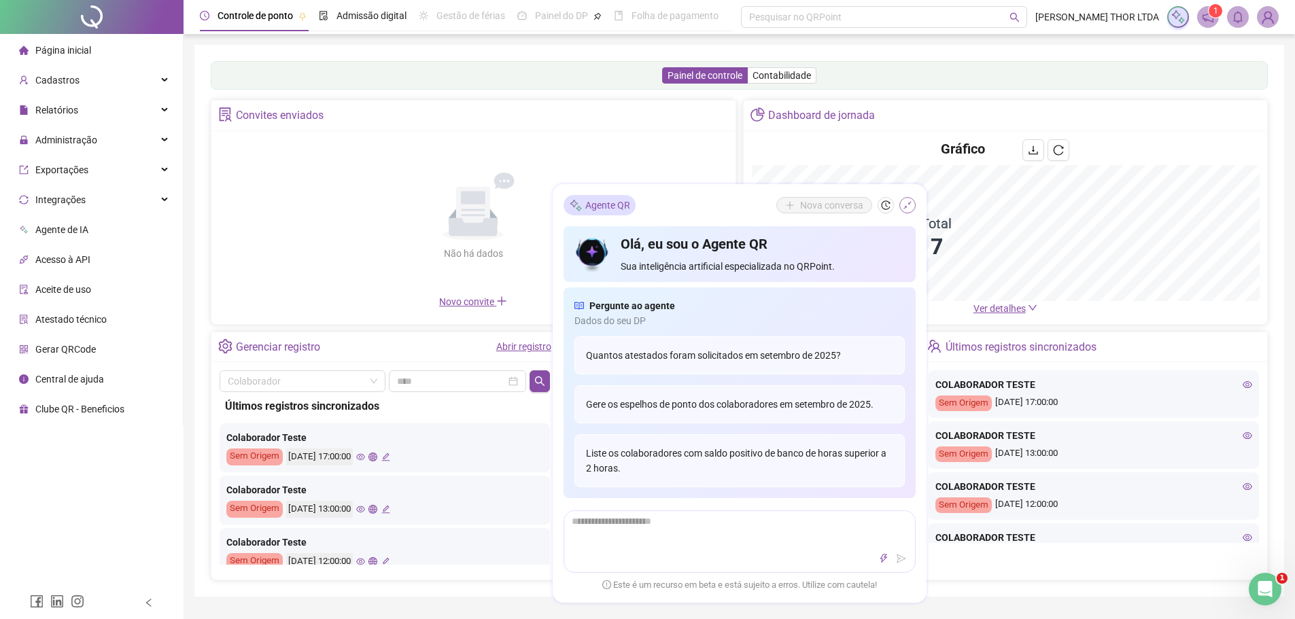
click at [905, 209] on icon "shrink" at bounding box center [908, 206] width 10 height 10
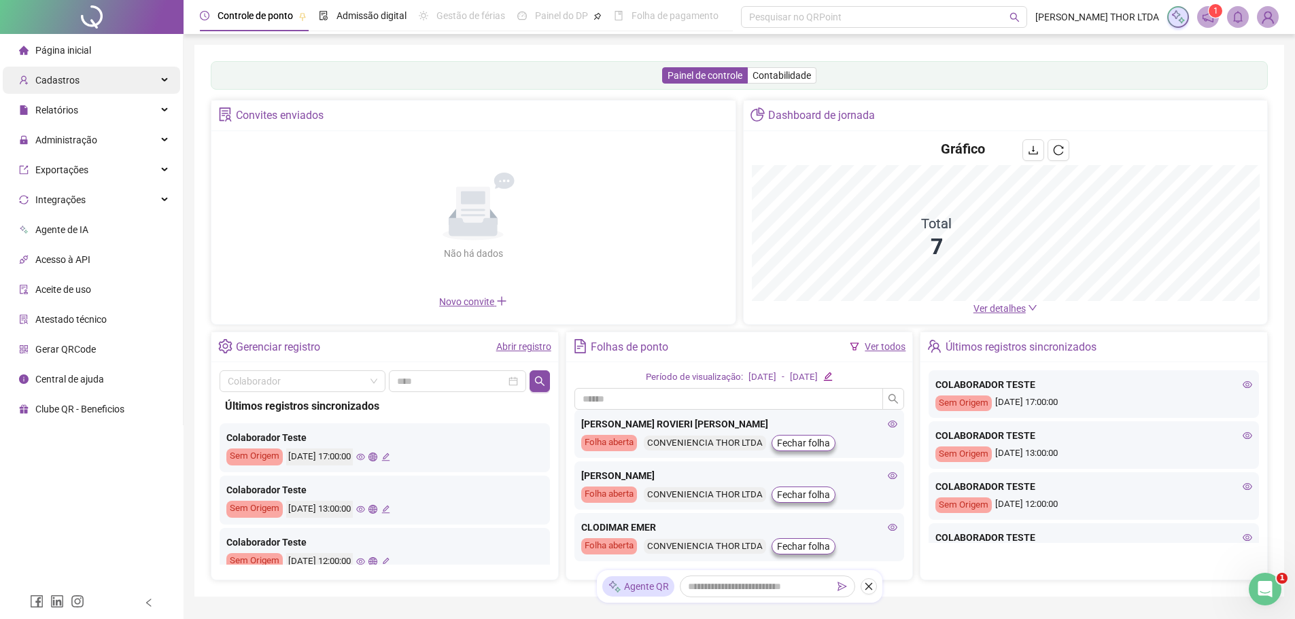
click at [68, 84] on span "Cadastros" at bounding box center [57, 80] width 44 height 11
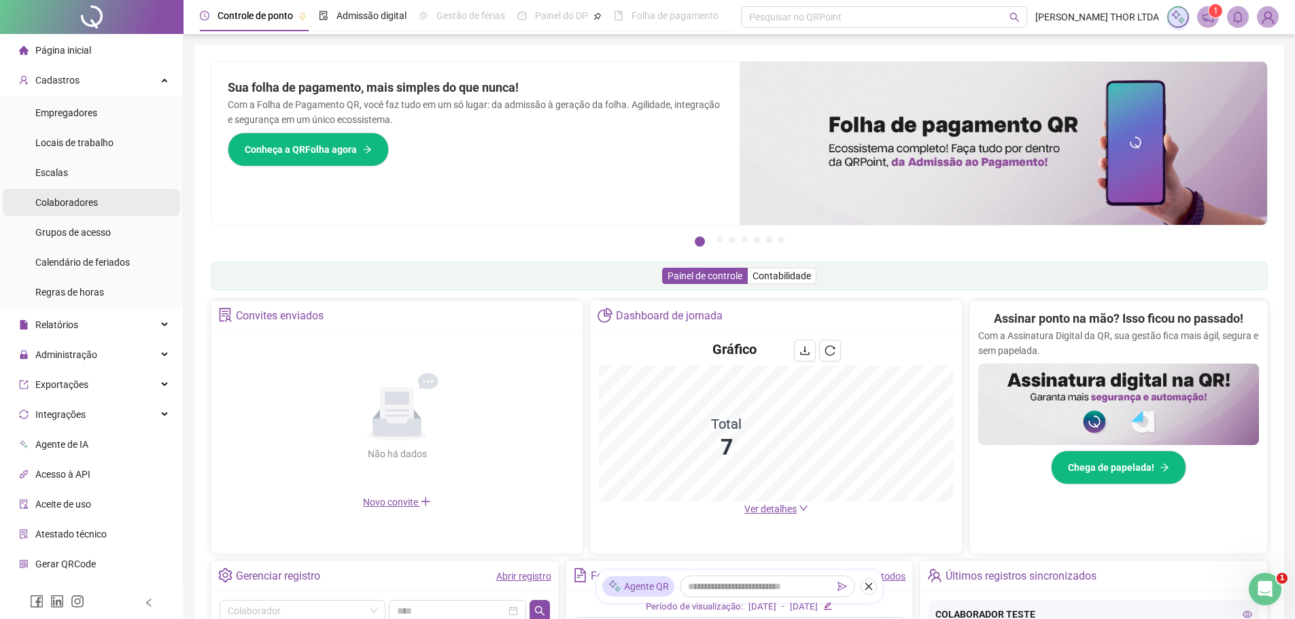
click at [66, 201] on span "Colaboradores" at bounding box center [66, 202] width 63 height 11
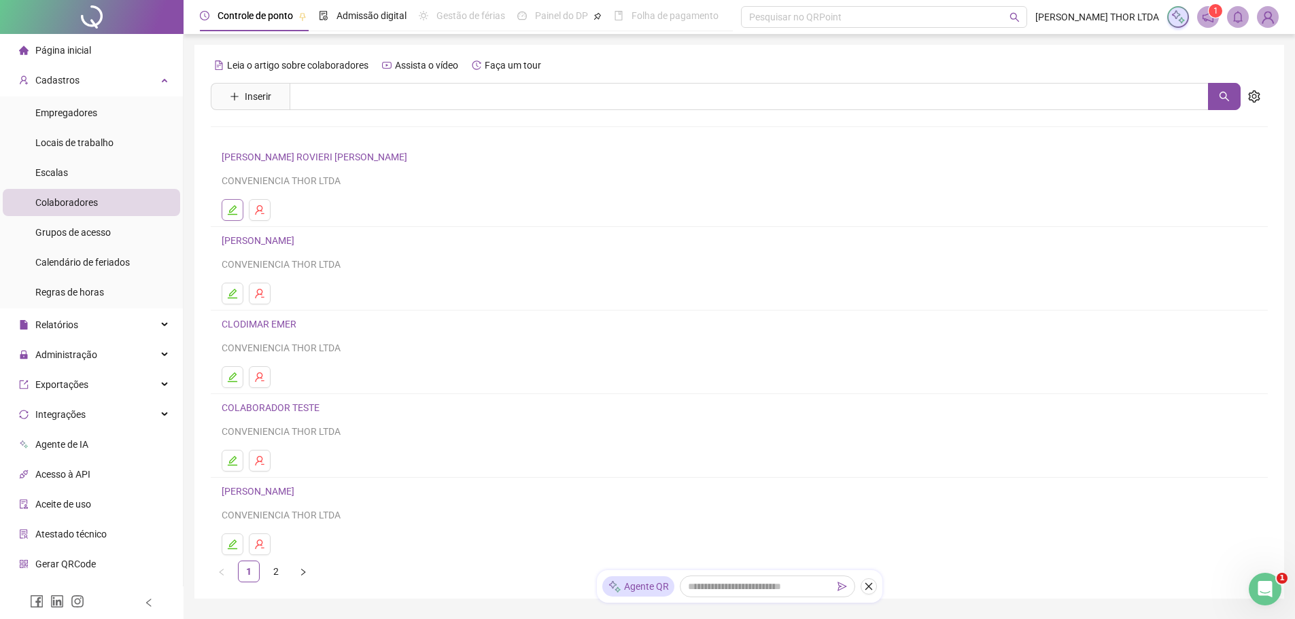
click at [234, 215] on button "button" at bounding box center [233, 210] width 22 height 22
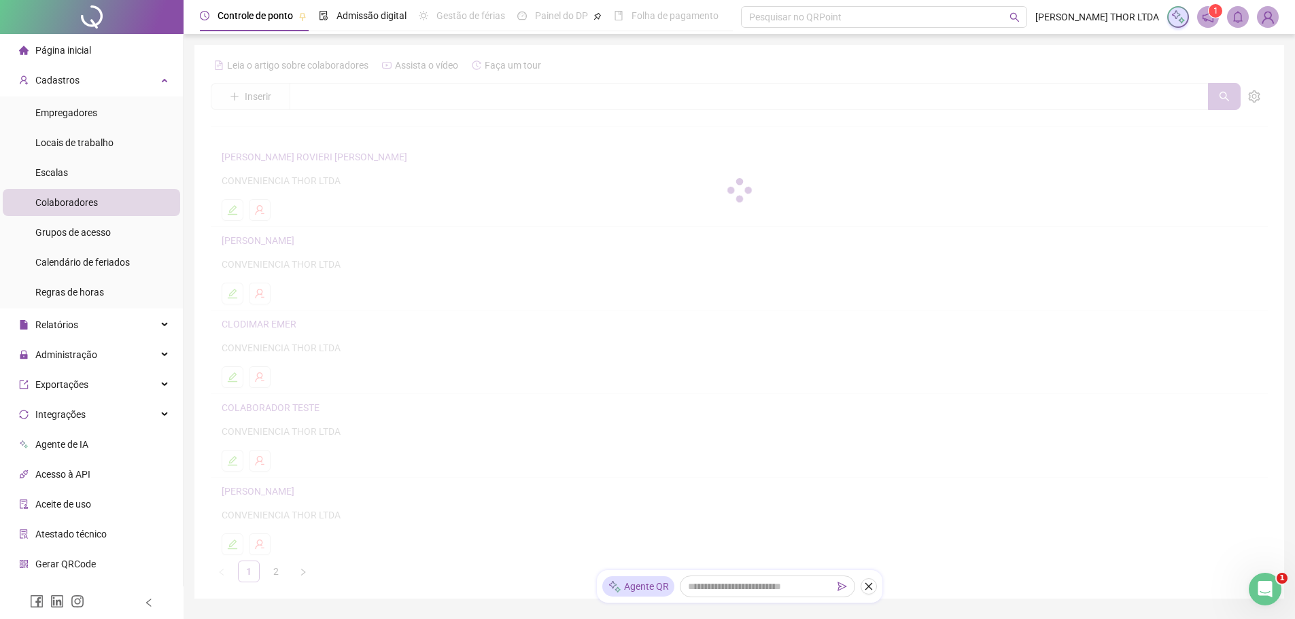
click at [232, 215] on div at bounding box center [739, 190] width 1057 height 272
click at [55, 75] on span "Cadastros" at bounding box center [57, 80] width 44 height 11
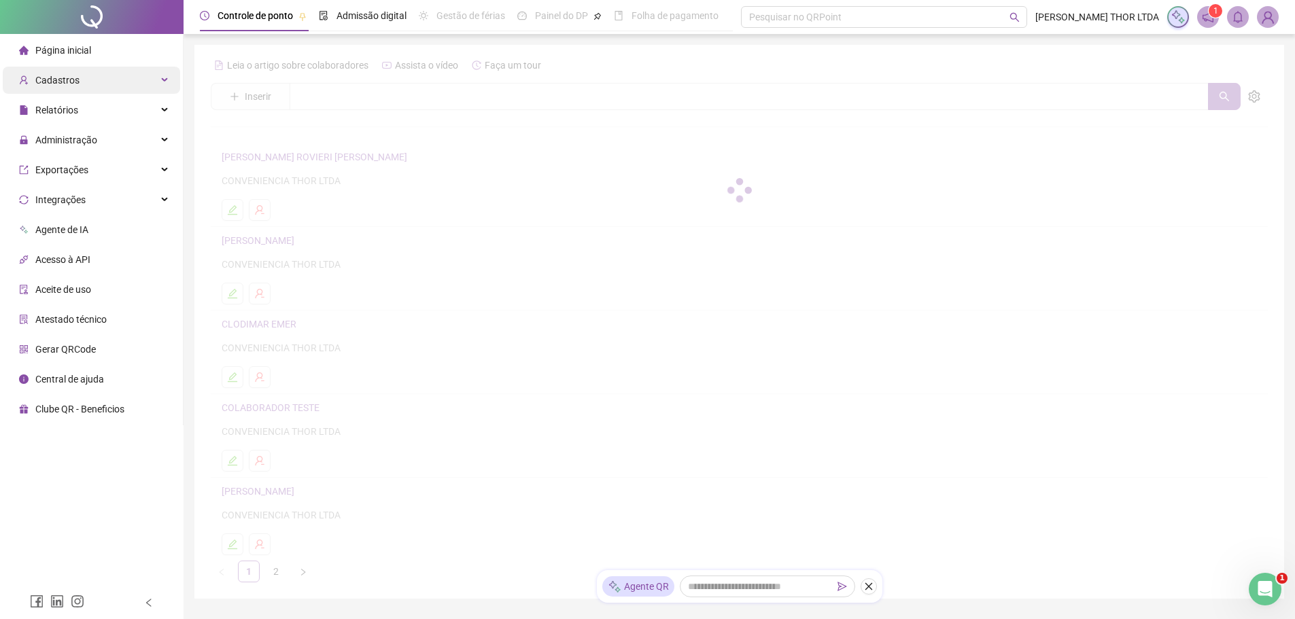
click at [55, 75] on span "Cadastros" at bounding box center [57, 80] width 44 height 11
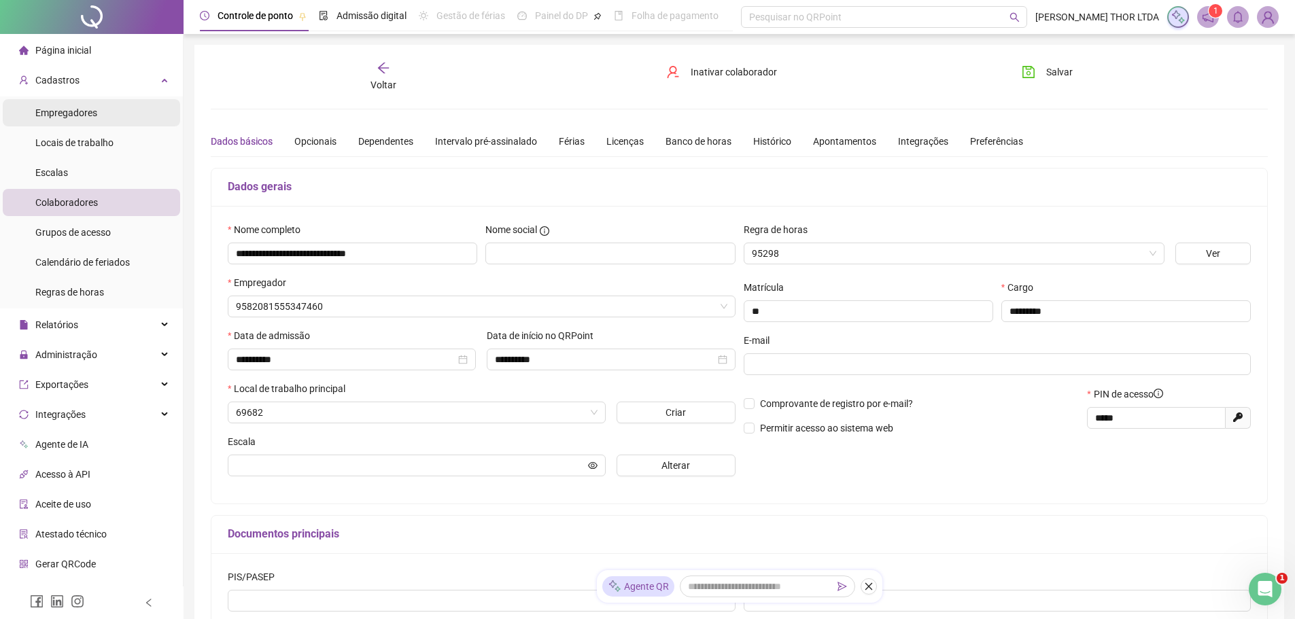
type input "**********"
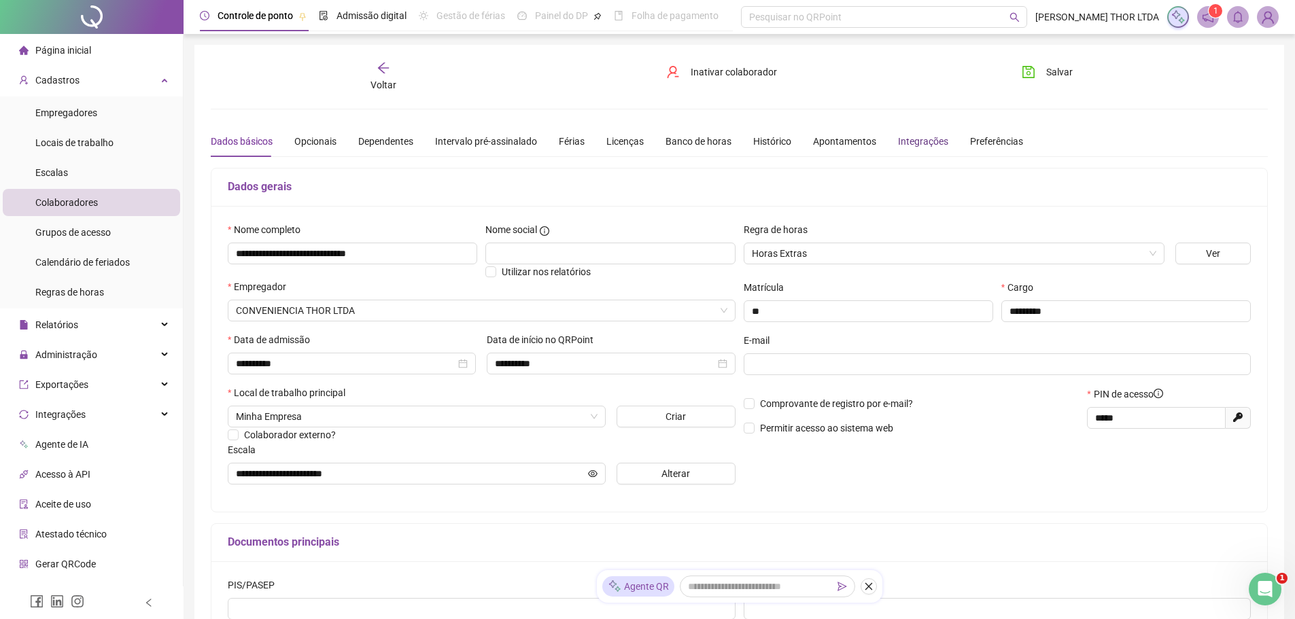
click at [924, 138] on div "Integrações" at bounding box center [923, 141] width 50 height 15
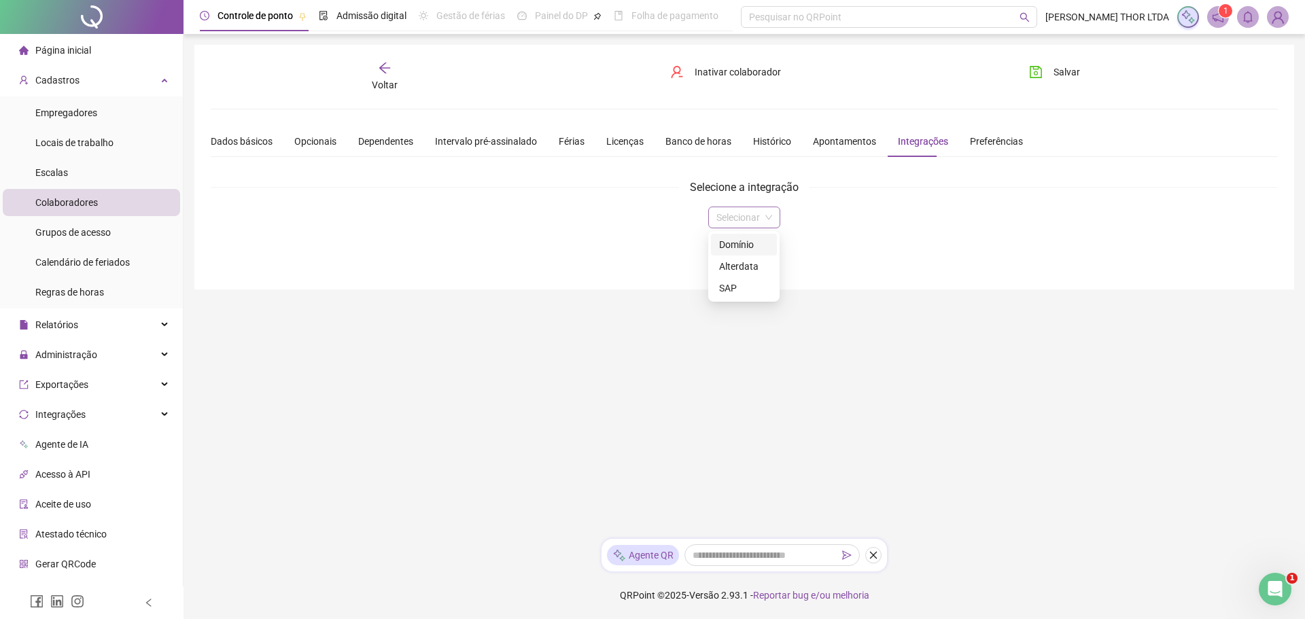
click at [772, 216] on div "Selecionar" at bounding box center [744, 218] width 72 height 22
click at [746, 248] on div "Domínio" at bounding box center [744, 244] width 50 height 15
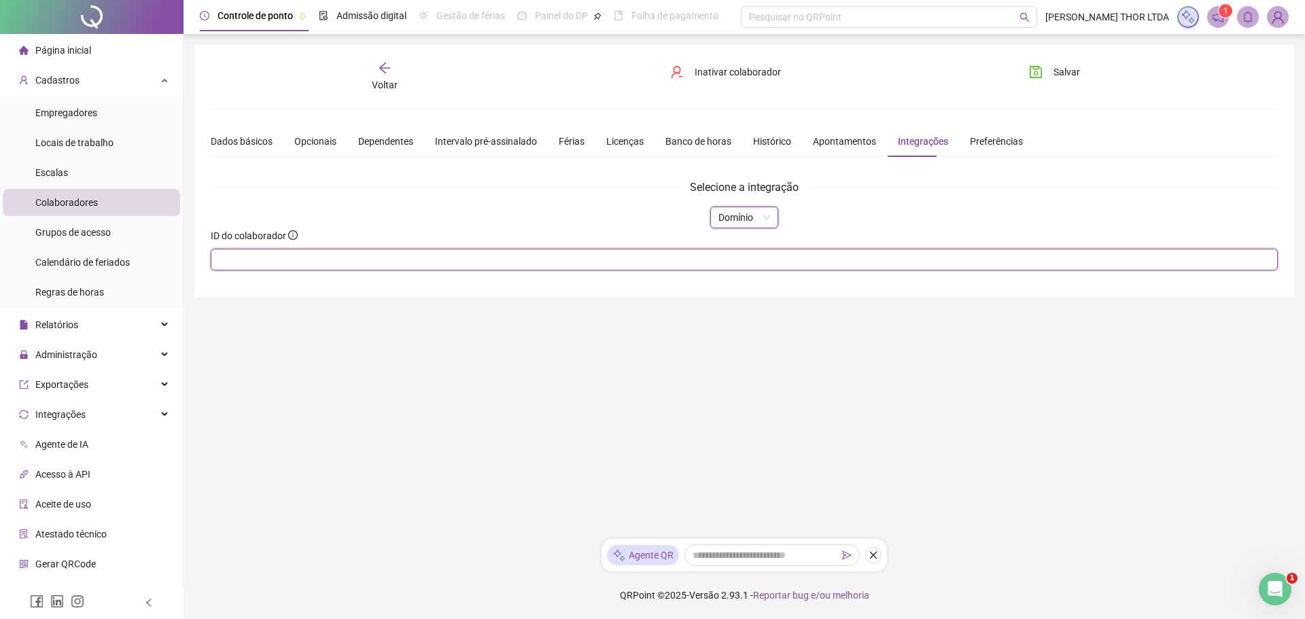
click at [517, 262] on input "text" at bounding box center [744, 260] width 1067 height 22
type input "**"
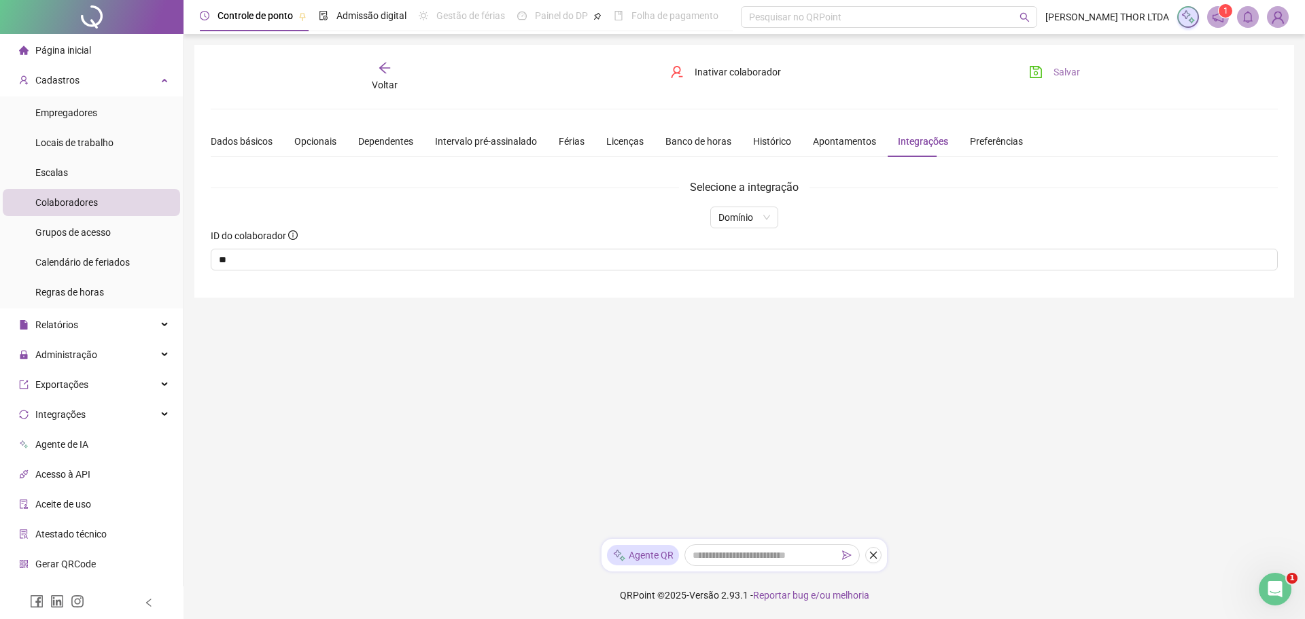
drag, startPoint x: 1064, startPoint y: 67, endPoint x: 901, endPoint y: 58, distance: 163.3
click at [1063, 67] on span "Salvar" at bounding box center [1067, 72] width 27 height 15
click at [384, 75] on div "Voltar" at bounding box center [384, 76] width 169 height 31
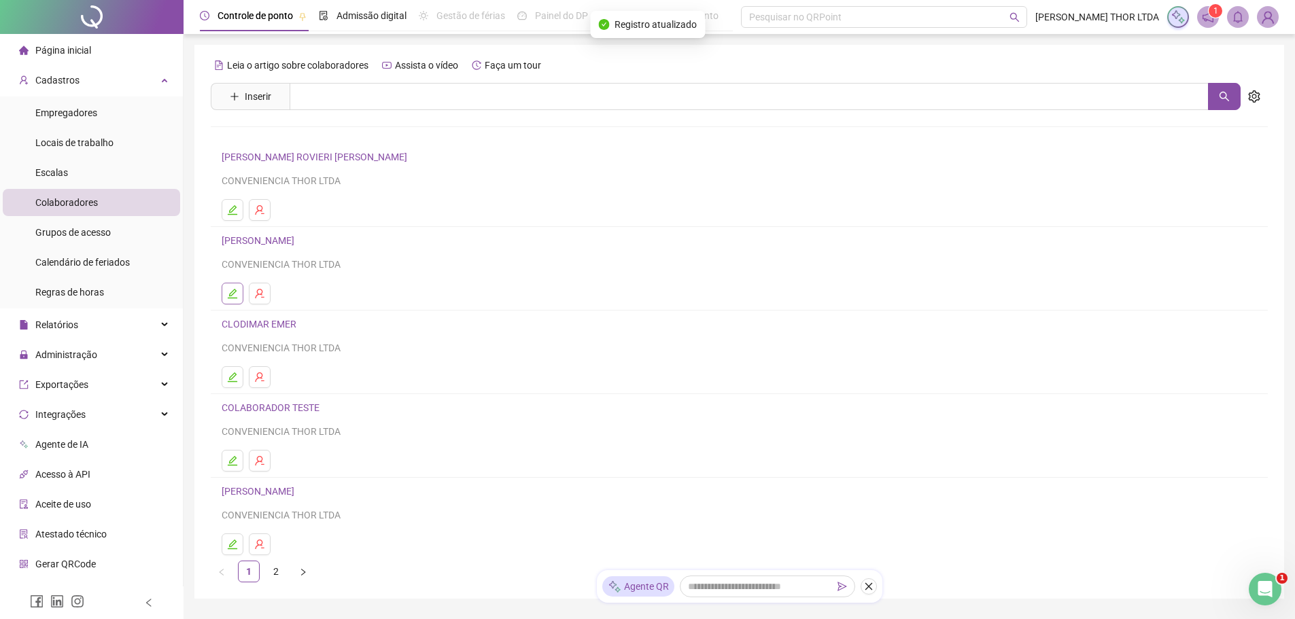
click at [233, 297] on icon "edit" at bounding box center [232, 293] width 11 height 11
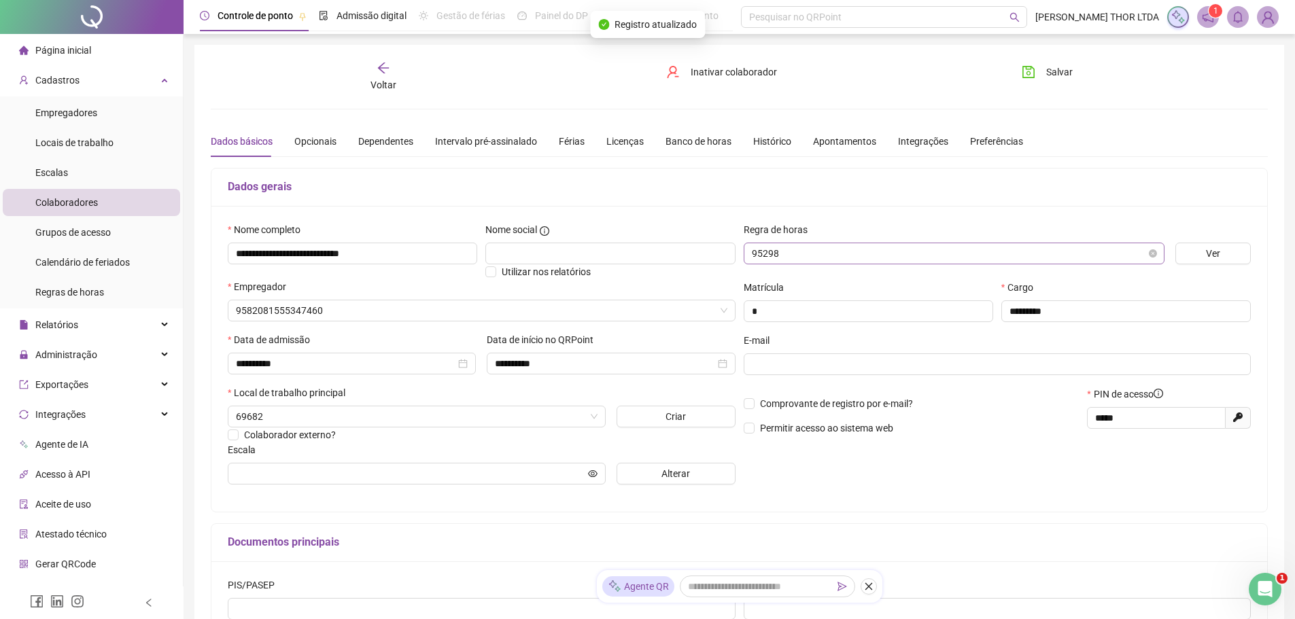
type input "**********"
click at [907, 143] on div "Integrações" at bounding box center [923, 141] width 50 height 15
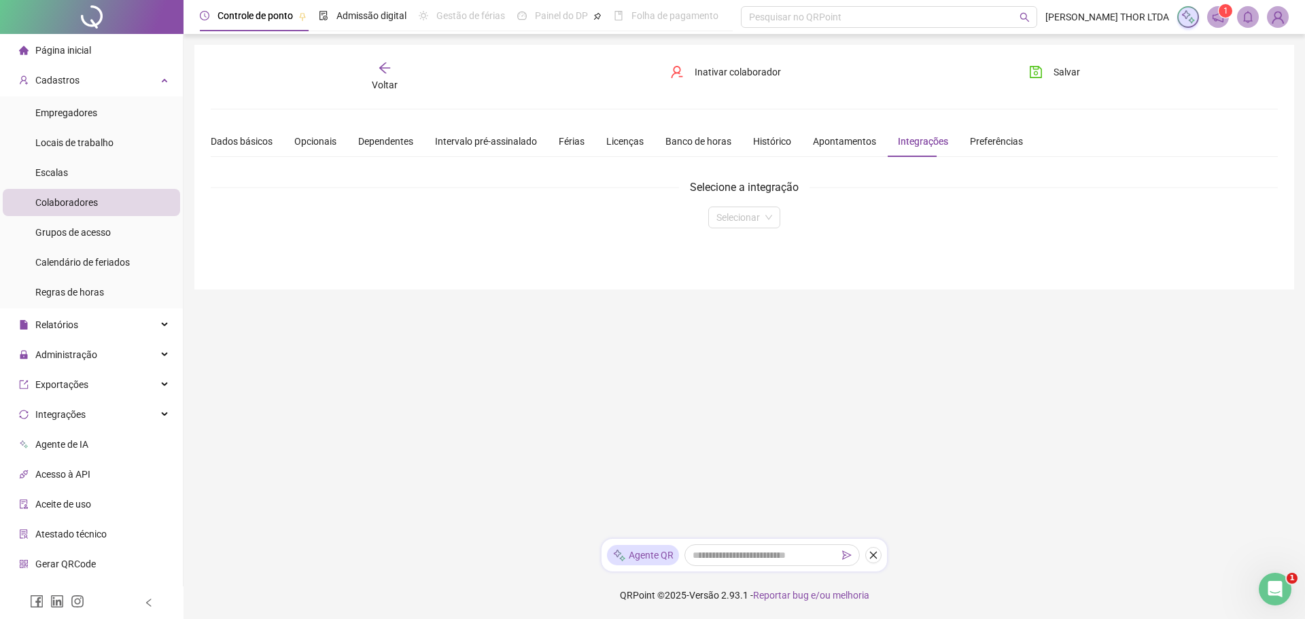
drag, startPoint x: 760, startPoint y: 222, endPoint x: 744, endPoint y: 235, distance: 20.7
click at [760, 222] on span at bounding box center [744, 217] width 56 height 20
click at [732, 249] on div "Domínio" at bounding box center [744, 244] width 50 height 15
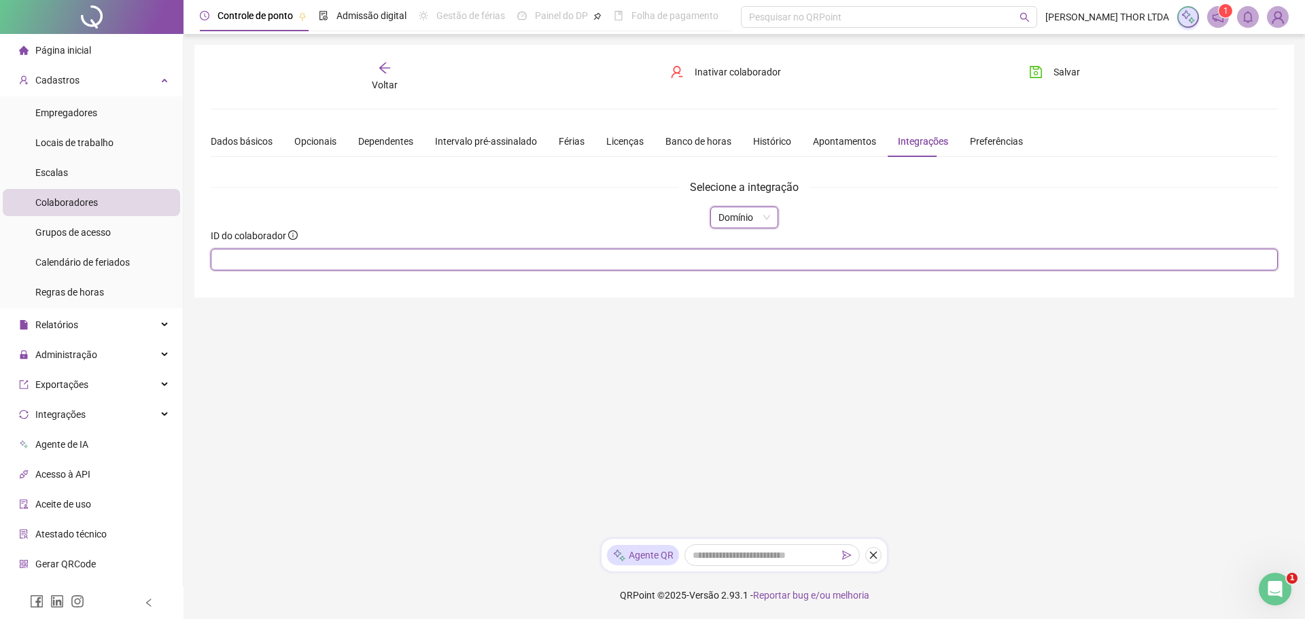
click at [708, 256] on input "text" at bounding box center [744, 260] width 1067 height 22
type input "*"
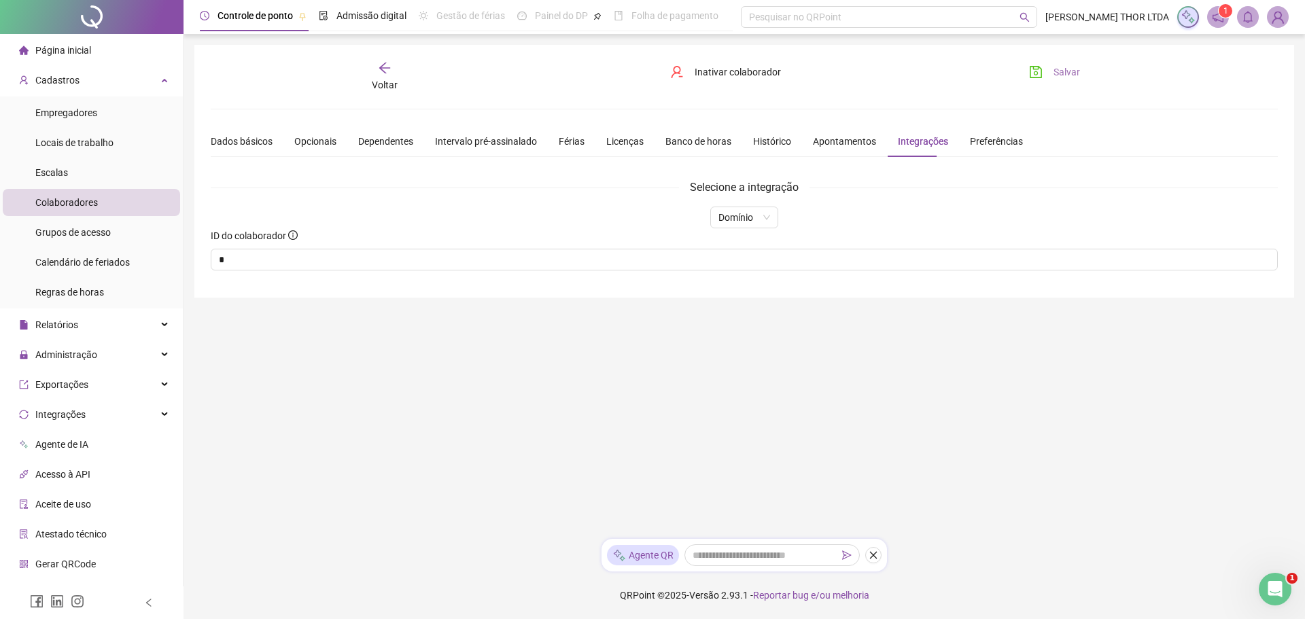
click at [1040, 67] on icon "save" at bounding box center [1036, 72] width 14 height 14
click at [387, 68] on icon "arrow-left" at bounding box center [384, 68] width 11 height 11
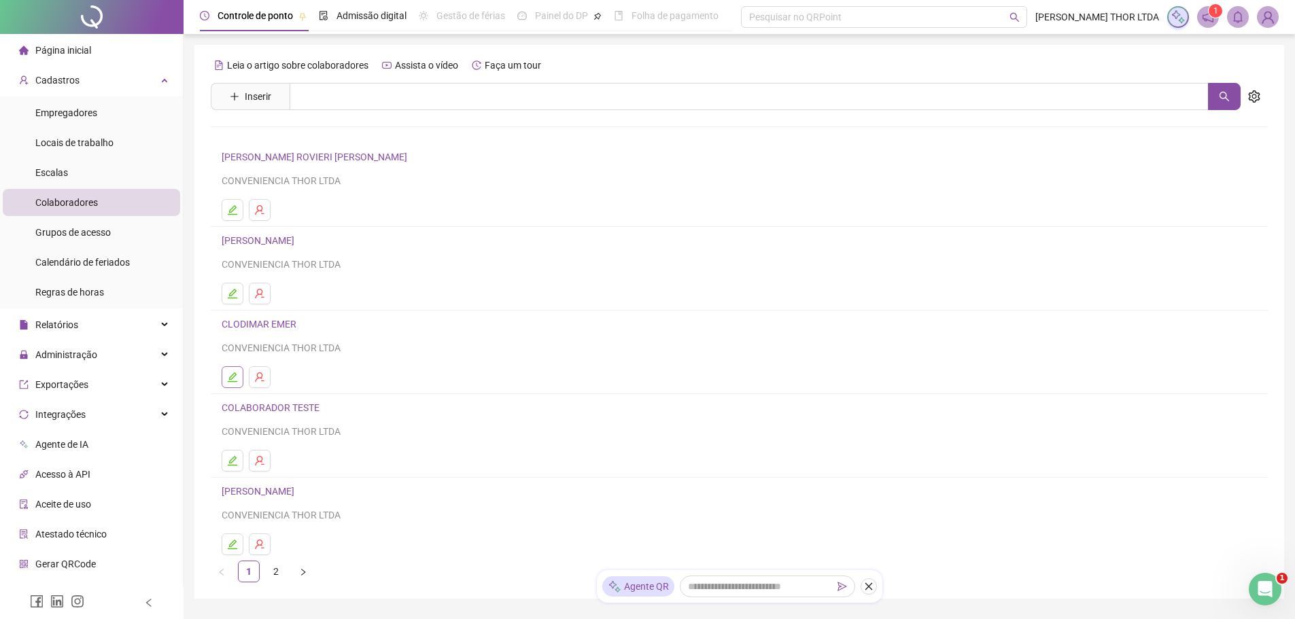
click at [228, 379] on icon "edit" at bounding box center [232, 377] width 11 height 11
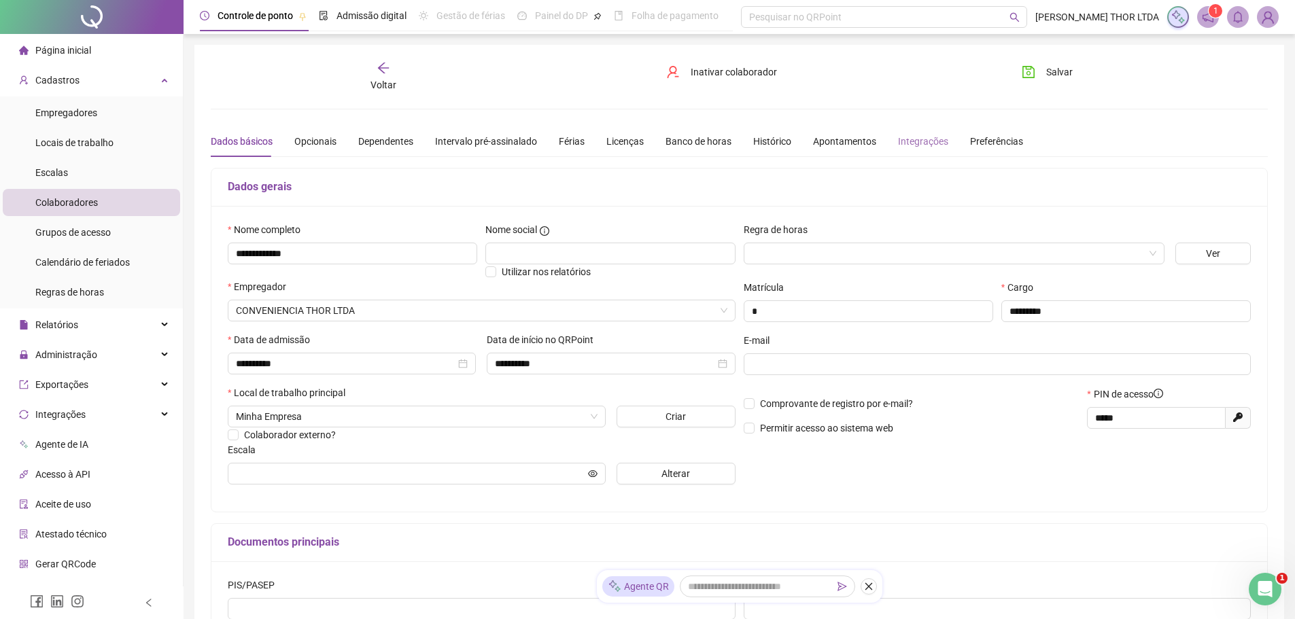
type input "**********"
click at [911, 136] on div "Integrações" at bounding box center [923, 141] width 50 height 15
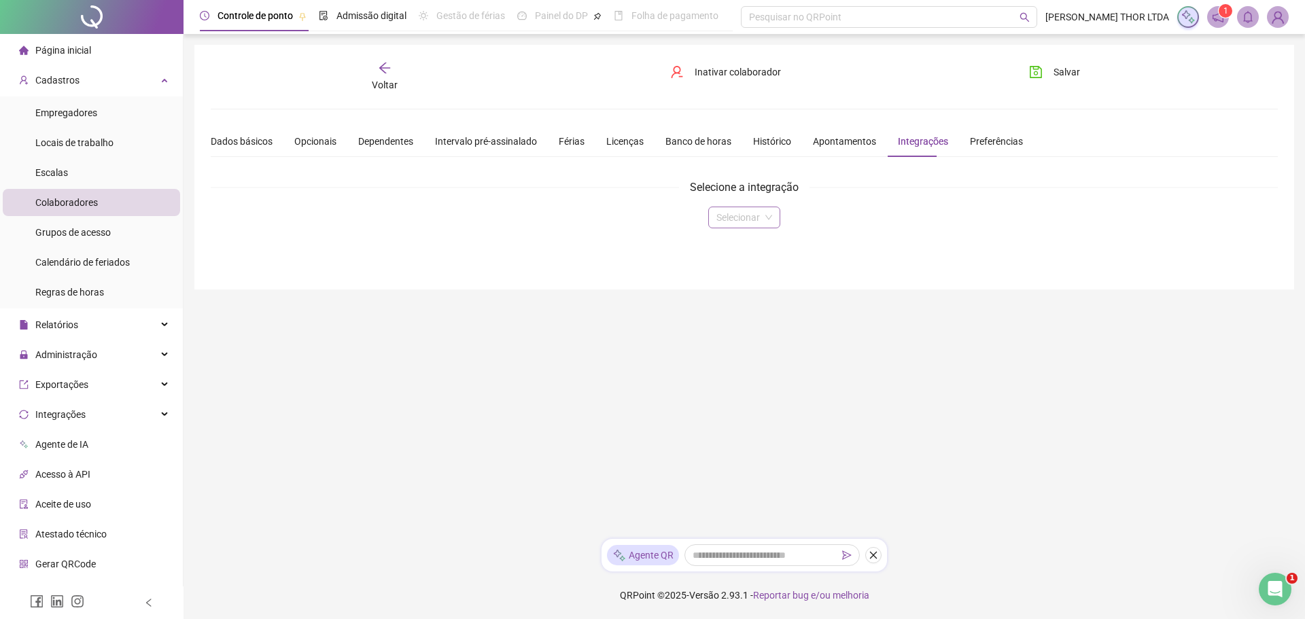
click at [731, 219] on input "search" at bounding box center [737, 217] width 43 height 20
click at [725, 245] on div "Domínio" at bounding box center [744, 244] width 50 height 15
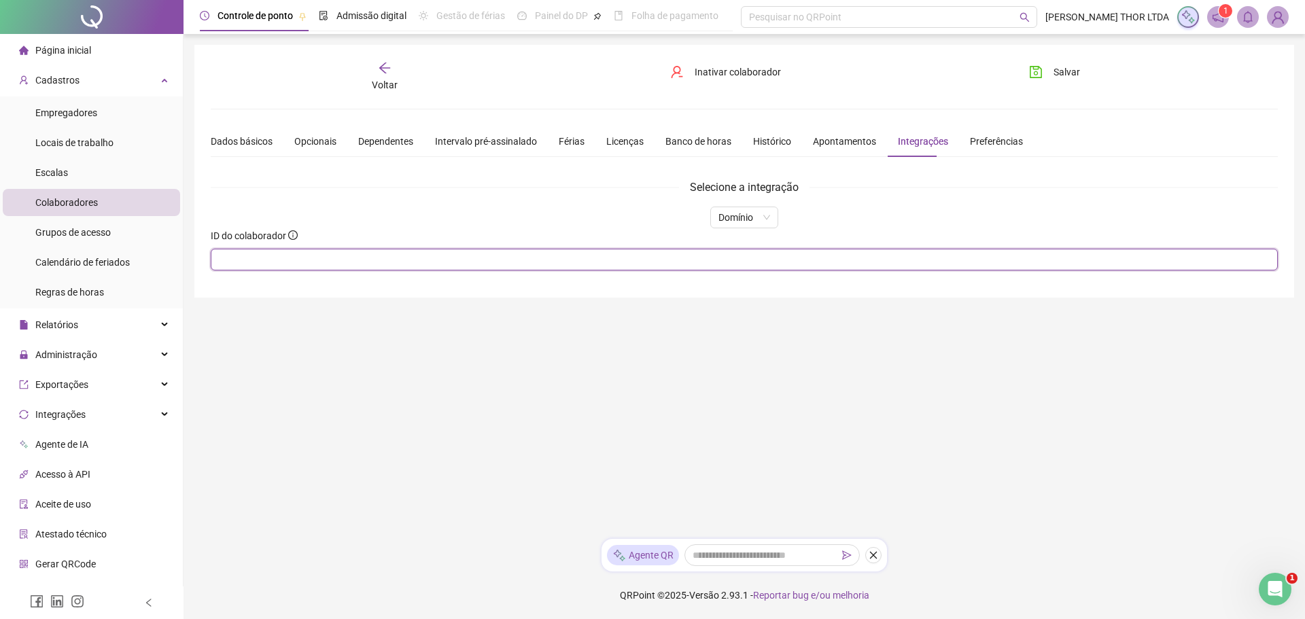
click at [676, 261] on input "text" at bounding box center [744, 260] width 1067 height 22
type input "*"
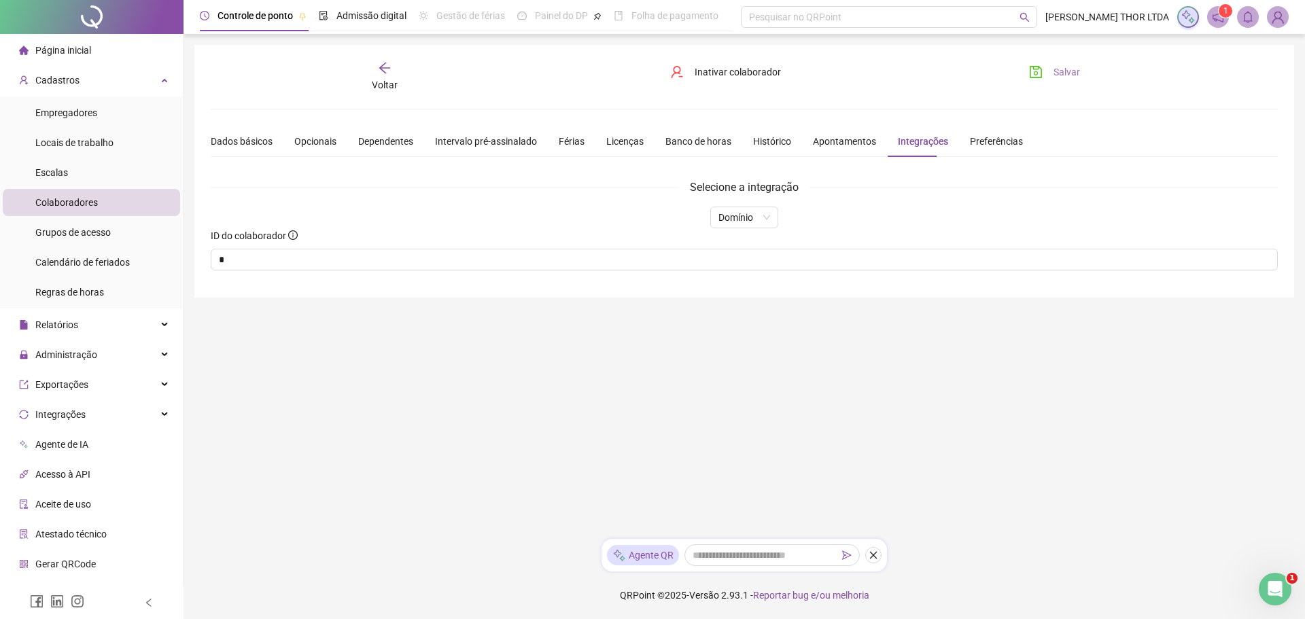
click at [1038, 66] on icon "save" at bounding box center [1036, 72] width 14 height 14
click at [381, 80] on span "Voltar" at bounding box center [385, 85] width 26 height 11
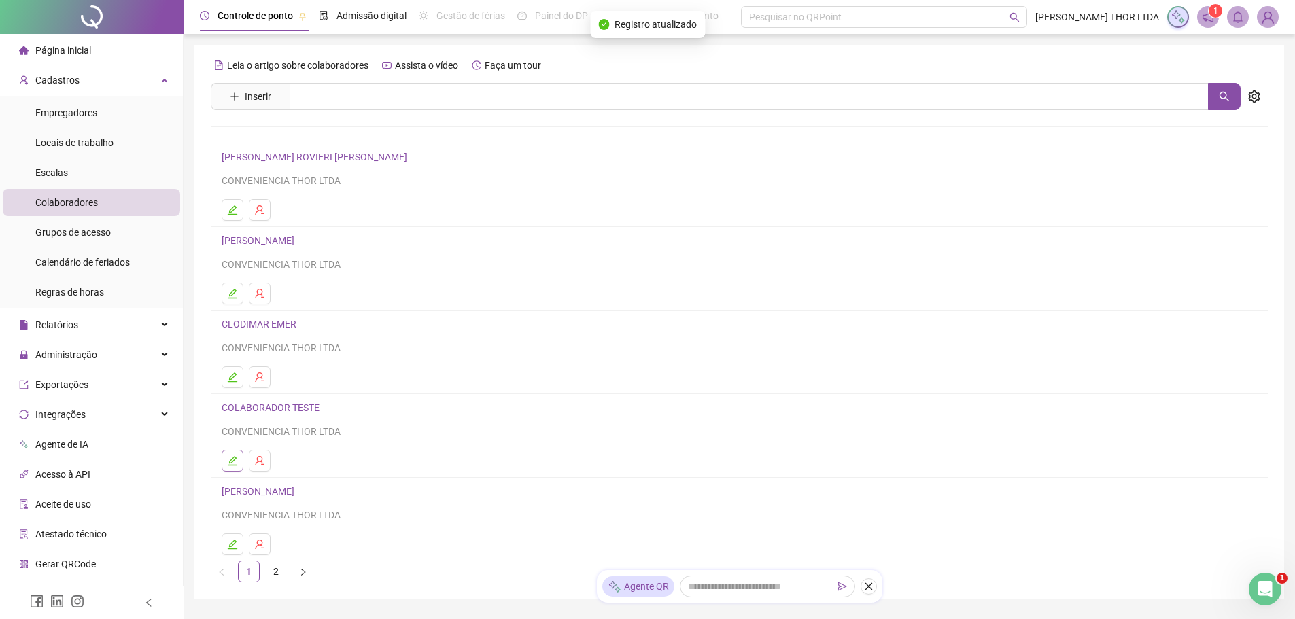
click at [232, 464] on icon "edit" at bounding box center [232, 460] width 11 height 11
click at [232, 464] on div "Leia o artigo sobre colaboradores Assista o vídeo Faça um tour Inserir Nenhum r…" at bounding box center [739, 318] width 1057 height 528
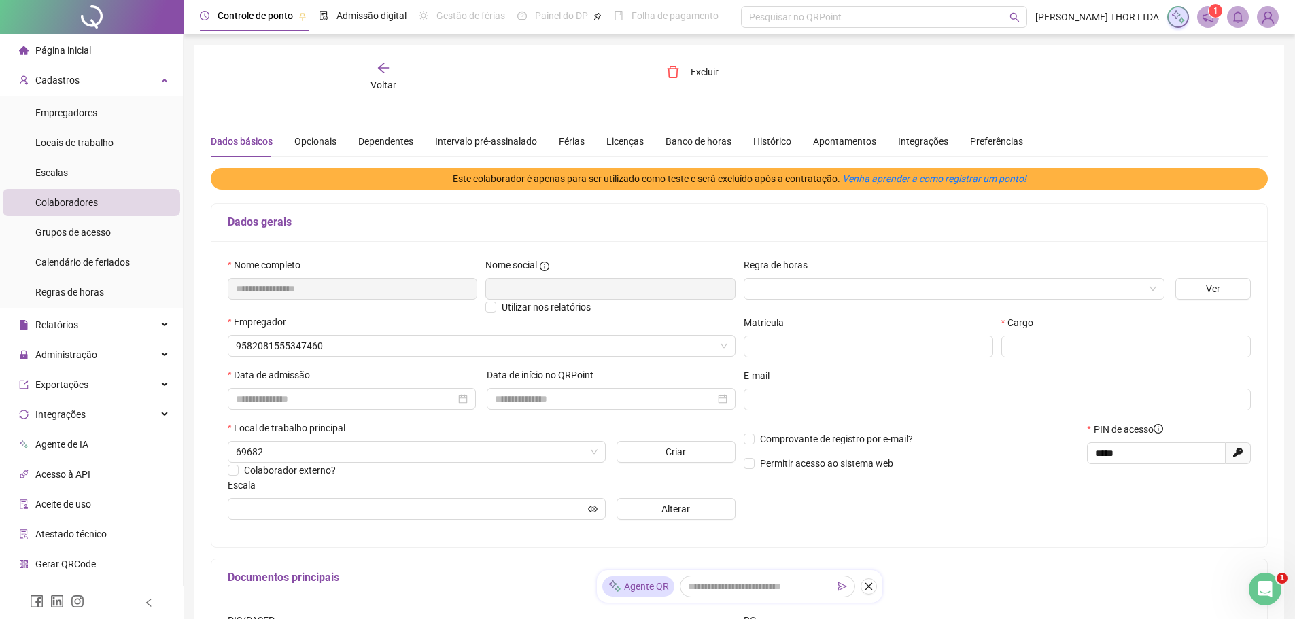
type input "**********"
click at [375, 74] on div "Voltar" at bounding box center [383, 76] width 167 height 31
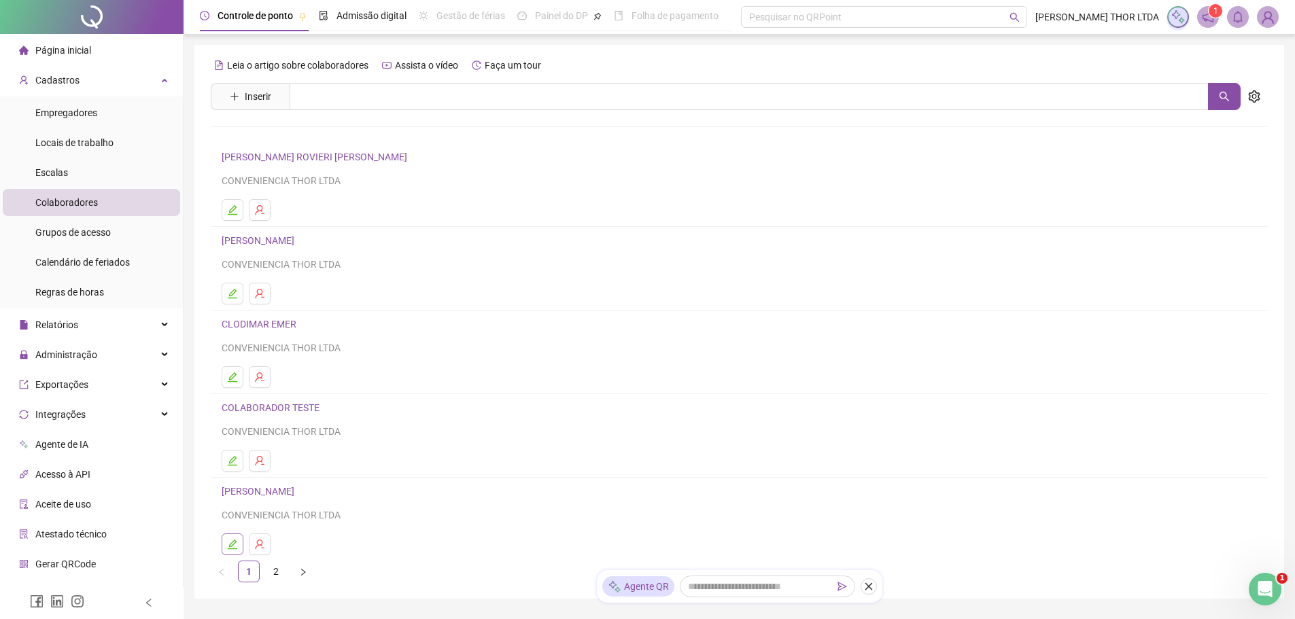
click at [227, 542] on icon "edit" at bounding box center [232, 544] width 11 height 11
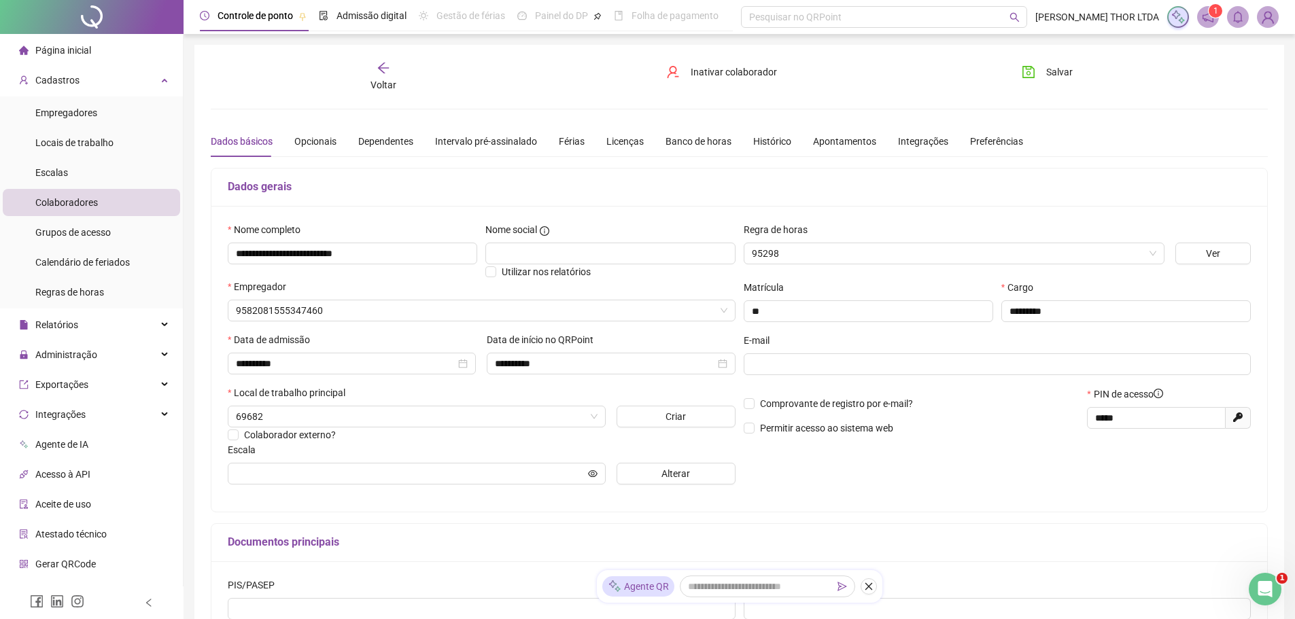
type input "**********"
click at [906, 140] on div "Integrações" at bounding box center [923, 141] width 50 height 15
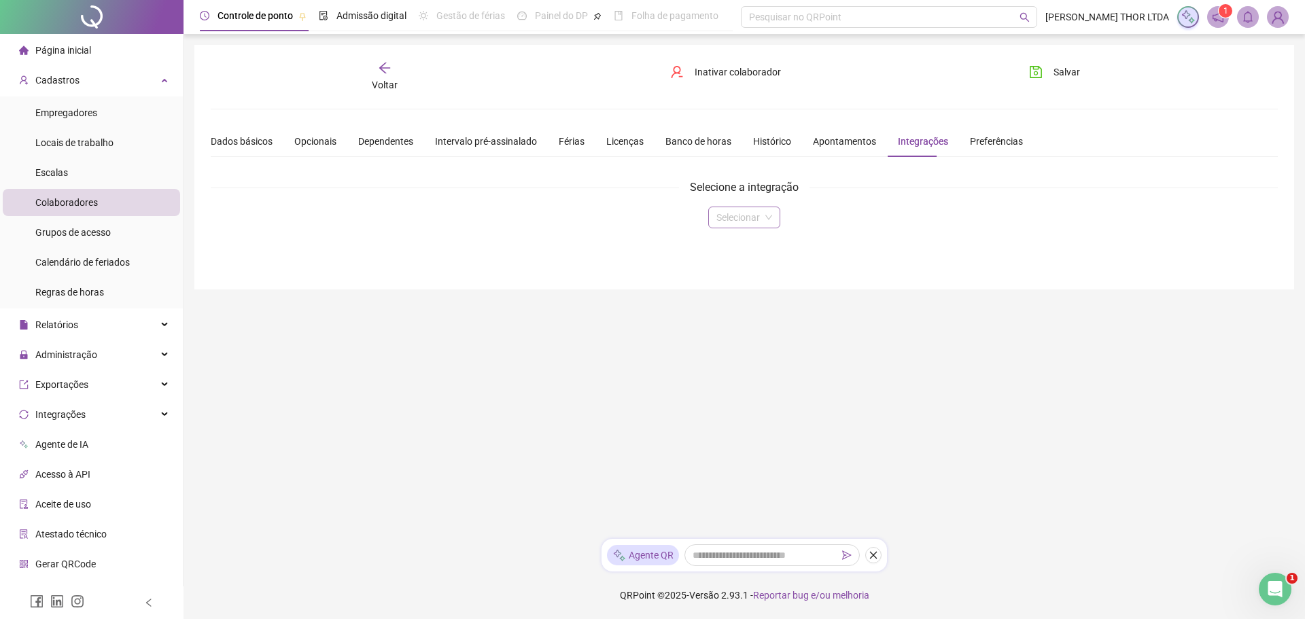
click at [764, 211] on span at bounding box center [744, 217] width 56 height 20
click at [747, 238] on div "Domínio" at bounding box center [744, 244] width 50 height 15
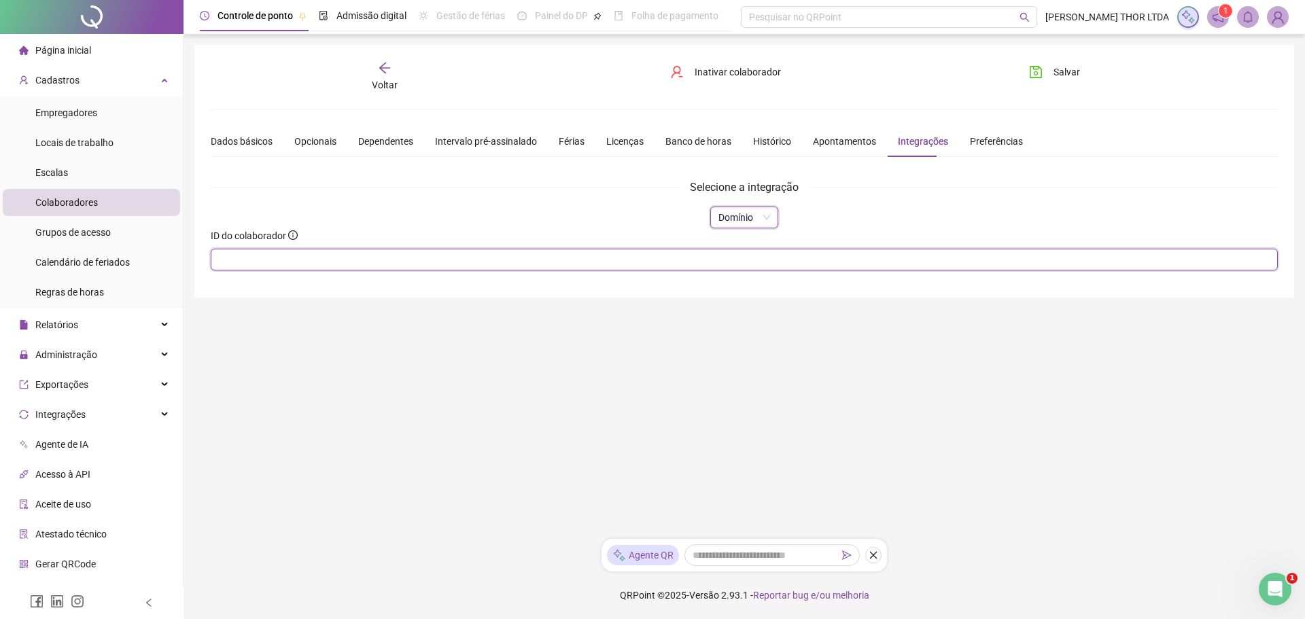
click at [667, 259] on input "text" at bounding box center [744, 260] width 1067 height 22
type input "**"
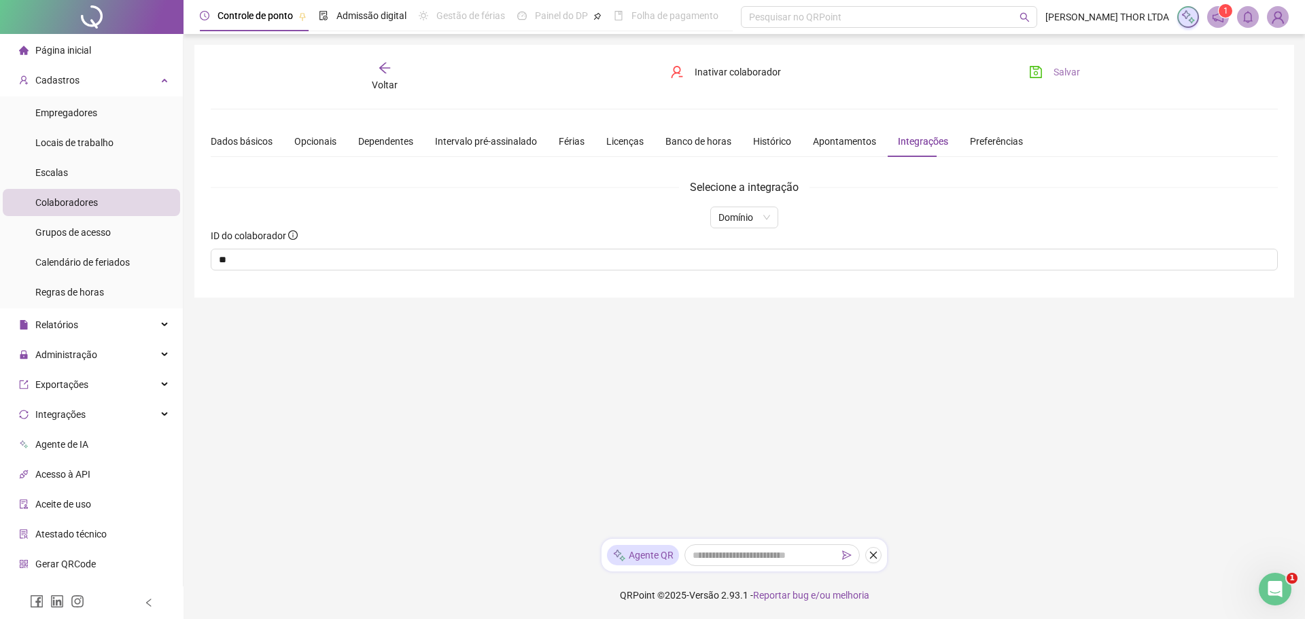
click at [1067, 73] on span "Salvar" at bounding box center [1067, 72] width 27 height 15
click at [380, 83] on span "Voltar" at bounding box center [385, 85] width 26 height 11
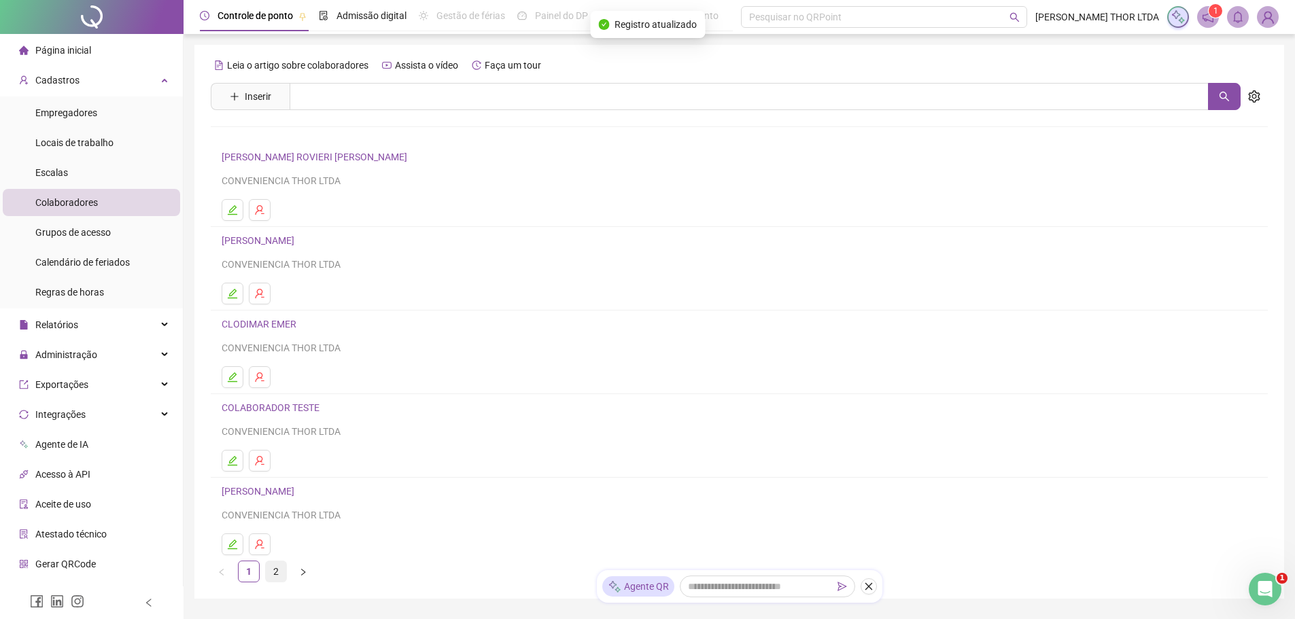
click at [275, 566] on link "2" at bounding box center [276, 571] width 20 height 20
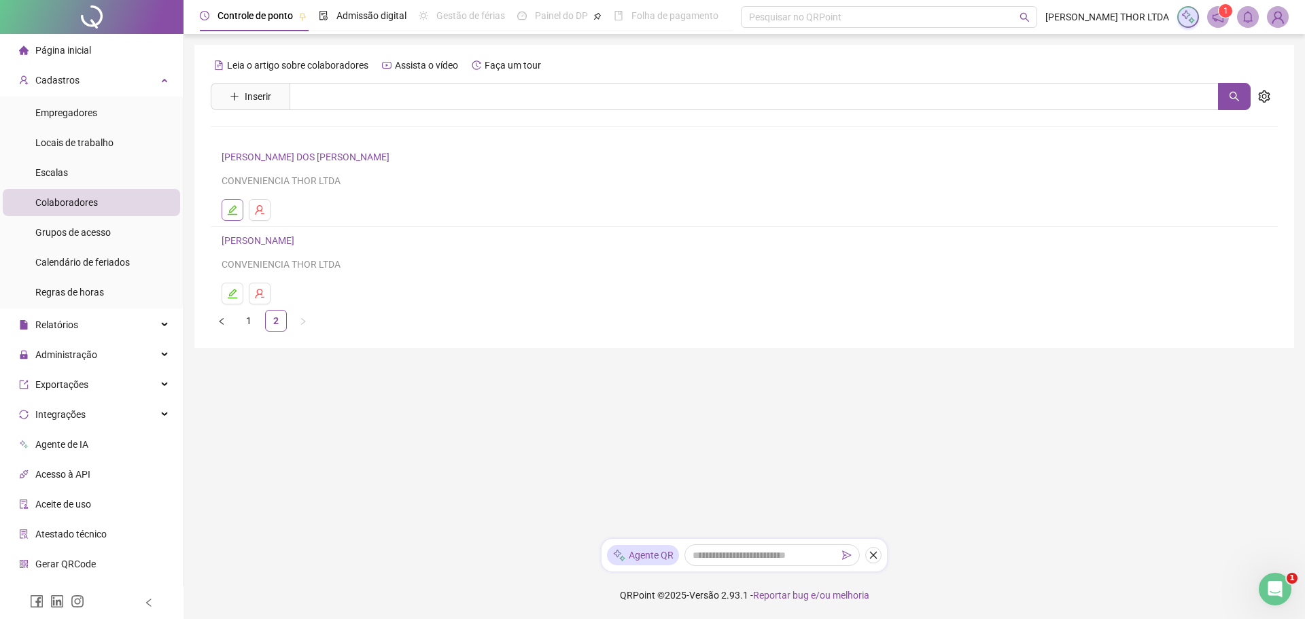
click at [232, 207] on icon "edit" at bounding box center [233, 210] width 10 height 10
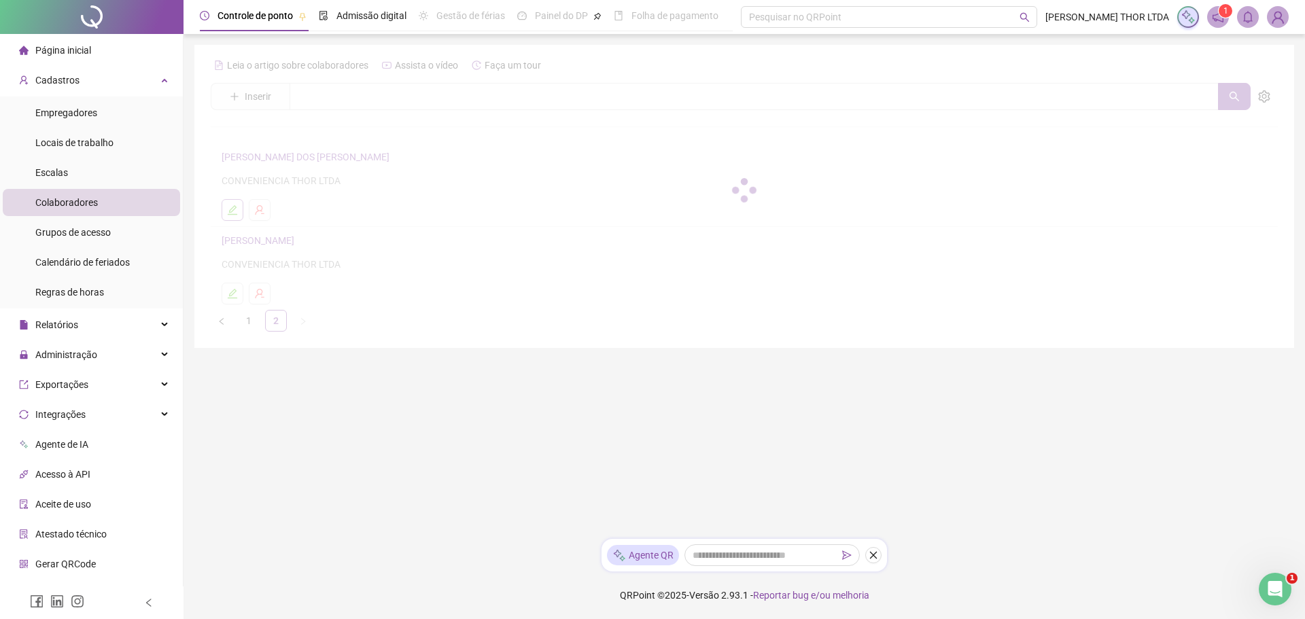
click at [232, 207] on div at bounding box center [744, 190] width 1067 height 272
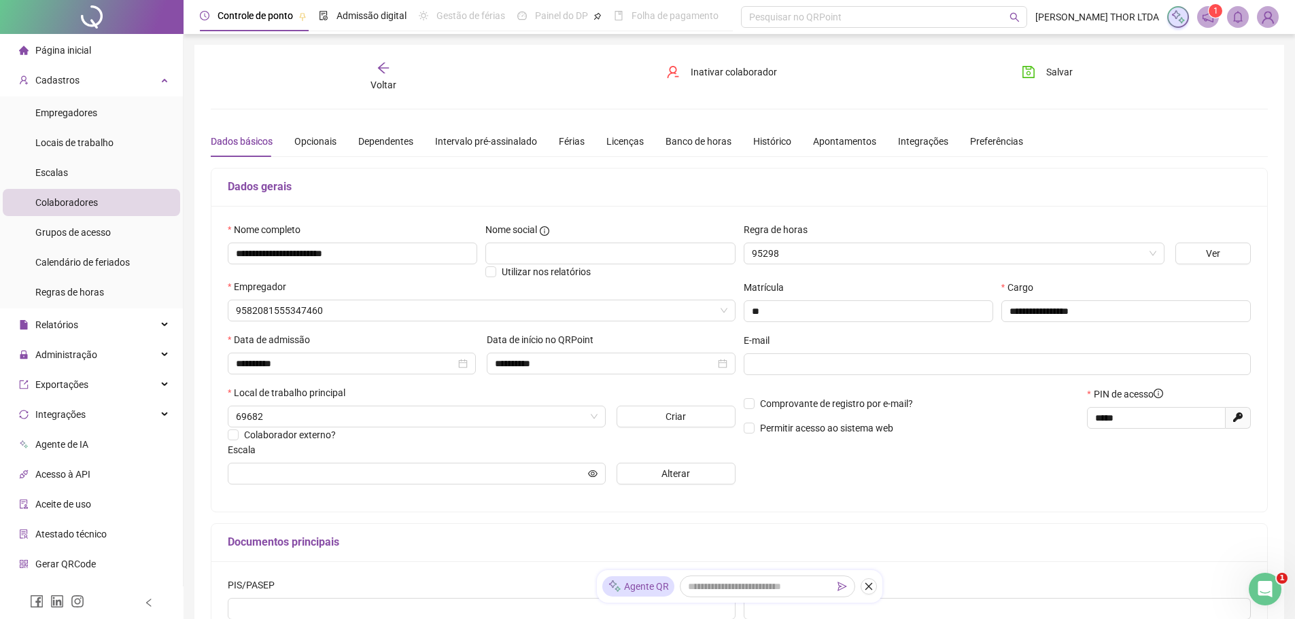
type input "**********"
click at [918, 140] on div "Integrações" at bounding box center [923, 141] width 50 height 15
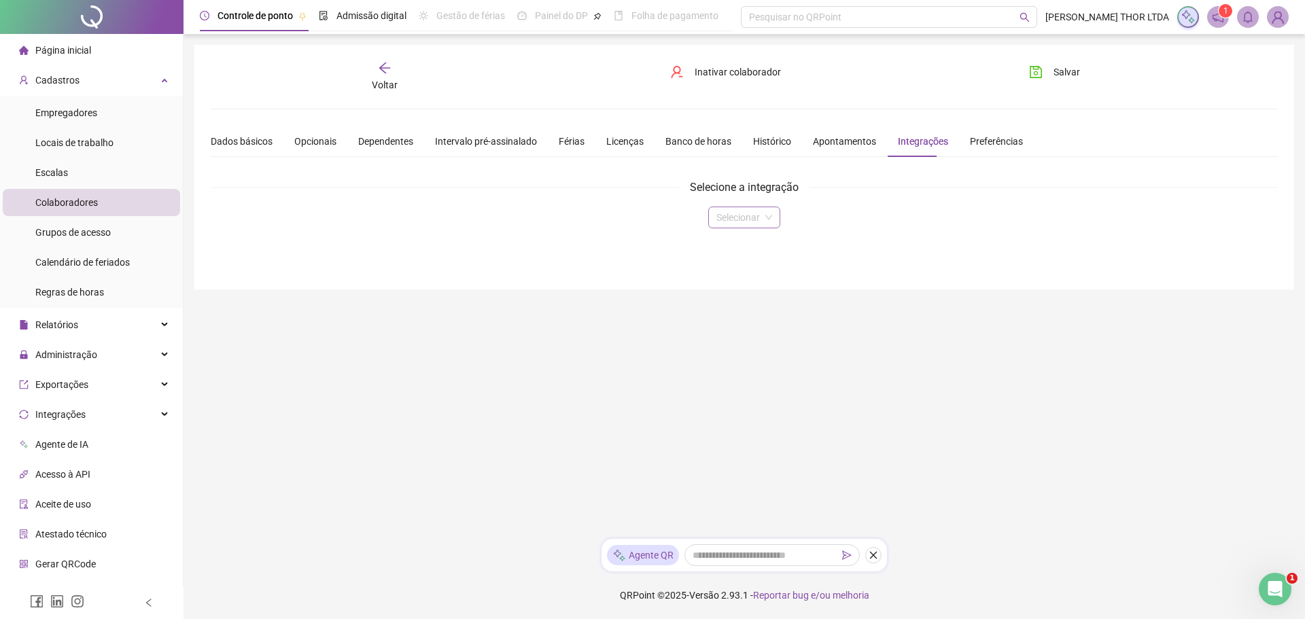
click at [743, 211] on input "search" at bounding box center [737, 217] width 43 height 20
click at [743, 212] on input "search" at bounding box center [737, 217] width 43 height 20
click at [733, 220] on input "search" at bounding box center [737, 217] width 43 height 20
drag, startPoint x: 733, startPoint y: 220, endPoint x: 735, endPoint y: 236, distance: 16.5
click at [733, 220] on input "search" at bounding box center [737, 217] width 43 height 20
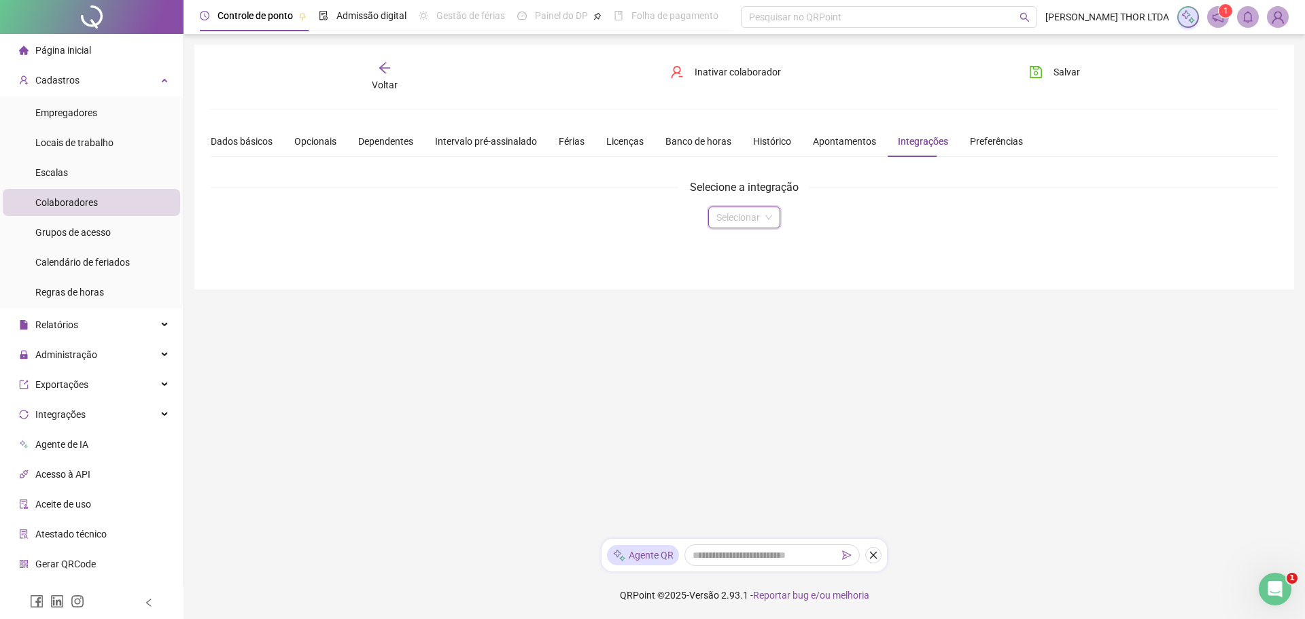
click at [731, 223] on input "search" at bounding box center [737, 217] width 43 height 20
click at [729, 243] on div "Domínio" at bounding box center [744, 244] width 50 height 15
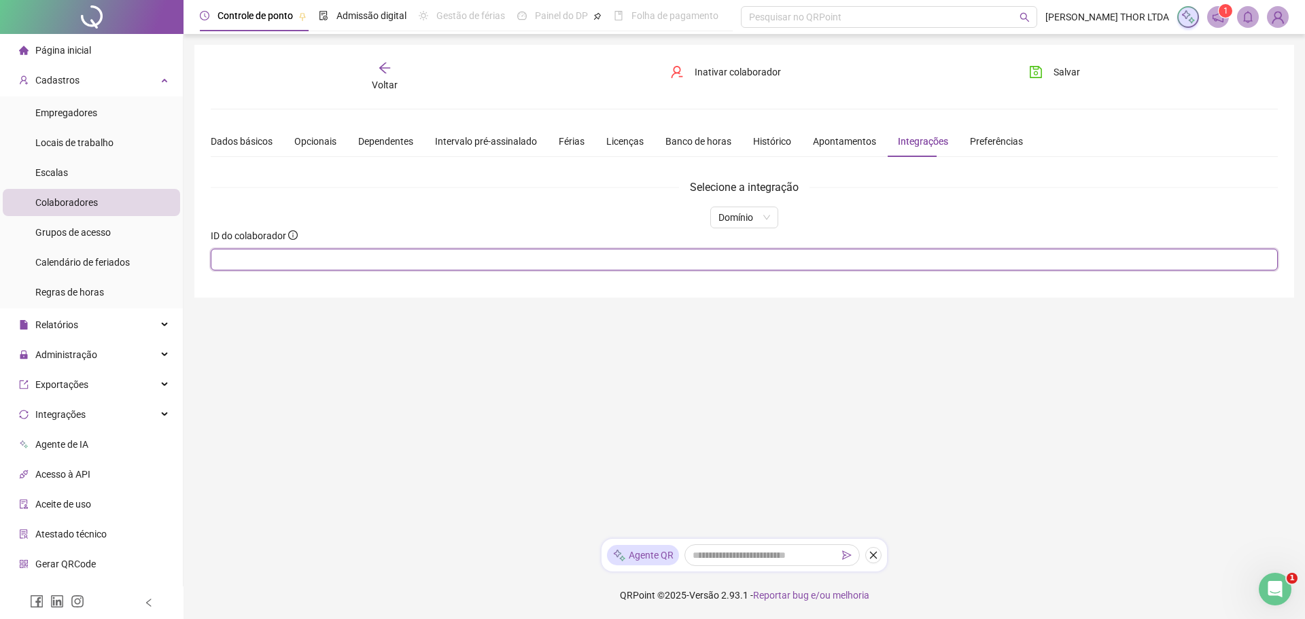
click at [693, 262] on input "text" at bounding box center [744, 260] width 1067 height 22
type input "**"
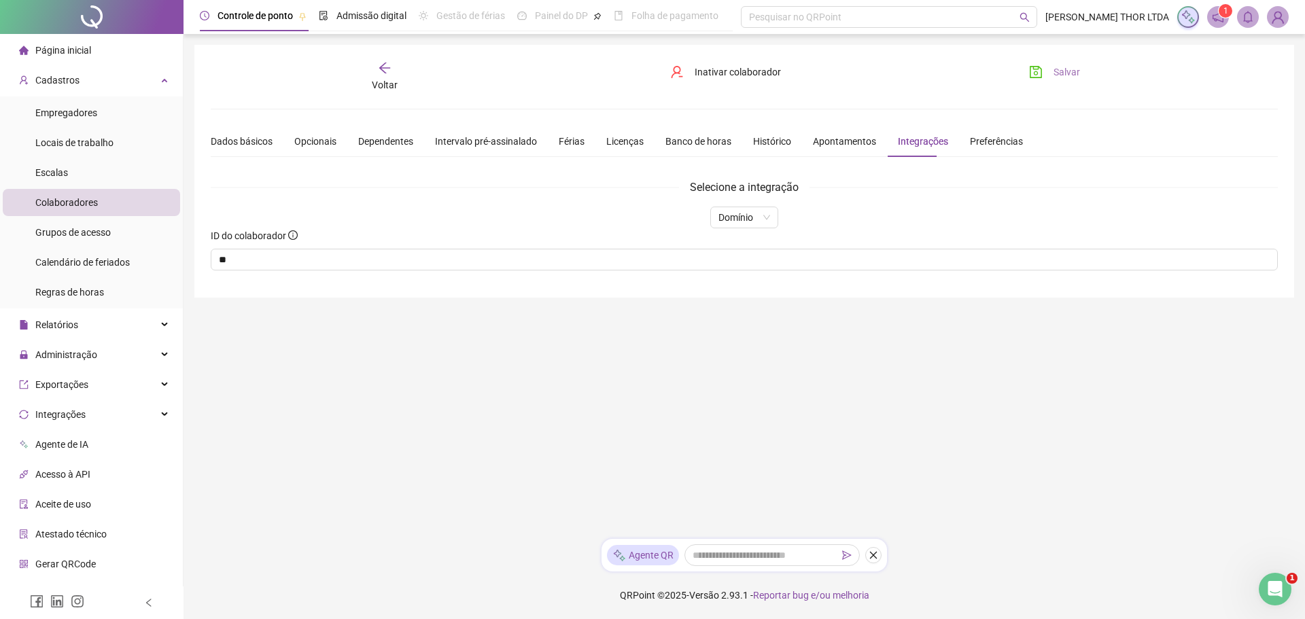
click at [1038, 77] on icon "save" at bounding box center [1036, 72] width 14 height 14
click at [387, 69] on icon "arrow-left" at bounding box center [385, 68] width 14 height 14
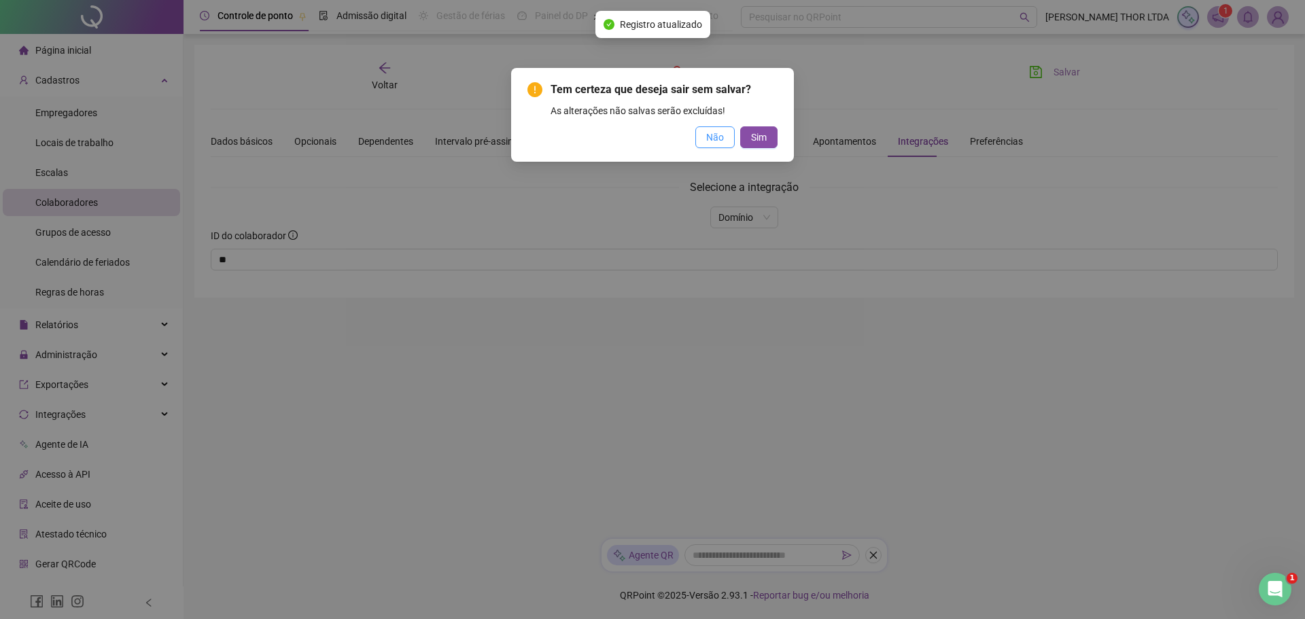
click at [708, 143] on span "Não" at bounding box center [715, 137] width 18 height 15
click at [708, 143] on div "Tem certeza que deseja sair sem salvar? As alterações não salvas serão excluída…" at bounding box center [652, 309] width 1305 height 619
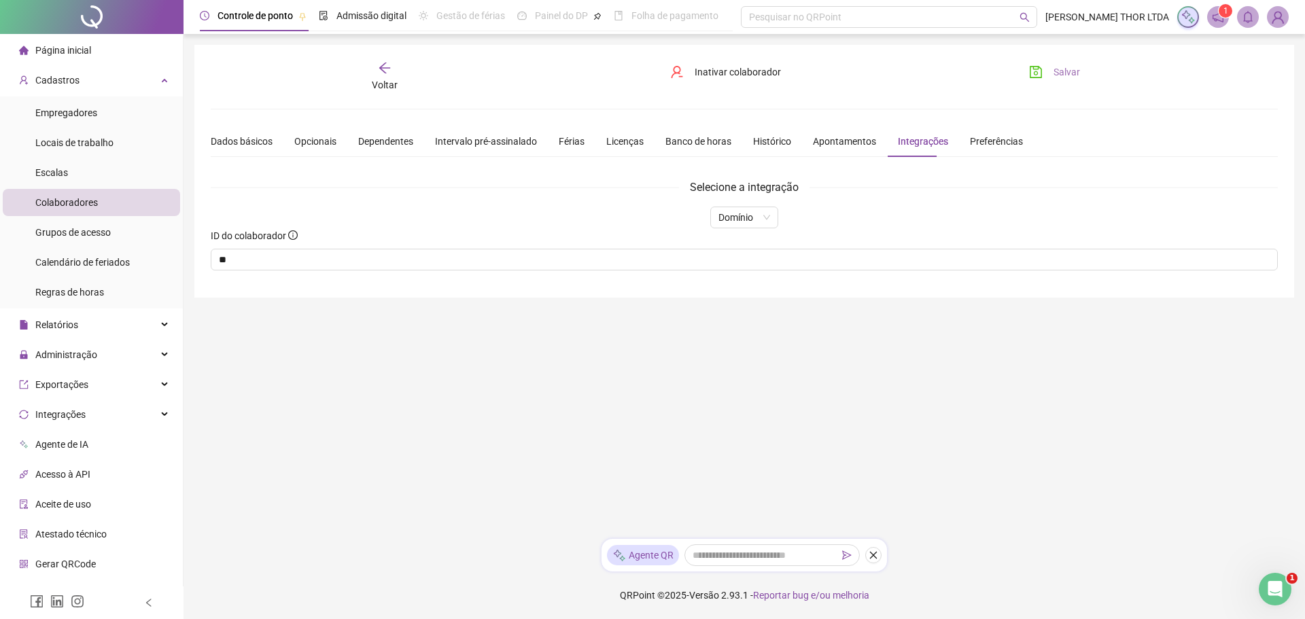
click at [1055, 67] on span "Salvar" at bounding box center [1067, 72] width 27 height 15
click at [387, 80] on span "Voltar" at bounding box center [385, 85] width 26 height 11
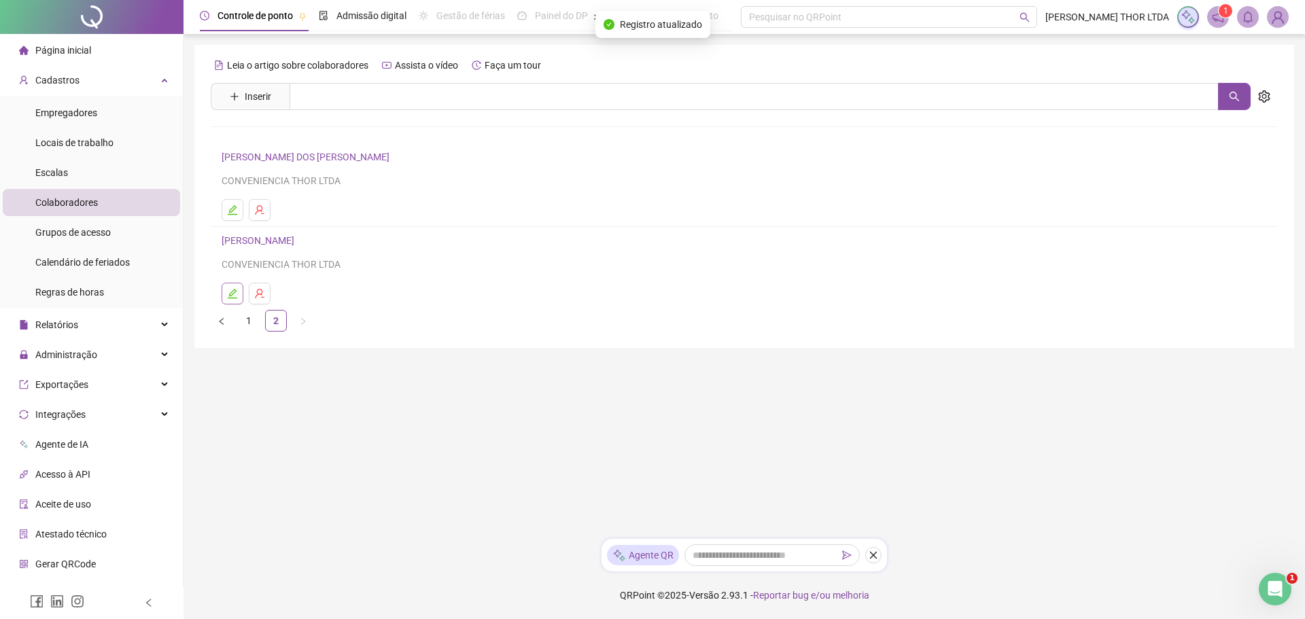
click at [237, 296] on icon "edit" at bounding box center [232, 293] width 11 height 11
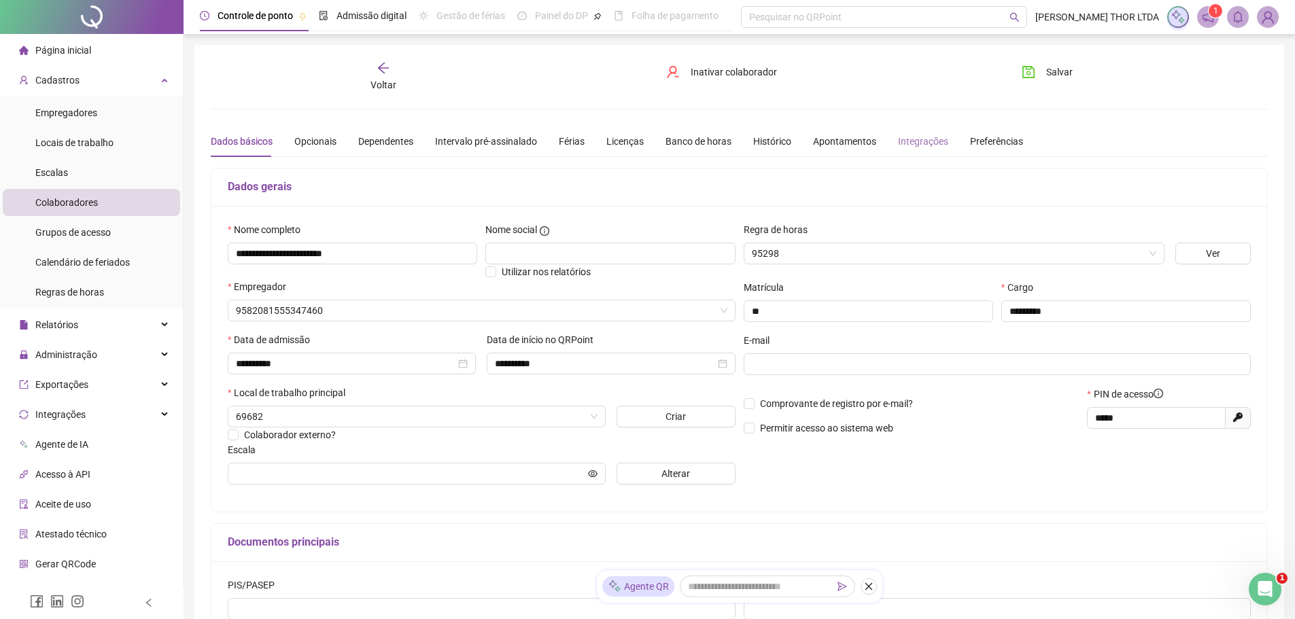
type input "**********"
click at [903, 142] on div "Integrações" at bounding box center [923, 141] width 50 height 15
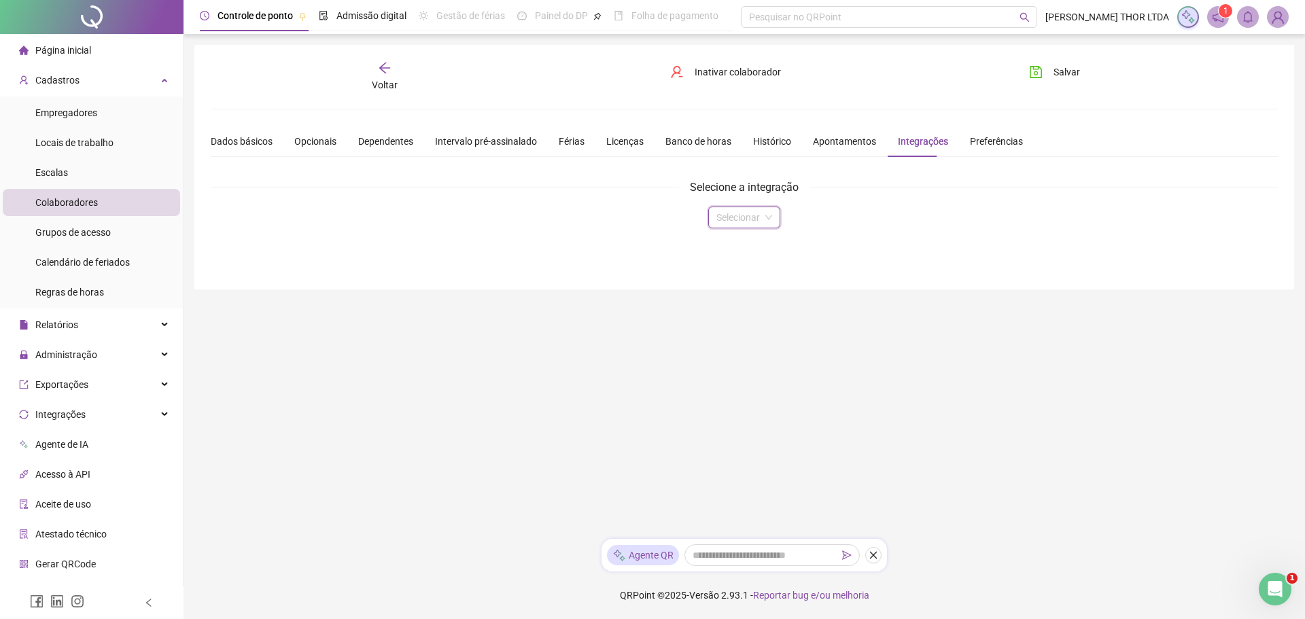
click at [718, 220] on input "search" at bounding box center [737, 217] width 43 height 20
click at [732, 243] on div "Domínio" at bounding box center [744, 244] width 50 height 15
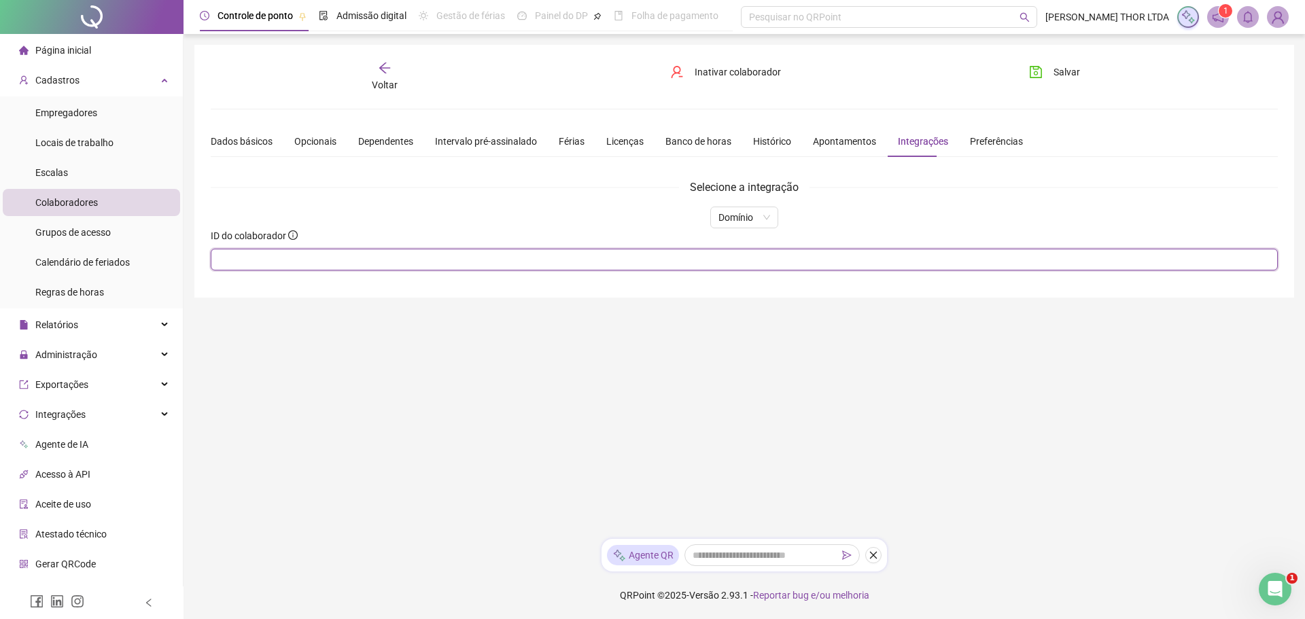
click at [593, 264] on input "text" at bounding box center [744, 260] width 1067 height 22
type input "**"
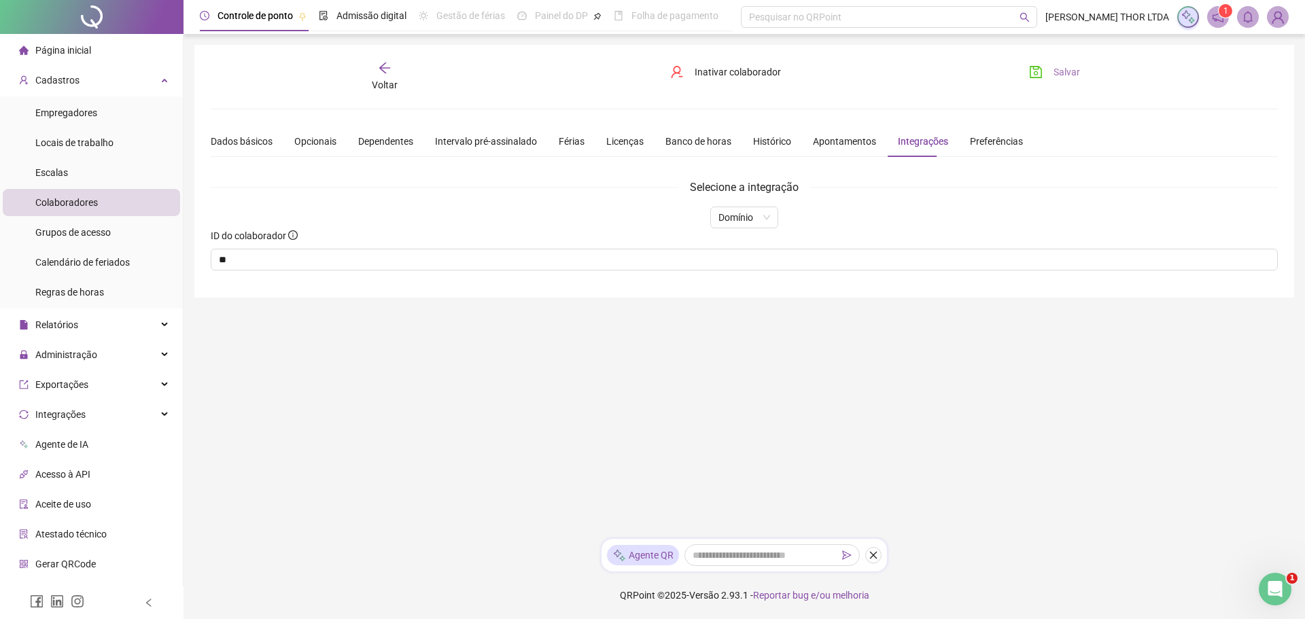
click at [1060, 68] on span "Salvar" at bounding box center [1067, 72] width 27 height 15
click at [71, 107] on span "Empregadores" at bounding box center [66, 112] width 62 height 11
